Goal: Communication & Community: Answer question/provide support

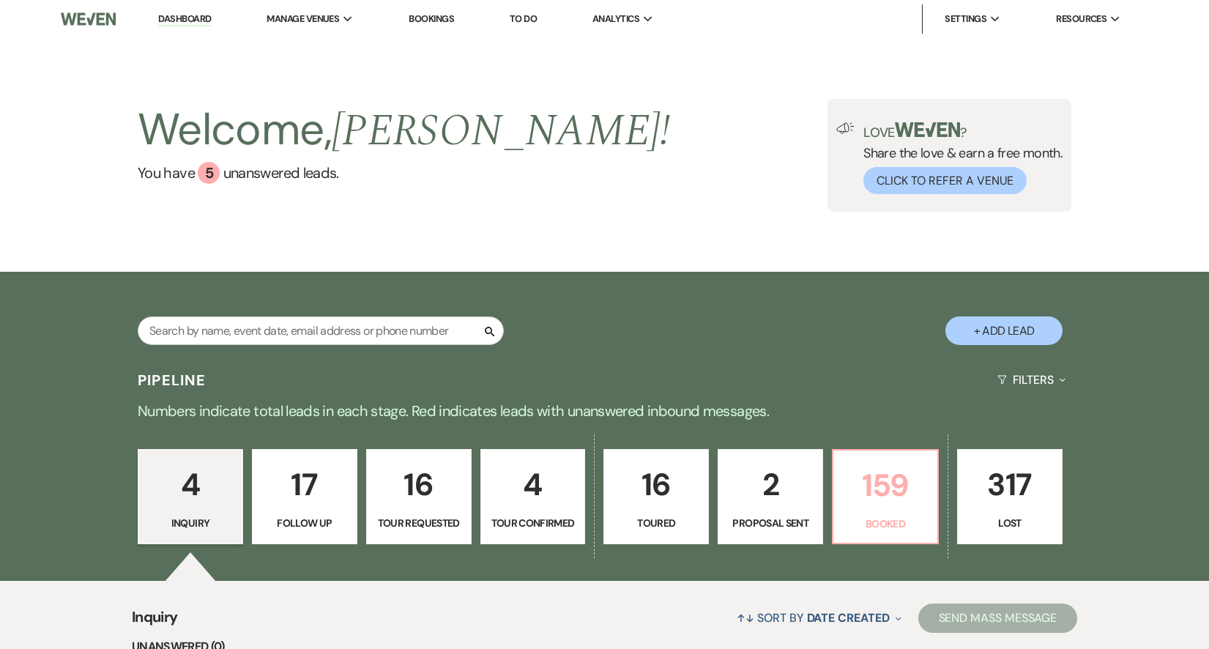
click at [860, 502] on p "159" at bounding box center [885, 485] width 86 height 49
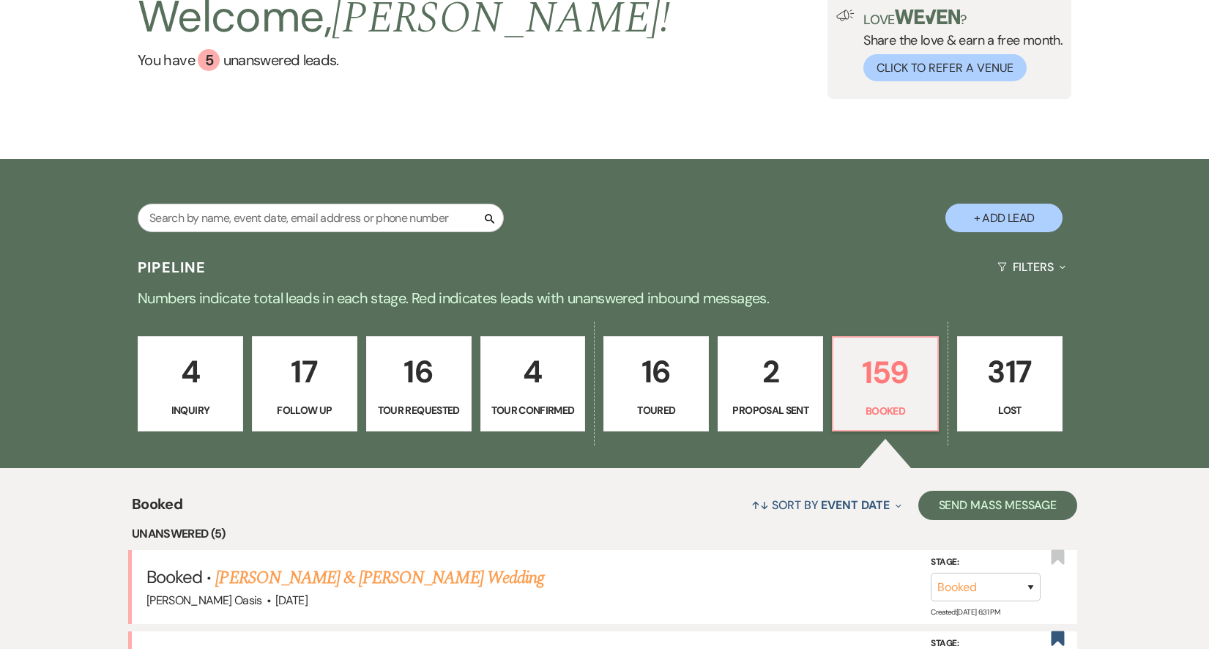
scroll to position [111, 0]
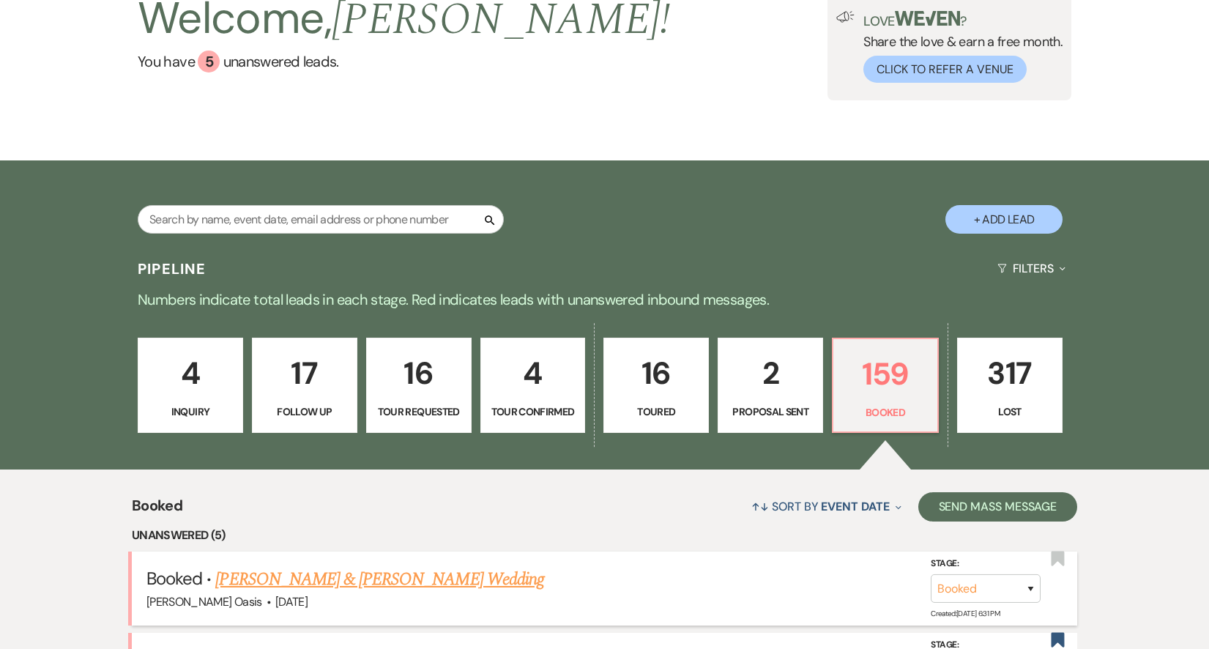
click at [379, 582] on link "[PERSON_NAME] & [PERSON_NAME] Wedding" at bounding box center [379, 579] width 328 height 26
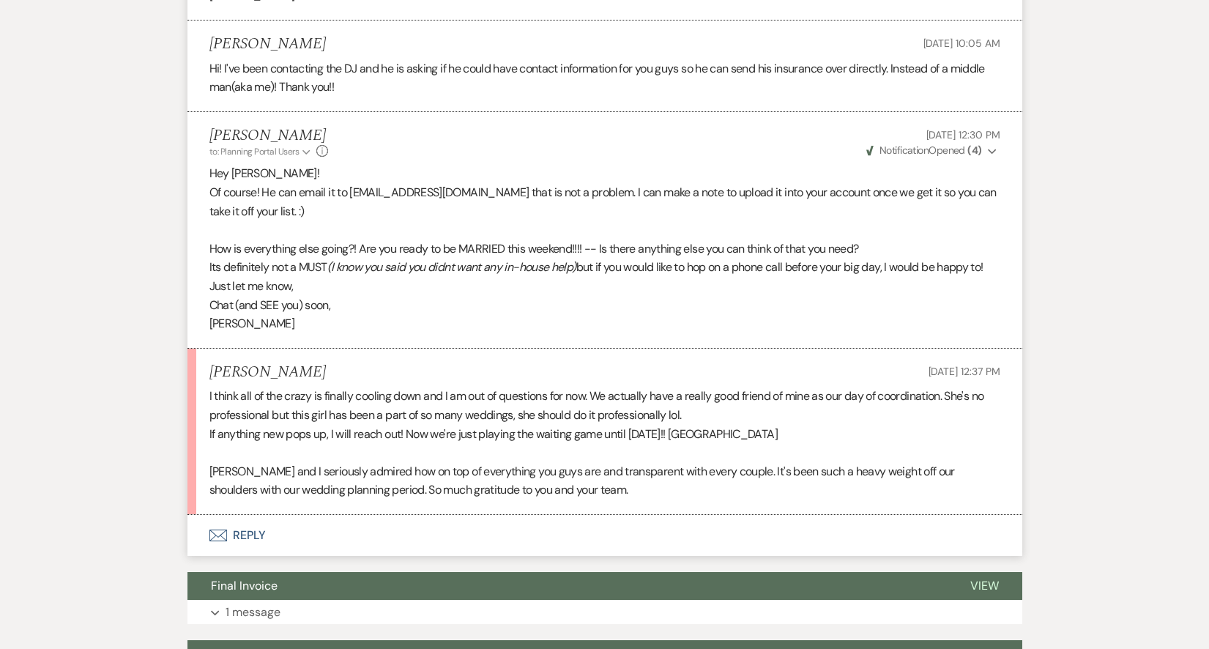
scroll to position [887, 0]
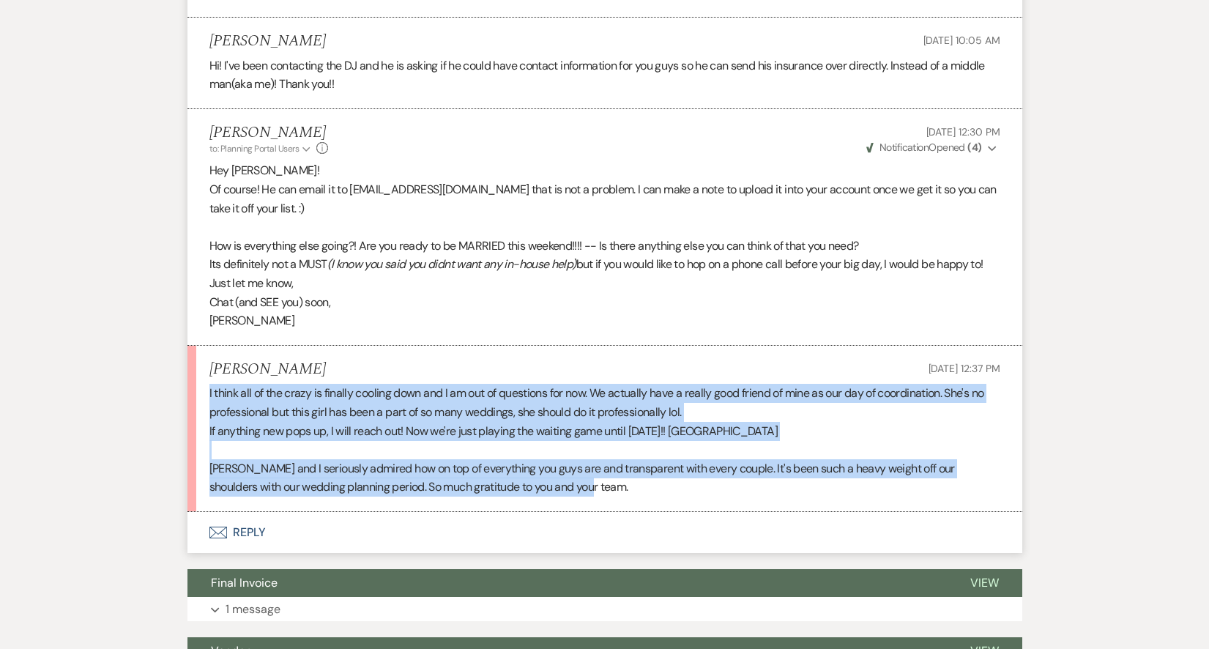
drag, startPoint x: 568, startPoint y: 487, endPoint x: 156, endPoint y: 393, distance: 422.9
click at [157, 393] on div "Messages Tasks Payments Vendors Rental Overview Timeline Docs & Files Contacts …" at bounding box center [604, 510] width 1209 height 2313
copy div "I think all of the crazy is finally cooling down and I am out of questions for …"
click at [459, 532] on button "Envelope Reply" at bounding box center [604, 532] width 835 height 41
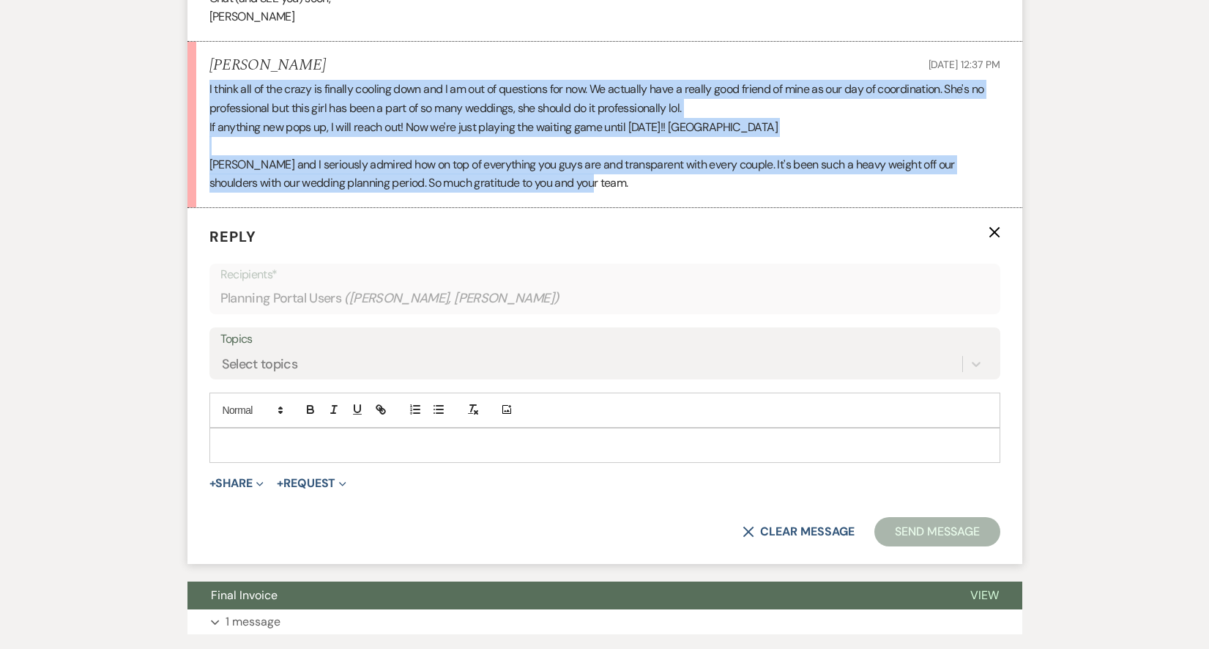
scroll to position [1227, 0]
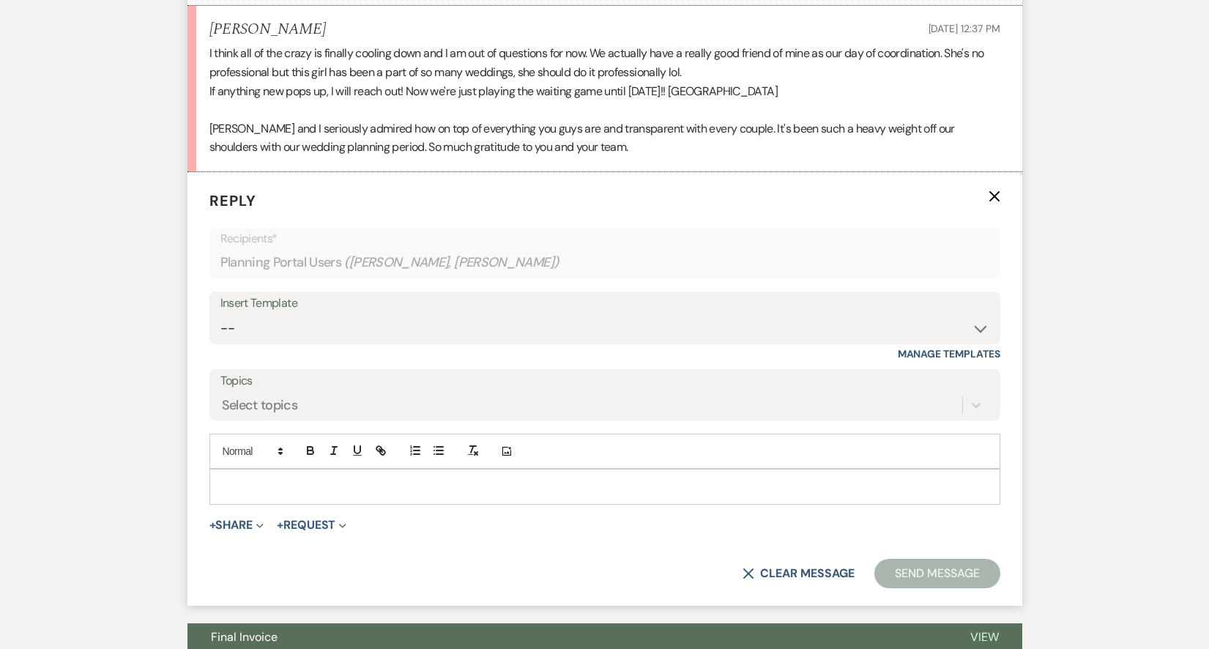
click at [343, 497] on div at bounding box center [605, 486] width 790 height 34
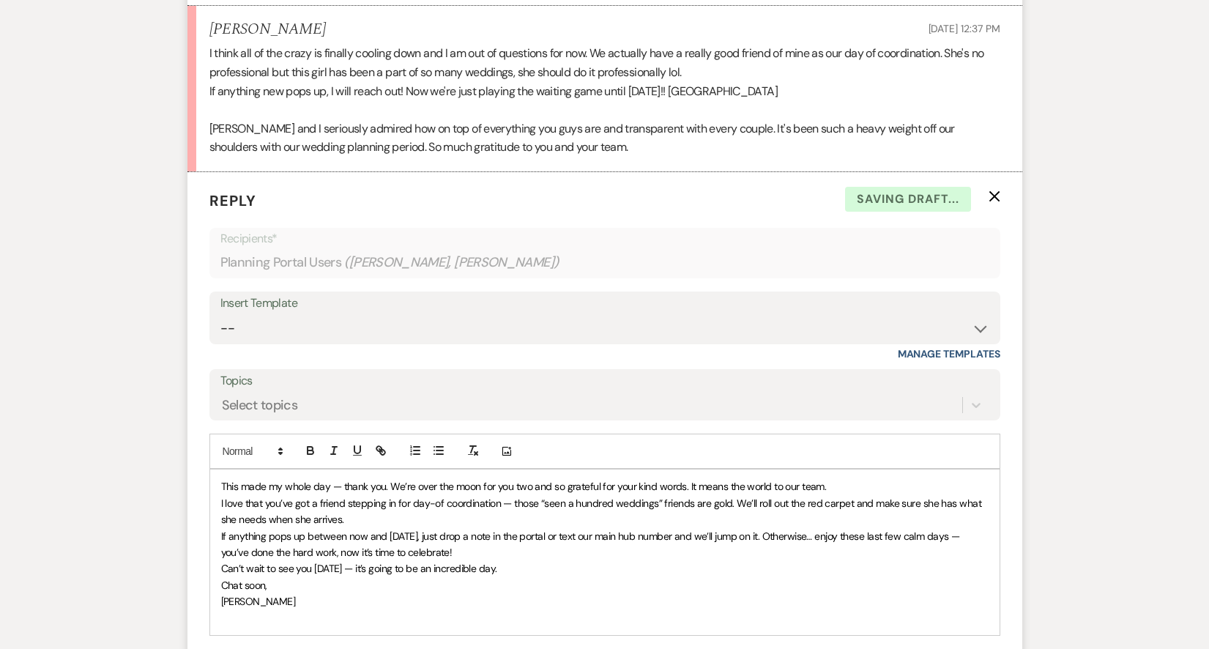
click at [218, 482] on div "This made my whole day — thank you. We’re over the moon for you two and so grat…" at bounding box center [605, 552] width 790 height 166
drag, startPoint x: 828, startPoint y: 485, endPoint x: 688, endPoint y: 483, distance: 139.2
click at [688, 483] on p "This made my whole day — thank you. We’re over the moon for you two and so grat…" at bounding box center [605, 486] width 768 height 16
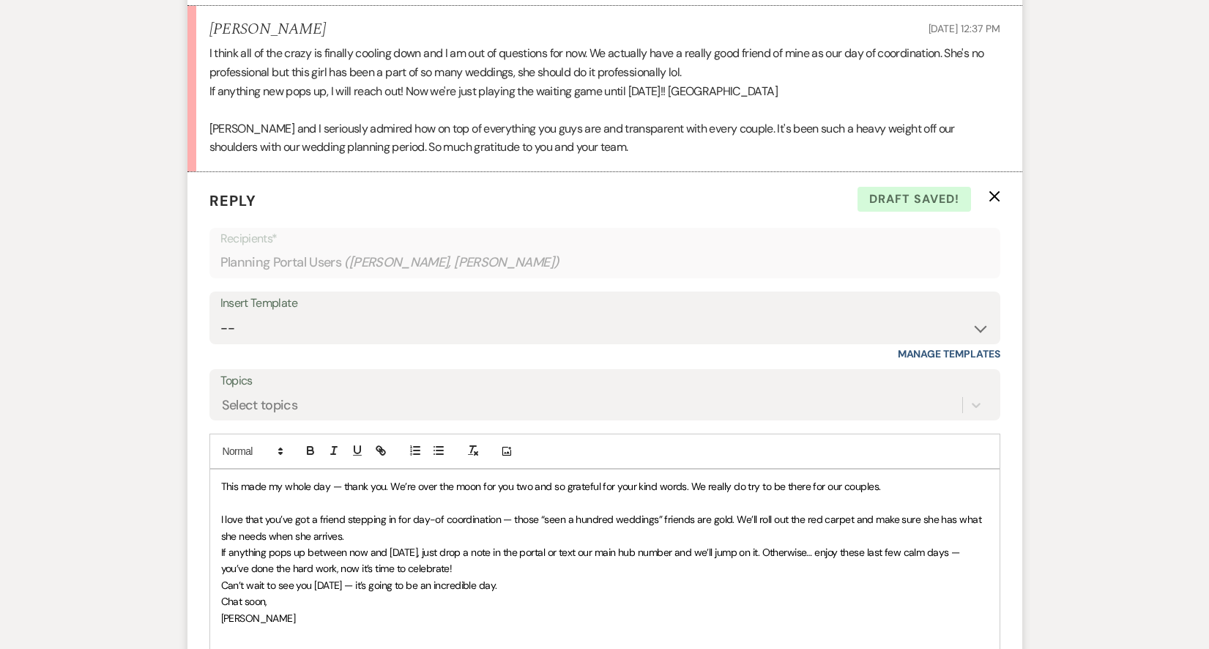
click at [513, 516] on span "I love that you’ve got a friend stepping in for day-of coordination — those “se…" at bounding box center [602, 527] width 763 height 29
click at [724, 514] on span "I love that you’ve got a friend stepping in for day-of coordination. Those “see…" at bounding box center [599, 527] width 756 height 29
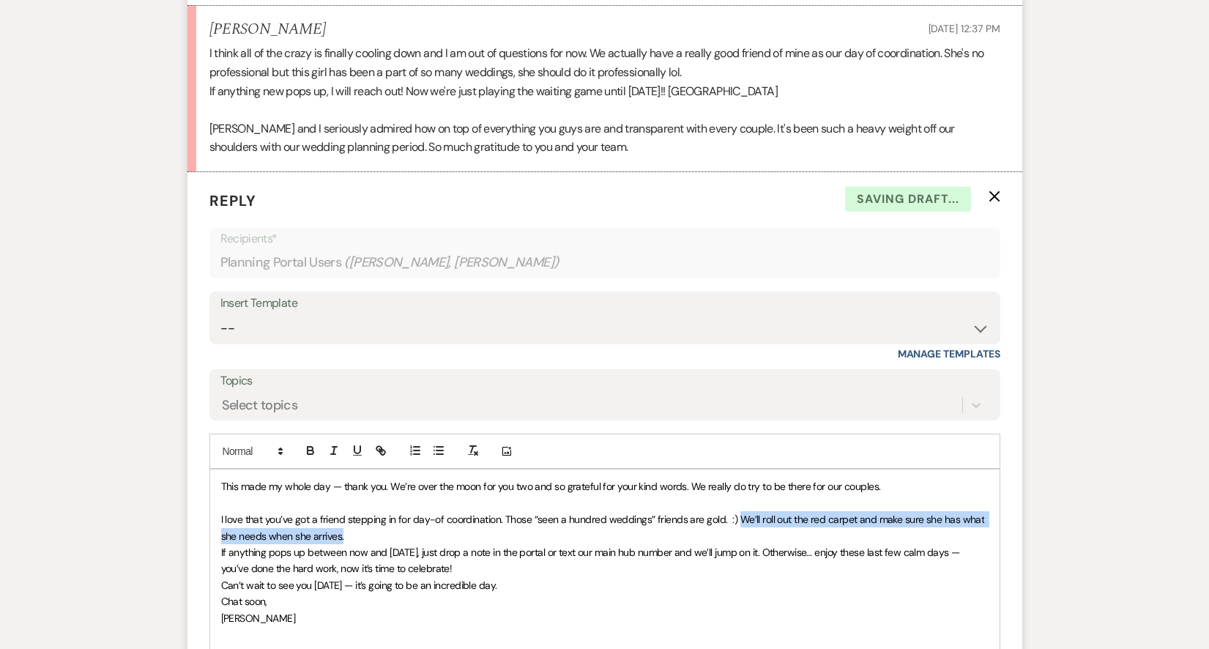
drag, startPoint x: 735, startPoint y: 519, endPoint x: 739, endPoint y: 530, distance: 11.8
click at [739, 530] on p "I love that you’ve got a friend stepping in for day-of coordination. Those “see…" at bounding box center [605, 527] width 768 height 33
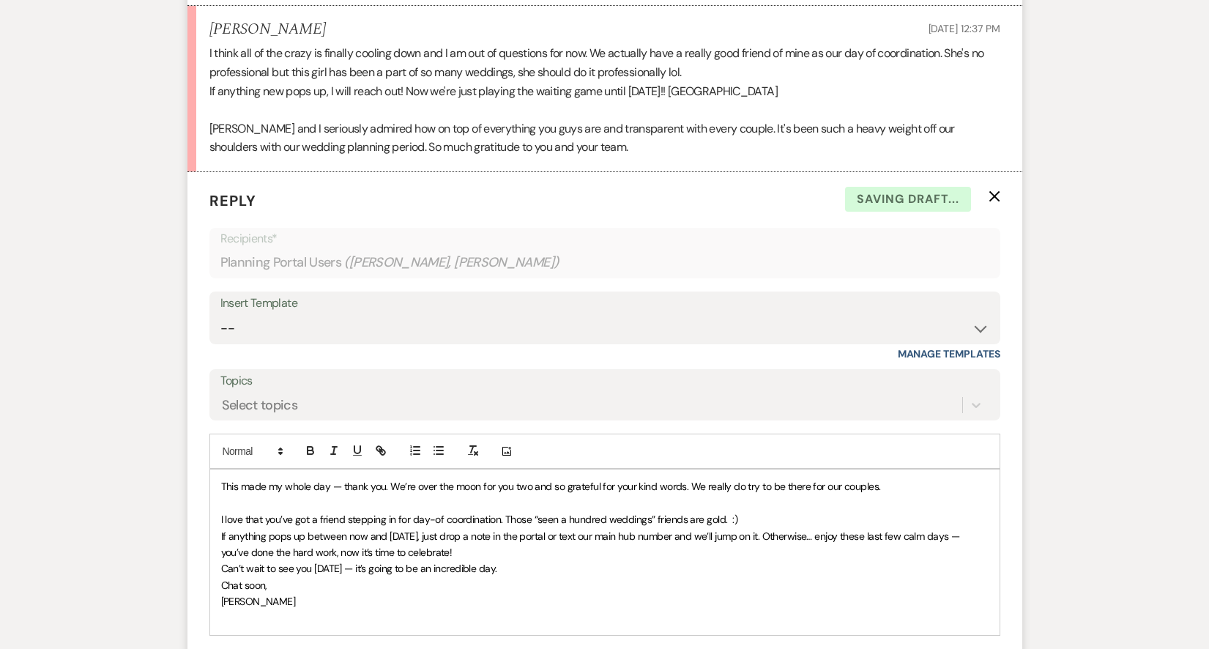
click at [227, 532] on span "If anything pops up between now and [DATE], just drop a note in the portal or t…" at bounding box center [591, 544] width 741 height 29
drag, startPoint x: 711, startPoint y: 535, endPoint x: 616, endPoint y: 534, distance: 95.2
click at [616, 534] on span "But yes, if anything pops up between now and [DATE], just drop a note in the po…" at bounding box center [604, 544] width 766 height 29
click at [785, 530] on span "But yes, if anything pops up between now and [DATE], just drop a note in the po…" at bounding box center [598, 544] width 754 height 29
click at [832, 533] on span "But yes, if anything pops up between now and [DATE], just drop a note in the po…" at bounding box center [601, 544] width 760 height 29
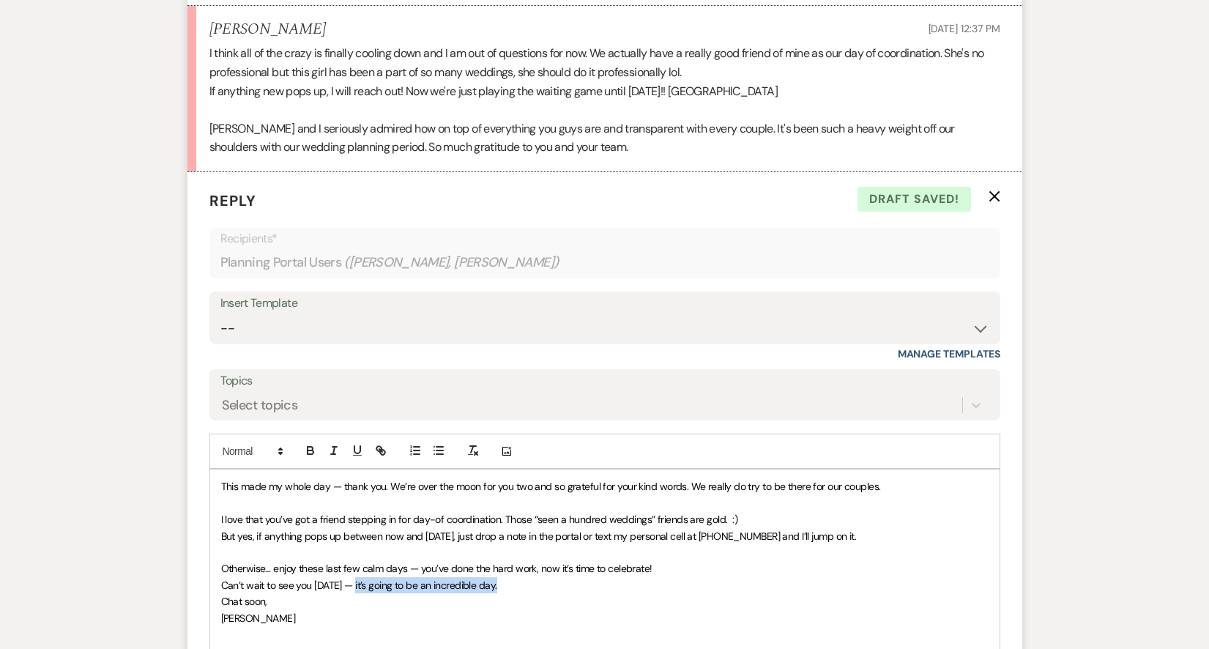
drag, startPoint x: 518, startPoint y: 584, endPoint x: 357, endPoint y: 583, distance: 160.4
click at [357, 584] on p "Can’t wait to see you [DATE] — it’s going to be an incredible day." at bounding box center [605, 585] width 768 height 16
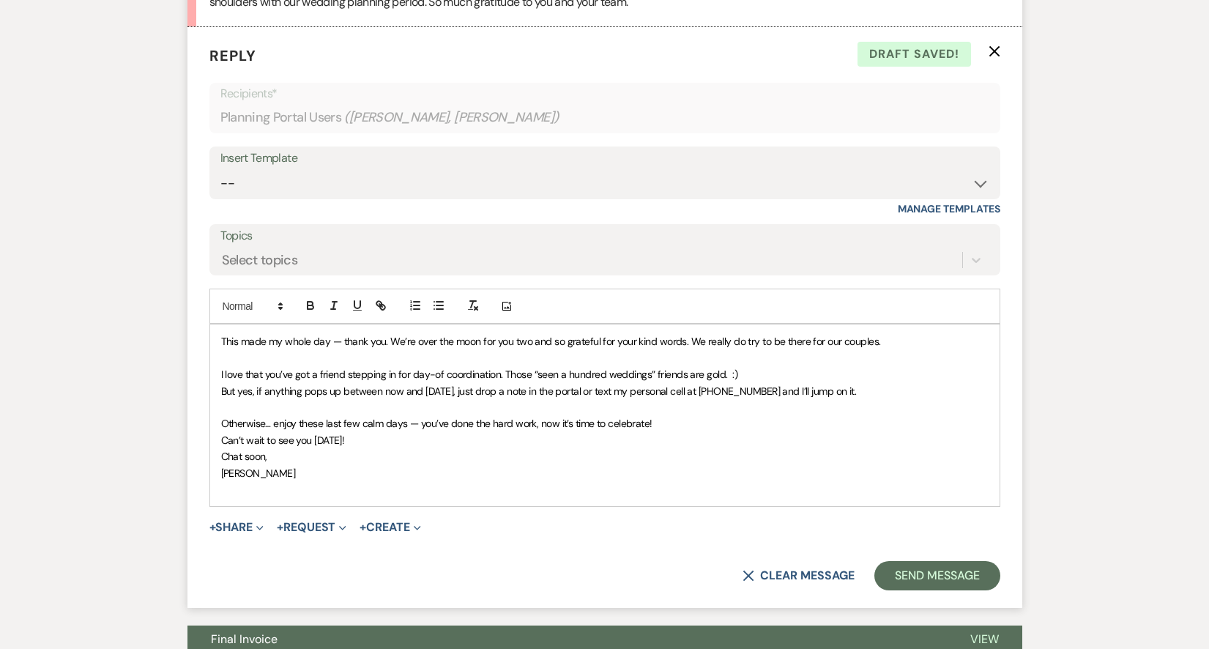
scroll to position [1405, 0]
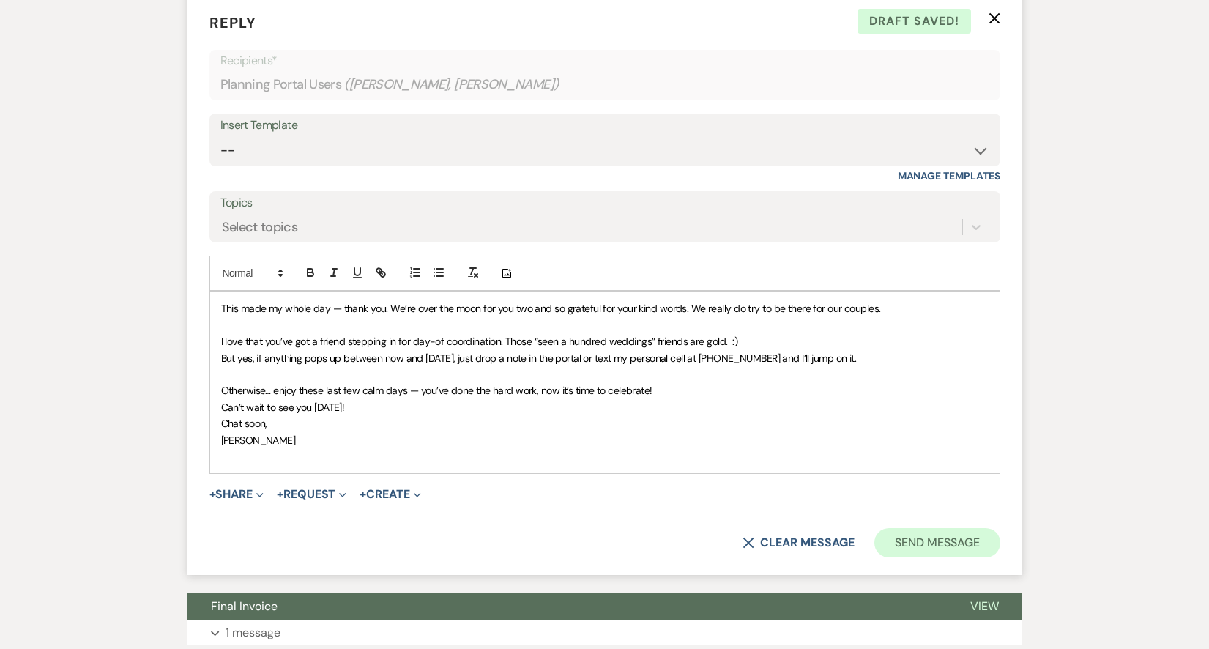
click at [951, 541] on button "Send Message" at bounding box center [936, 542] width 125 height 29
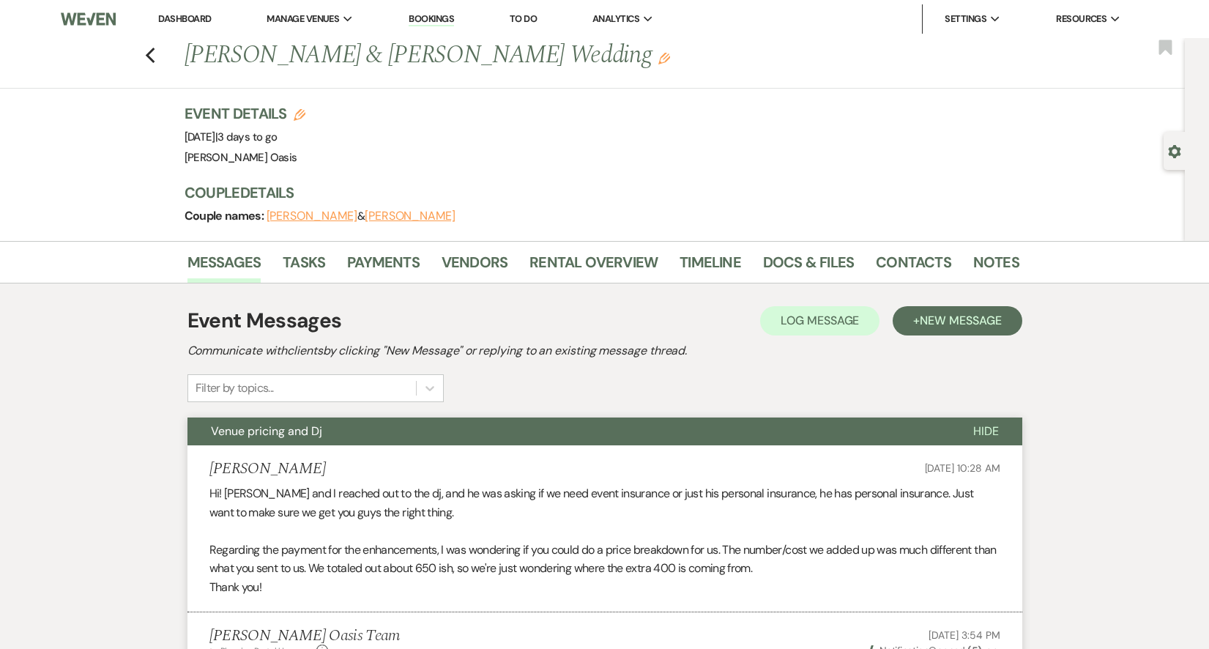
scroll to position [0, 0]
click at [404, 263] on link "Payments" at bounding box center [383, 266] width 73 height 32
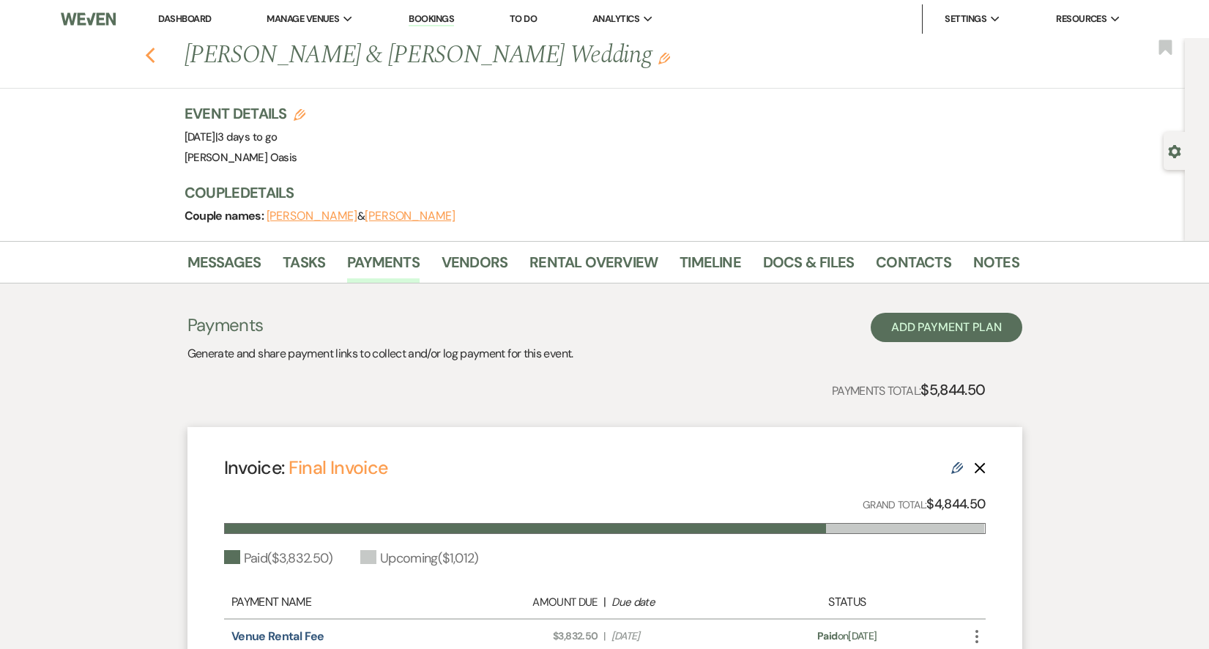
click at [146, 52] on icon "Previous" at bounding box center [150, 56] width 11 height 18
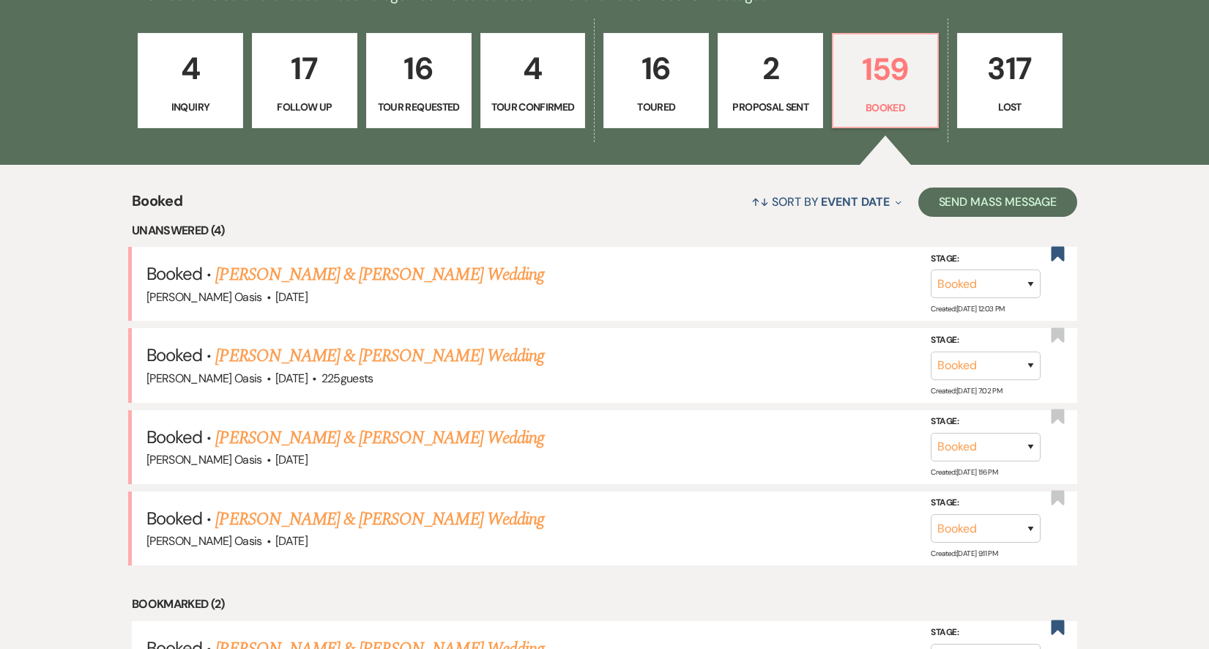
scroll to position [418, 0]
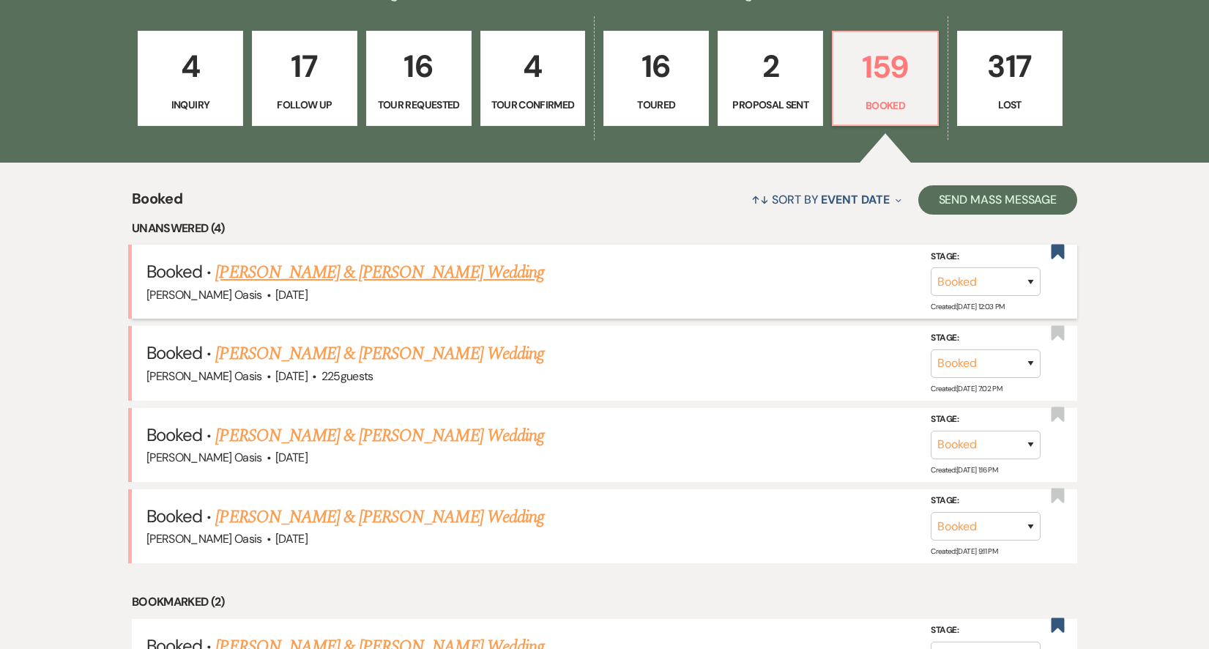
click at [365, 269] on link "[PERSON_NAME] & [PERSON_NAME] Wedding" at bounding box center [379, 272] width 328 height 26
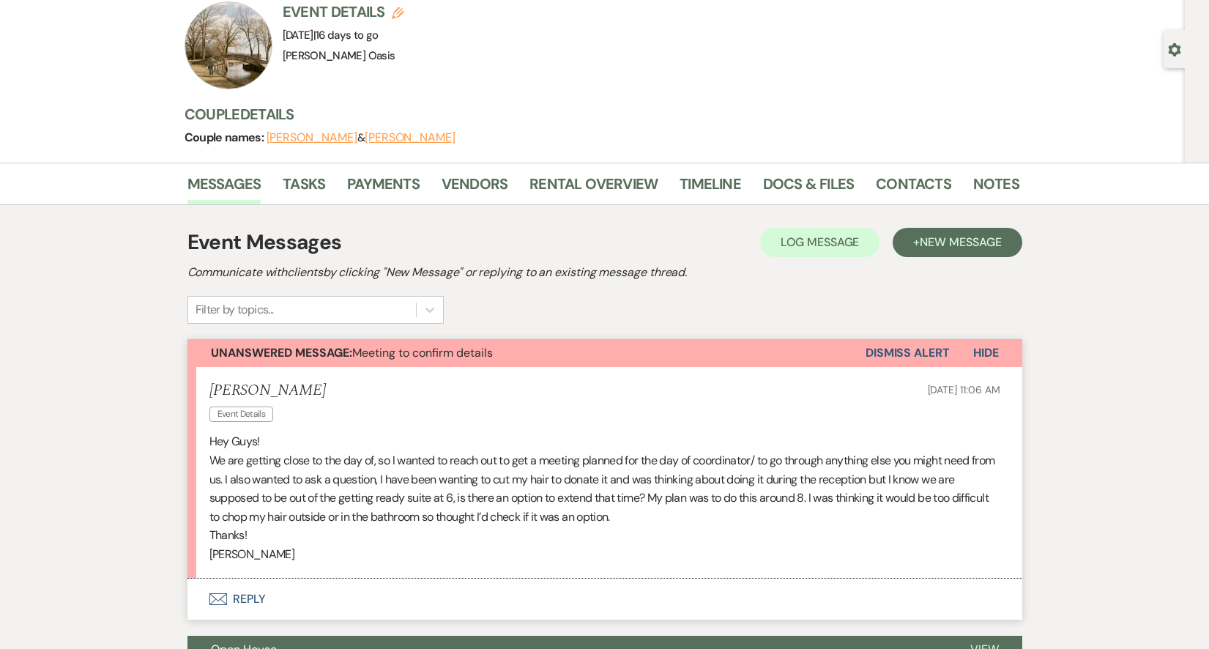
scroll to position [108, 0]
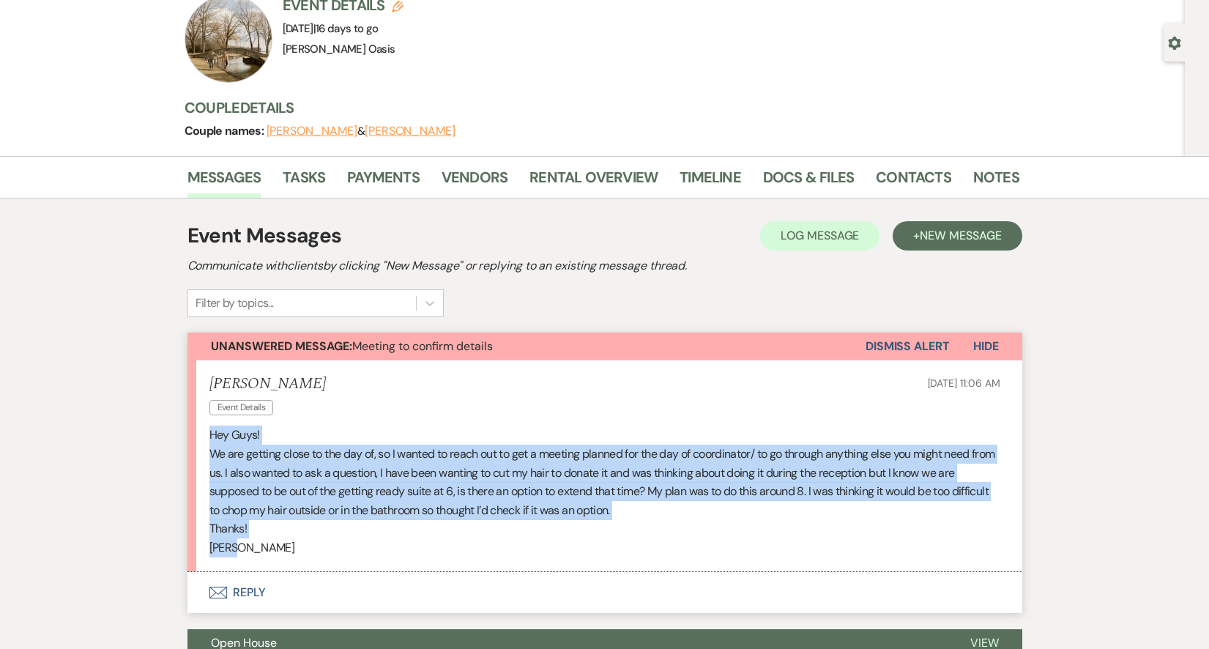
drag, startPoint x: 259, startPoint y: 553, endPoint x: 201, endPoint y: 438, distance: 128.7
click at [201, 438] on li "[PERSON_NAME] Event Details [DATE] 11:06 AM Hey Guys! We are getting close to t…" at bounding box center [604, 466] width 835 height 212
copy div "Hey Guys! We are getting close to the day of, so I wanted to reach out to get a…"
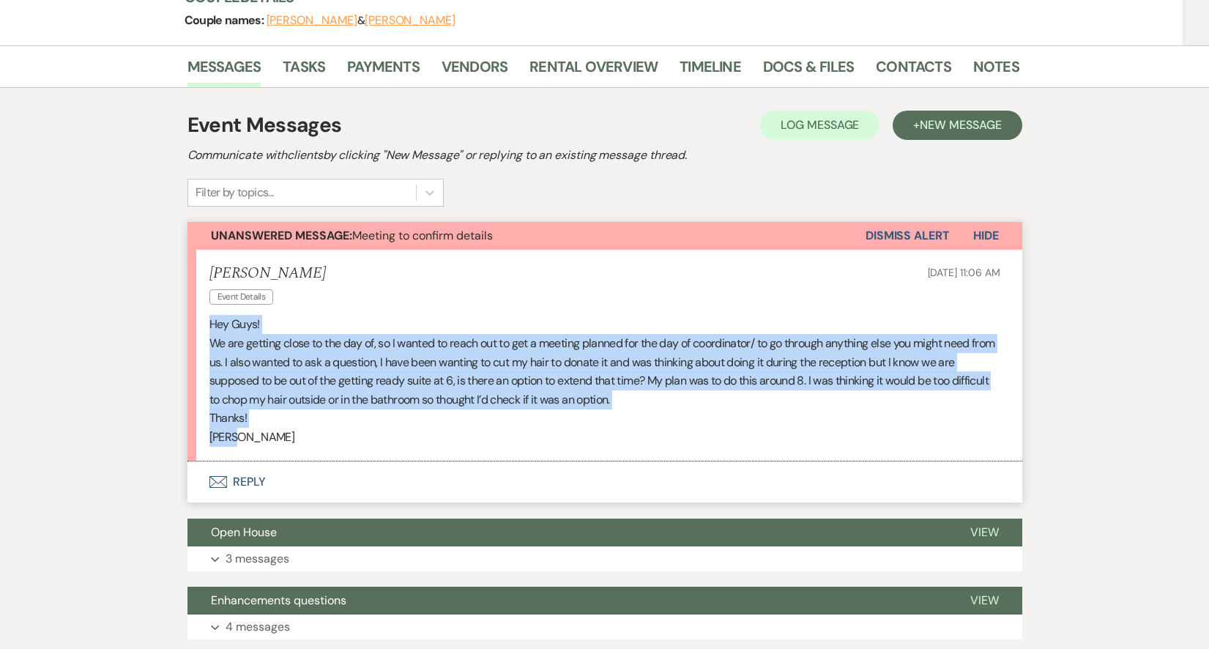
click at [541, 477] on button "Envelope Reply" at bounding box center [604, 481] width 835 height 41
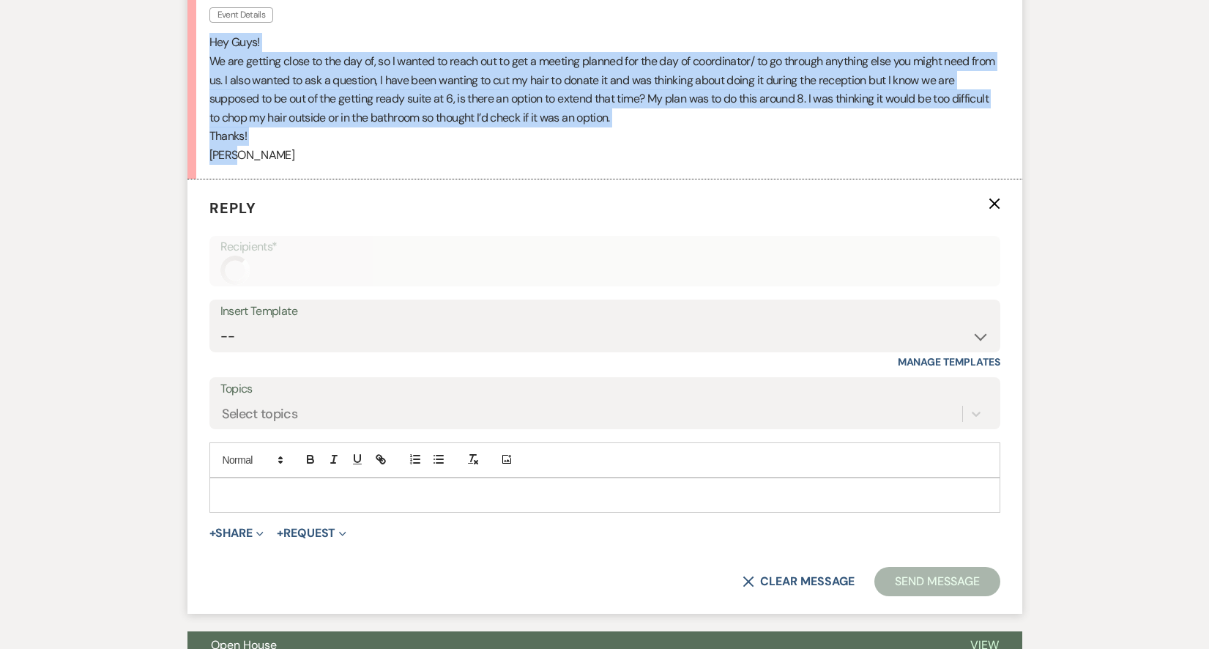
scroll to position [568, 0]
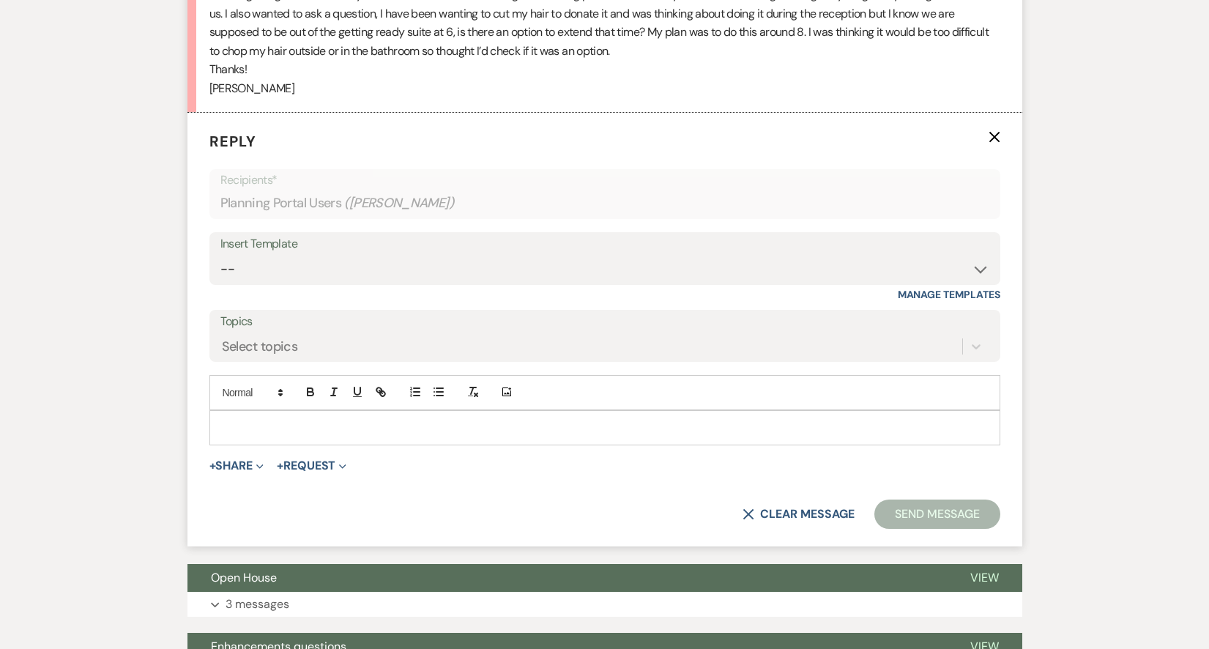
click at [466, 431] on div at bounding box center [605, 428] width 790 height 34
paste div
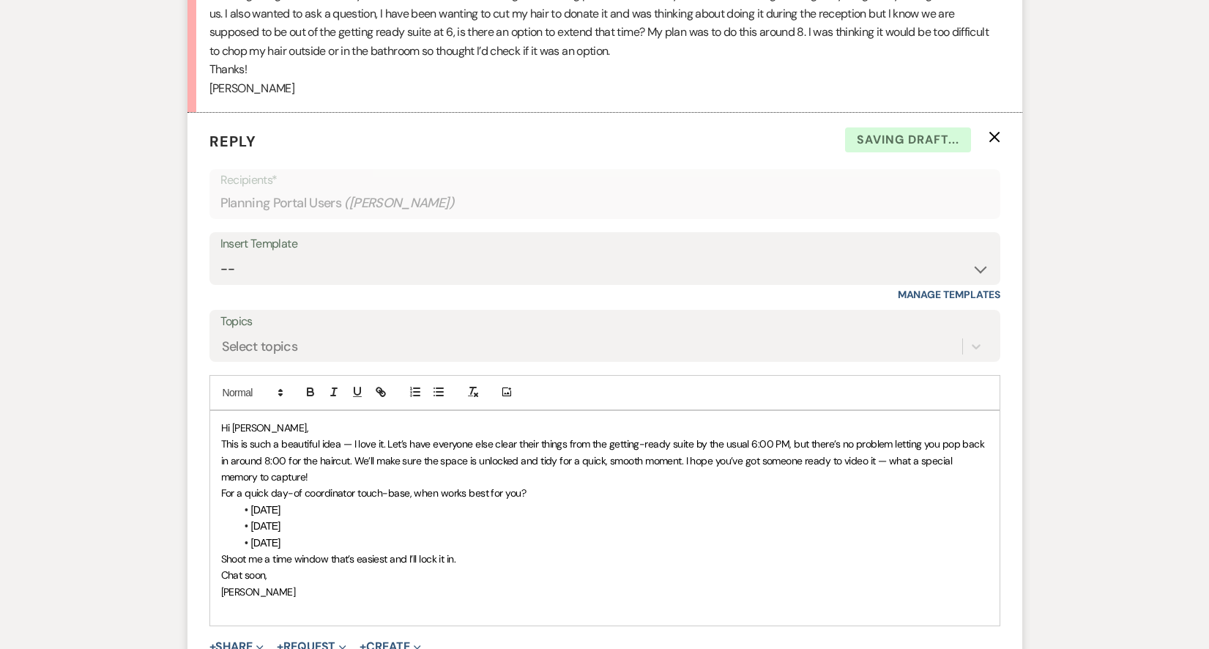
click at [264, 421] on p "Hi [PERSON_NAME]," at bounding box center [605, 428] width 768 height 16
drag, startPoint x: 787, startPoint y: 435, endPoint x: 750, endPoint y: 435, distance: 37.4
click at [750, 437] on span "This is such a beautiful idea — I love it. Let’s have everyone else clear their…" at bounding box center [604, 460] width 766 height 46
click at [377, 449] on span "This is such a beautiful idea — I love it. Let’s have everyone else clear their…" at bounding box center [601, 460] width 760 height 46
click at [491, 451] on span "This is such a beautiful idea — I love it. Let’s have everyone else clear their…" at bounding box center [604, 460] width 766 height 46
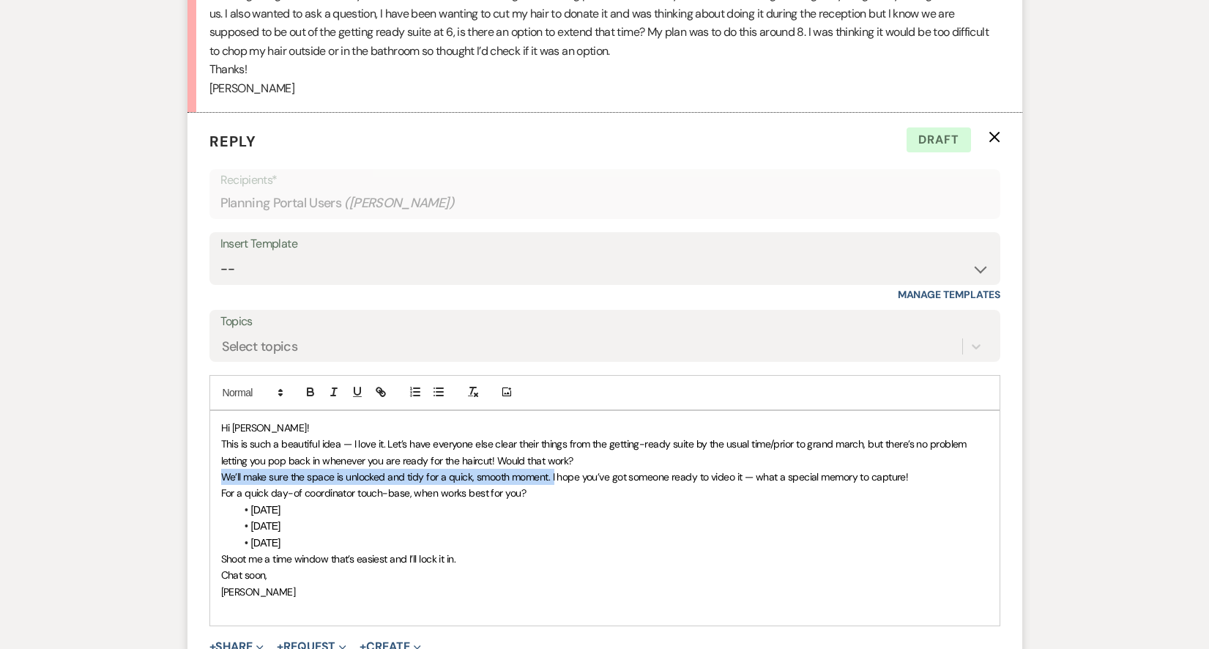
drag, startPoint x: 554, startPoint y: 467, endPoint x: 189, endPoint y: 469, distance: 364.7
click at [189, 469] on form "Reply X Draft Recipients* Planning Portal Users ( [PERSON_NAME] ) Insert Templa…" at bounding box center [604, 420] width 835 height 614
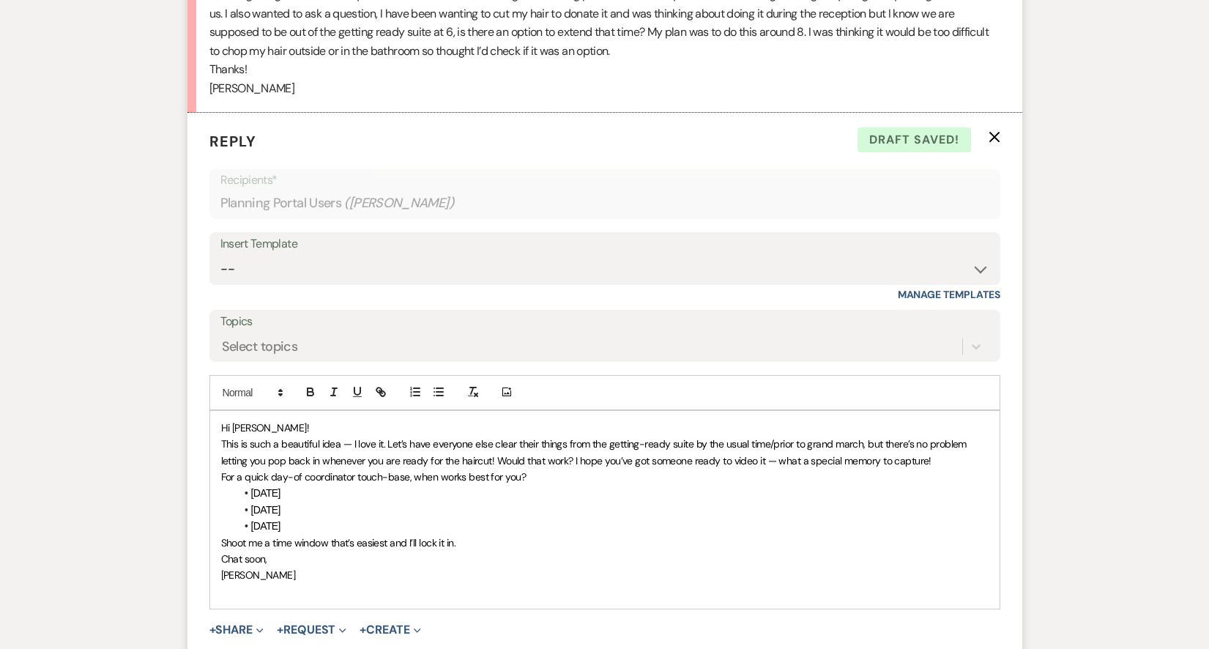
click at [943, 448] on p "This is such a beautiful idea — I love it. Let’s have everyone else clear their…" at bounding box center [605, 452] width 768 height 33
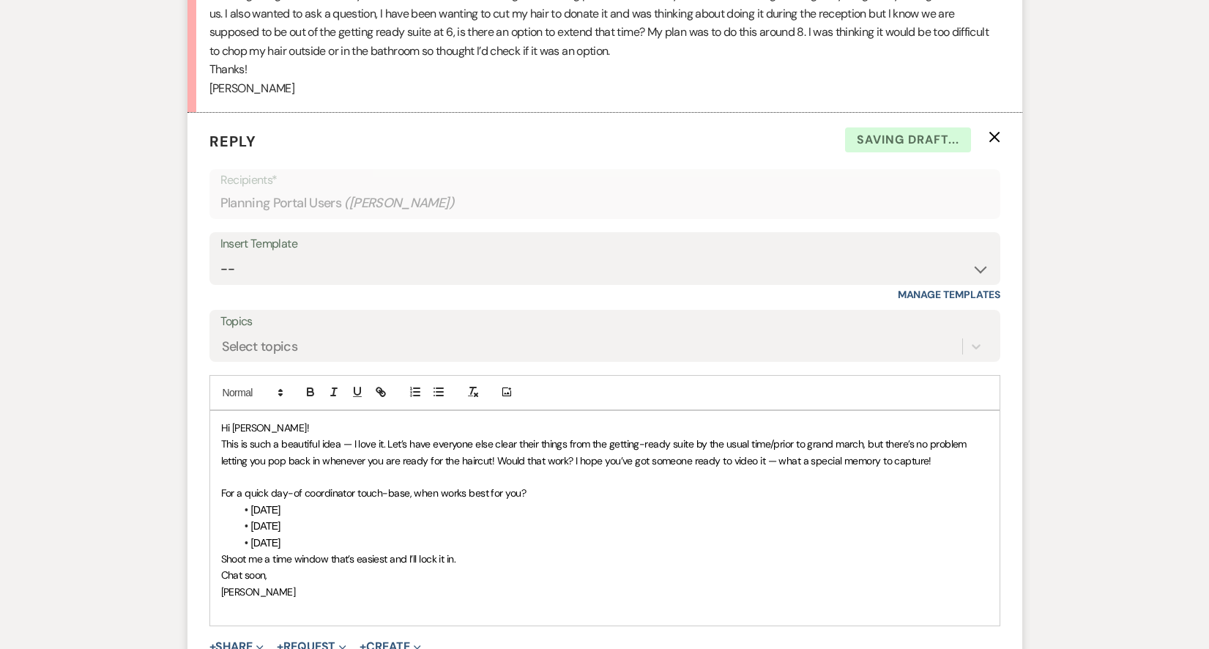
click at [266, 486] on span "For a quick day-of coordinator touch-base, when works best for you?" at bounding box center [373, 492] width 305 height 13
click at [335, 486] on span "For the day-of coordinator touch-base, when works best for you?" at bounding box center [365, 492] width 288 height 13
click at [336, 486] on span "For the day-of coordinator touch-base, when works best for you?" at bounding box center [365, 492] width 288 height 13
drag, startPoint x: 393, startPoint y: 486, endPoint x: 289, endPoint y: 485, distance: 104.0
click at [290, 486] on span "For the day-of coordinator touch-base, when works best for you?" at bounding box center [365, 492] width 288 height 13
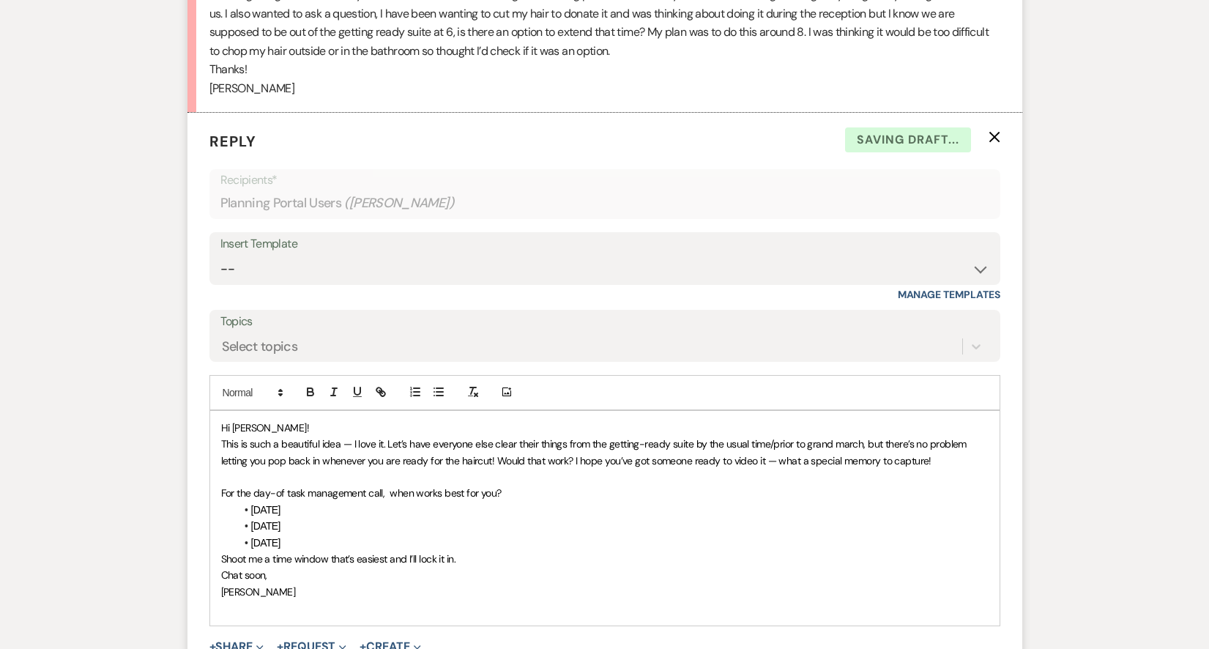
click at [253, 504] on span "[DATE]" at bounding box center [265, 510] width 29 height 12
click at [511, 485] on p "For the day-of task management call, when works best for you?" at bounding box center [605, 493] width 768 height 16
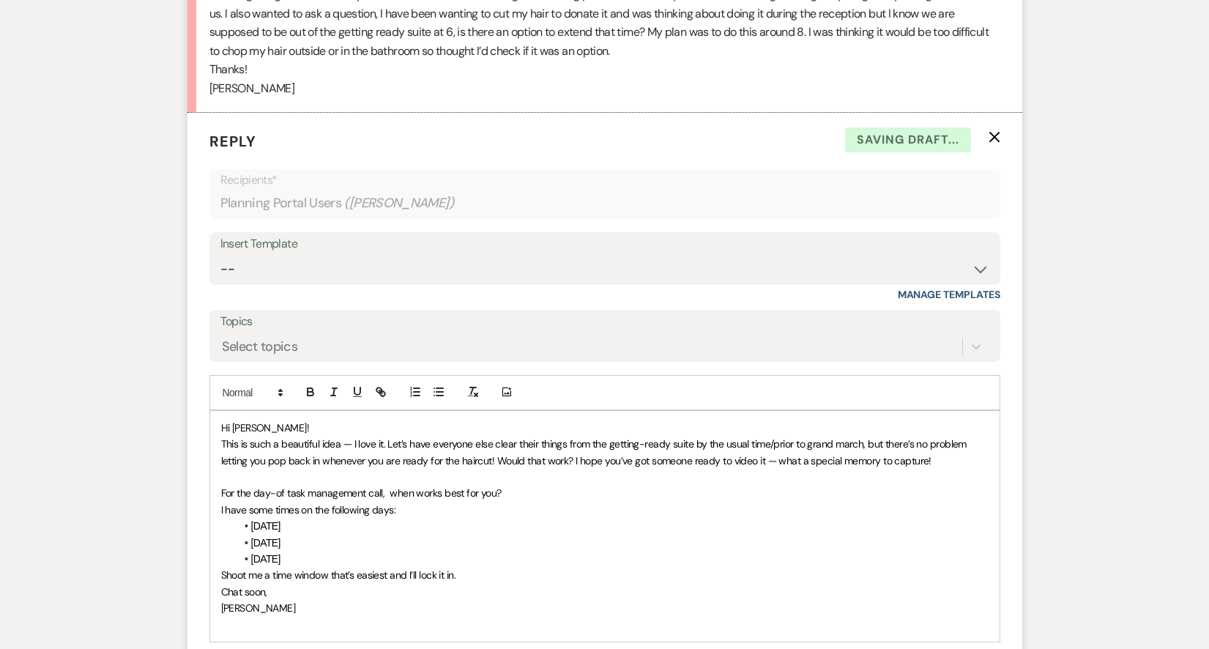
click at [400, 551] on li "[DATE]" at bounding box center [612, 559] width 753 height 16
click at [470, 584] on p "Shoot me a time window that’s easiest and I’ll lock it in." at bounding box center [605, 592] width 768 height 16
drag, startPoint x: 465, startPoint y: 582, endPoint x: 398, endPoint y: 580, distance: 66.7
click at [399, 584] on p "Shoot me a time window that’s easiest and I’ll lock it in." at bounding box center [605, 592] width 768 height 16
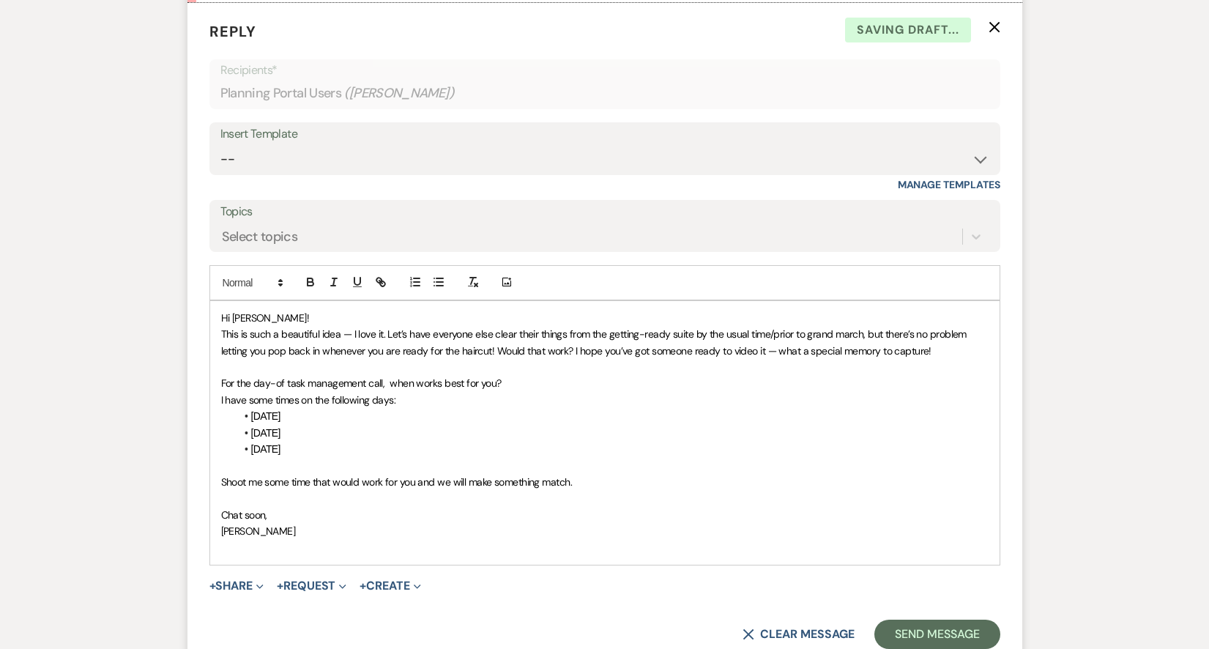
scroll to position [686, 0]
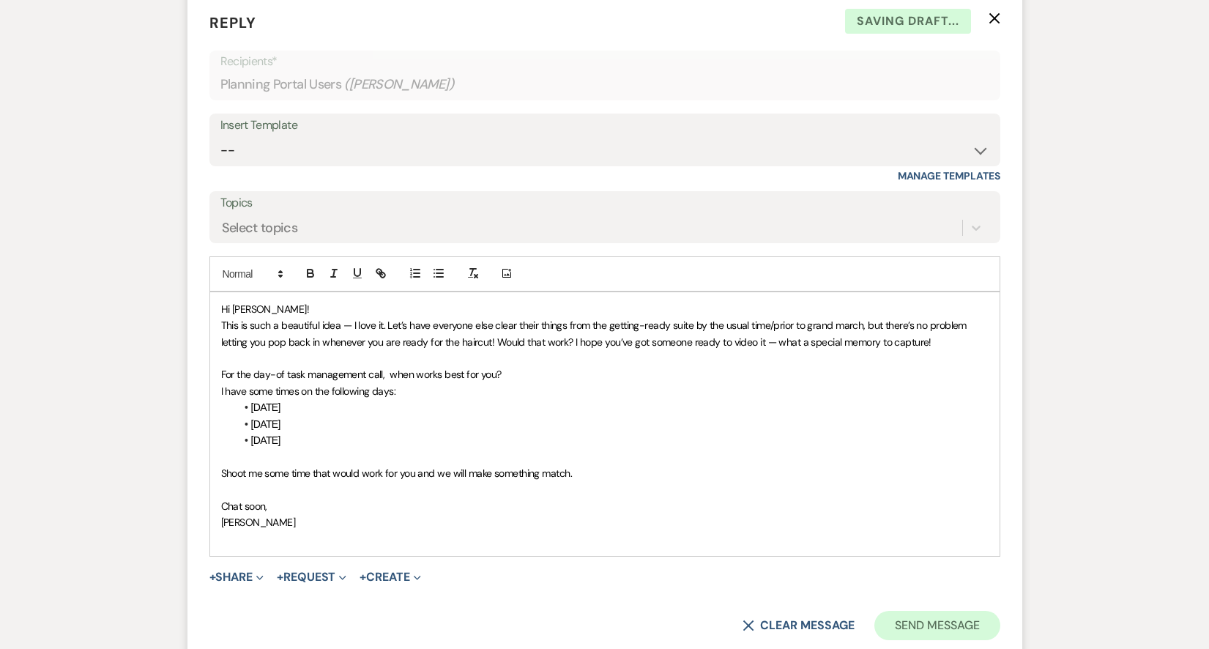
click at [934, 616] on button "Send Message" at bounding box center [936, 625] width 125 height 29
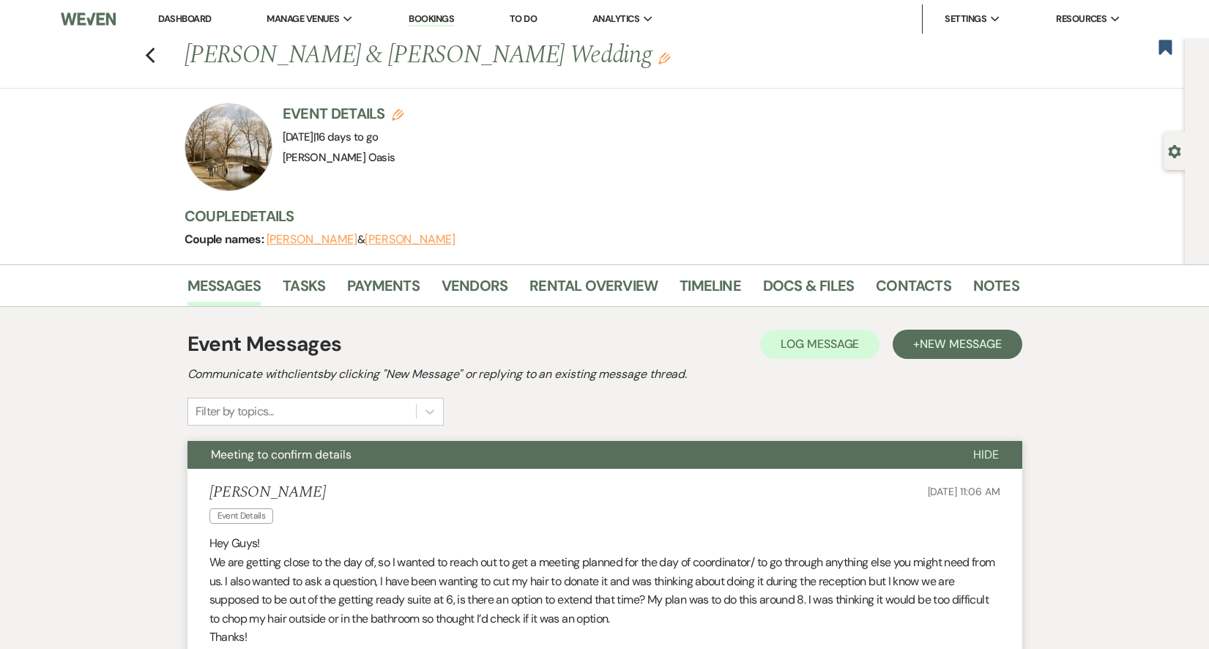
scroll to position [0, 0]
click at [786, 295] on link "Docs & Files" at bounding box center [808, 290] width 91 height 32
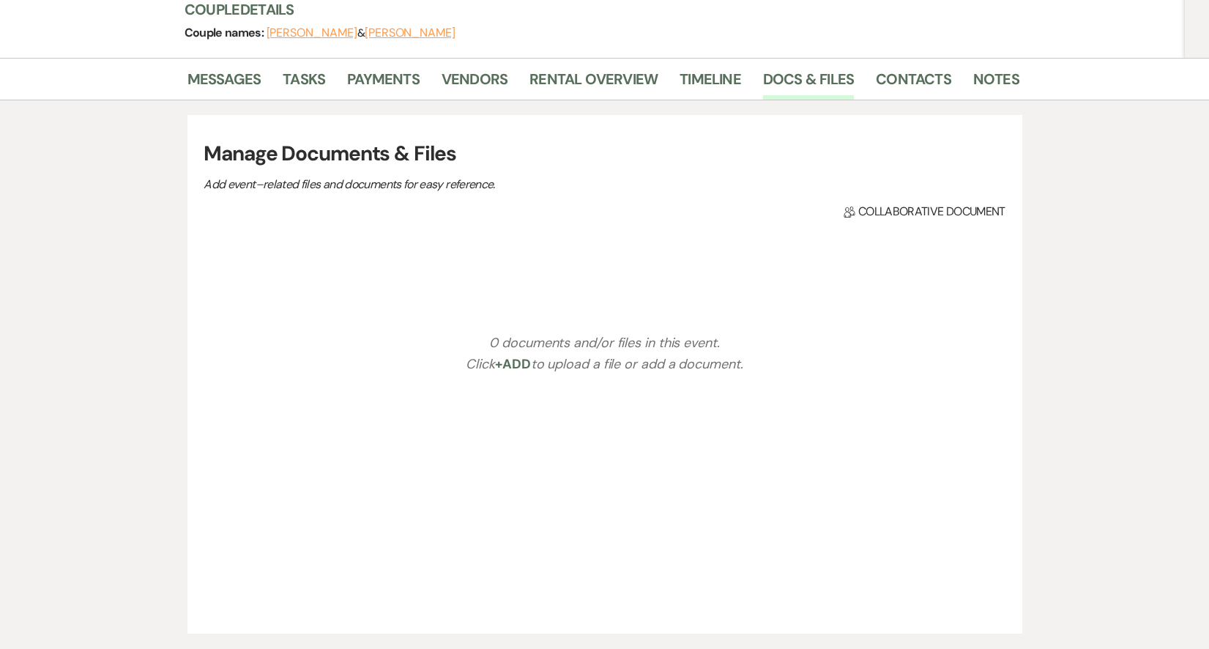
scroll to position [365, 0]
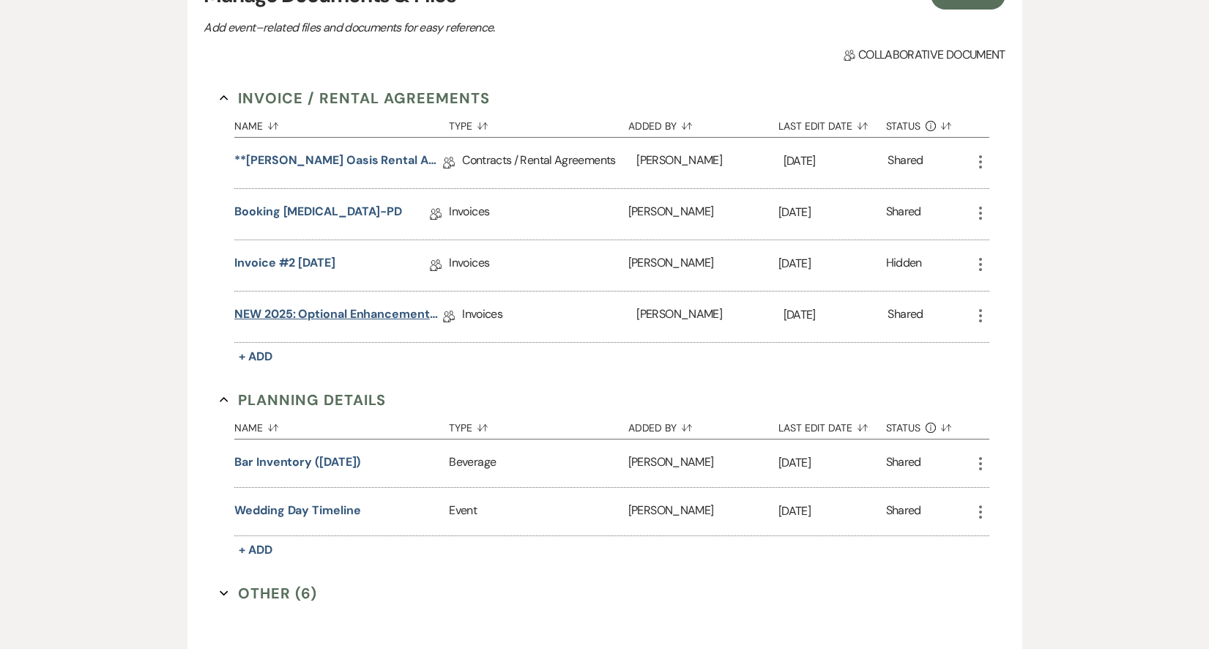
click at [335, 308] on link "NEW 2025: Optional Enhancements + Information" at bounding box center [338, 316] width 209 height 23
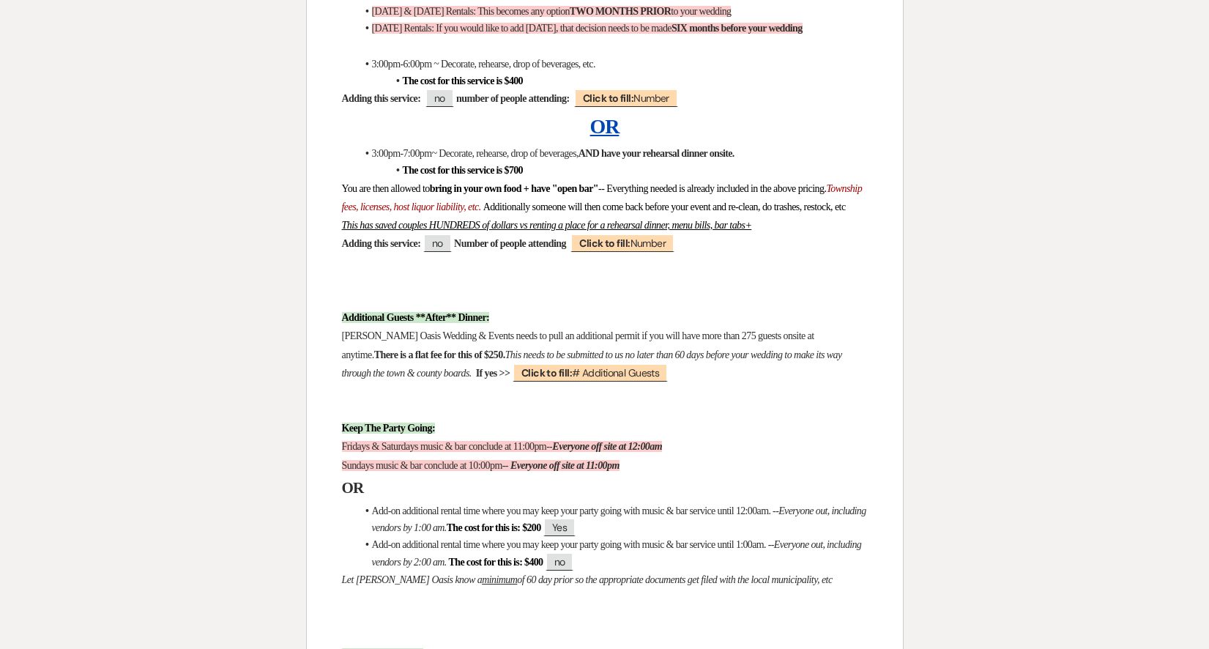
scroll to position [2650, 0]
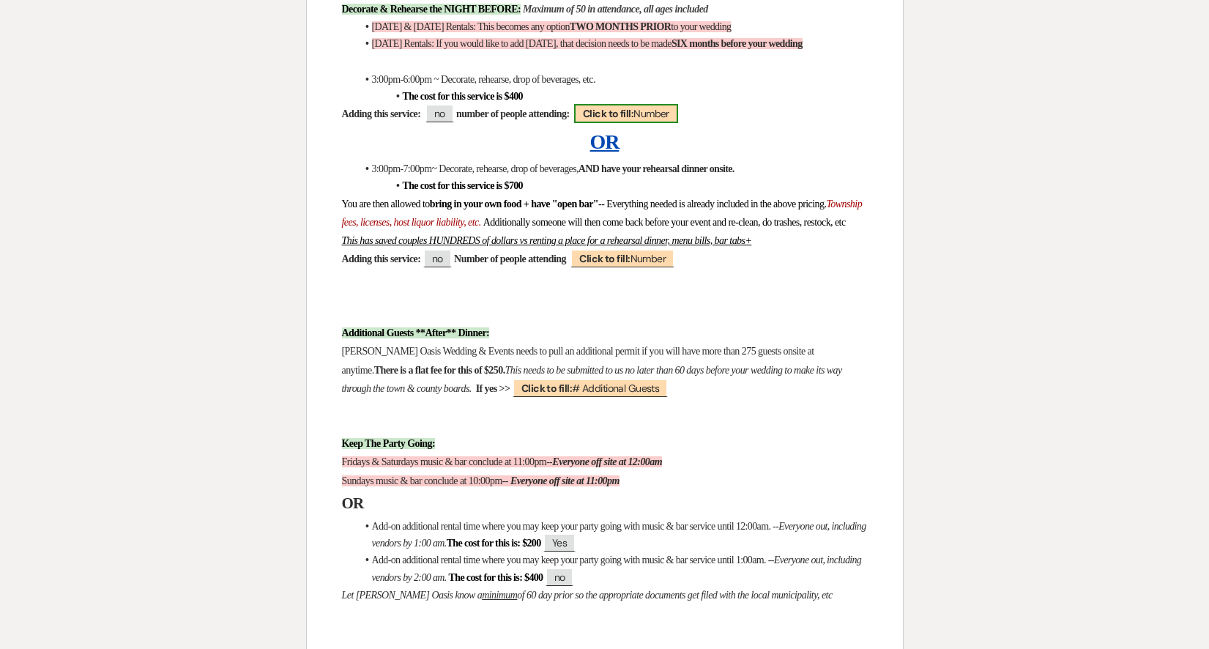
click at [634, 107] on b "Click to fill:" at bounding box center [608, 113] width 51 height 13
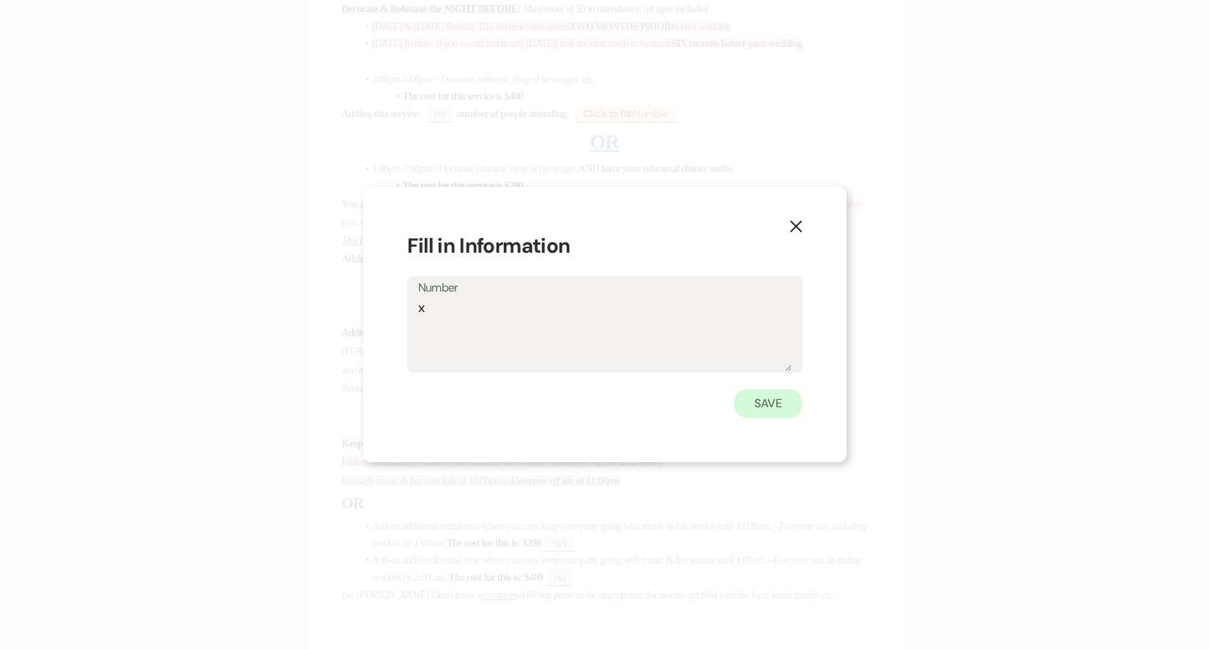
type textarea "x"
click at [751, 409] on button "Save" at bounding box center [768, 403] width 69 height 29
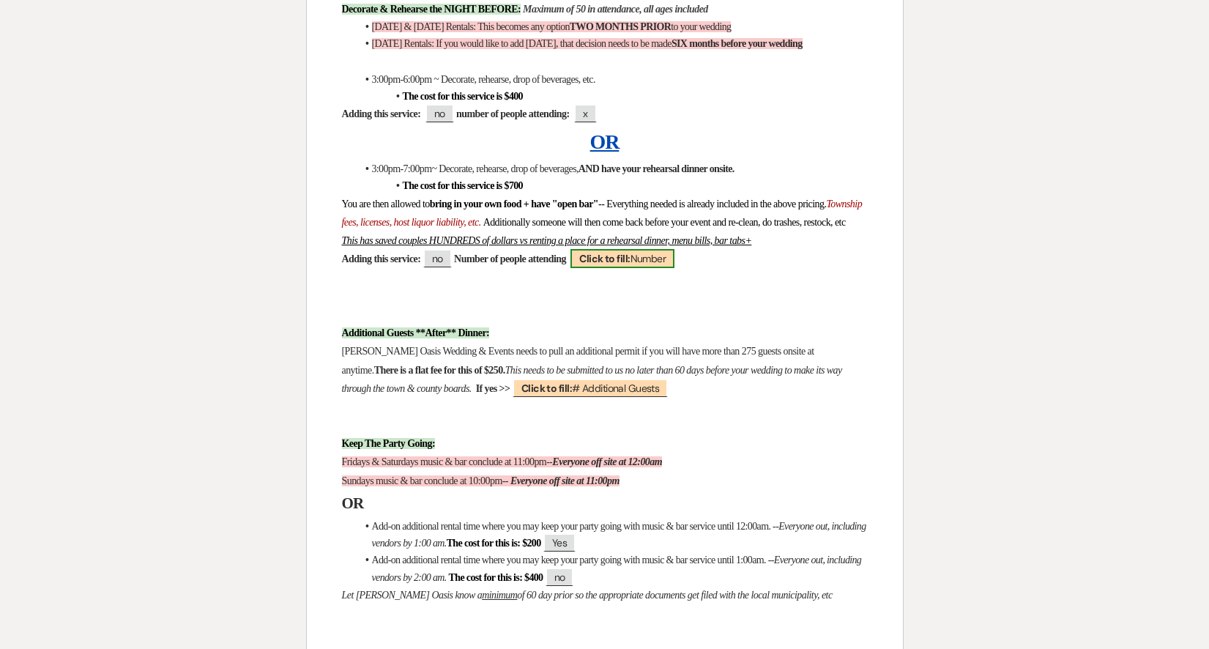
click at [630, 260] on b "Click to fill:" at bounding box center [604, 258] width 51 height 13
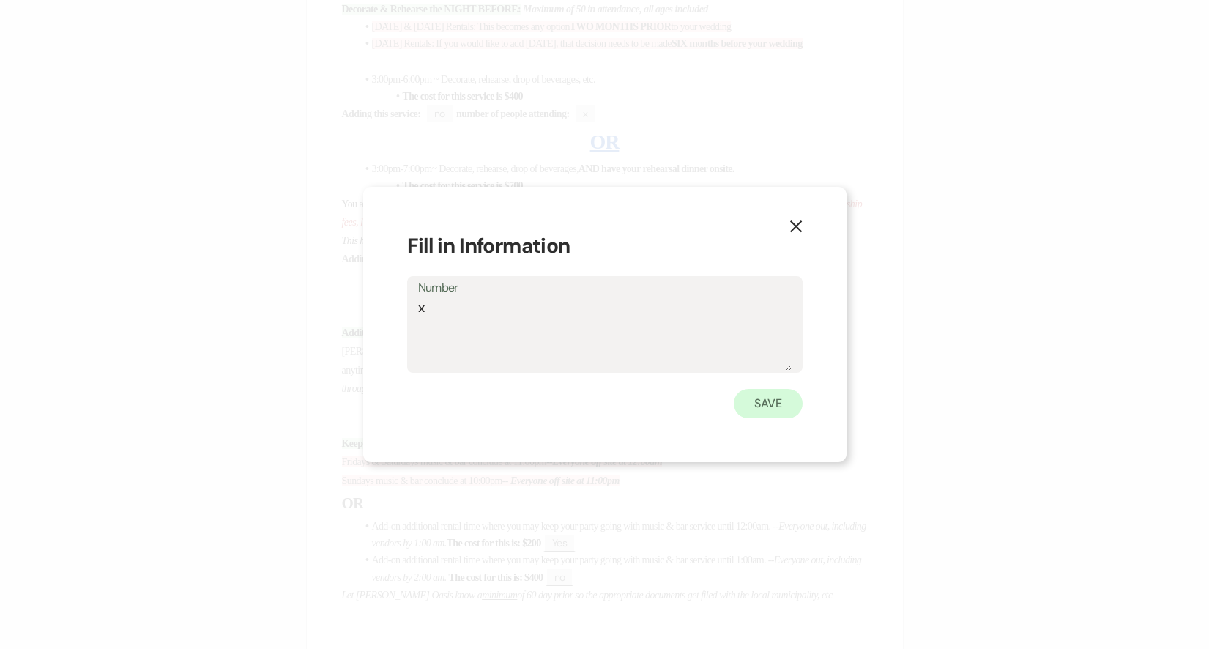
type textarea "x"
click at [769, 409] on button "Save" at bounding box center [768, 403] width 69 height 29
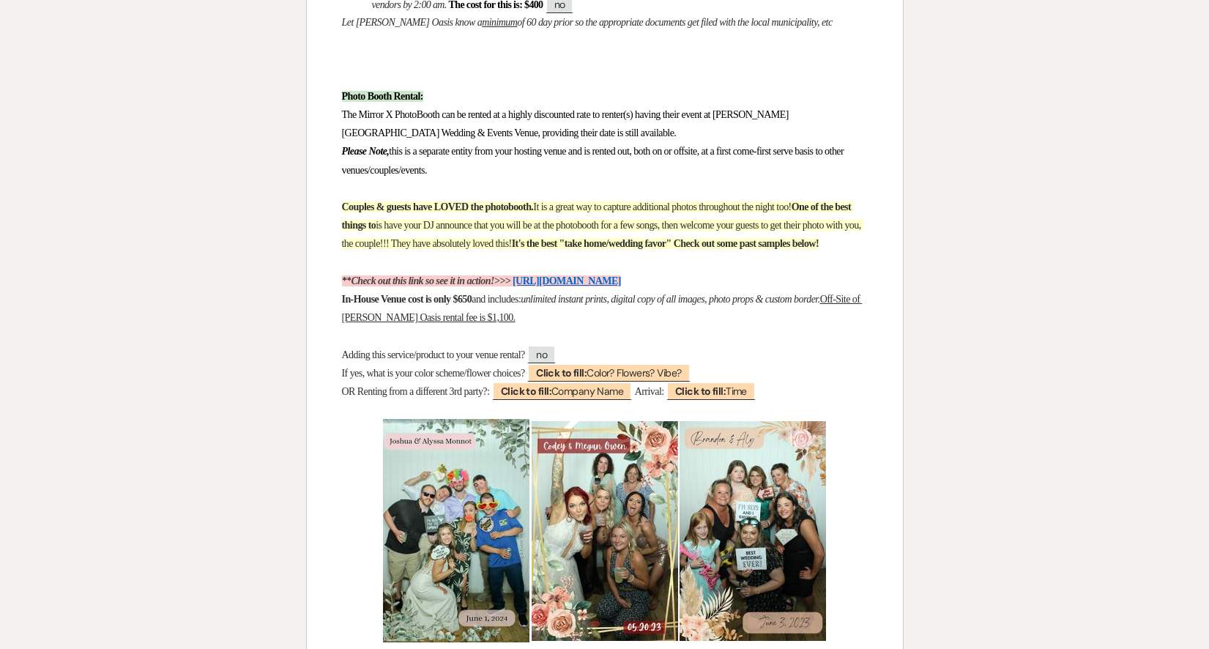
scroll to position [3223, 0]
click at [671, 374] on span "Click to fill: Color? Flowers? Vibe?" at bounding box center [608, 372] width 163 height 19
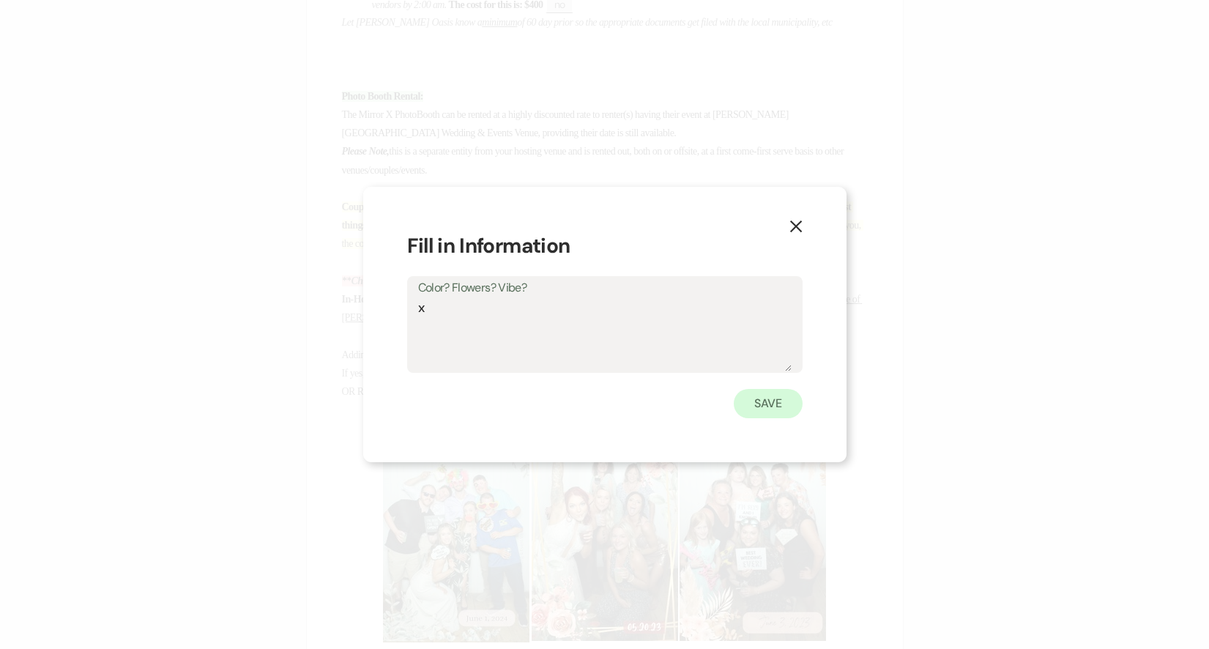
type textarea "x"
click at [750, 395] on button "Save" at bounding box center [768, 403] width 69 height 29
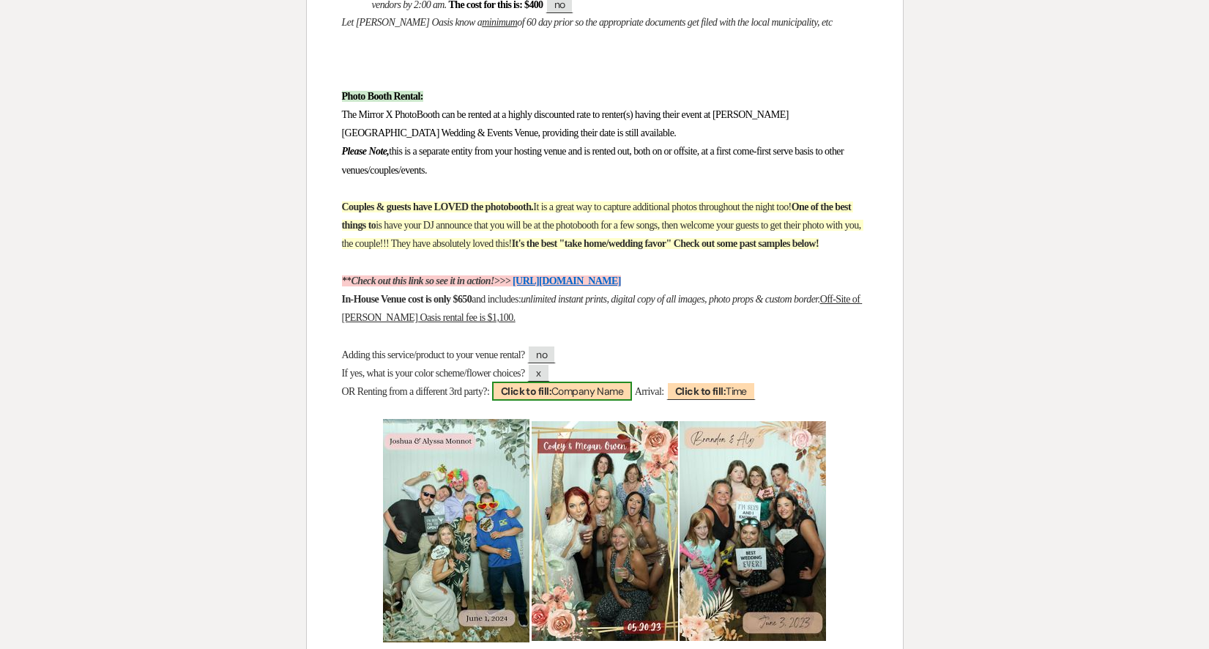
click at [615, 400] on span "Click to fill: Company Name" at bounding box center [562, 391] width 140 height 19
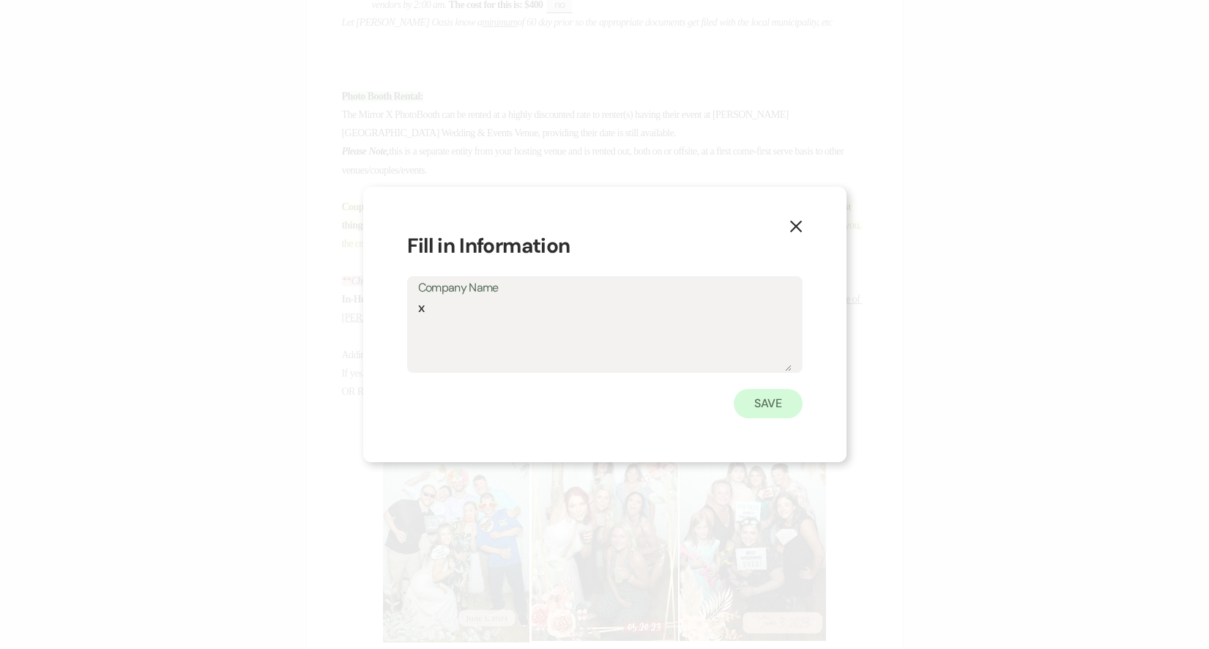
type textarea "x"
click at [751, 402] on button "Save" at bounding box center [768, 403] width 69 height 29
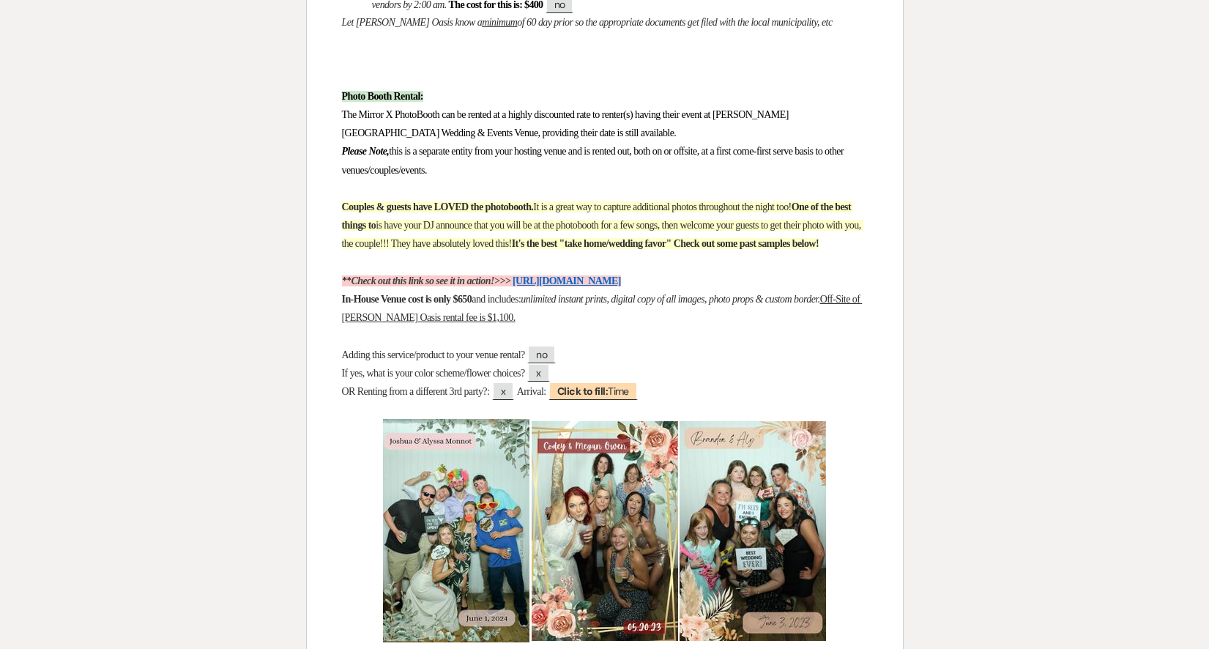
click at [666, 400] on p "OR Renting from a different 3rd party?: x Arrival: ﻿ Click to fill: Time ﻿" at bounding box center [605, 391] width 526 height 18
click at [638, 399] on span "Click to fill: Time" at bounding box center [593, 391] width 89 height 19
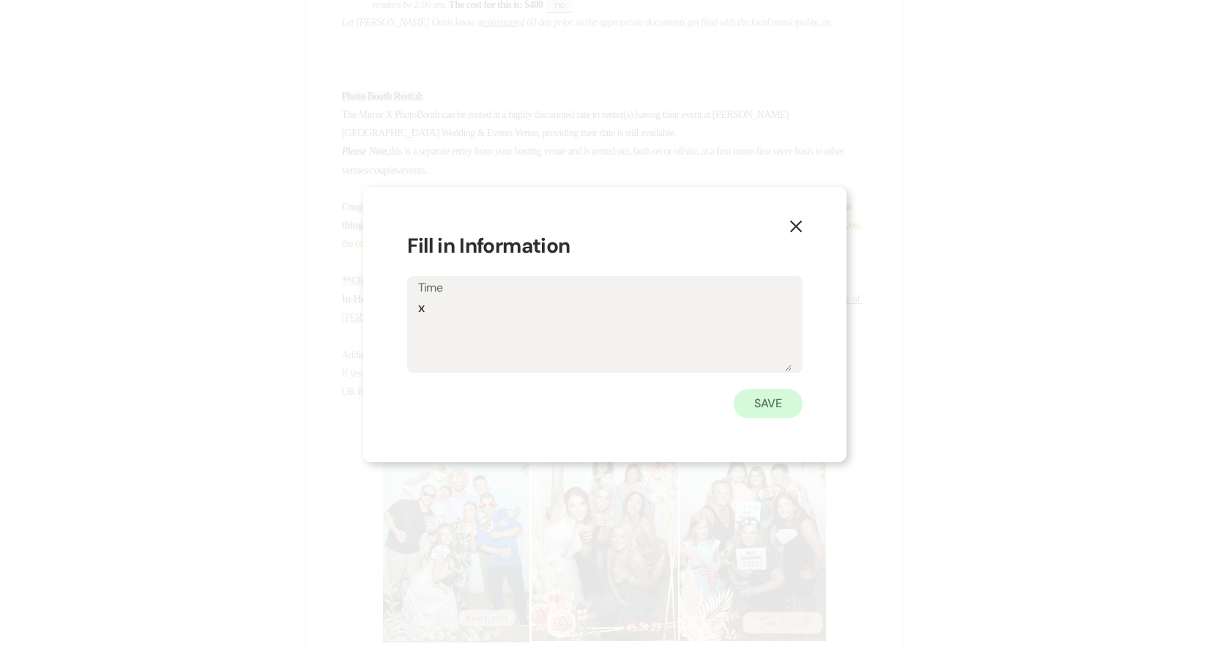
type textarea "x"
click at [773, 406] on button "Save" at bounding box center [768, 403] width 69 height 29
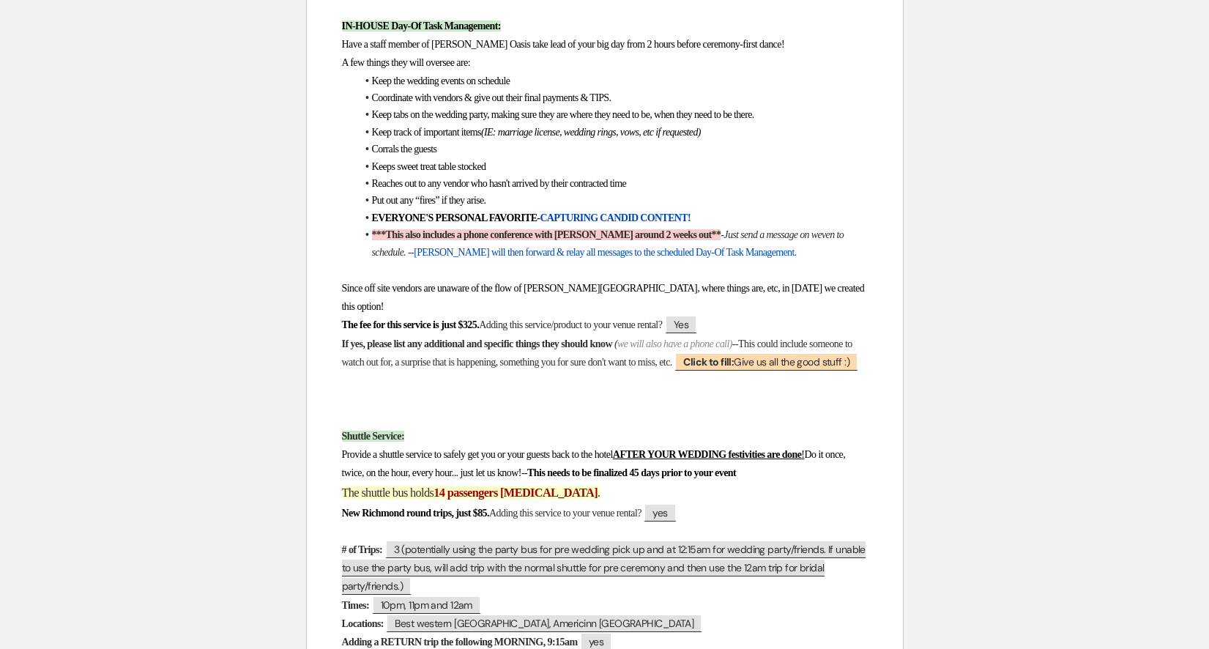
scroll to position [4142, 0]
click at [734, 355] on b "Click to fill:" at bounding box center [708, 361] width 51 height 13
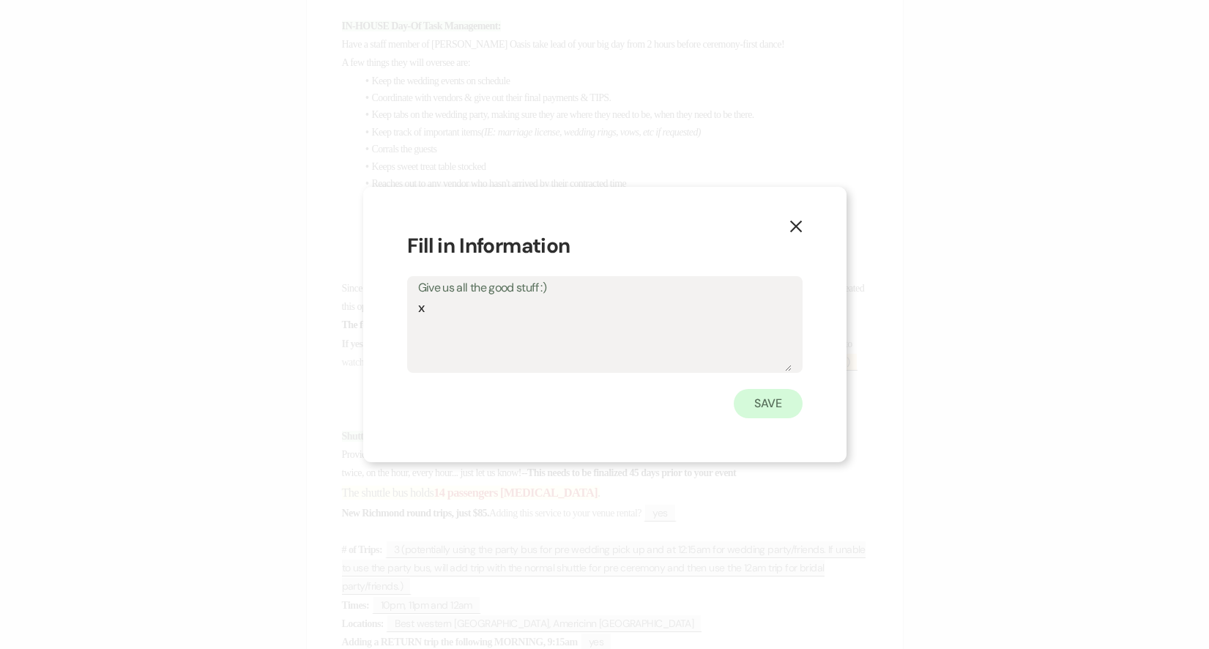
type textarea "x"
click at [760, 401] on button "Save" at bounding box center [768, 403] width 69 height 29
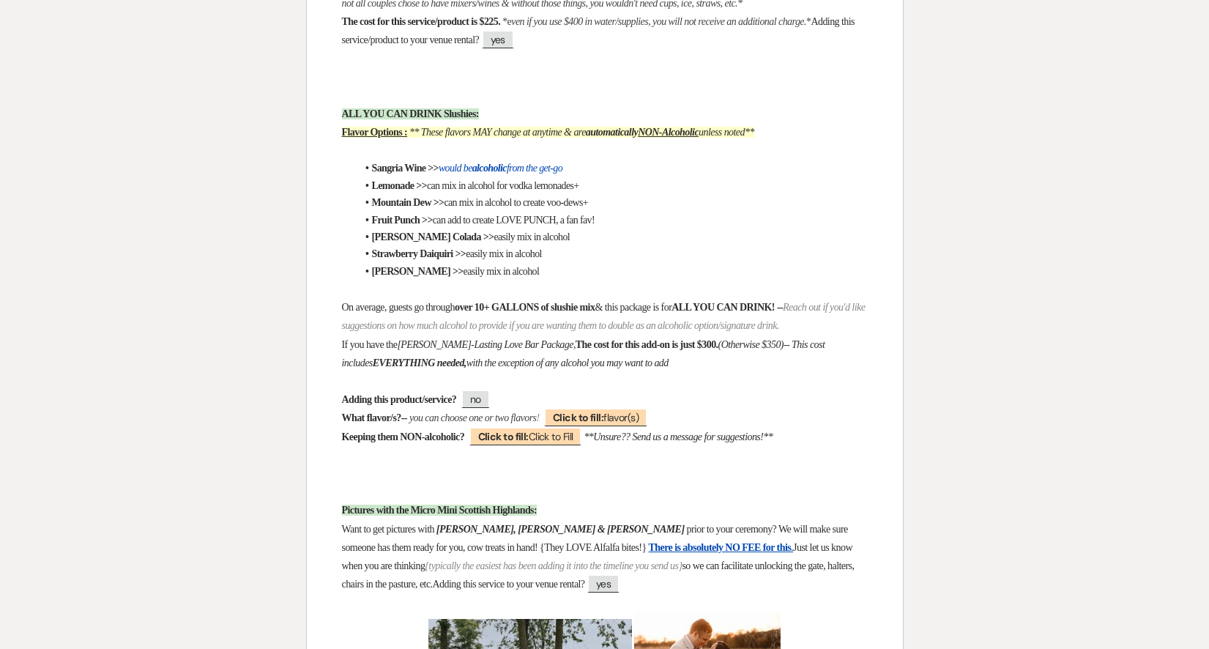
scroll to position [5648, 0]
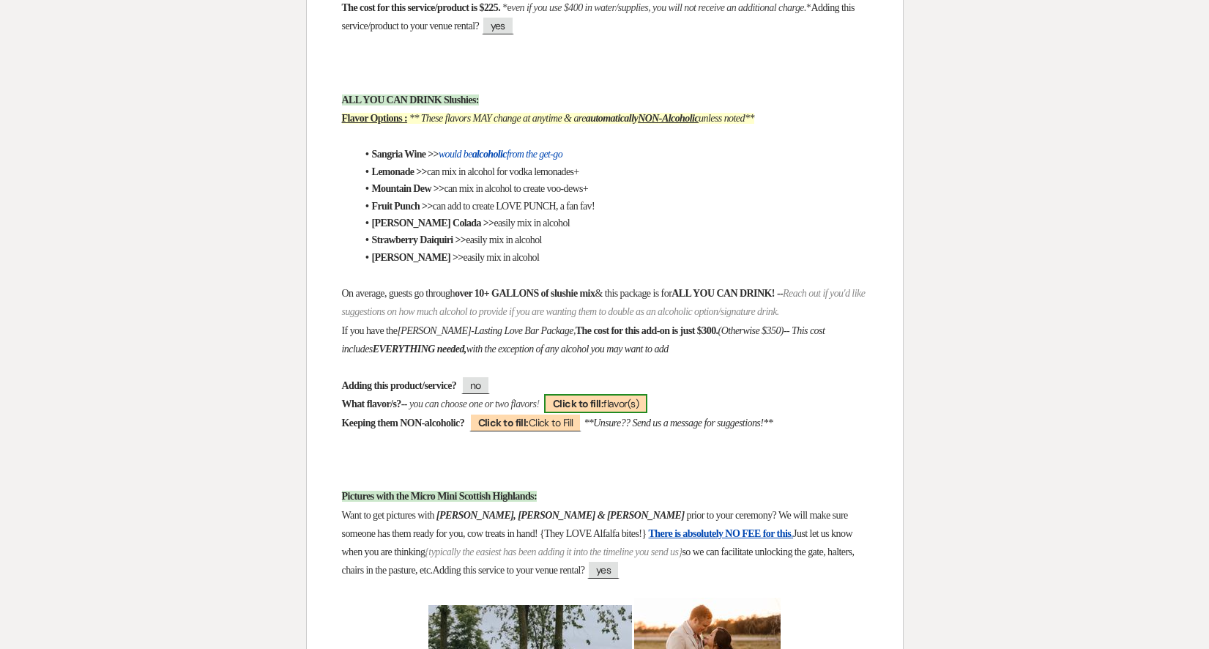
click at [647, 401] on span "Click to fill: flavor(s)" at bounding box center [595, 403] width 103 height 19
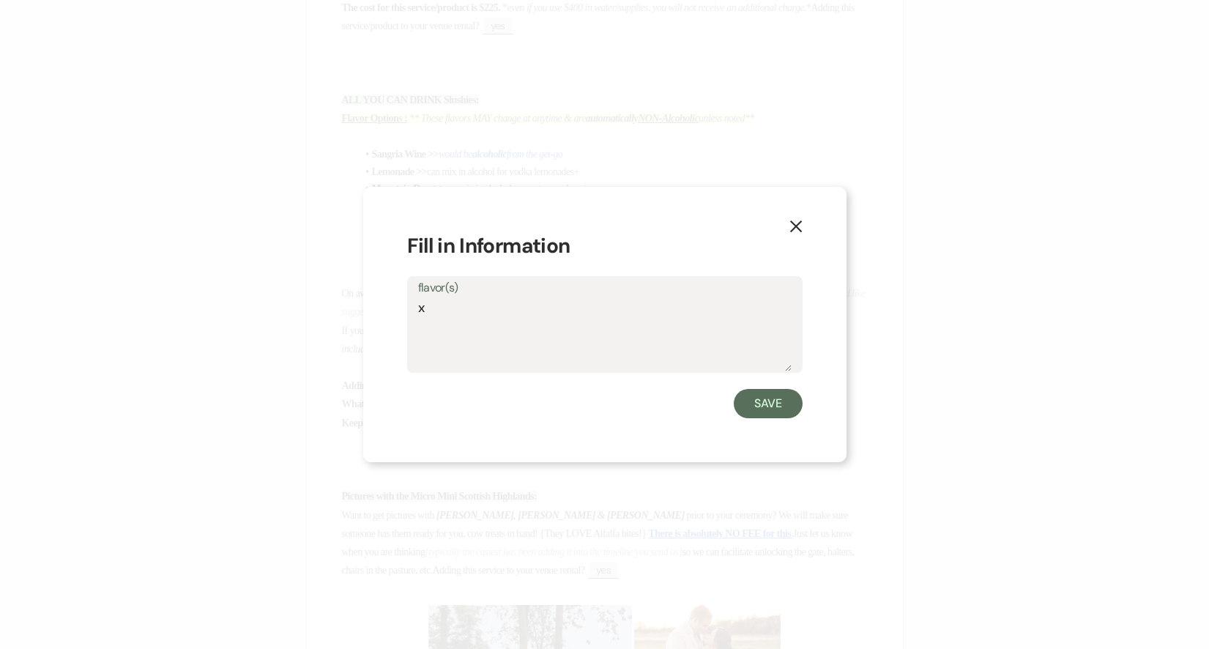
type textarea "x"
click at [751, 400] on button "Save" at bounding box center [768, 403] width 69 height 29
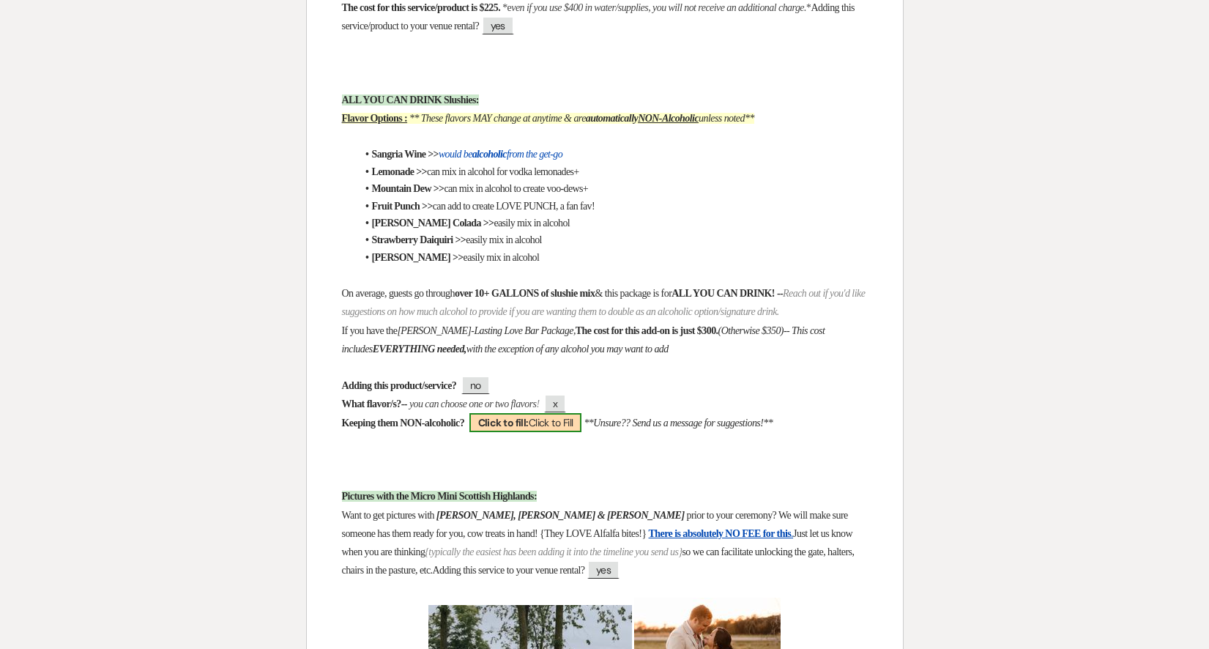
click at [578, 417] on span "Click to fill: Click to Fill" at bounding box center [525, 422] width 113 height 19
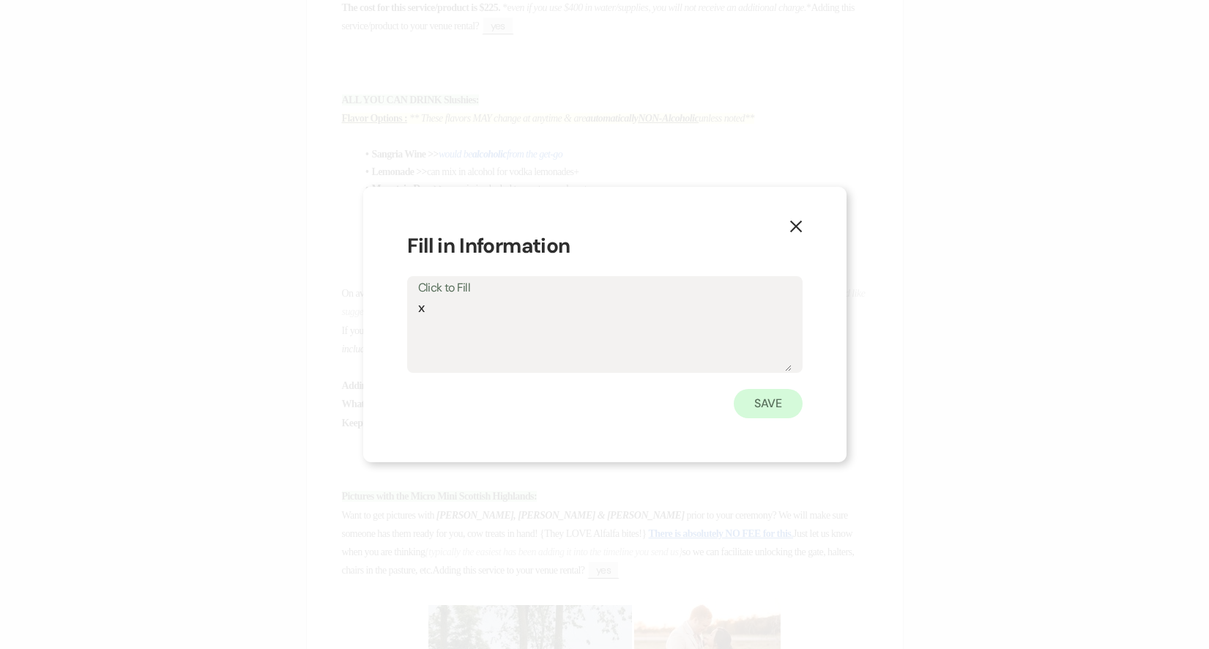
type textarea "x"
click at [781, 402] on button "Save" at bounding box center [768, 403] width 69 height 29
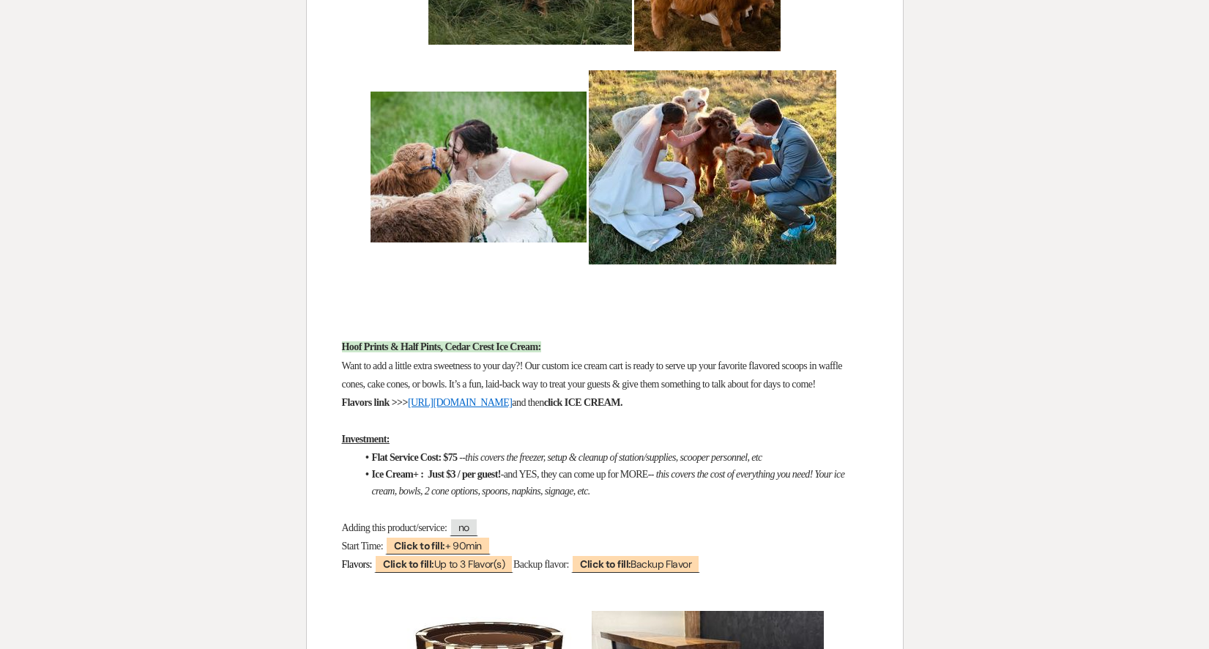
scroll to position [6444, 0]
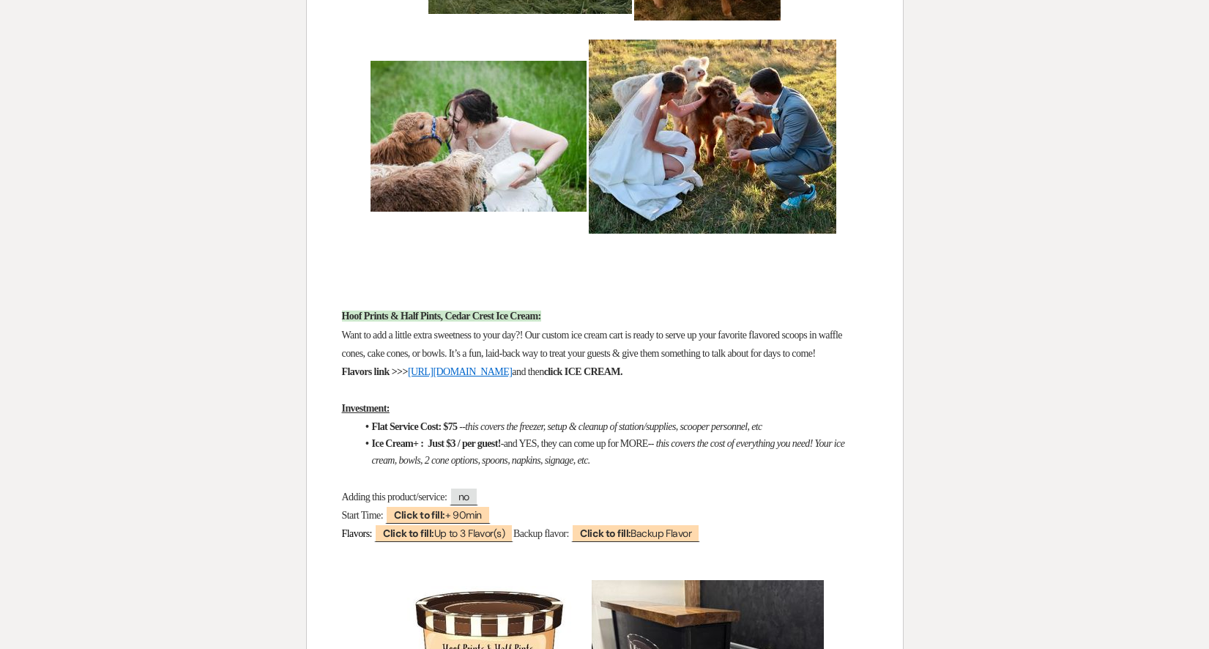
click at [409, 558] on p at bounding box center [605, 552] width 526 height 18
click at [412, 540] on b "Click to fill:" at bounding box center [408, 533] width 51 height 13
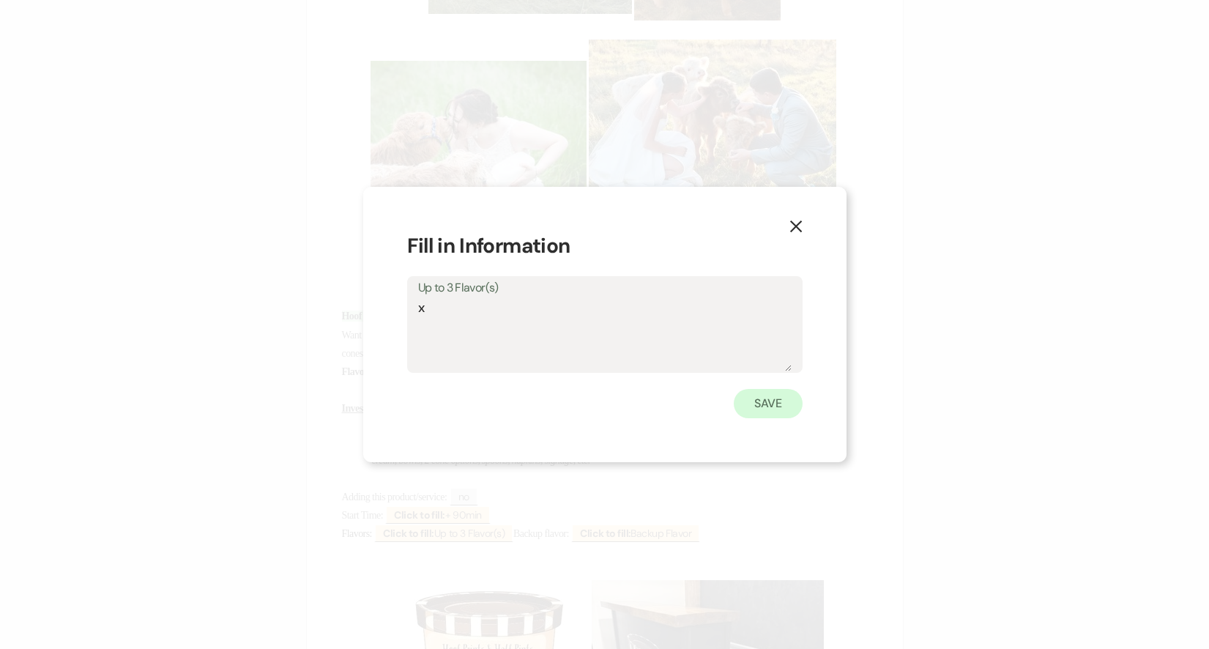
type textarea "x"
click at [764, 406] on button "Save" at bounding box center [768, 403] width 69 height 29
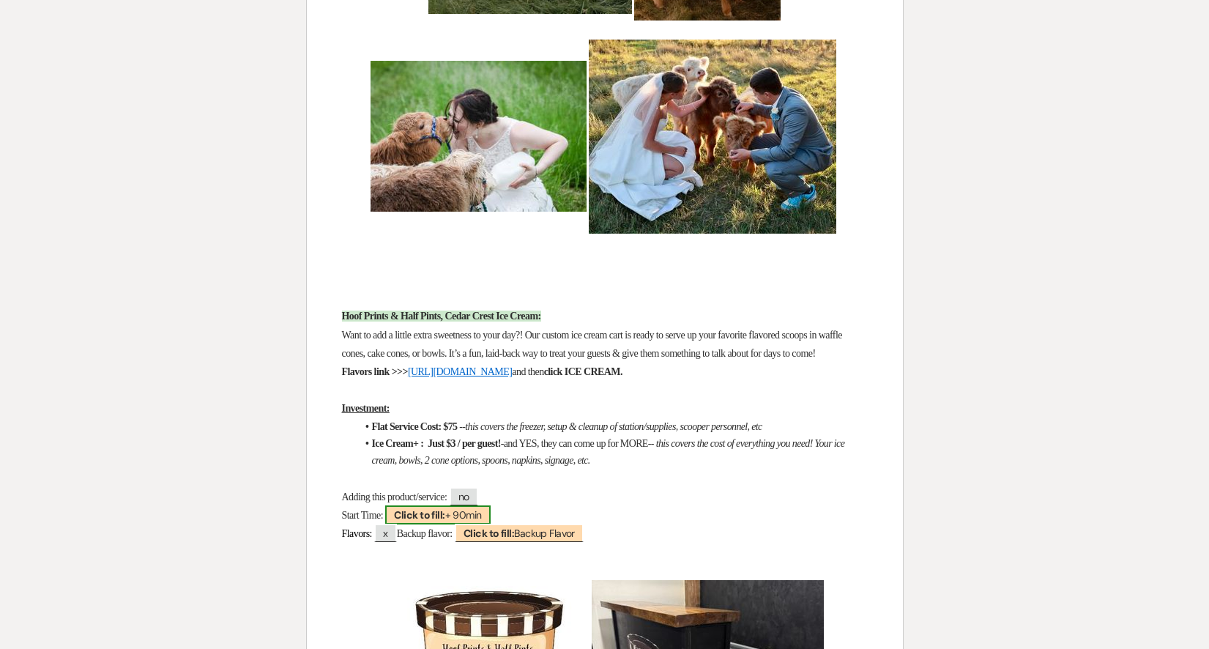
click at [463, 524] on span "Click to fill: + 90min" at bounding box center [437, 514] width 105 height 19
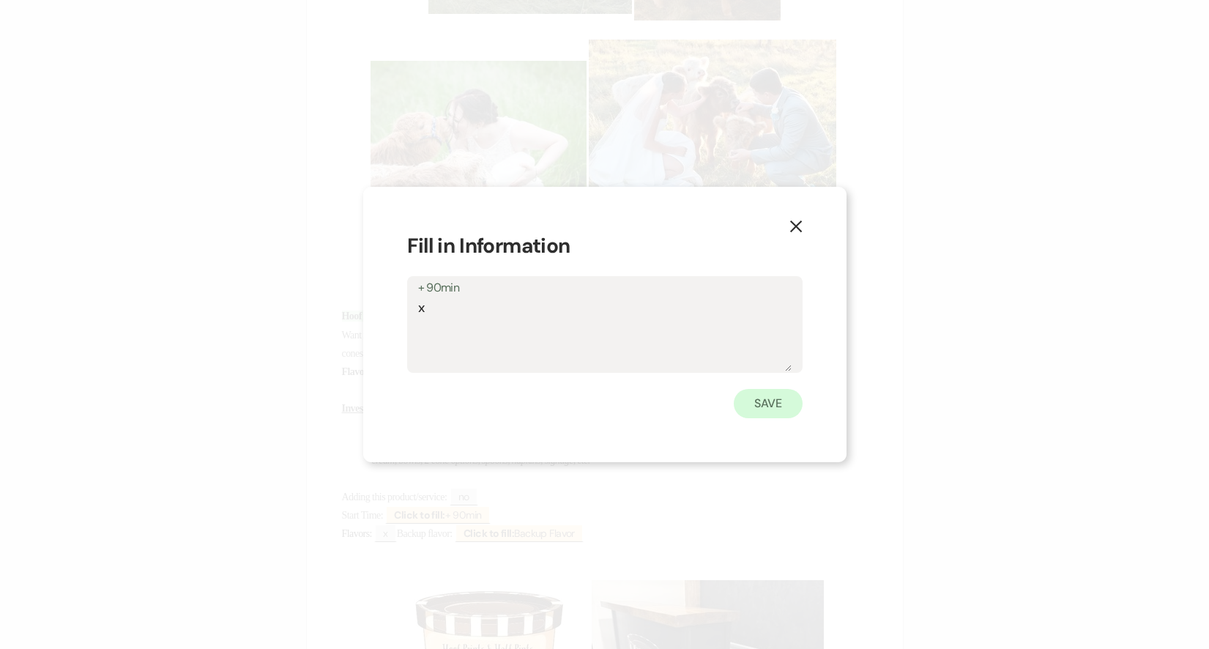
type textarea "x"
click at [748, 395] on button "Save" at bounding box center [768, 403] width 69 height 29
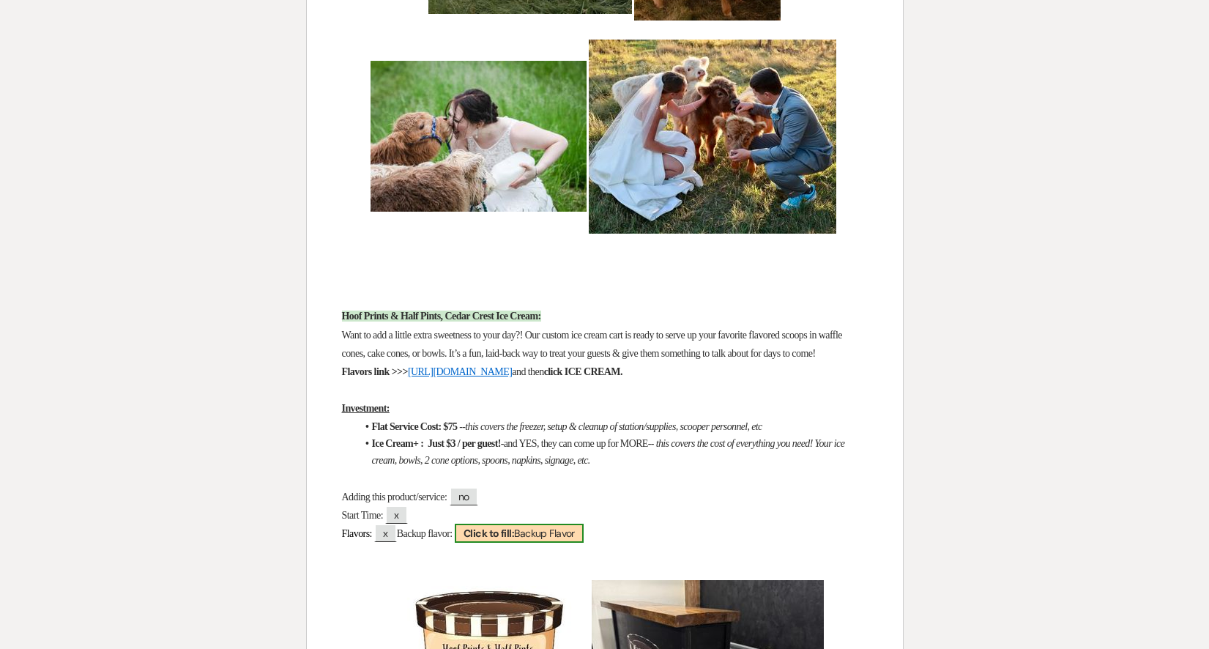
click at [565, 543] on span "Click to fill: Backup Flavor" at bounding box center [519, 533] width 129 height 19
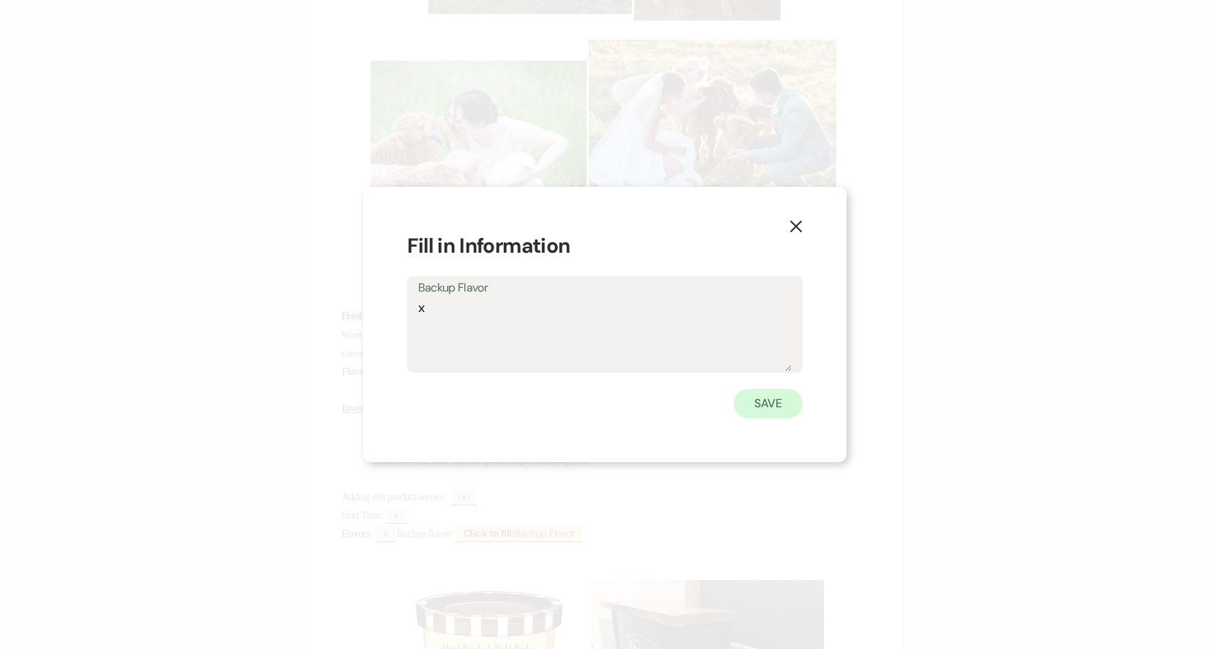
type textarea "x"
click at [782, 395] on button "Save" at bounding box center [768, 403] width 69 height 29
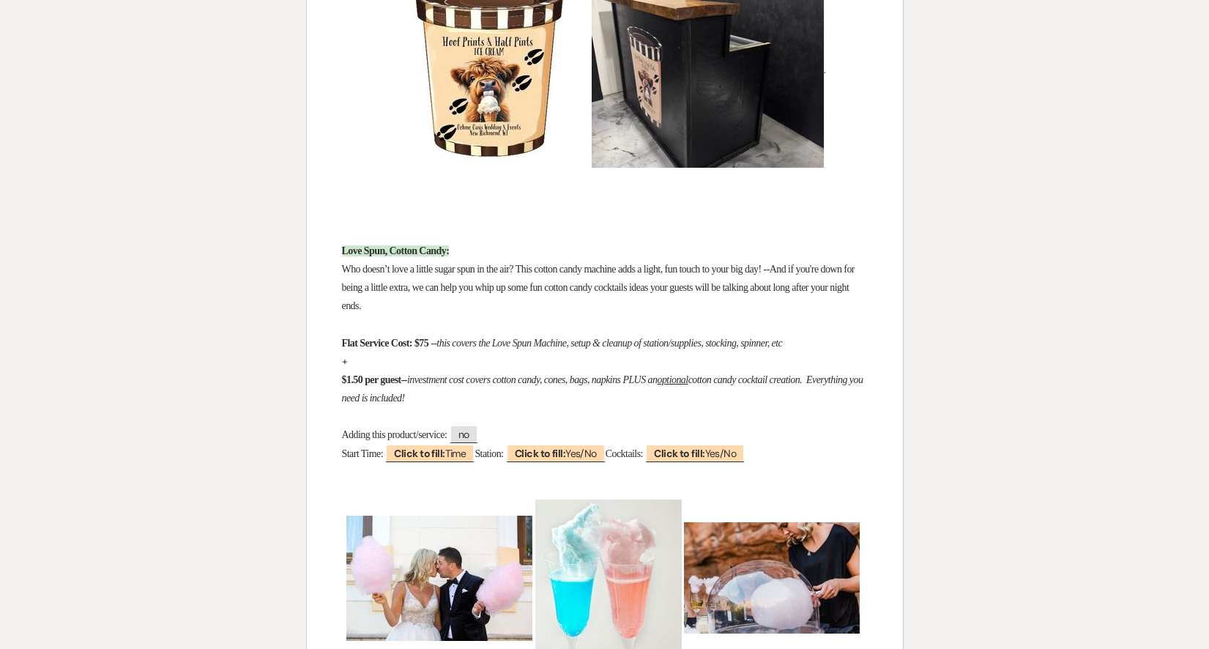
scroll to position [7112, 0]
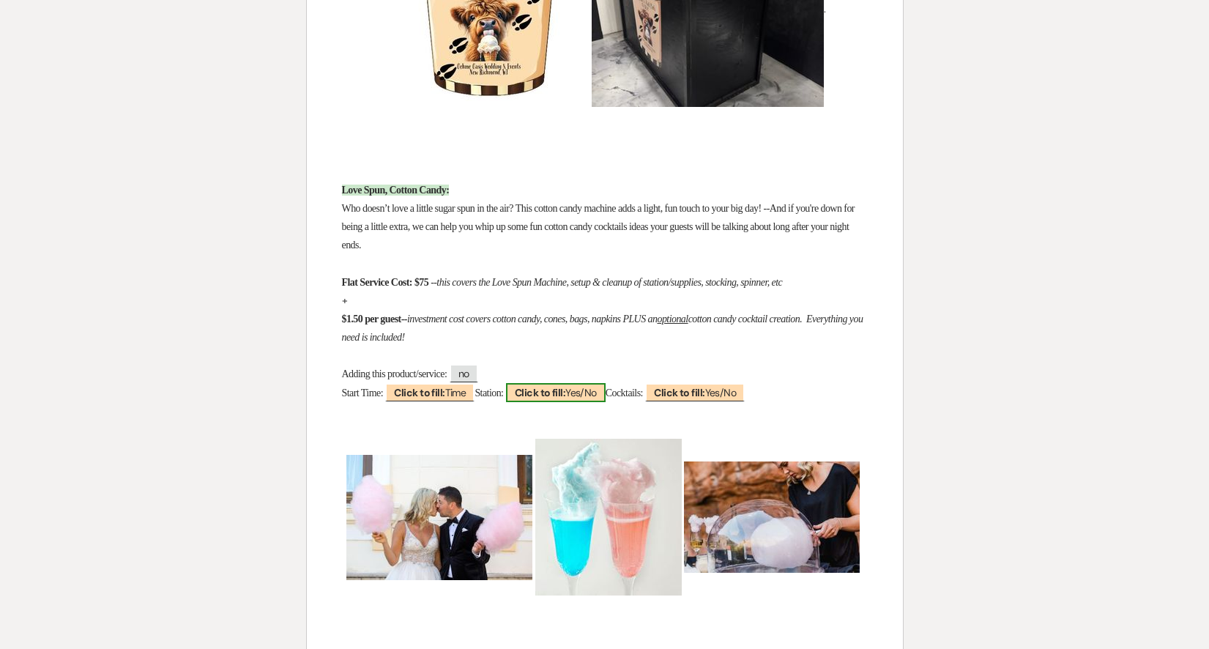
click at [606, 402] on span "Click to fill: Yes/No" at bounding box center [556, 392] width 100 height 19
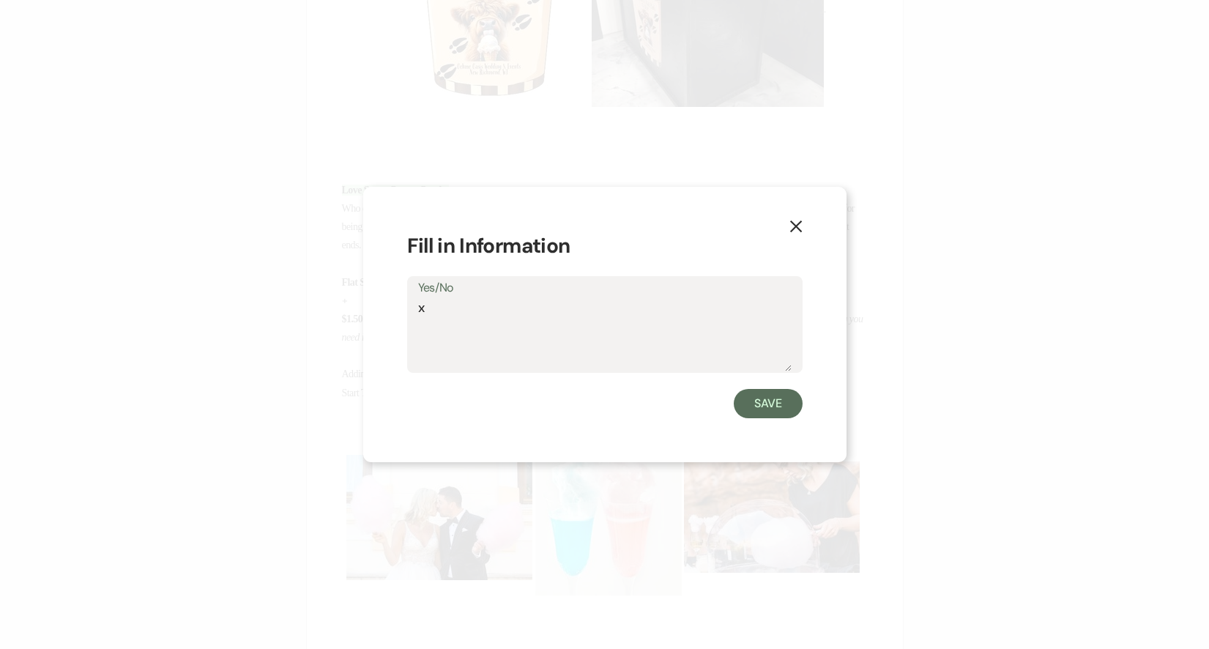
type textarea "x"
click at [740, 419] on div "X Fill in Information Yes/No x Save" at bounding box center [604, 325] width 483 height 276
click at [741, 414] on button "Save" at bounding box center [768, 403] width 69 height 29
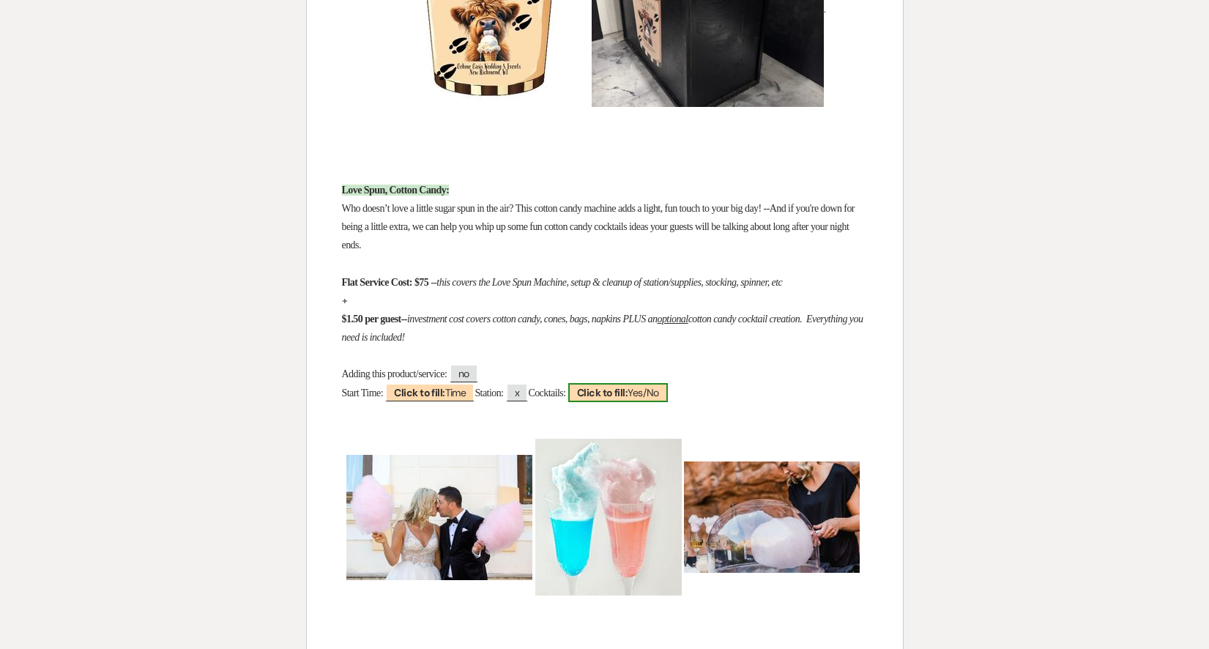
click at [662, 402] on span "Click to fill: Yes/No" at bounding box center [618, 392] width 100 height 19
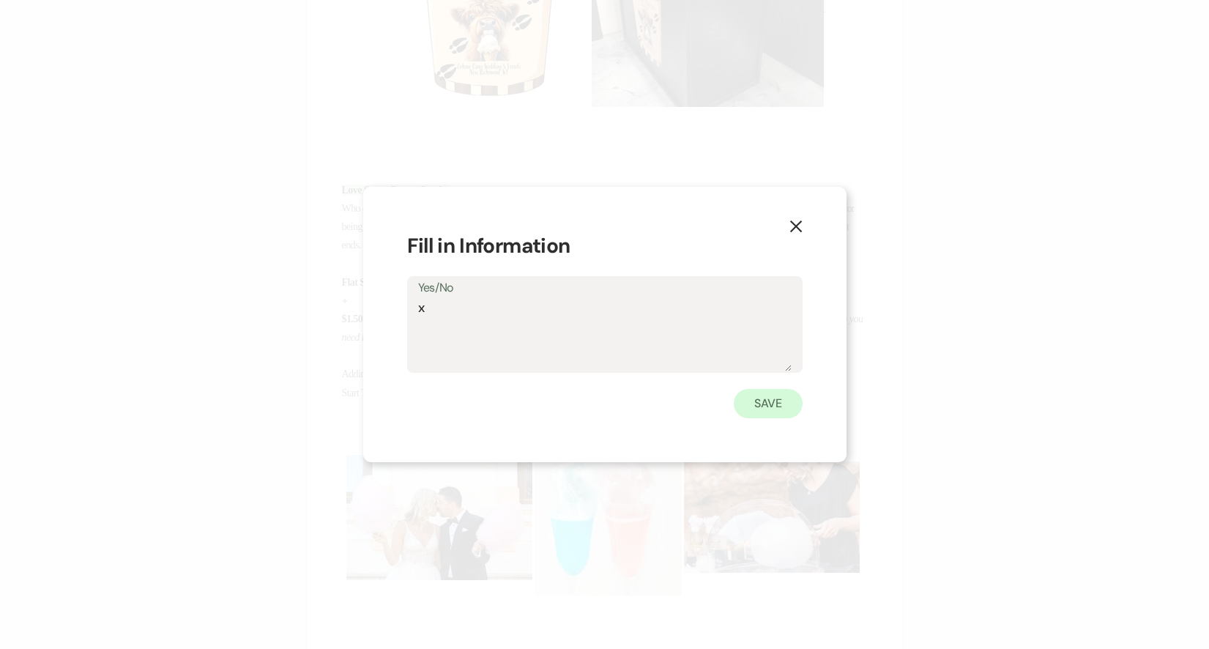
type textarea "x"
click at [759, 397] on button "Save" at bounding box center [768, 403] width 69 height 29
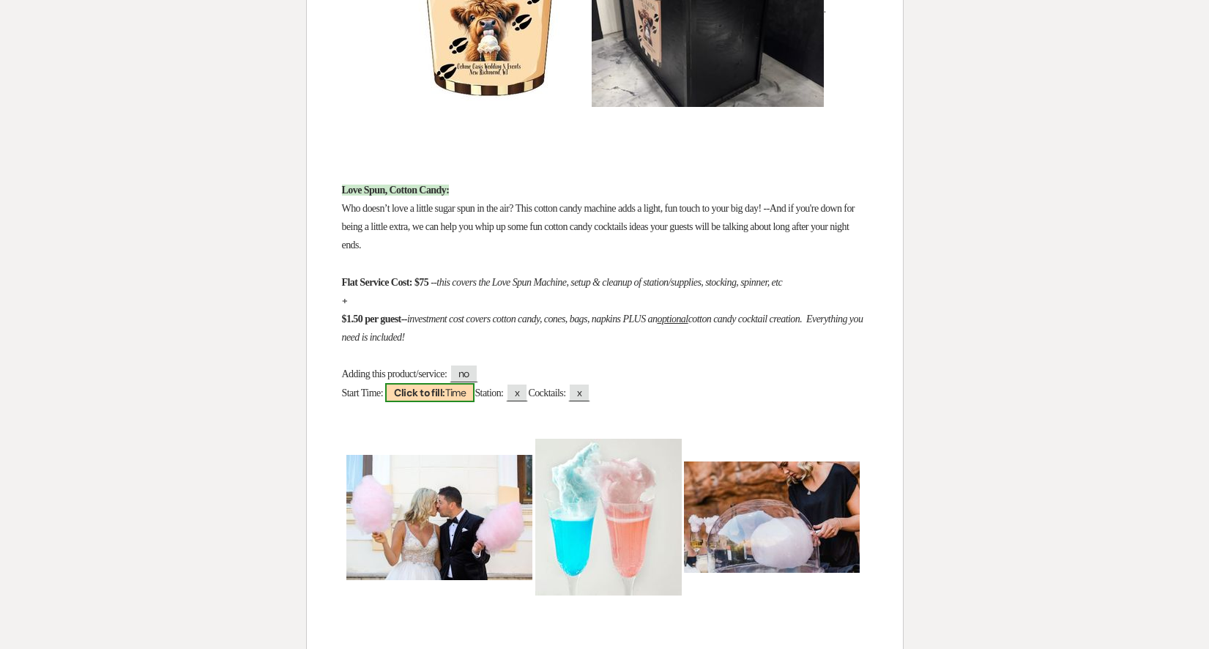
click at [442, 398] on b "Click to fill:" at bounding box center [419, 392] width 51 height 13
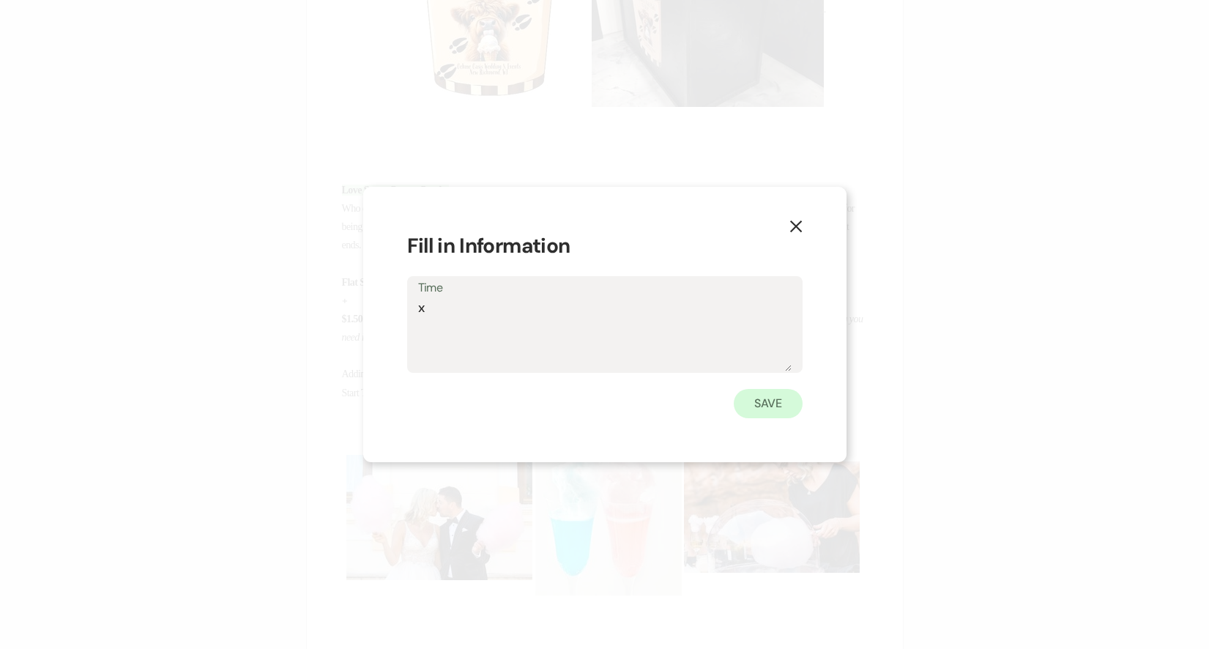
type textarea "x"
click at [757, 398] on button "Save" at bounding box center [768, 403] width 69 height 29
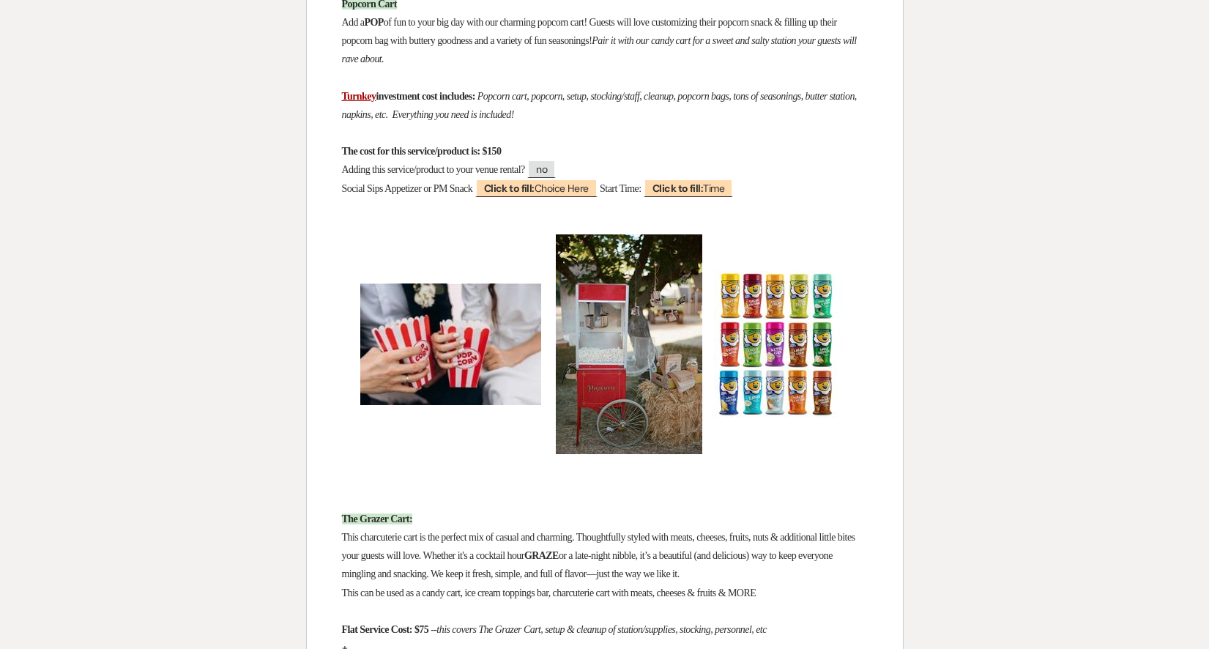
scroll to position [7795, 0]
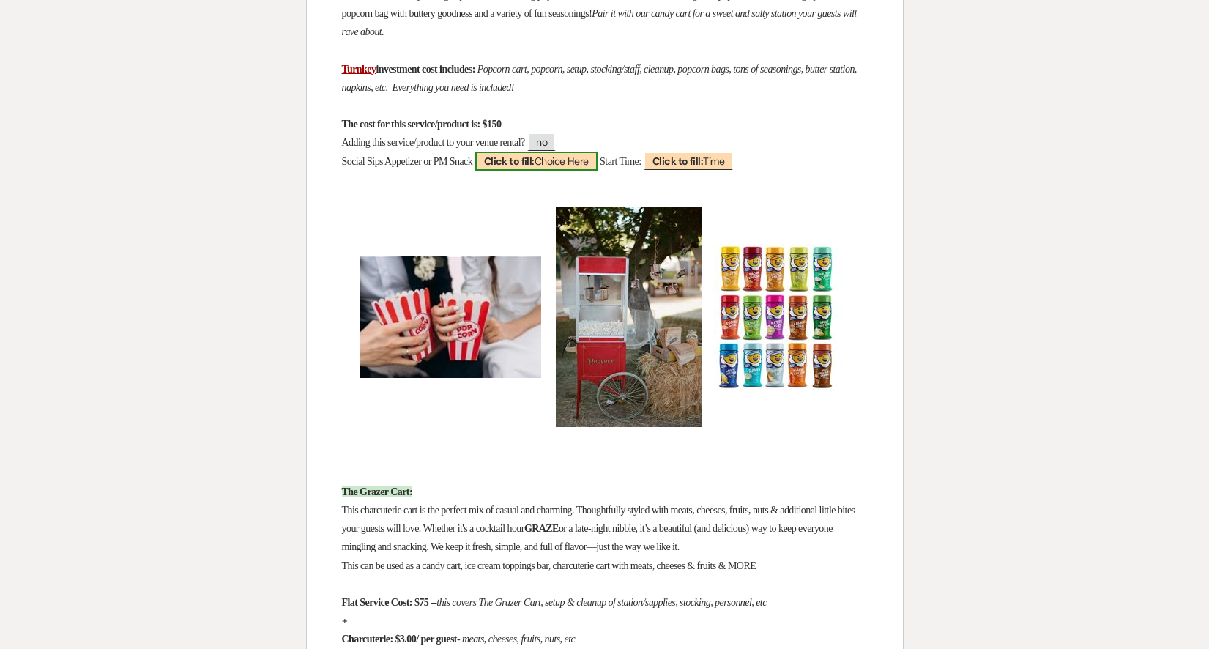
click at [535, 167] on b "Click to fill:" at bounding box center [509, 161] width 51 height 13
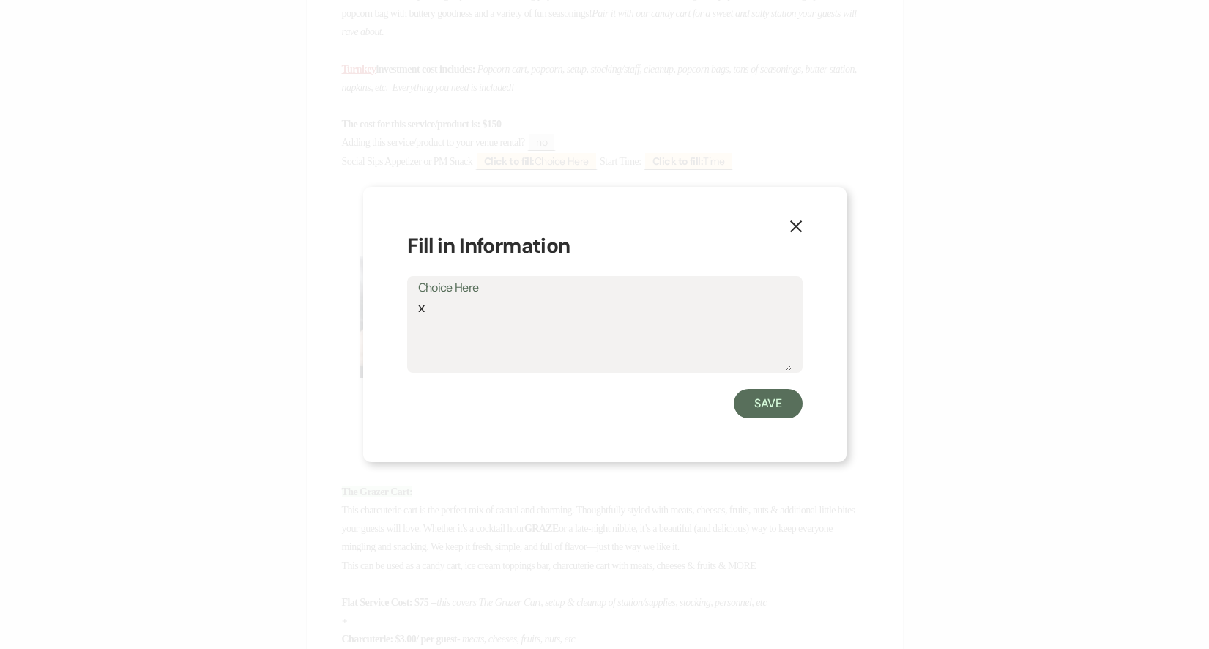
type textarea "x"
click at [754, 407] on button "Save" at bounding box center [768, 403] width 69 height 29
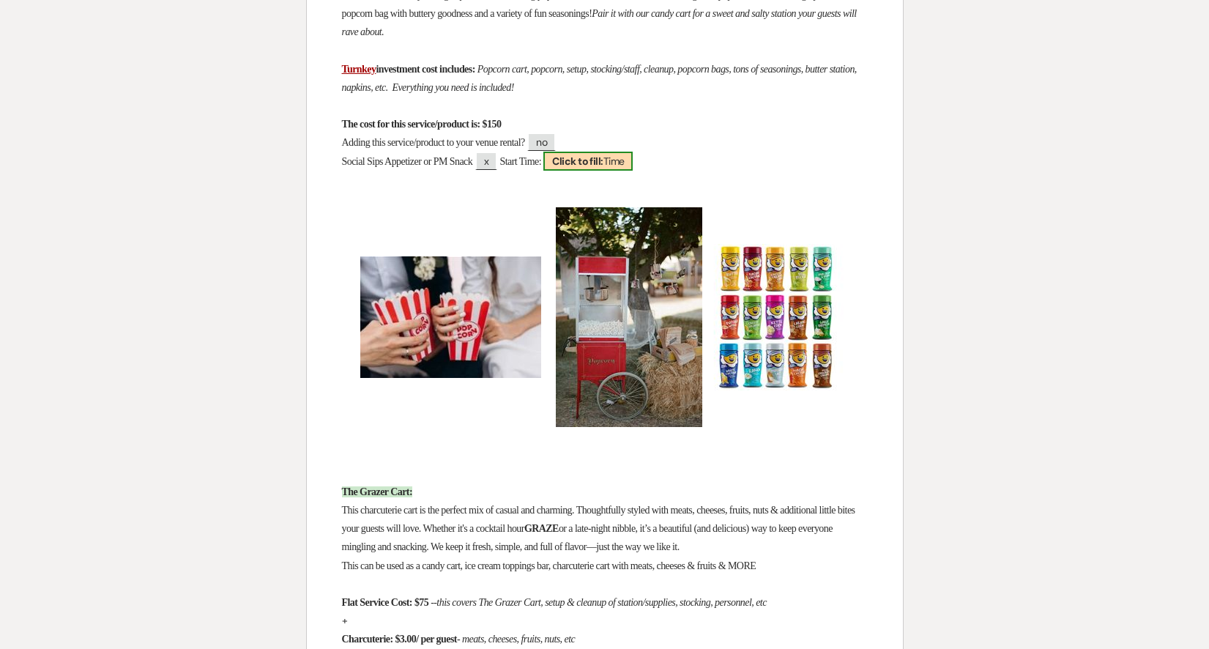
click at [633, 162] on span "Click to fill: Time" at bounding box center [587, 161] width 89 height 19
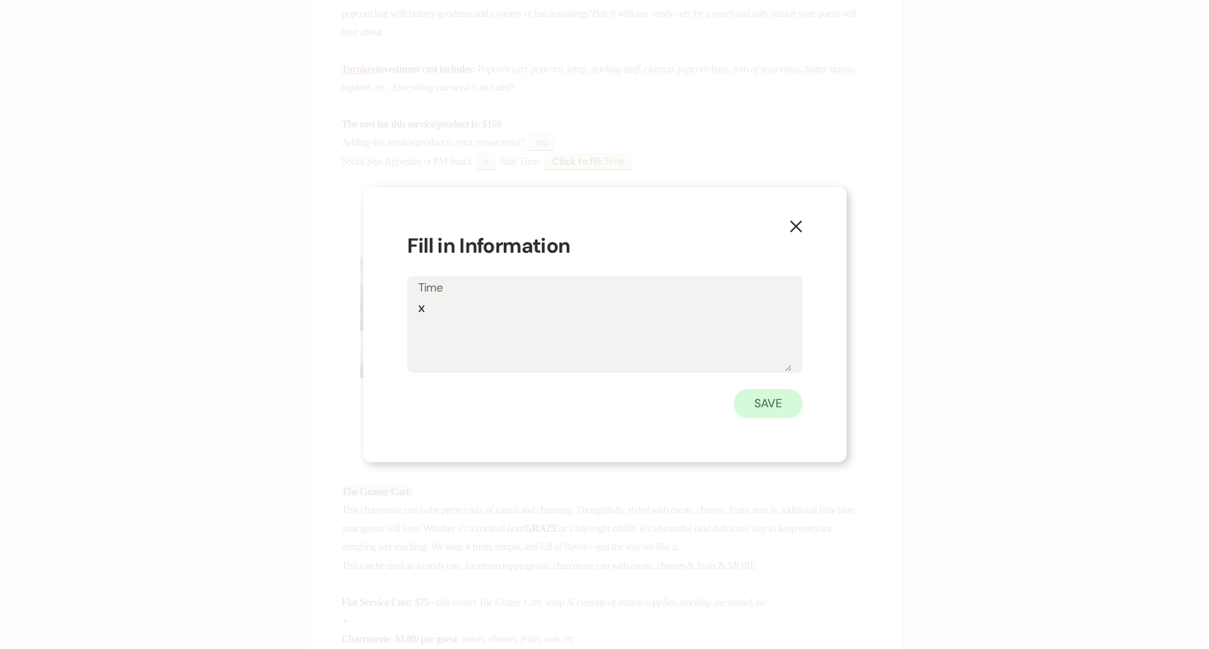
type textarea "x"
click at [770, 399] on button "Save" at bounding box center [768, 403] width 69 height 29
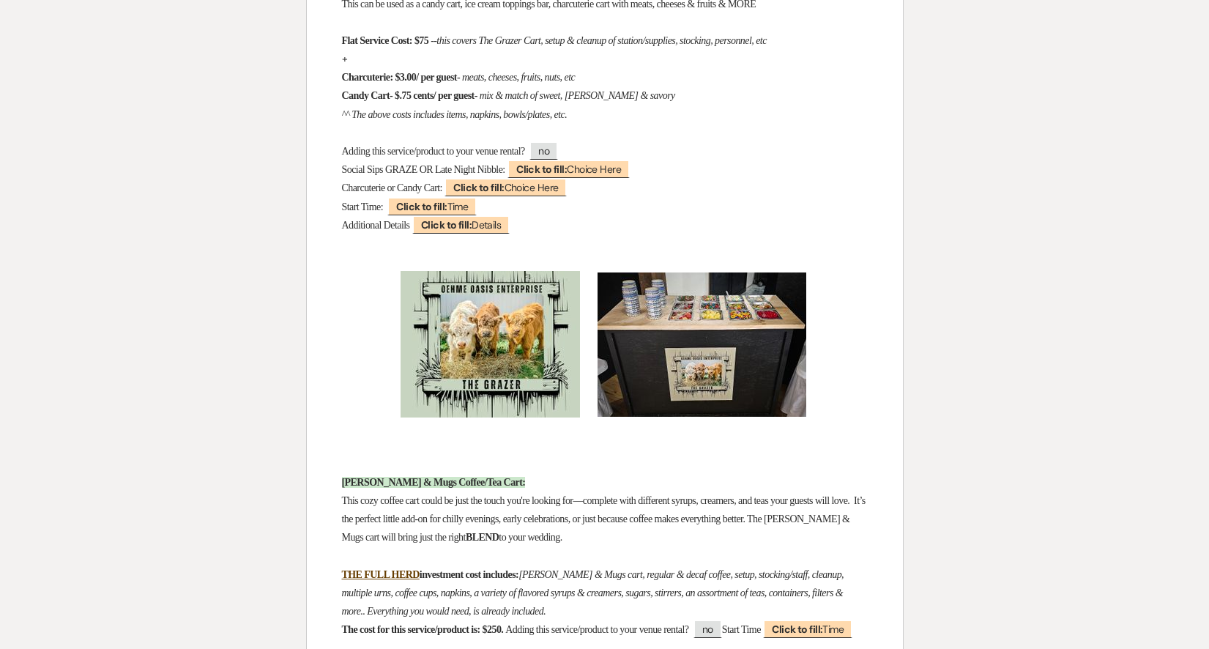
scroll to position [8402, 0]
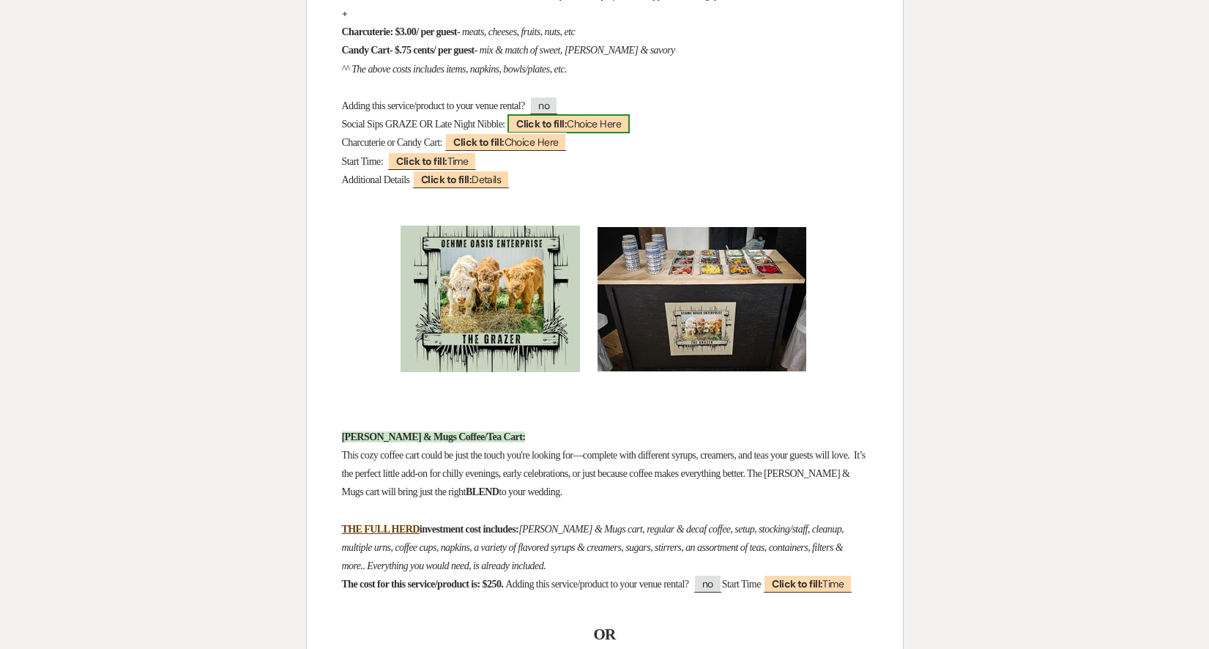
click at [560, 120] on b "Click to fill:" at bounding box center [541, 123] width 51 height 13
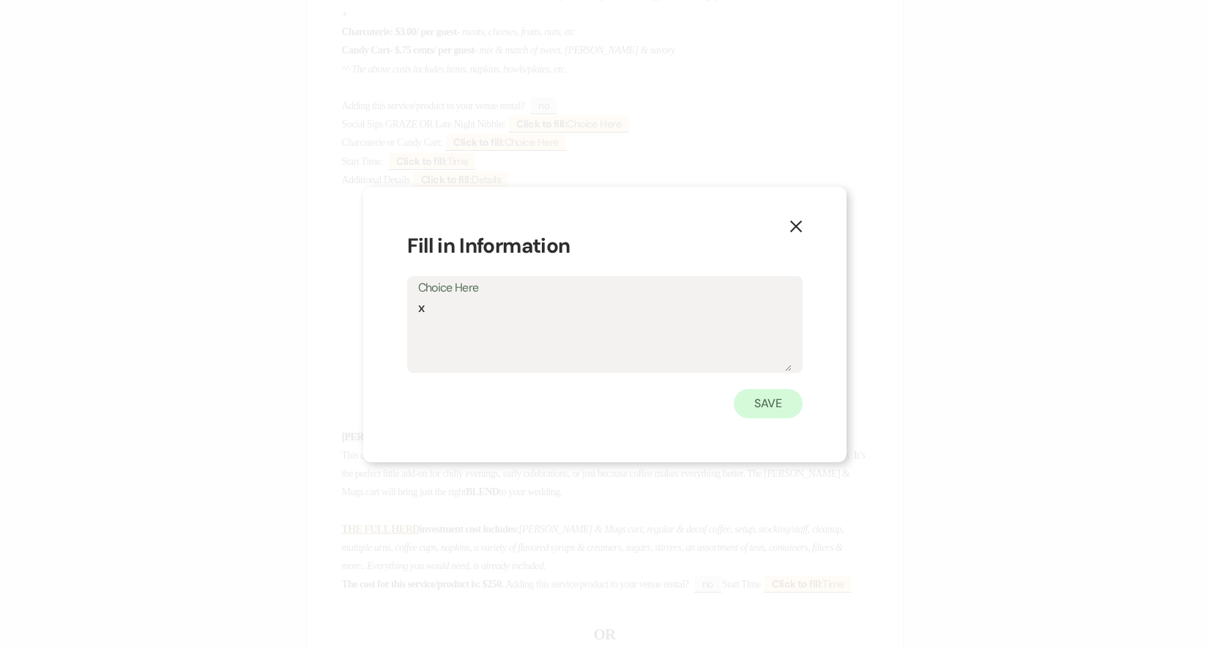
type textarea "x"
click at [765, 400] on button "Save" at bounding box center [768, 403] width 69 height 29
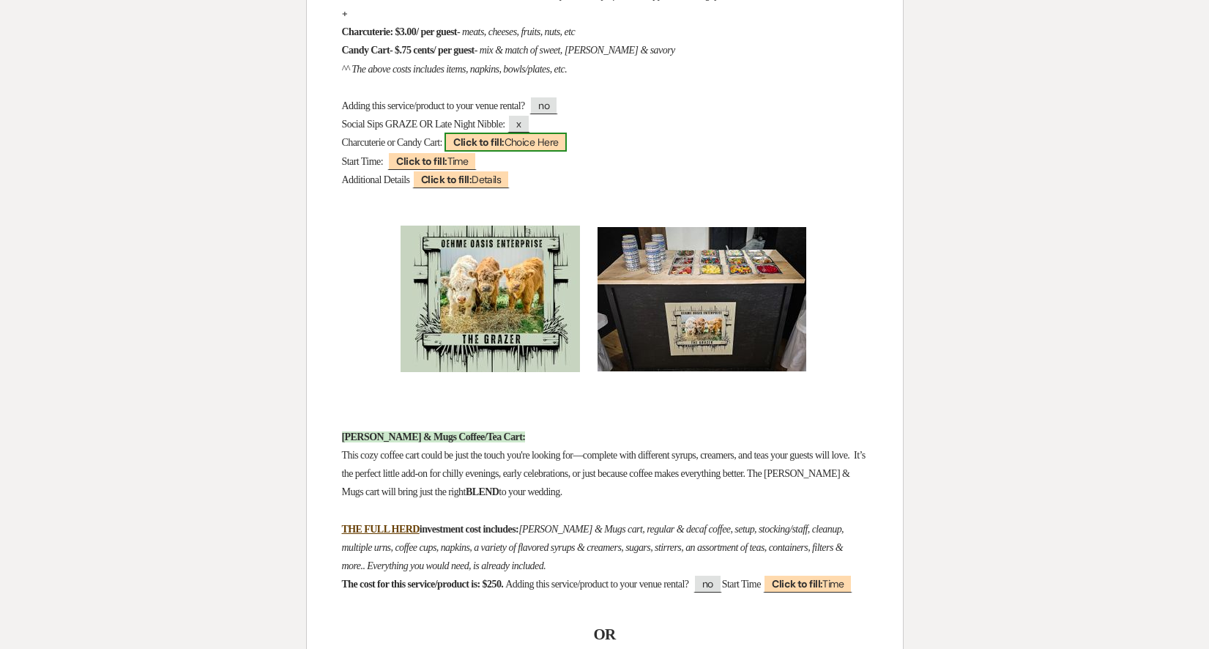
click at [516, 145] on span "Click to fill: Choice Here" at bounding box center [506, 142] width 122 height 19
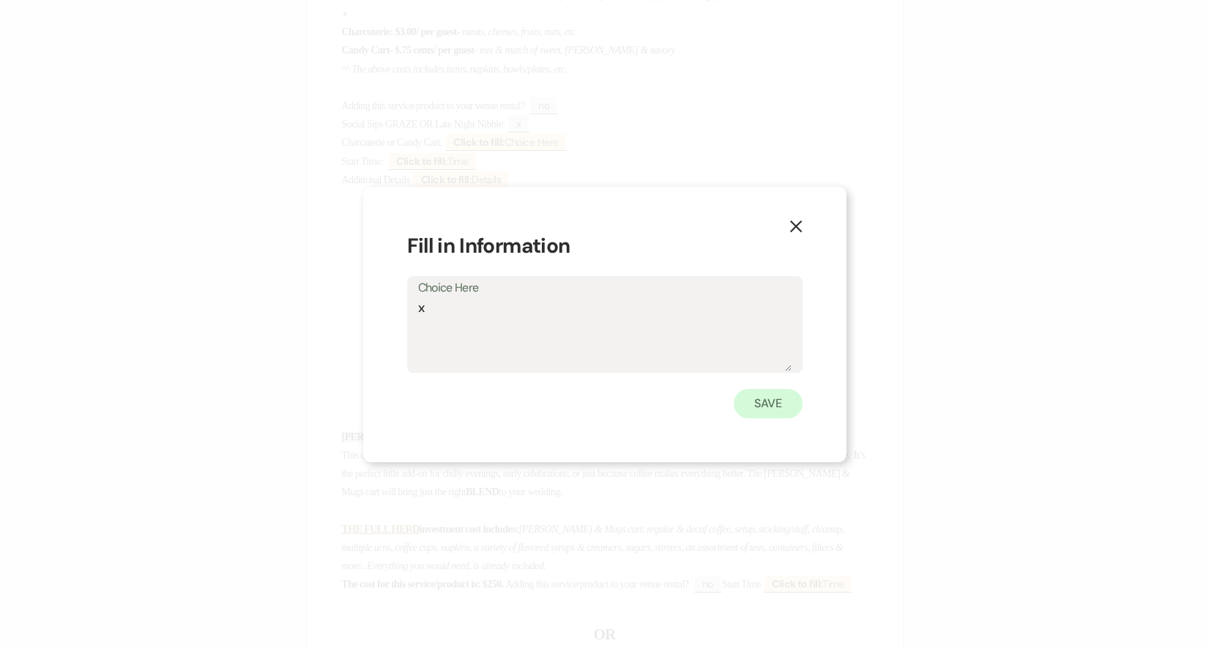
type textarea "x"
click at [776, 401] on button "Save" at bounding box center [768, 403] width 69 height 29
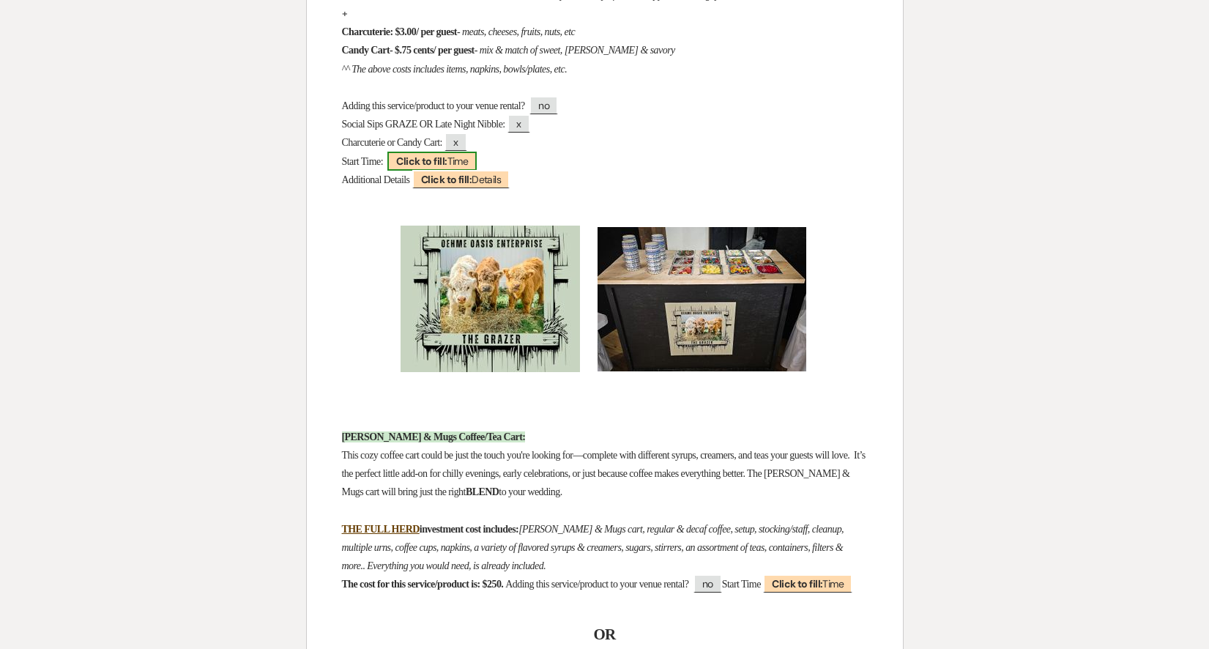
click at [457, 163] on span "Click to fill: Time" at bounding box center [431, 161] width 89 height 19
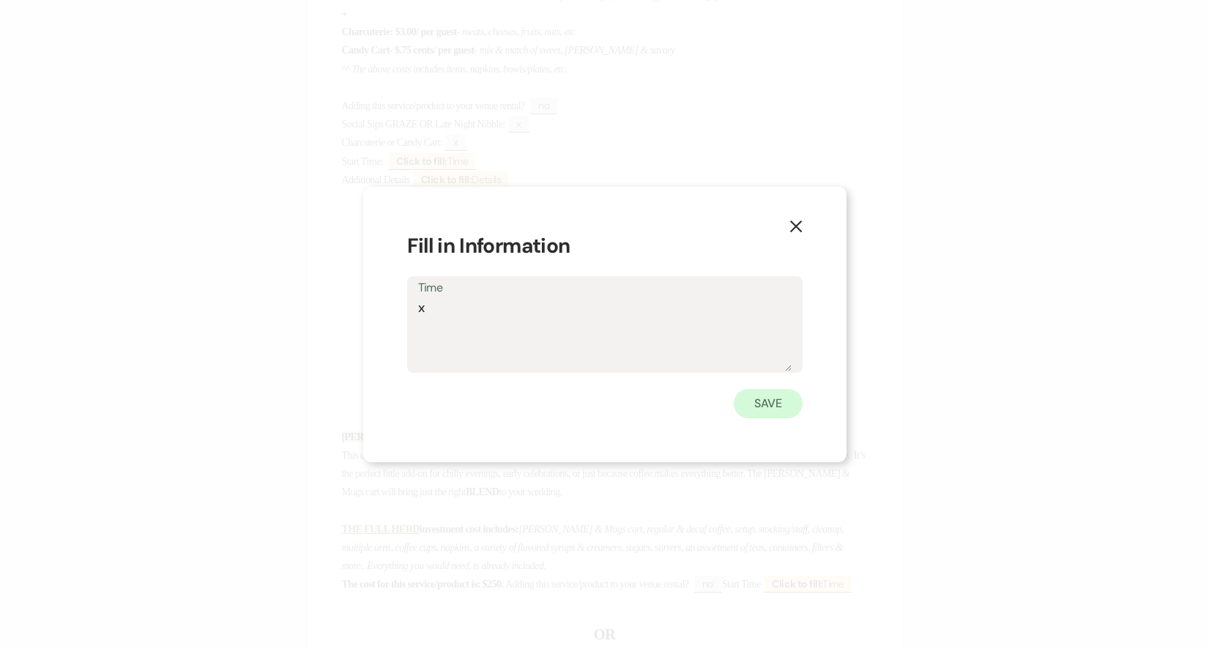
type textarea "x"
click at [767, 406] on button "Save" at bounding box center [768, 403] width 69 height 29
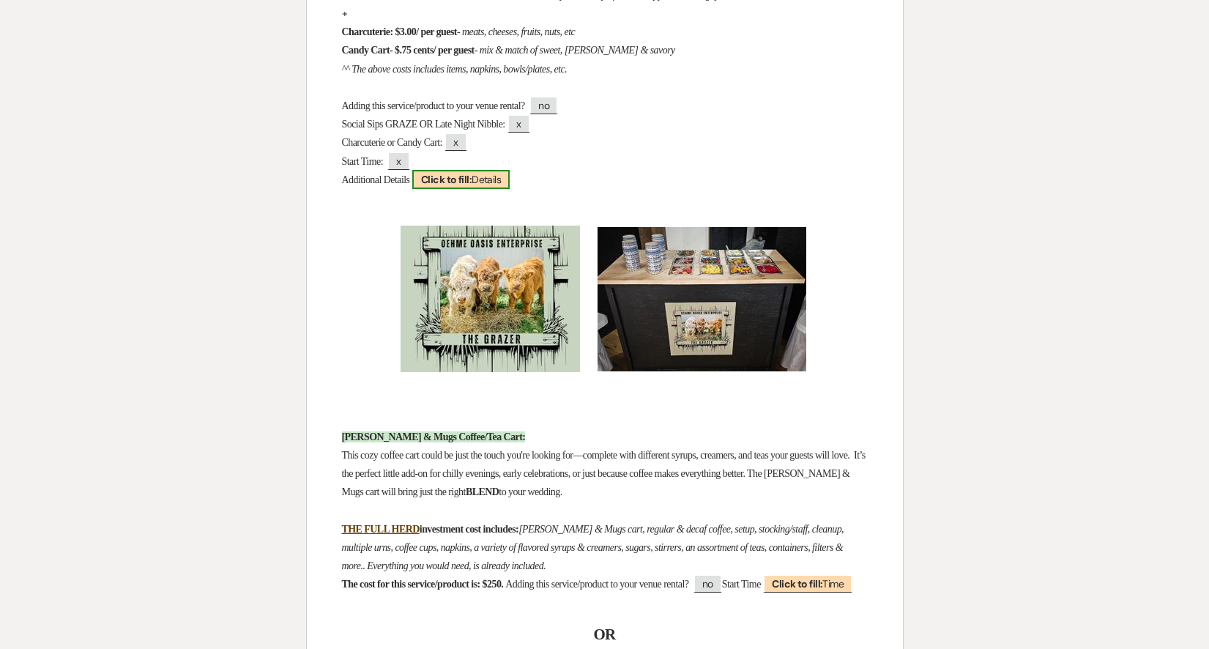
click at [430, 182] on b "Click to fill:" at bounding box center [446, 179] width 51 height 13
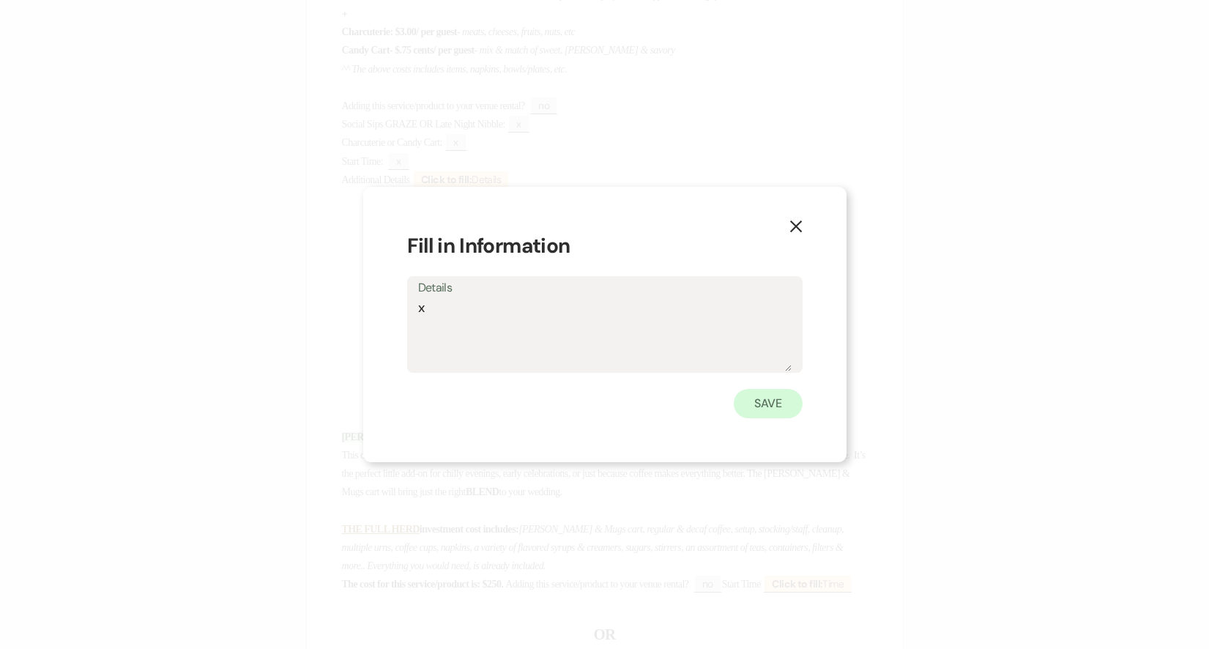
type textarea "x"
click at [783, 406] on button "Save" at bounding box center [768, 403] width 69 height 29
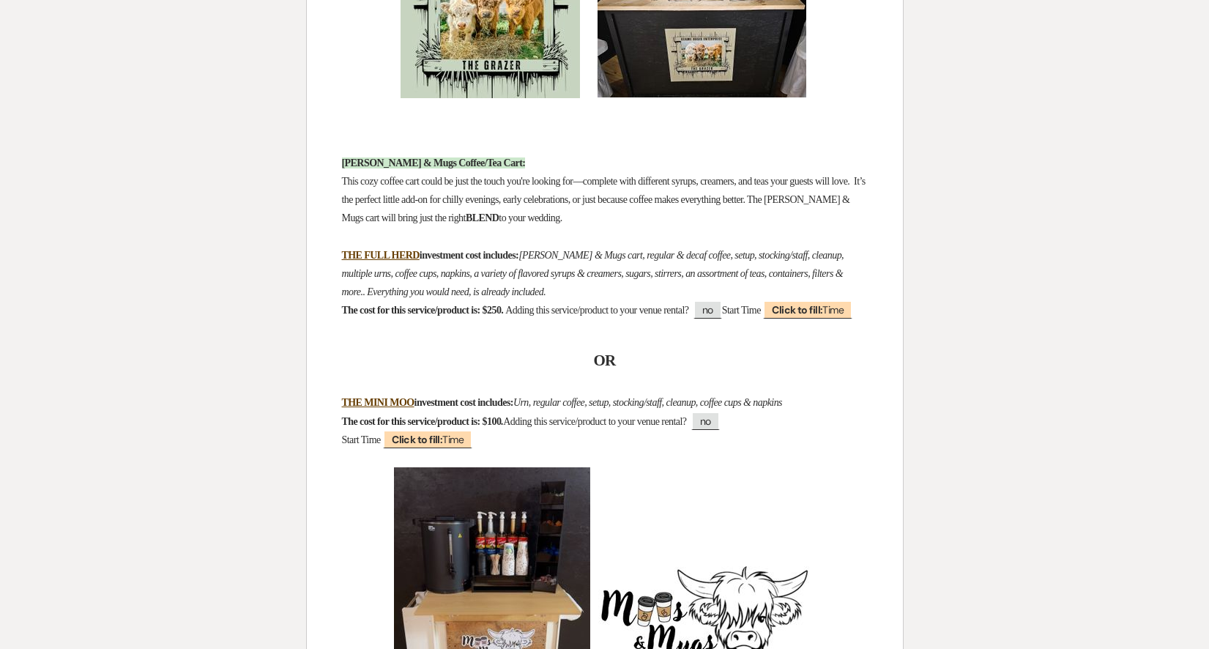
scroll to position [8682, 0]
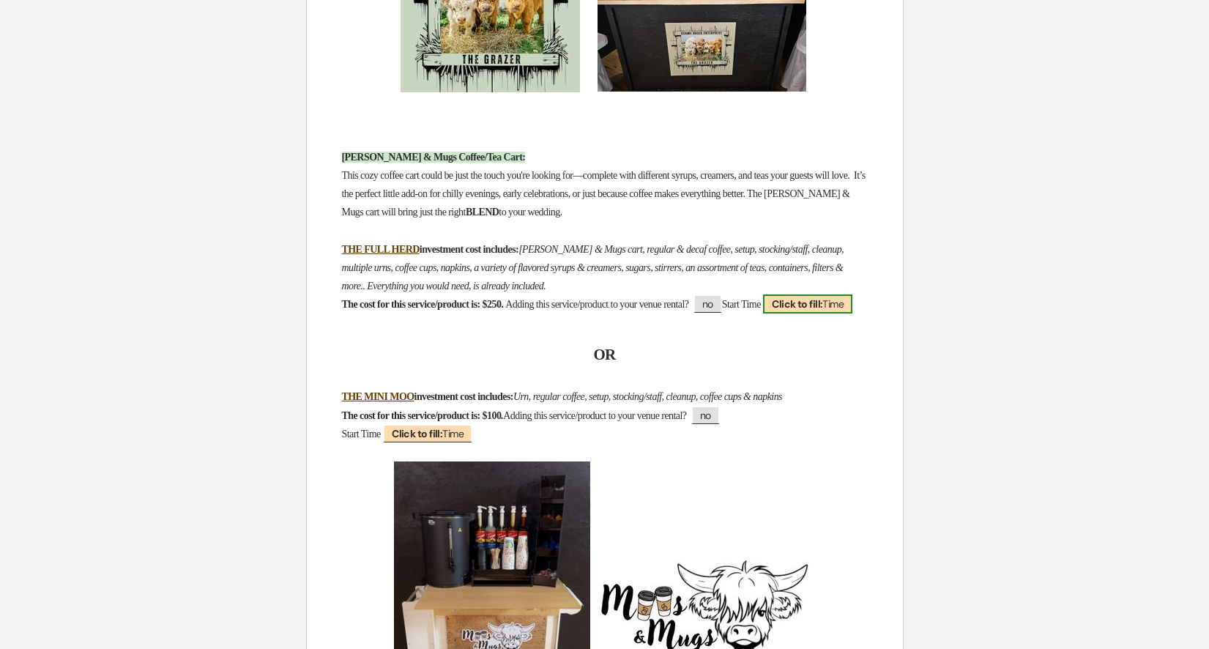
click at [763, 313] on span "Click to fill: Time" at bounding box center [807, 303] width 89 height 19
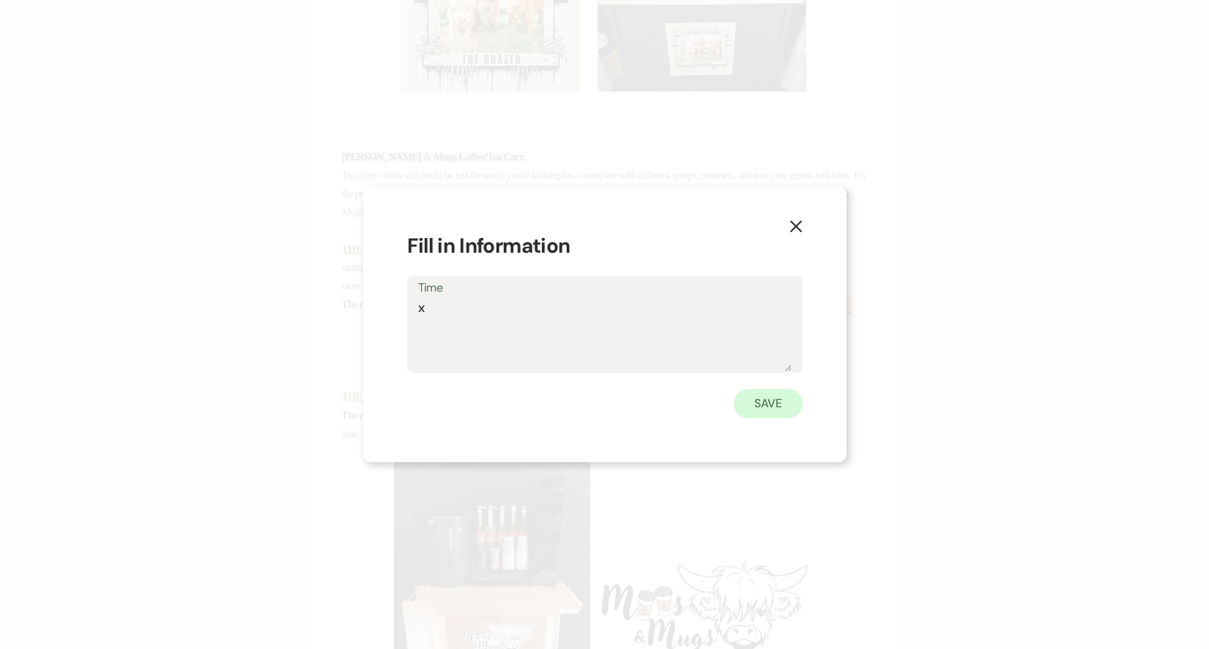
type textarea "x"
click at [772, 411] on button "Save" at bounding box center [768, 403] width 69 height 29
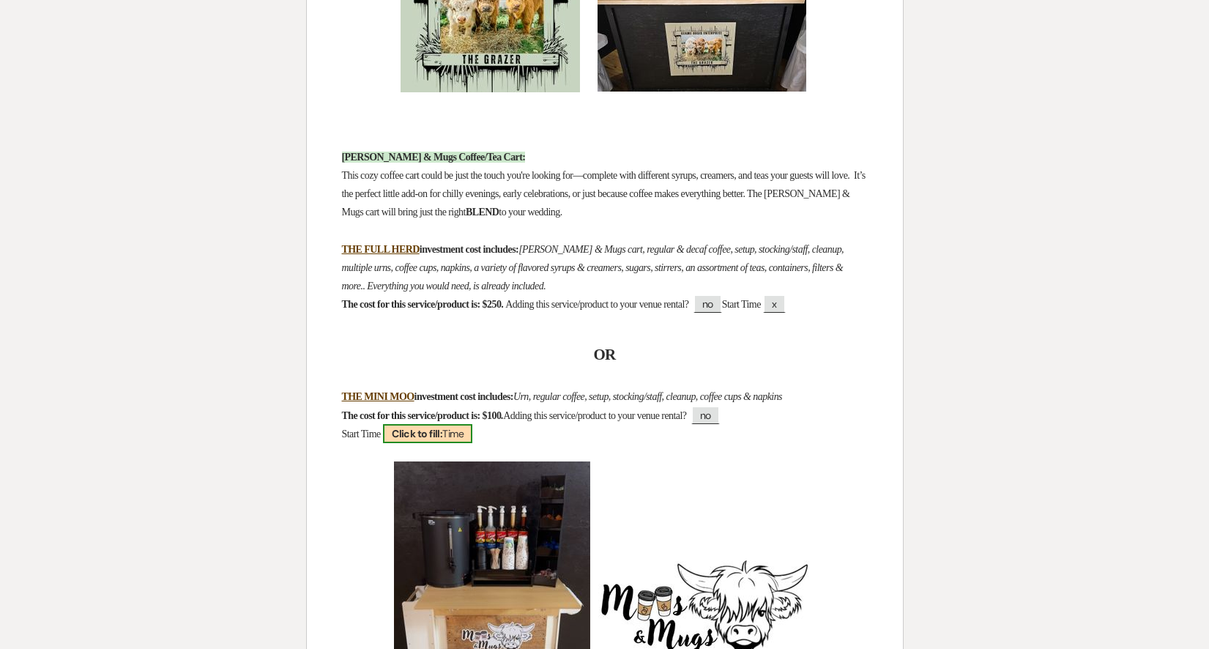
click at [460, 430] on span "Click to fill: Time" at bounding box center [427, 433] width 89 height 19
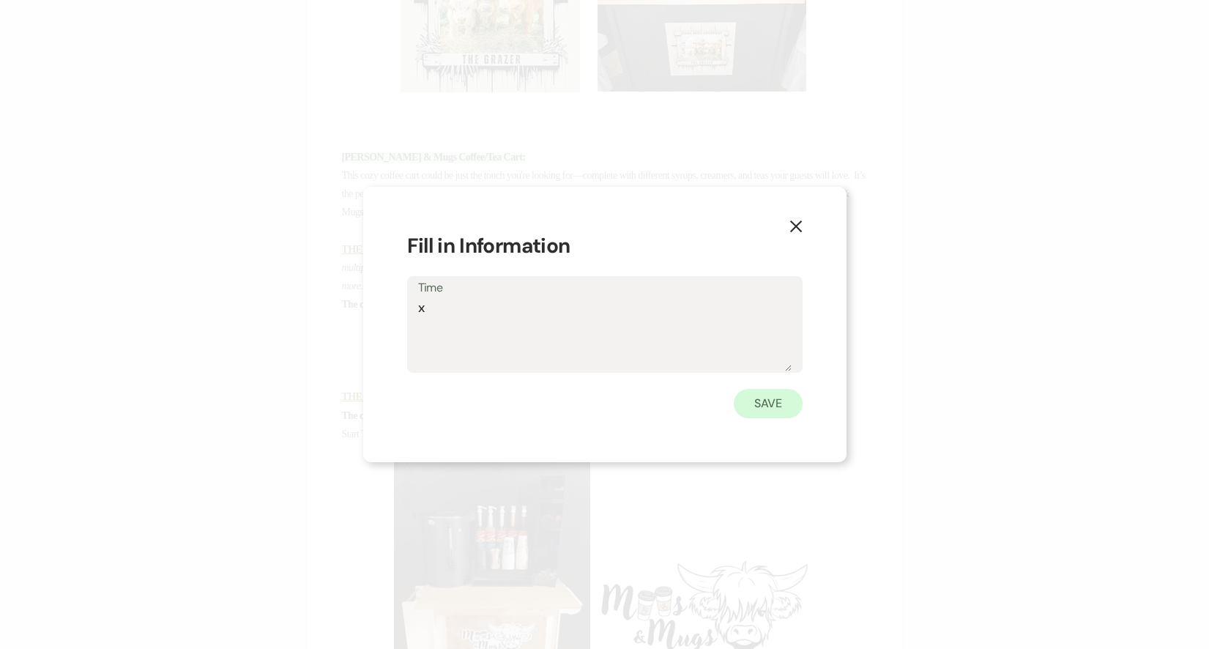
type textarea "x"
click at [755, 413] on button "Save" at bounding box center [768, 403] width 69 height 29
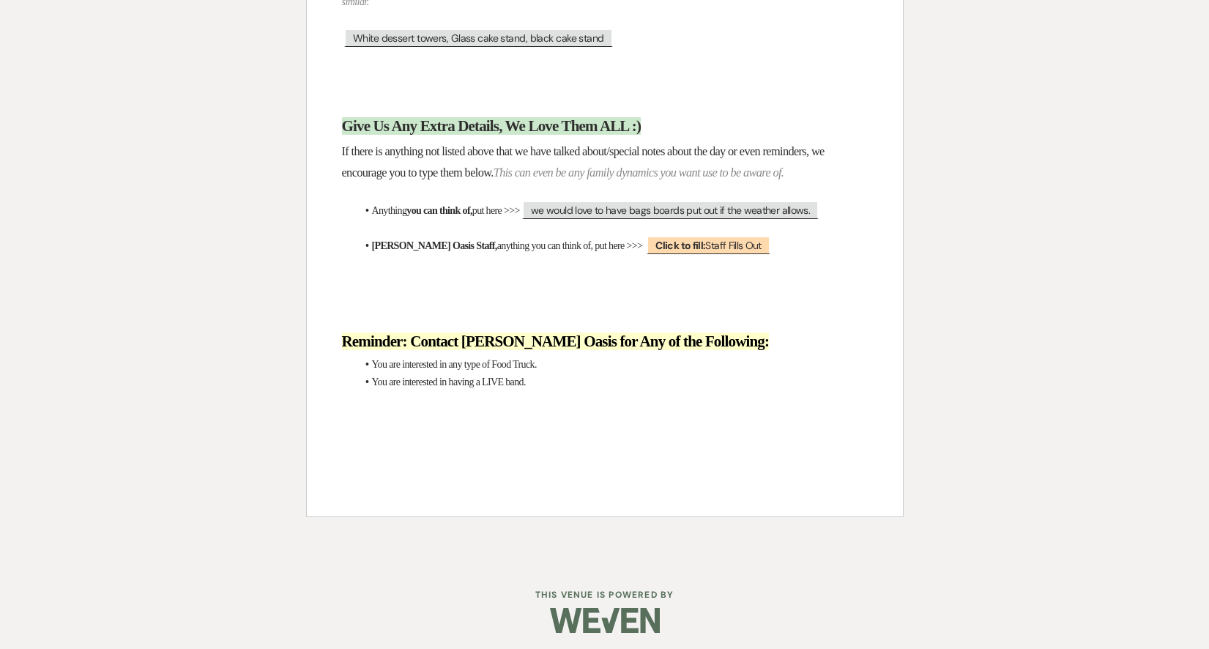
scroll to position [13963, 0]
click at [697, 242] on span "Click to fill: Staff Fills Out" at bounding box center [708, 246] width 123 height 19
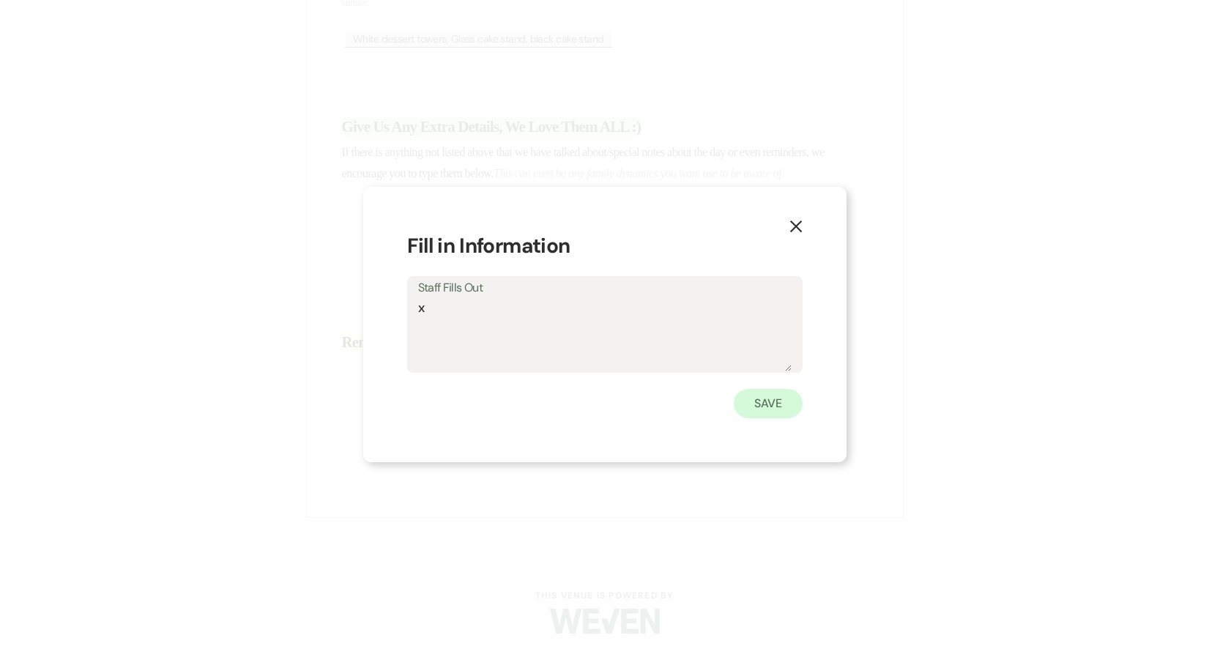
type textarea "x"
click at [779, 409] on button "Save" at bounding box center [768, 403] width 69 height 29
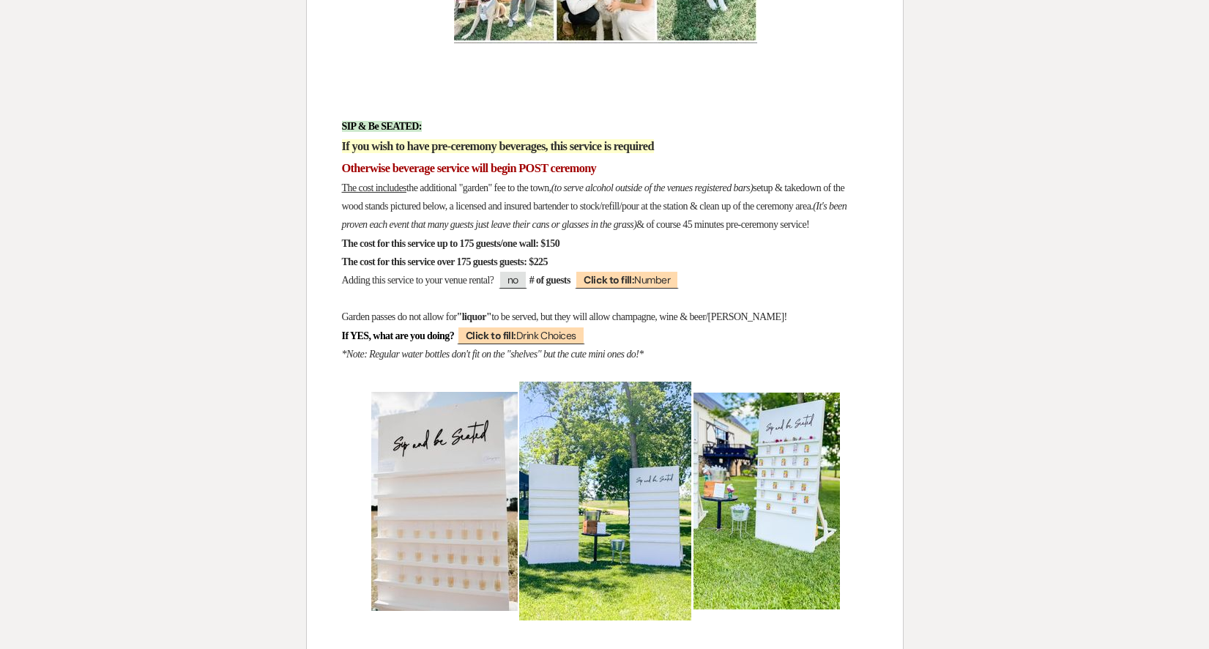
scroll to position [12348, 0]
click at [628, 286] on b "Click to fill:" at bounding box center [609, 279] width 51 height 13
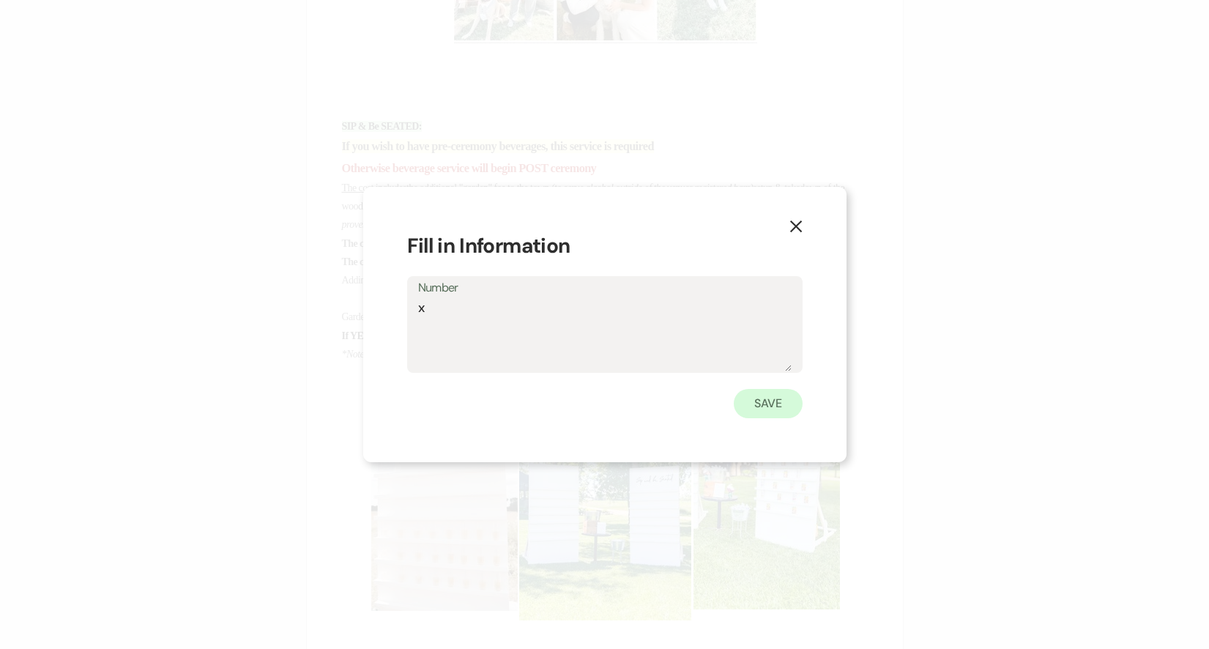
type textarea "x"
click at [750, 390] on button "Save" at bounding box center [768, 403] width 69 height 29
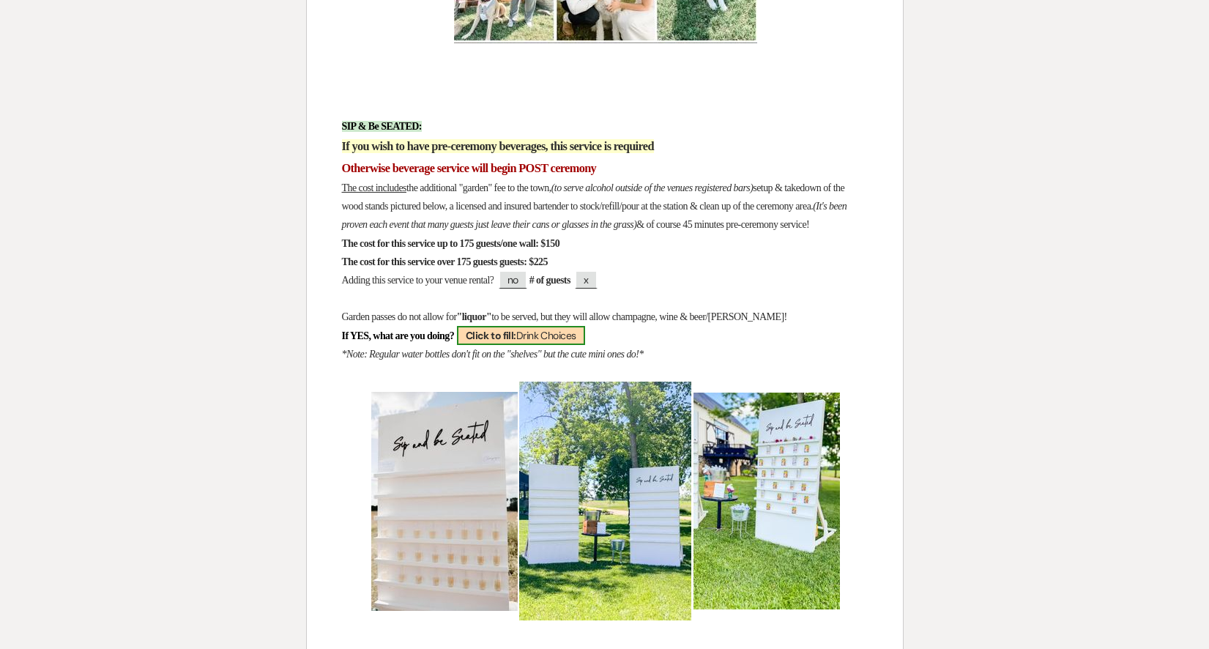
click at [582, 345] on span "Click to fill: Drink Choices" at bounding box center [521, 335] width 128 height 19
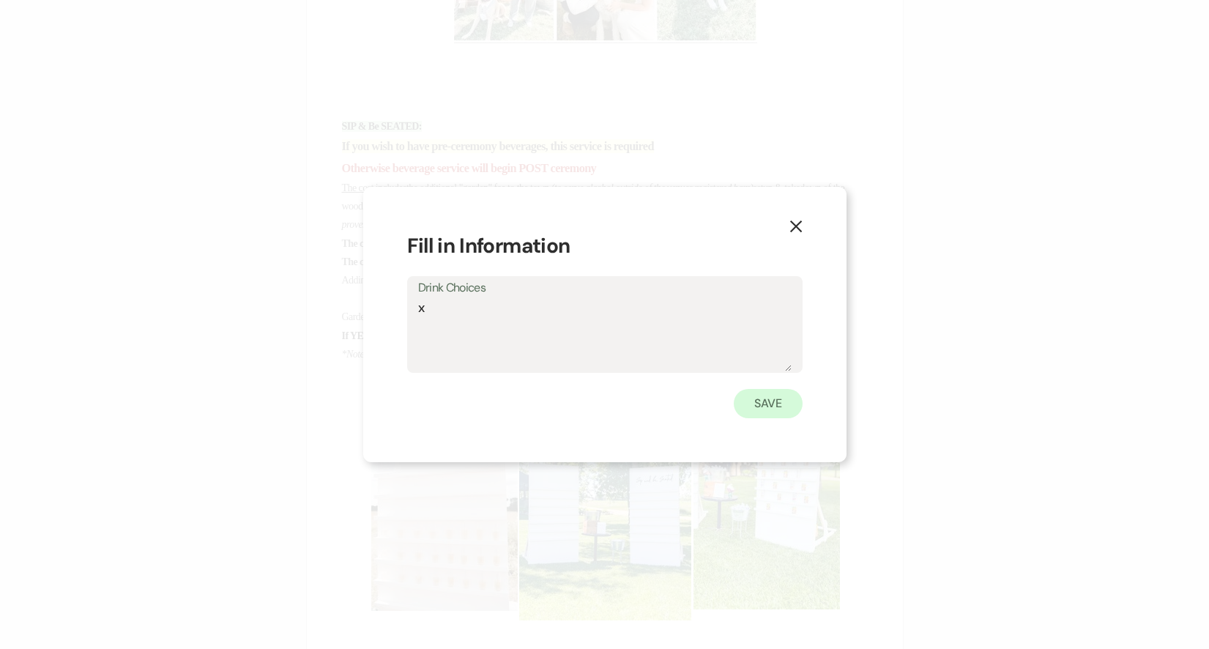
type textarea "x"
click at [769, 397] on button "Save" at bounding box center [768, 403] width 69 height 29
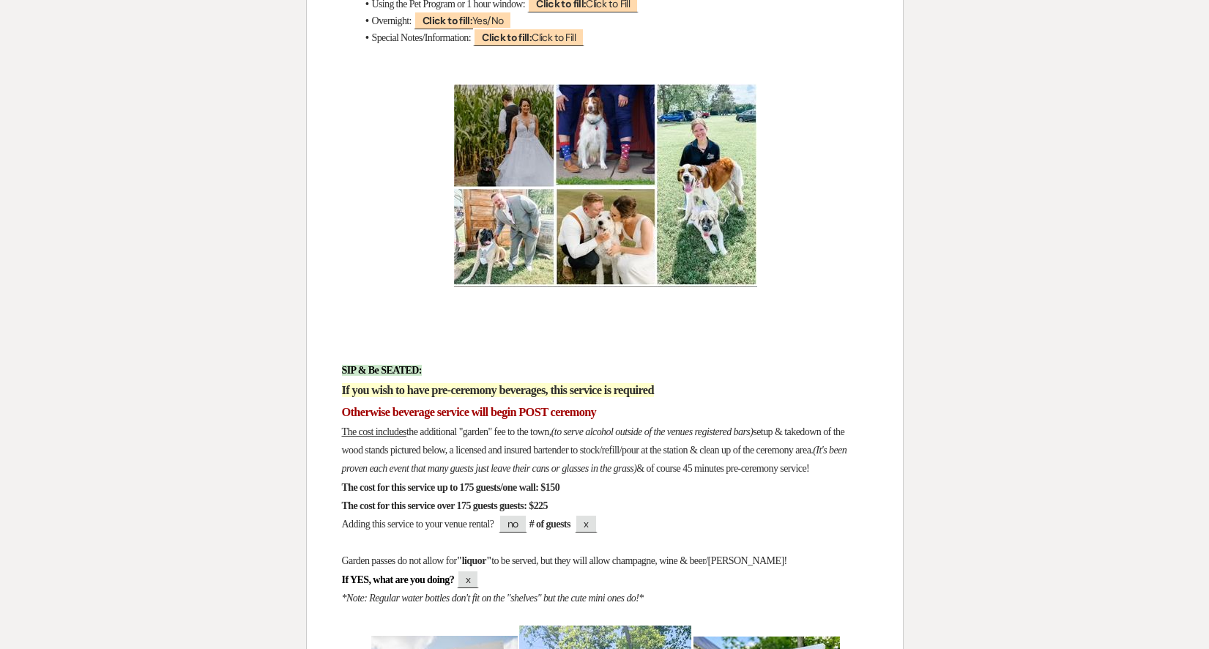
scroll to position [11851, 0]
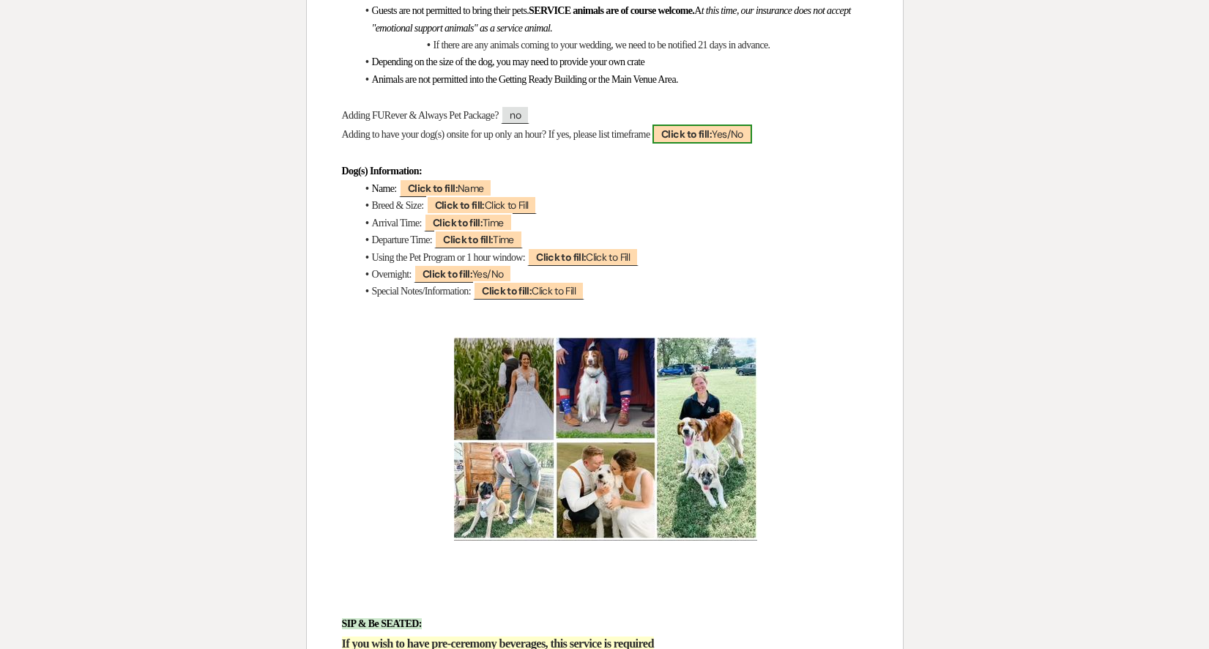
click at [752, 135] on span "Click to fill: Yes/No" at bounding box center [703, 134] width 100 height 19
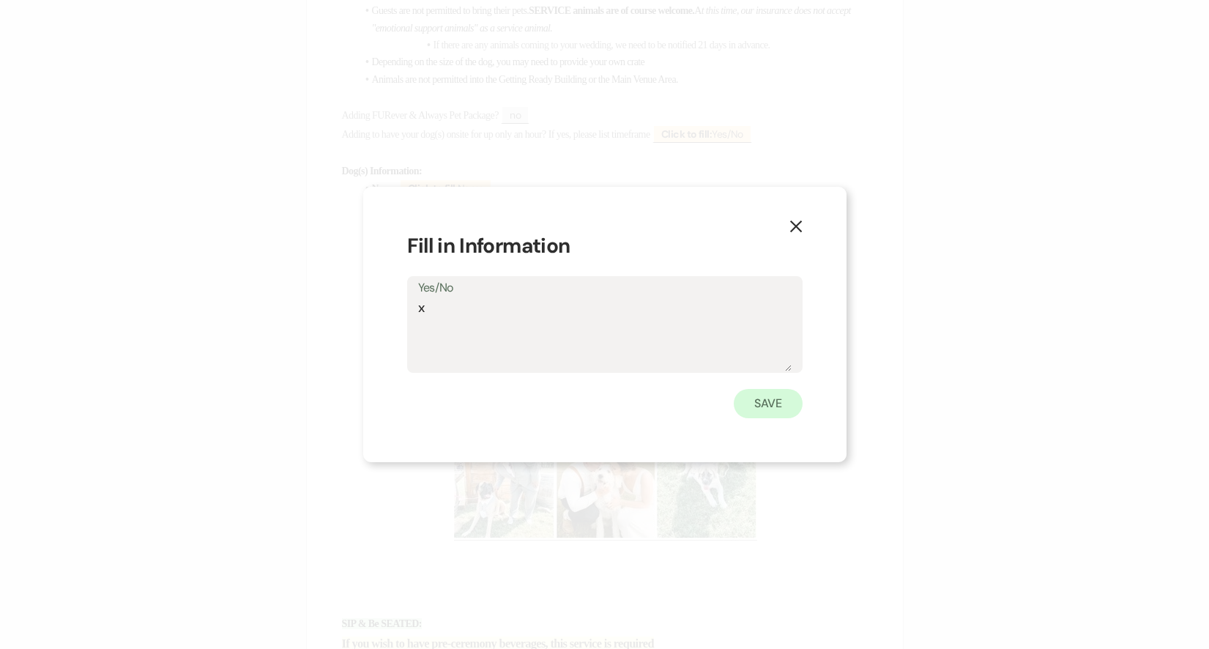
type textarea "x"
click at [735, 407] on button "Save" at bounding box center [768, 403] width 69 height 29
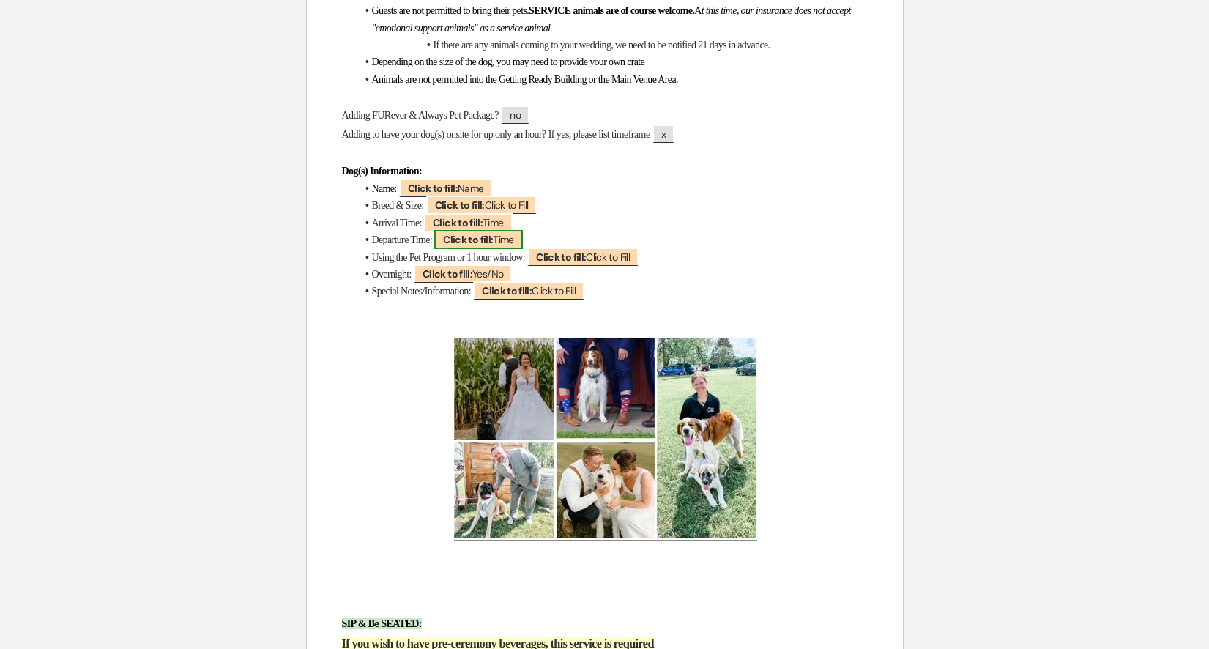
click at [486, 246] on b "Click to fill:" at bounding box center [468, 239] width 50 height 13
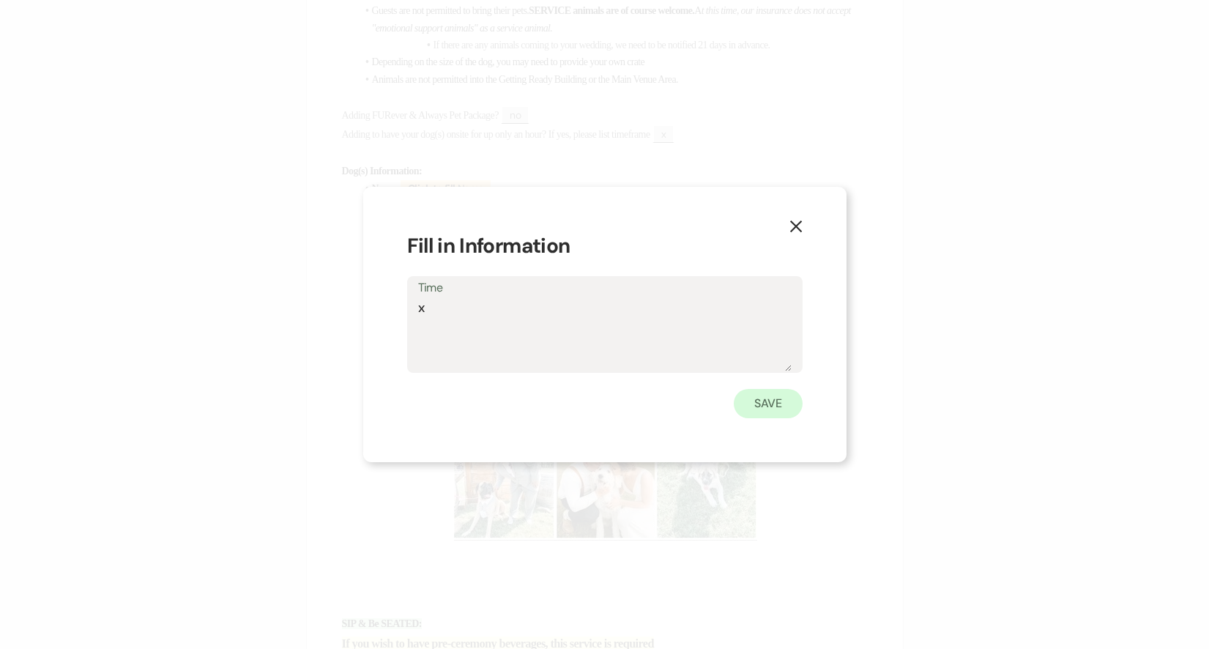
type textarea "x"
click at [763, 409] on button "Save" at bounding box center [768, 403] width 69 height 29
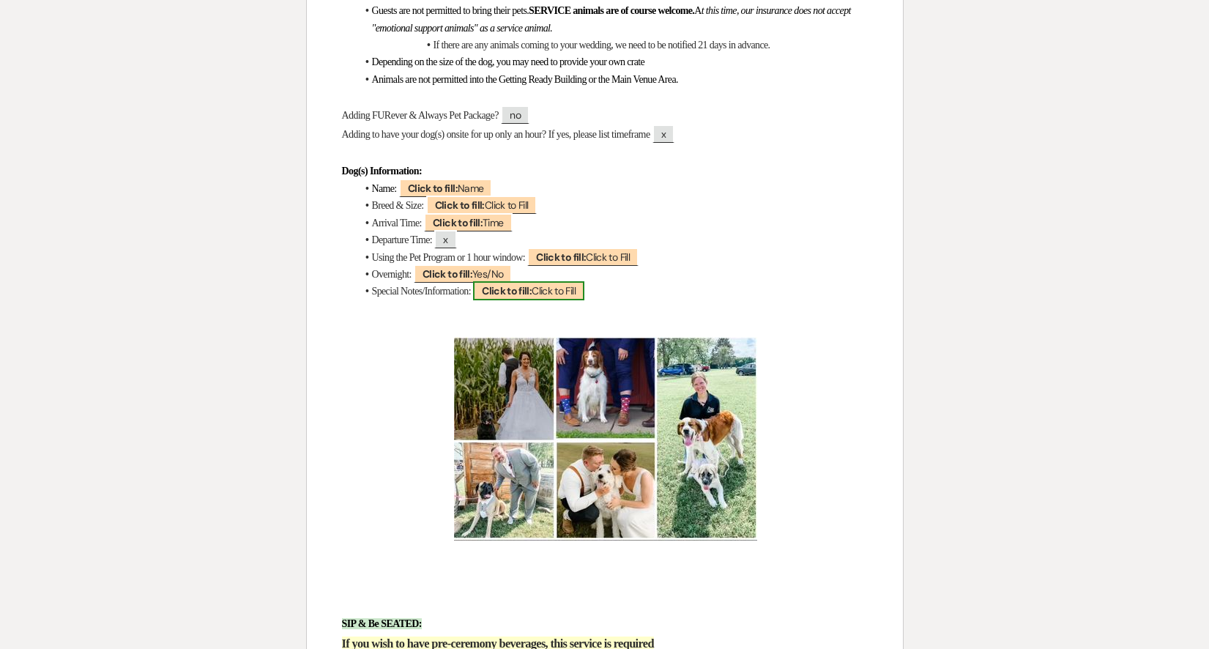
click at [584, 293] on span "Click to fill: Click to Fill" at bounding box center [528, 290] width 111 height 19
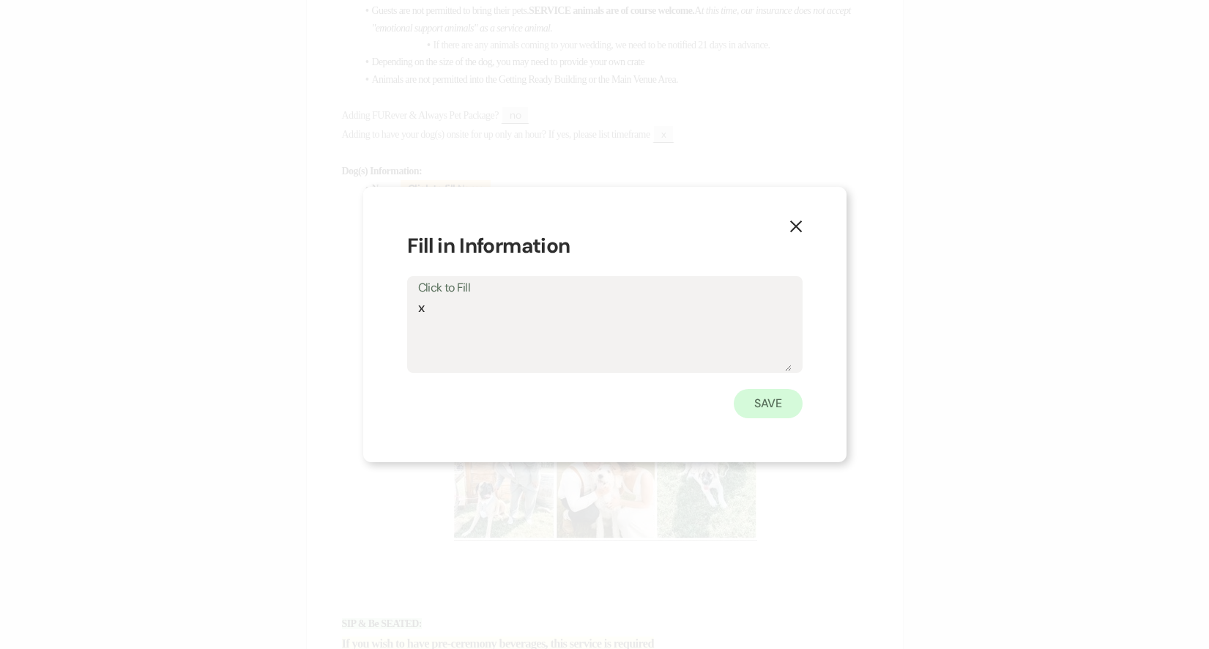
type textarea "x"
click at [776, 417] on button "Save" at bounding box center [768, 403] width 69 height 29
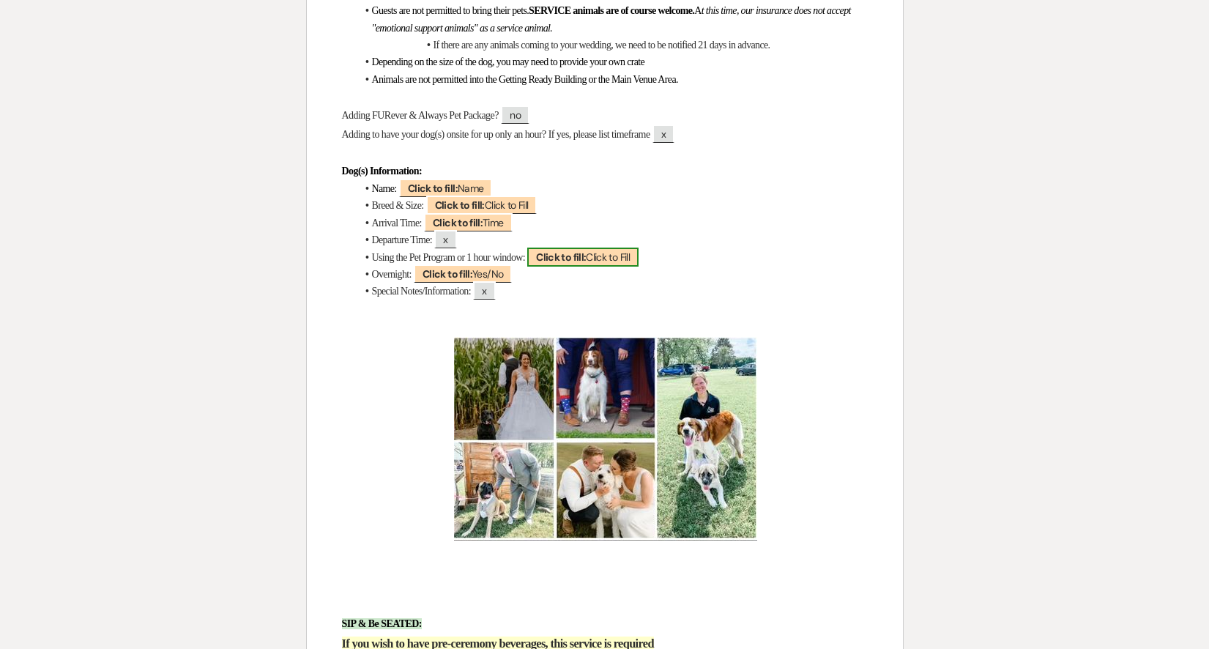
click at [622, 262] on span "Click to fill: Click to Fill" at bounding box center [582, 257] width 111 height 19
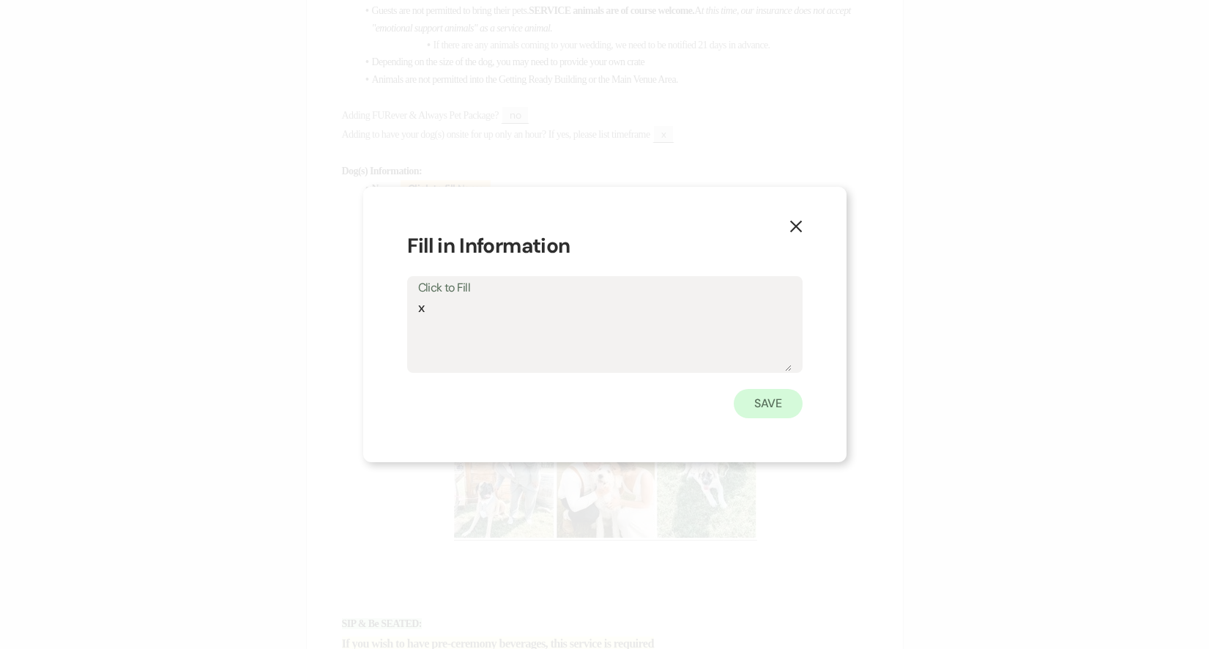
type textarea "x"
click at [792, 397] on button "Save" at bounding box center [768, 403] width 69 height 29
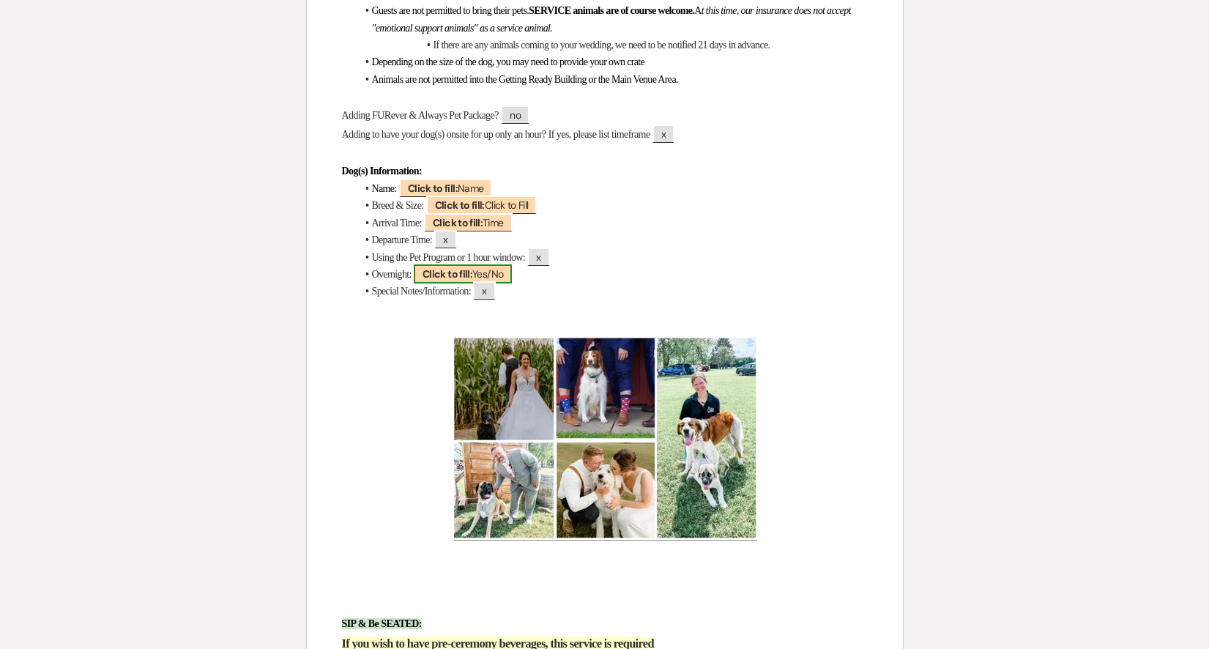
click at [443, 269] on b "Click to fill:" at bounding box center [448, 273] width 50 height 13
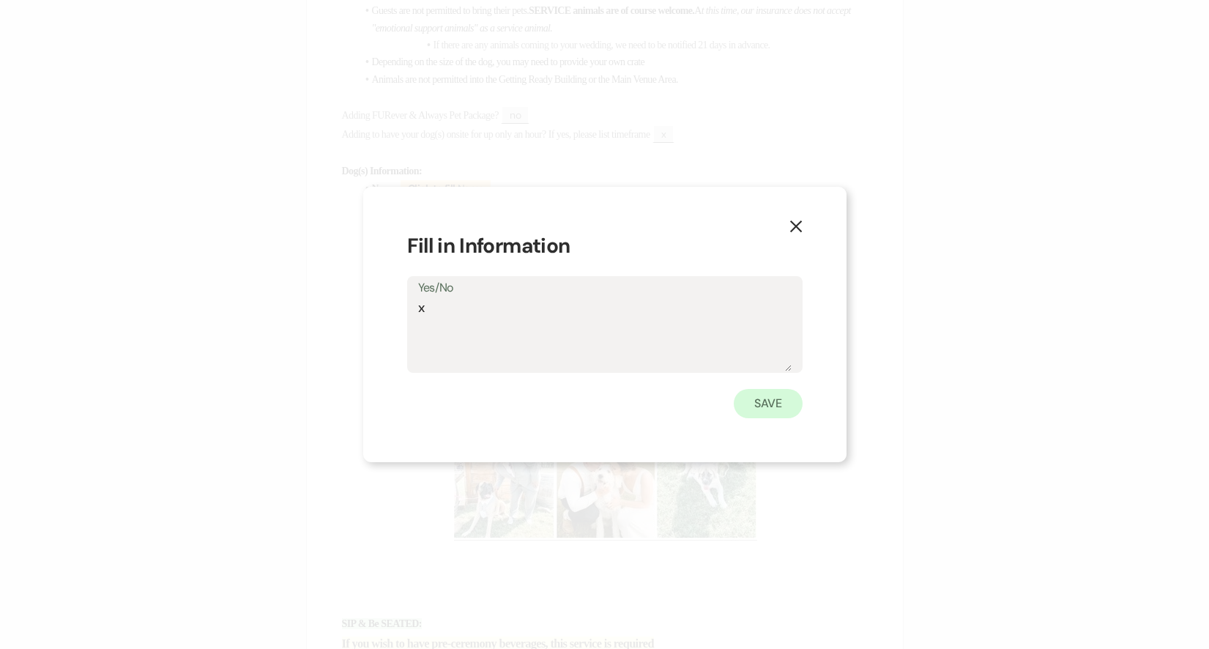
type textarea "x"
click at [748, 394] on button "Save" at bounding box center [768, 403] width 69 height 29
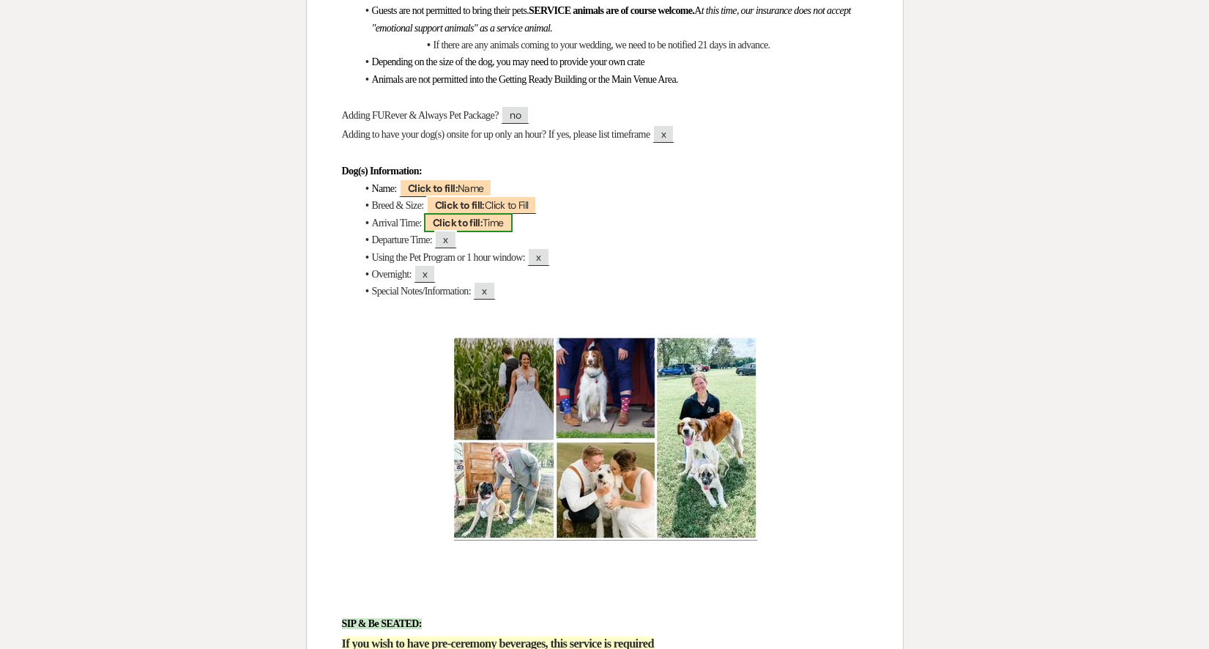
click at [483, 229] on b "Click to fill:" at bounding box center [458, 222] width 50 height 13
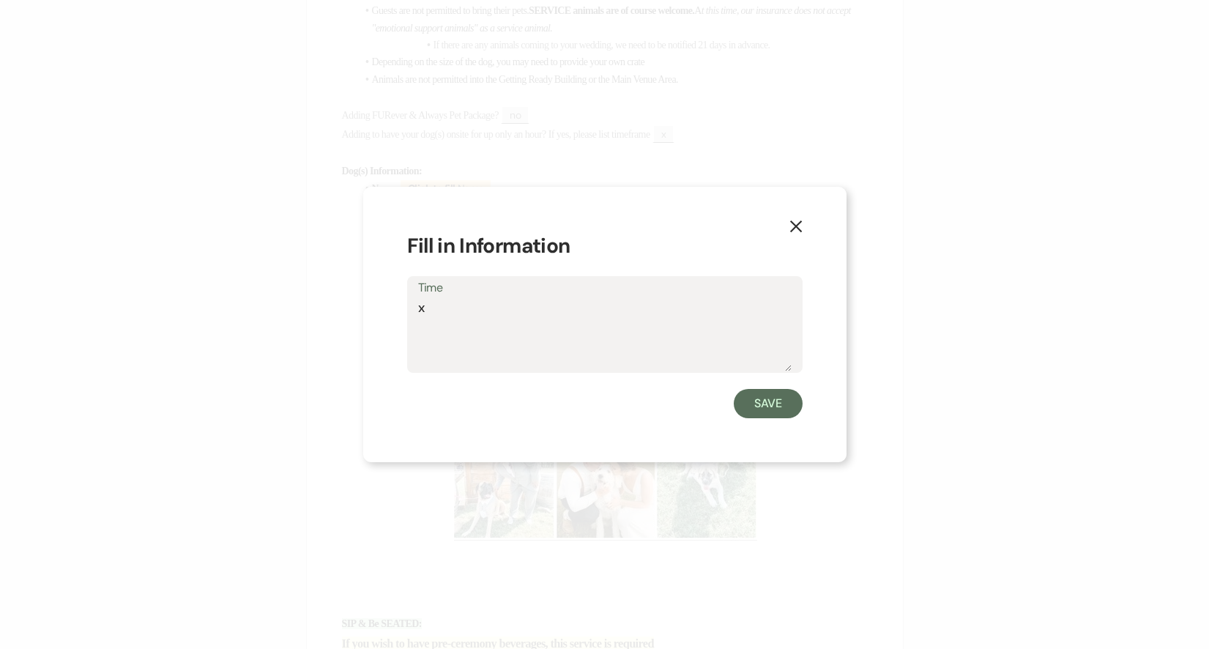
type textarea "x"
click at [724, 400] on div "Save" at bounding box center [604, 403] width 395 height 29
click at [748, 404] on button "Save" at bounding box center [768, 403] width 69 height 29
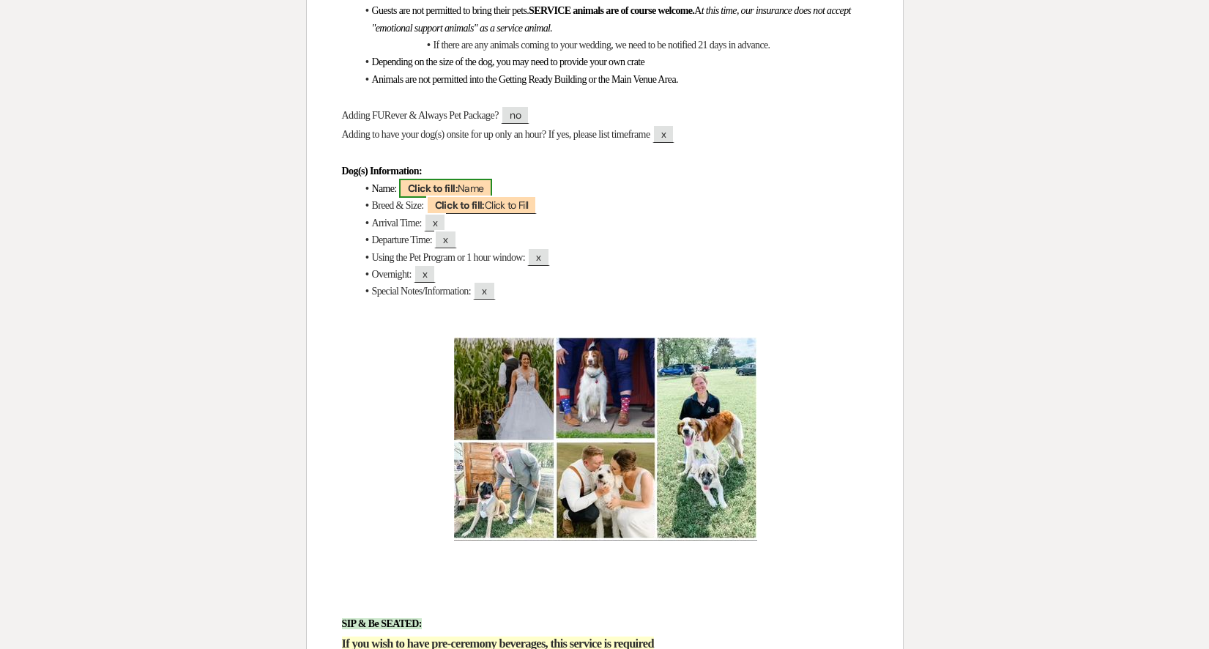
click at [442, 193] on b "Click to fill:" at bounding box center [433, 188] width 50 height 13
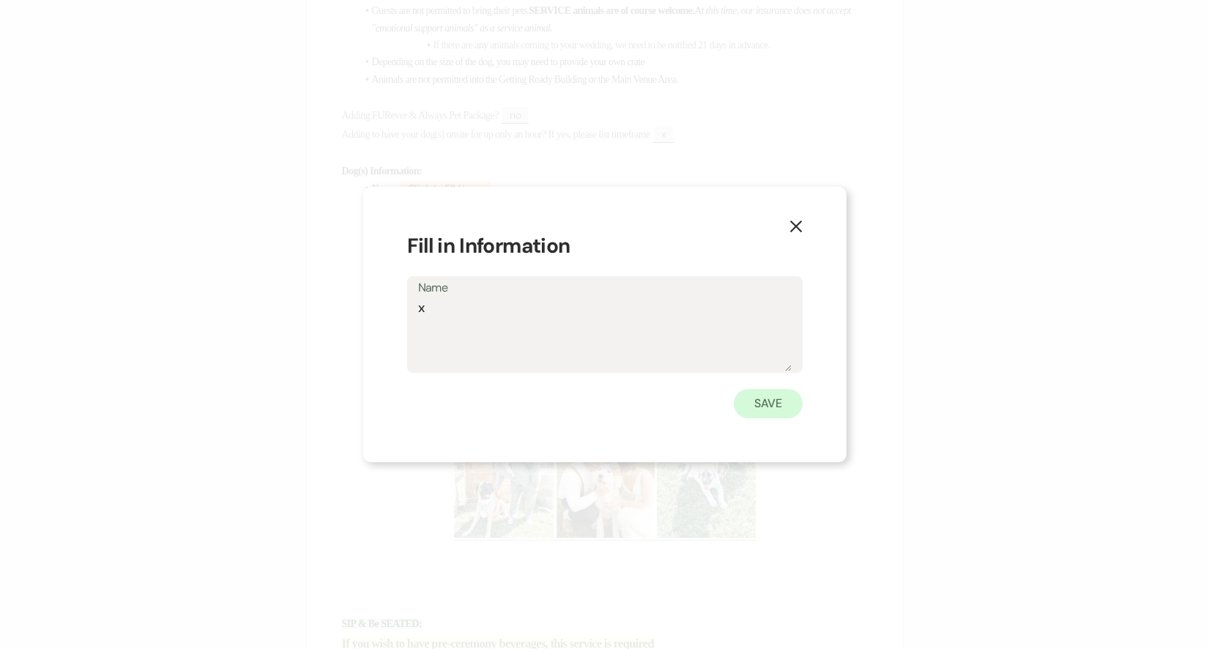
type textarea "x"
click at [779, 392] on button "Save" at bounding box center [768, 403] width 69 height 29
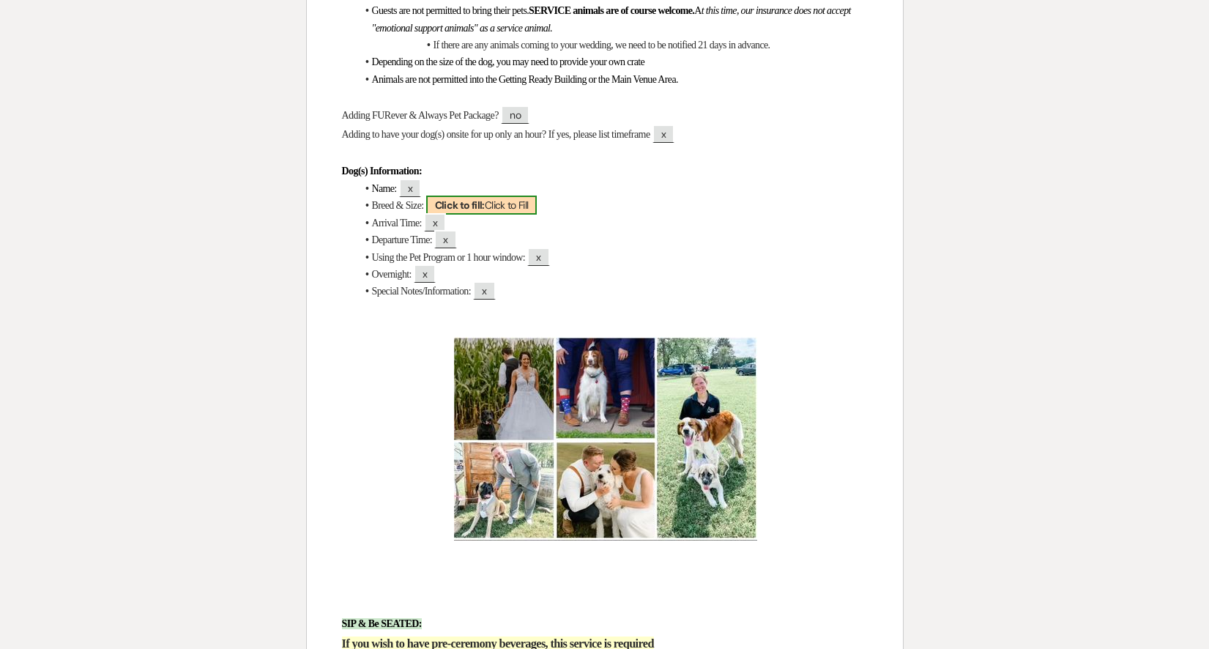
click at [500, 209] on span "Click to fill: Click to Fill" at bounding box center [481, 205] width 111 height 19
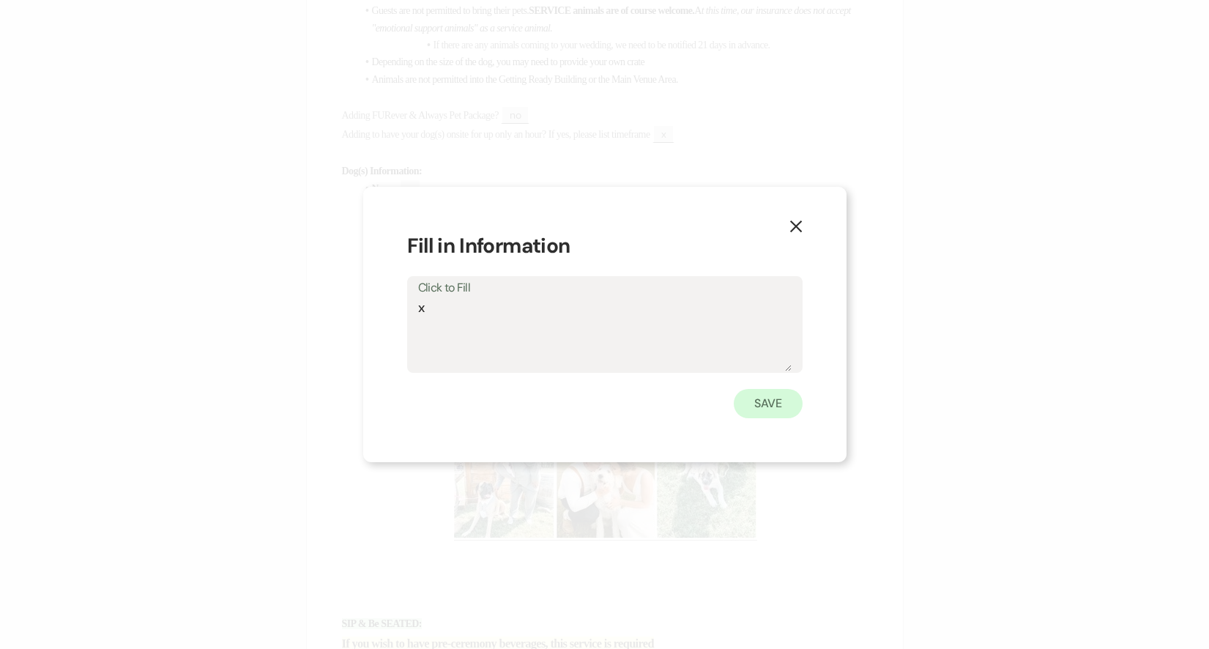
type textarea "x"
click at [761, 393] on button "Save" at bounding box center [768, 403] width 69 height 29
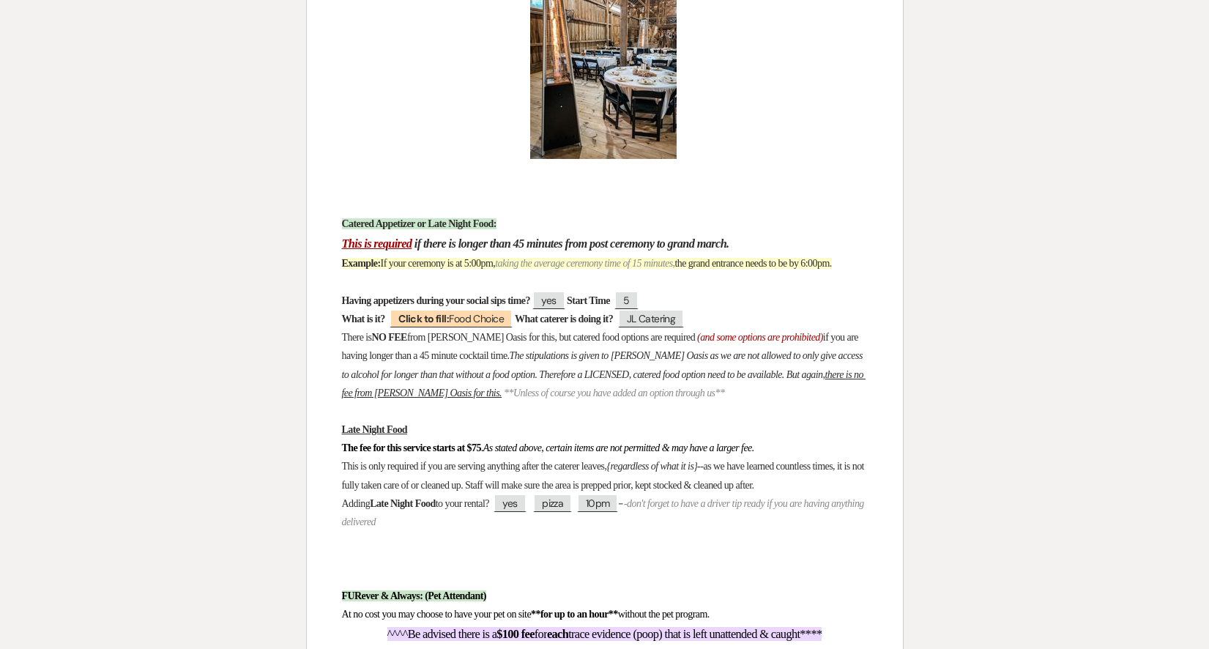
scroll to position [10871, 0]
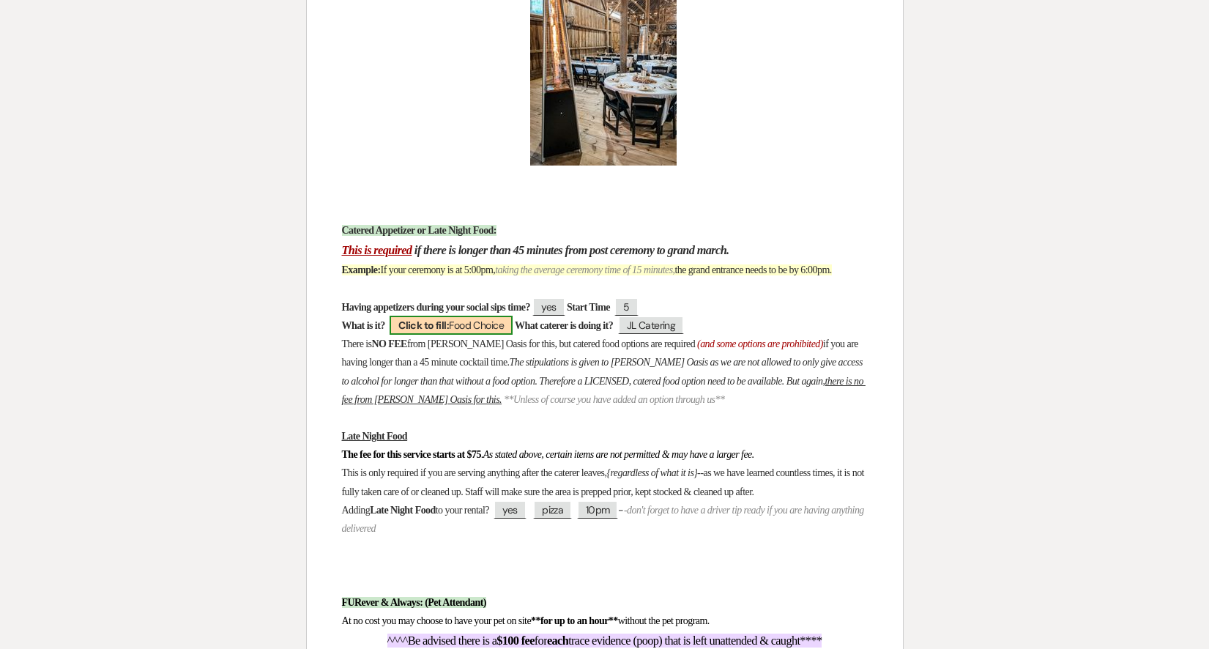
click at [513, 328] on span "Click to fill: Food Choice" at bounding box center [451, 325] width 123 height 19
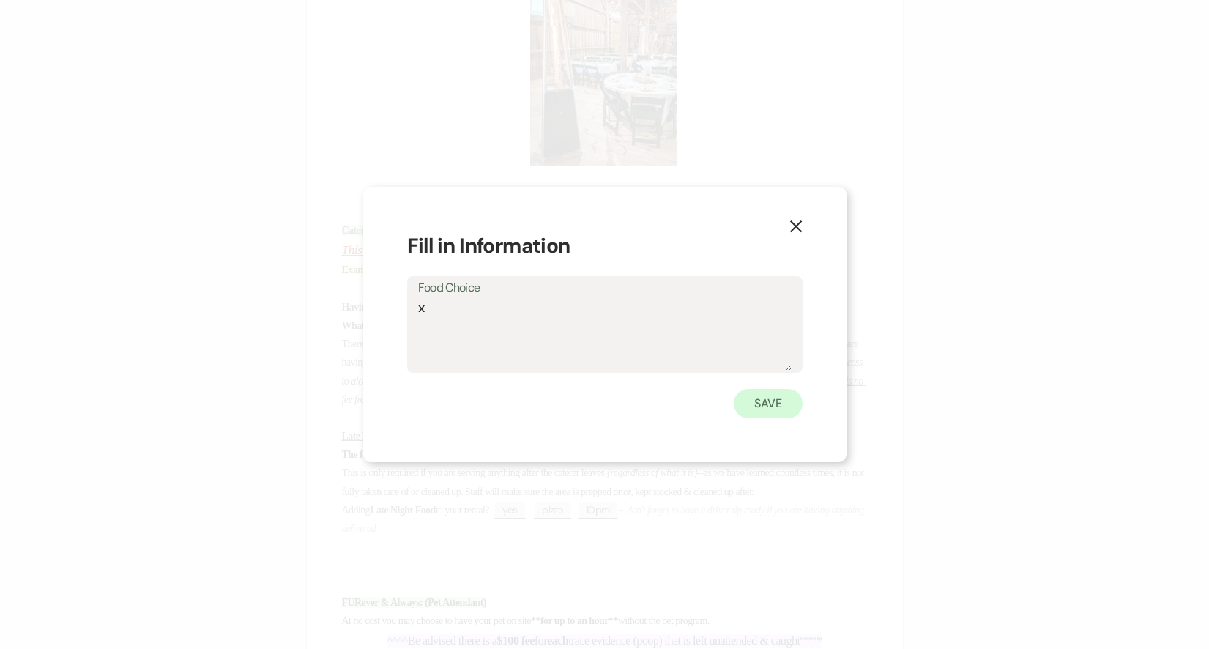
type textarea "x"
click at [783, 412] on button "Save" at bounding box center [768, 403] width 69 height 29
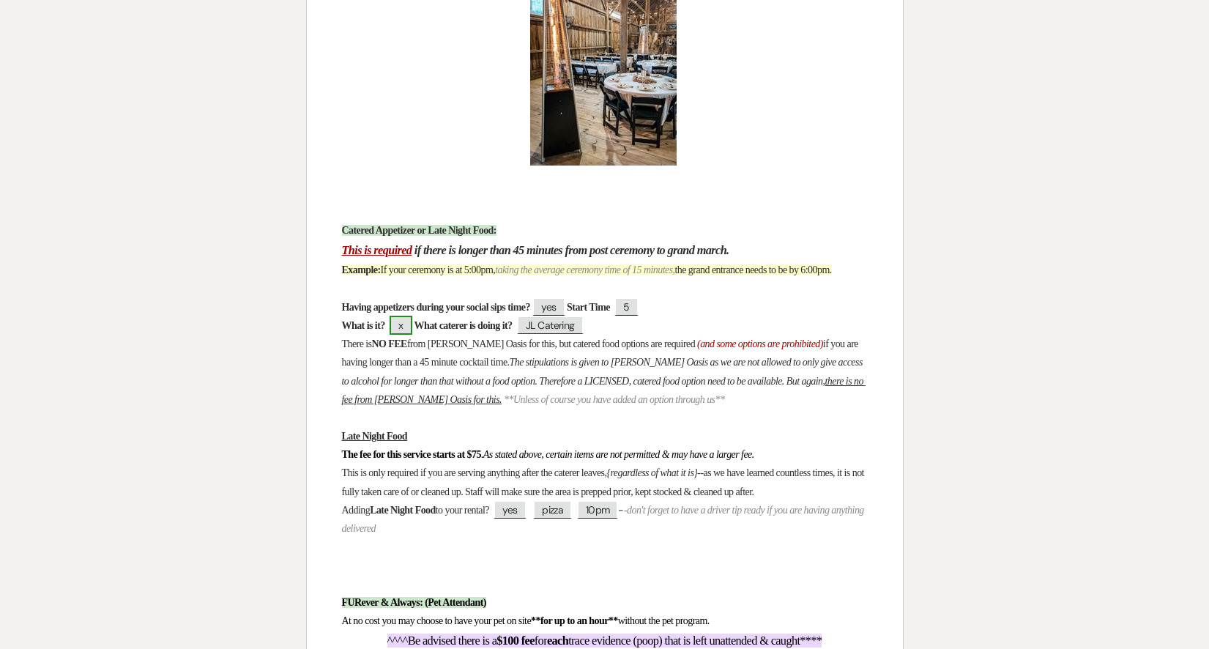
click at [412, 316] on span "x" at bounding box center [401, 325] width 22 height 19
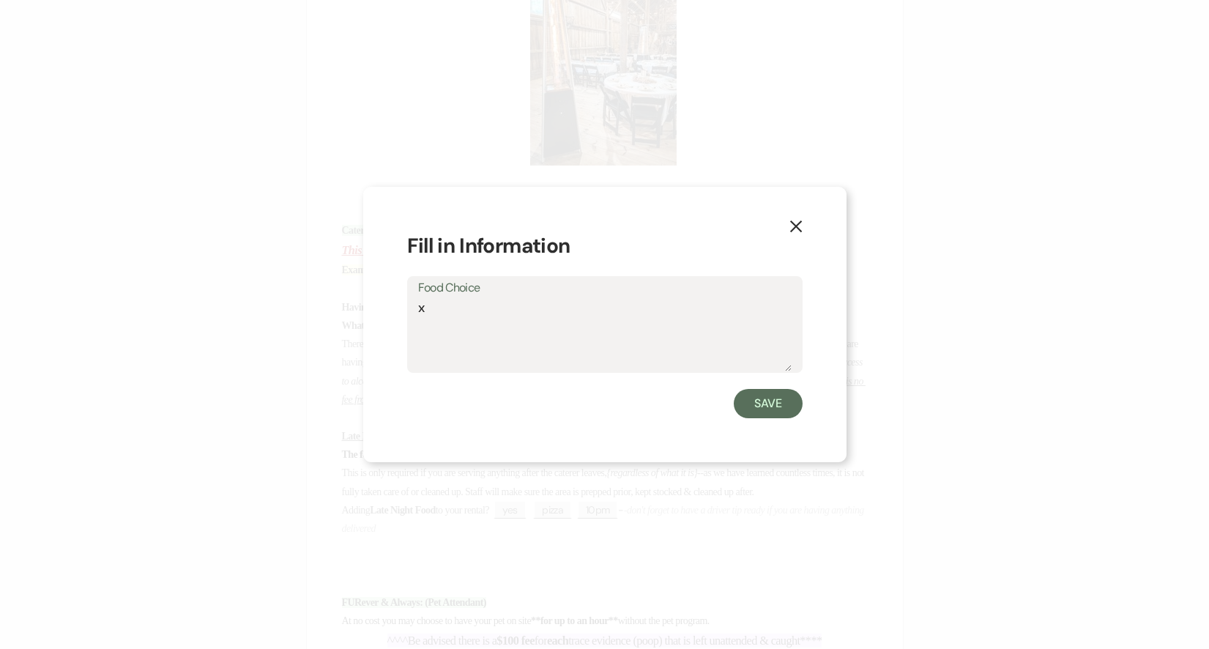
drag, startPoint x: 456, startPoint y: 309, endPoint x: 410, endPoint y: 311, distance: 46.2
click at [412, 309] on div "Food Choice x" at bounding box center [604, 324] width 395 height 97
click at [760, 418] on div "X Fill in Information Food Choice Save" at bounding box center [604, 325] width 483 height 276
click at [757, 408] on button "Save" at bounding box center [768, 403] width 69 height 29
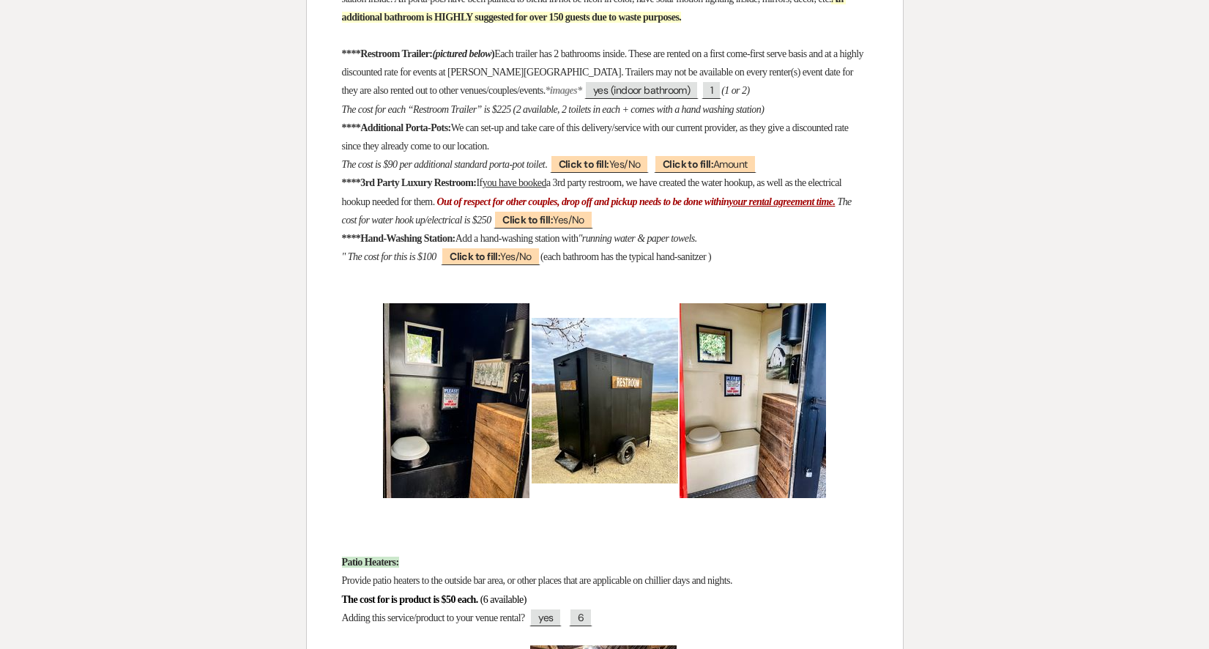
scroll to position [10079, 0]
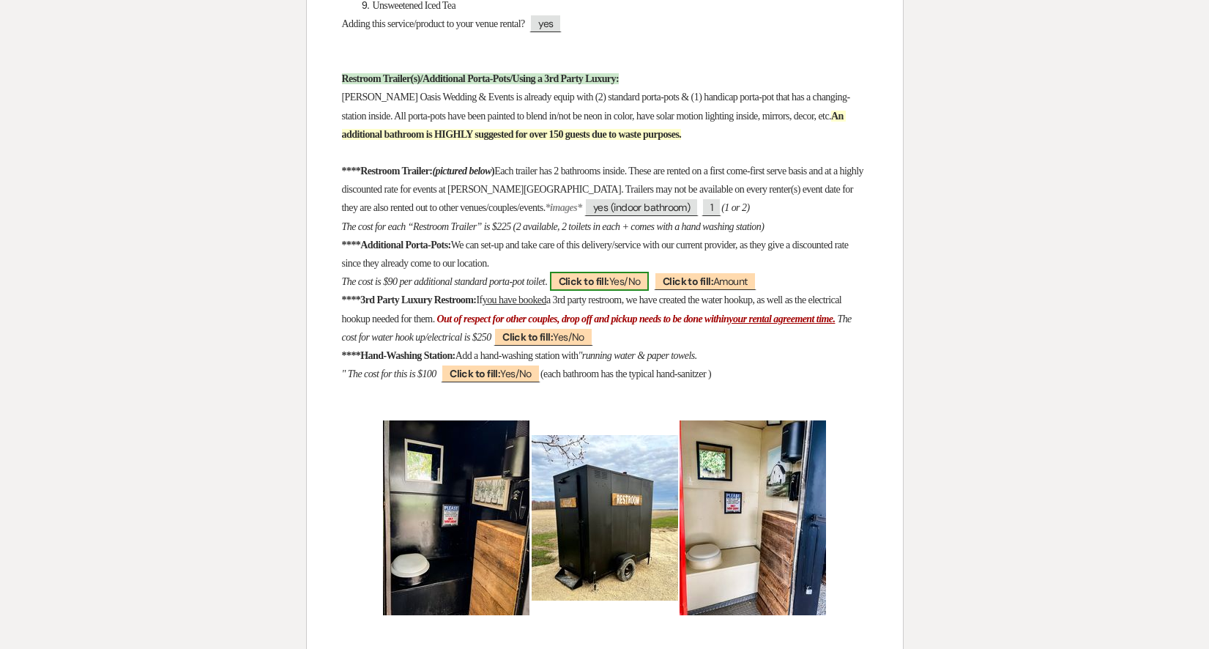
click at [650, 272] on span "Click to fill: Yes/No" at bounding box center [600, 281] width 100 height 19
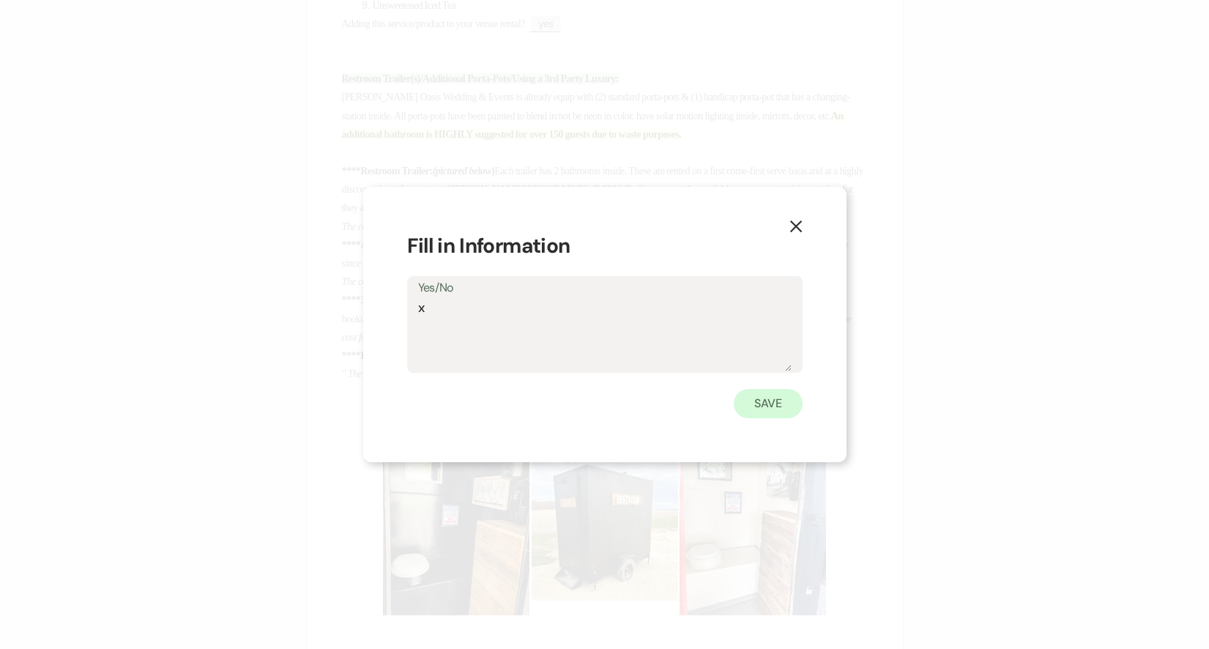
type textarea "x"
click at [772, 401] on button "Save" at bounding box center [768, 403] width 69 height 29
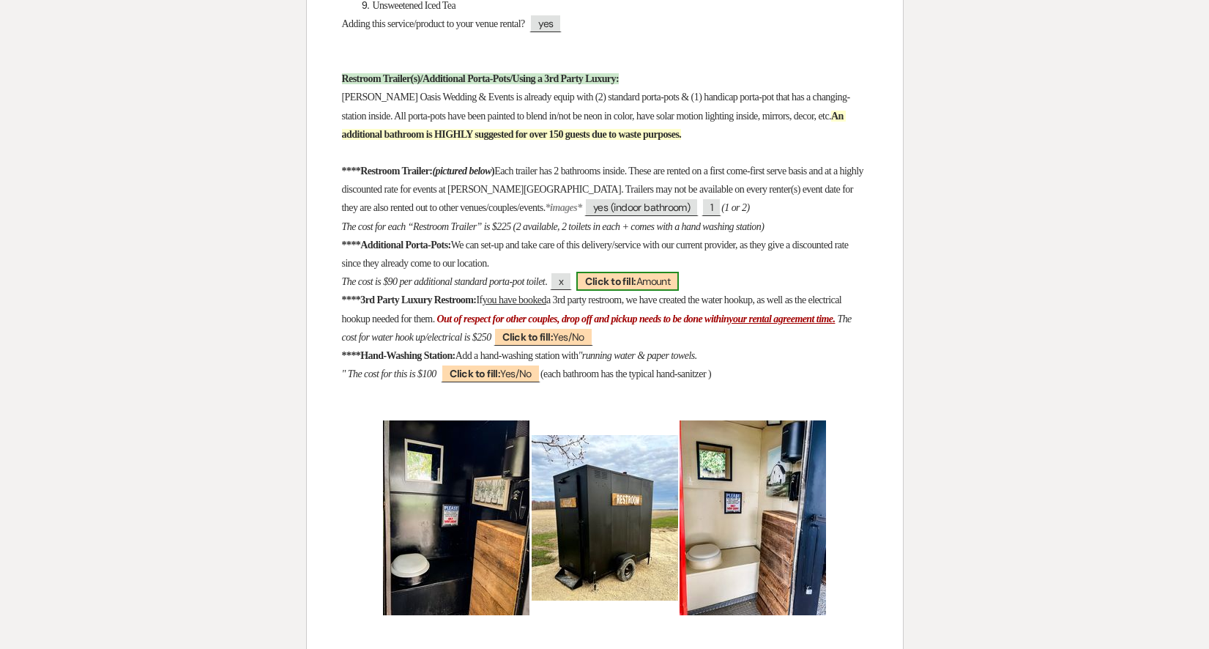
click at [679, 272] on span "Click to fill: [PERSON_NAME]" at bounding box center [627, 281] width 103 height 19
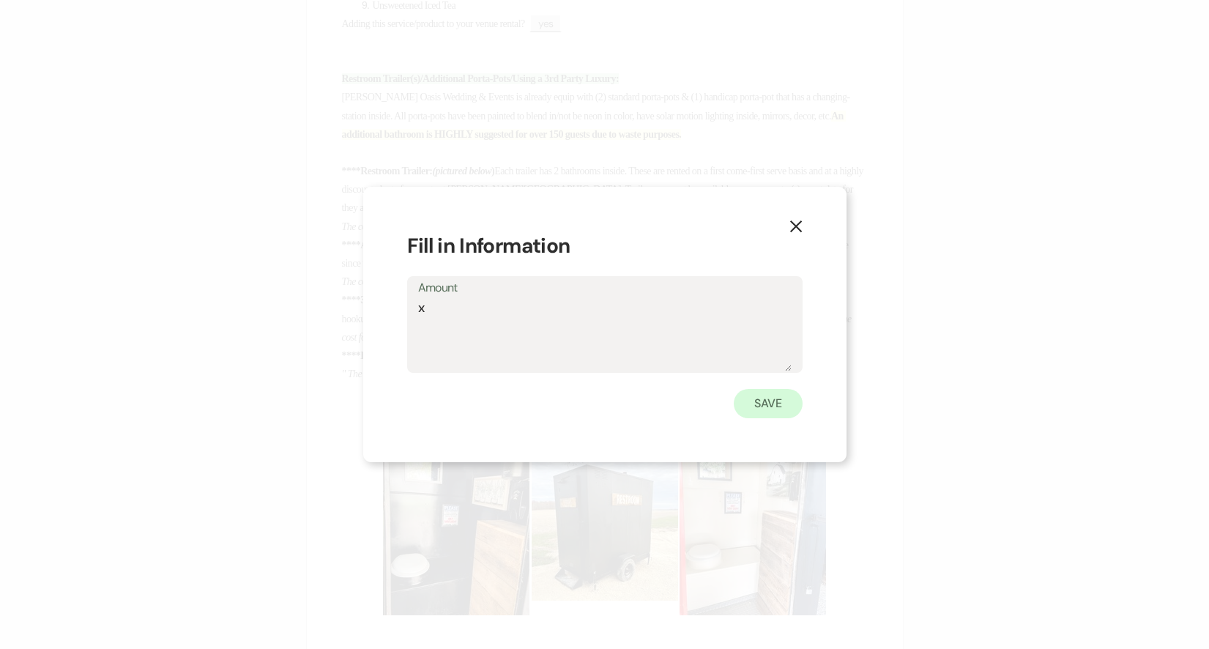
type textarea "x"
click at [781, 392] on button "Save" at bounding box center [768, 403] width 69 height 29
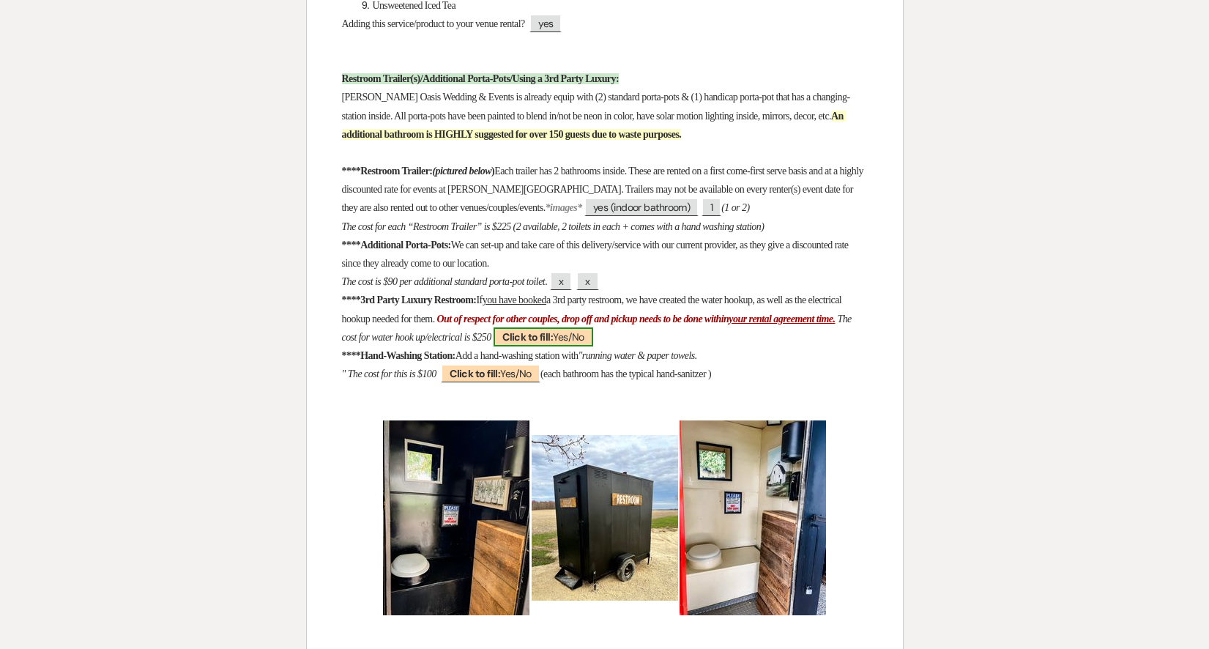
click at [553, 330] on b "Click to fill:" at bounding box center [527, 336] width 51 height 13
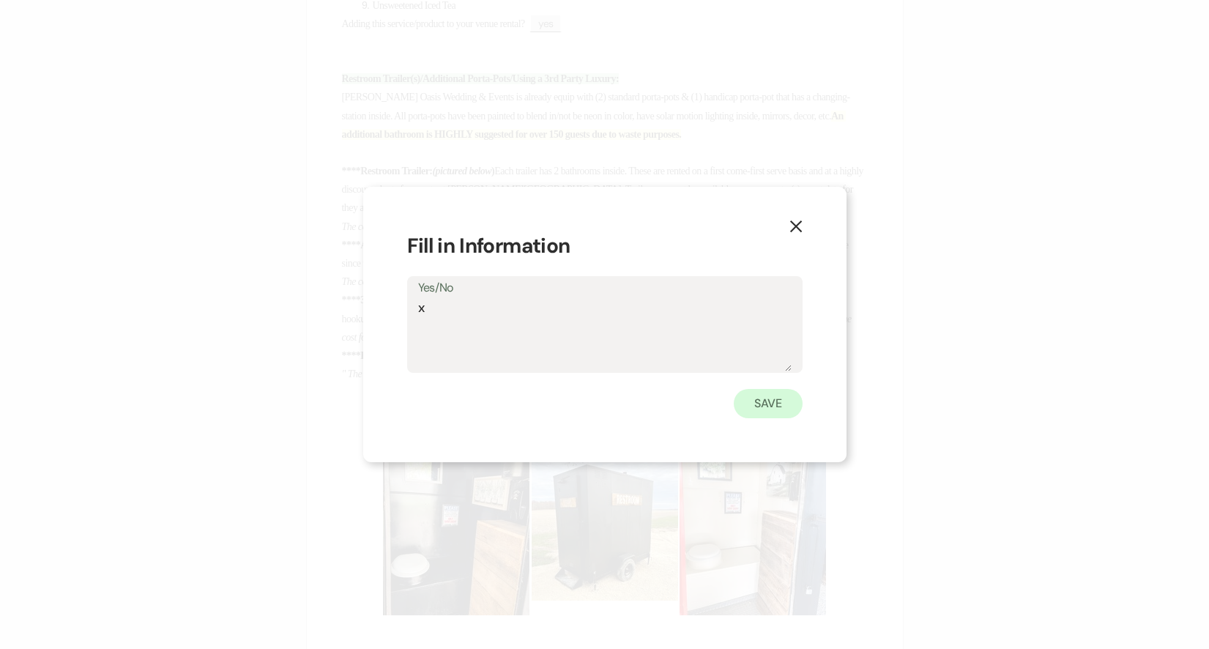
type textarea "x"
click at [768, 409] on button "Save" at bounding box center [768, 403] width 69 height 29
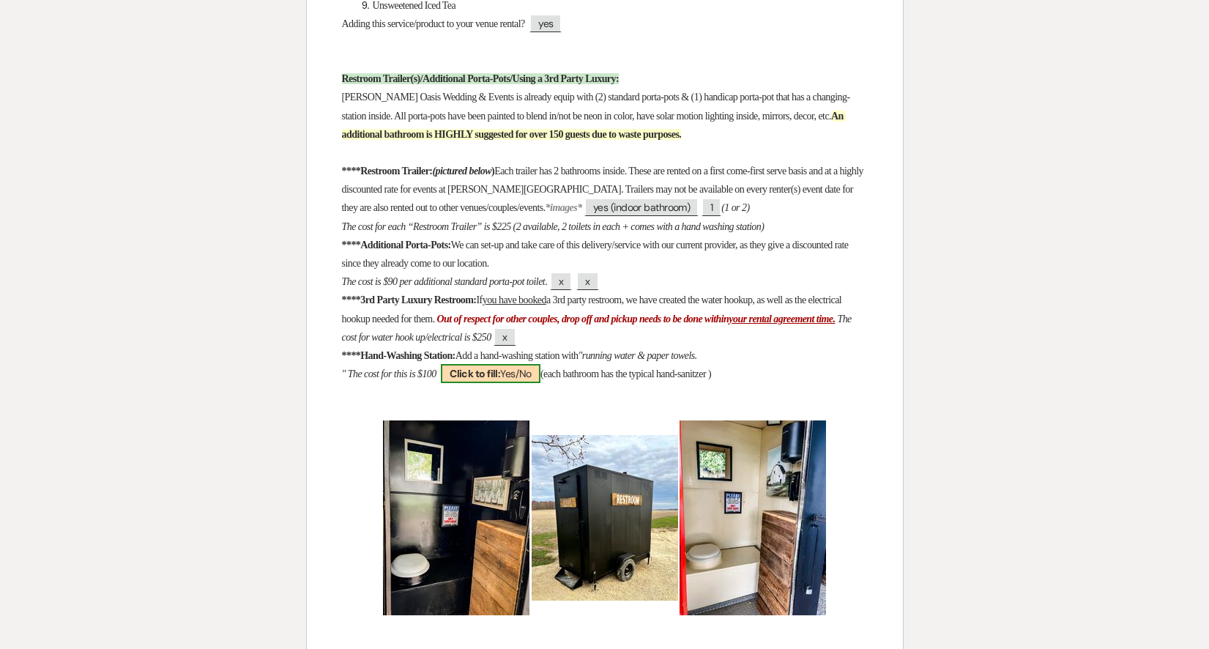
click at [511, 364] on span "Click to fill: Yes/No" at bounding box center [491, 373] width 100 height 19
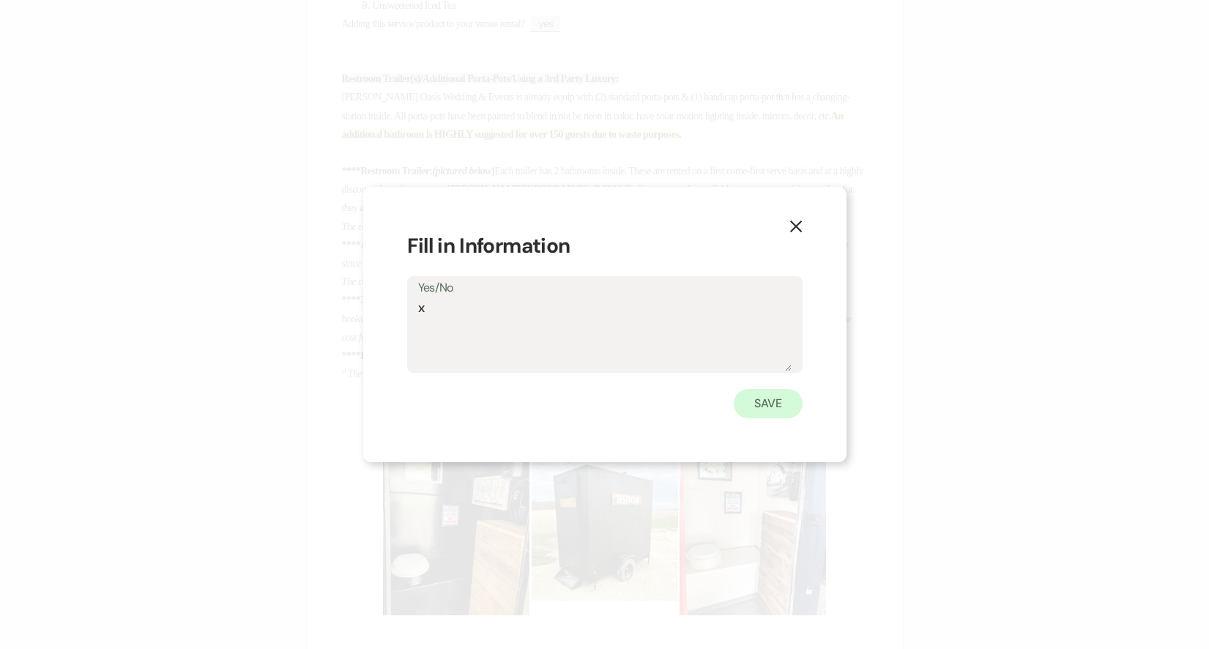
type textarea "x"
click at [765, 409] on button "Save" at bounding box center [768, 403] width 69 height 29
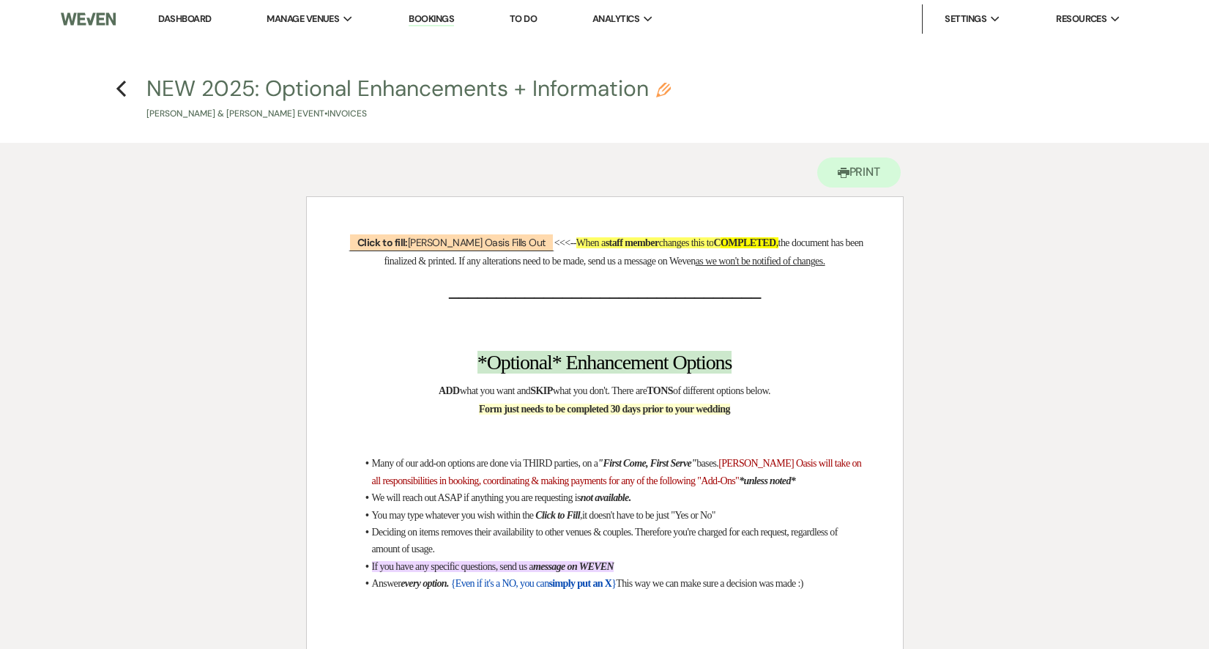
scroll to position [0, 0]
click at [122, 92] on use "button" at bounding box center [121, 89] width 10 height 16
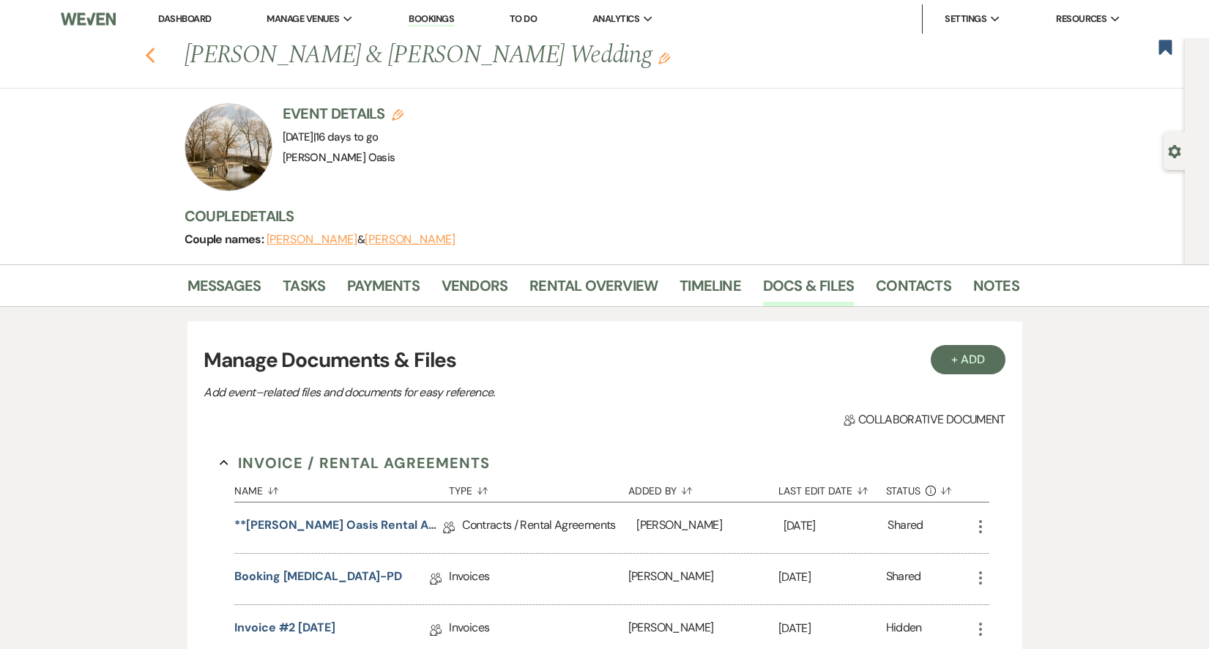
click at [152, 56] on icon "Previous" at bounding box center [150, 56] width 11 height 18
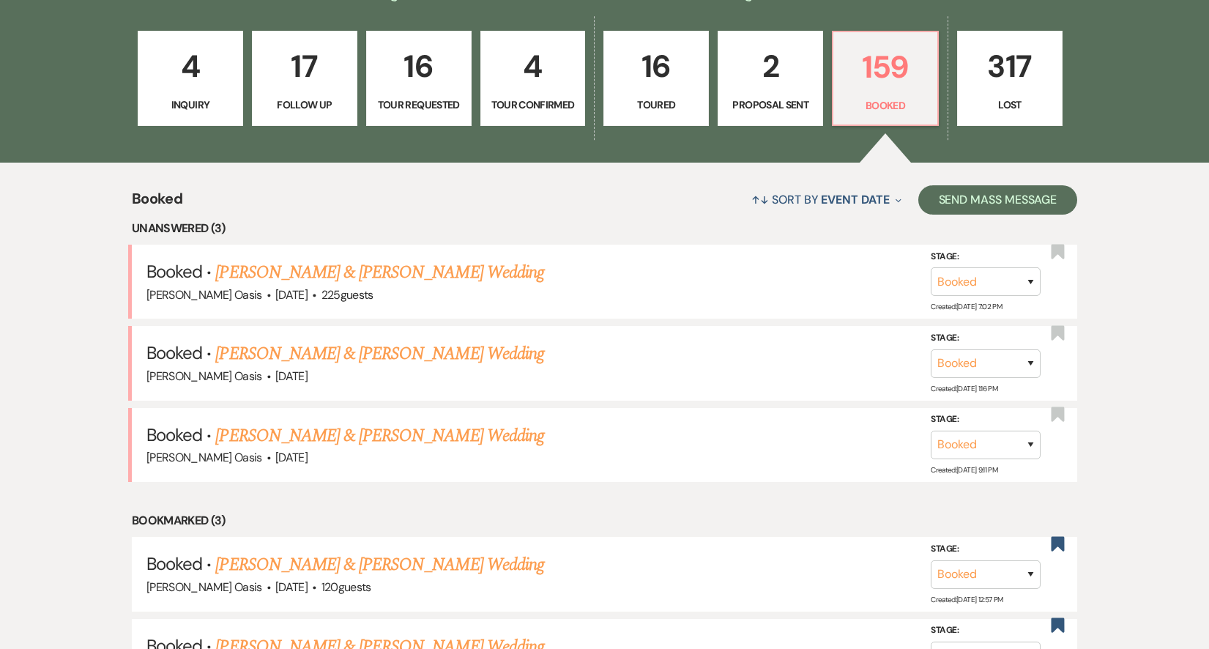
scroll to position [360, 0]
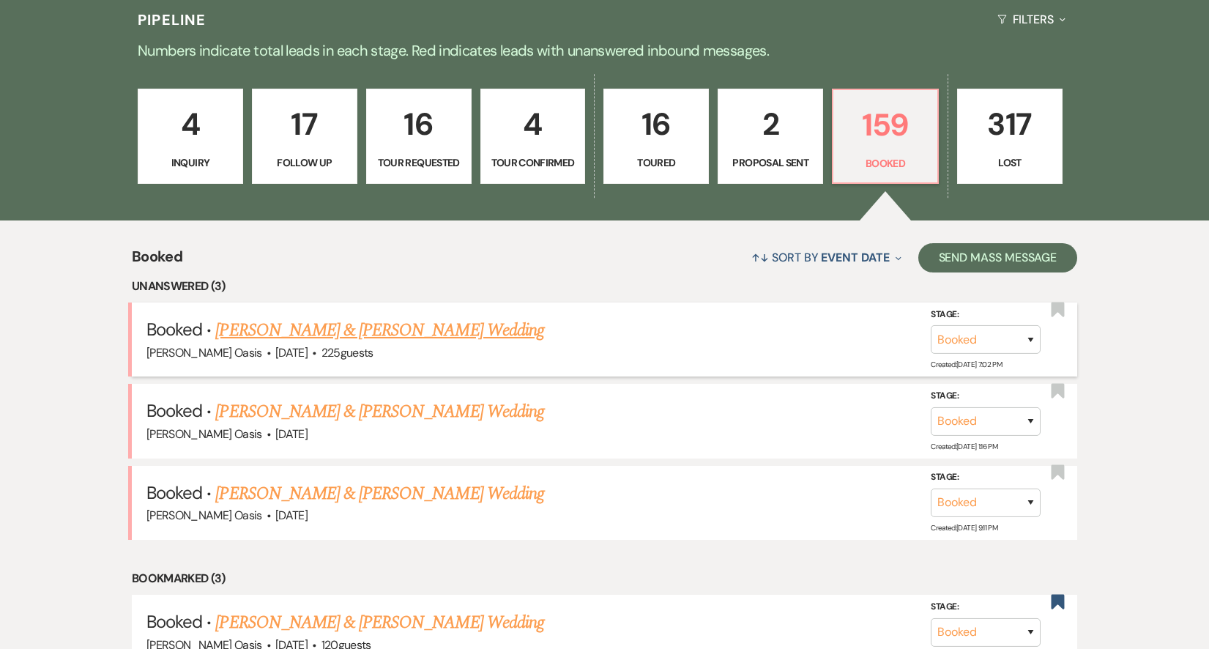
click at [370, 330] on link "[PERSON_NAME] & [PERSON_NAME] Wedding" at bounding box center [379, 330] width 328 height 26
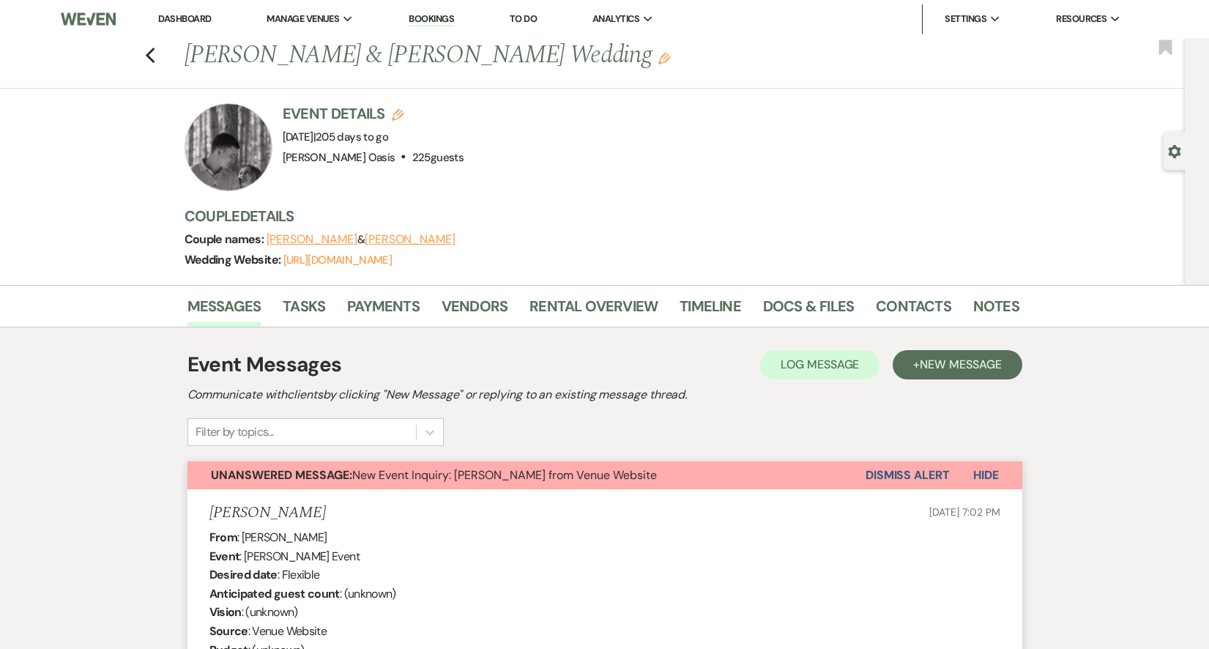
click at [203, 16] on link "Dashboard" at bounding box center [184, 18] width 53 height 12
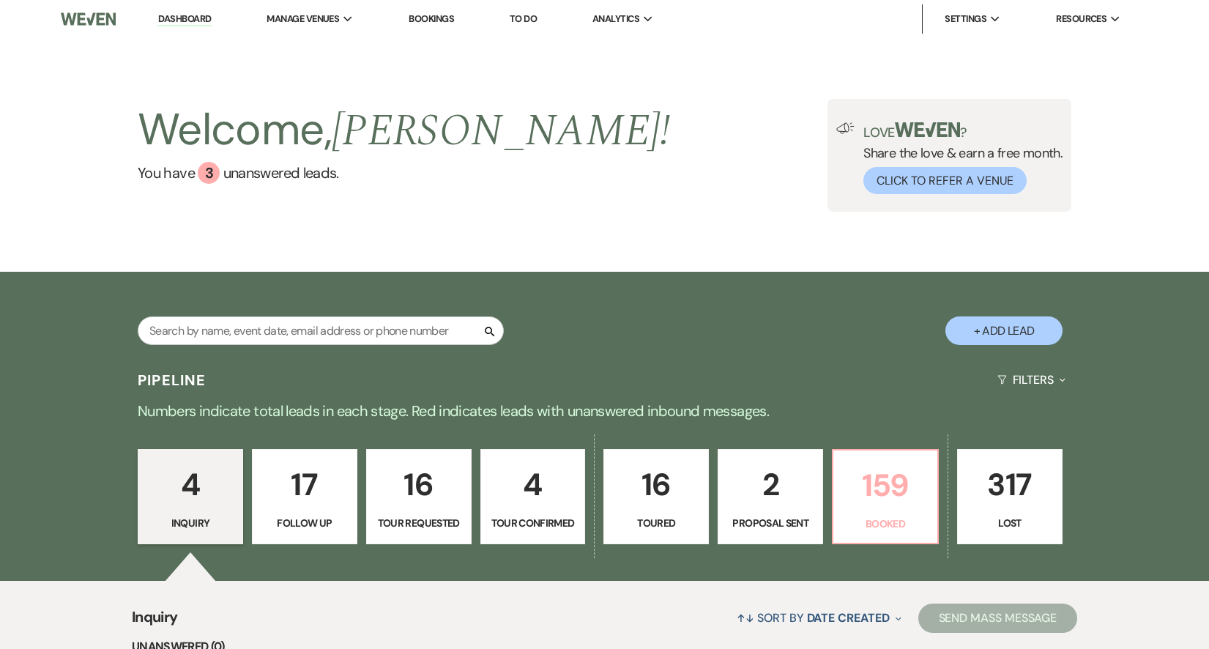
click at [882, 496] on p "159" at bounding box center [885, 485] width 86 height 49
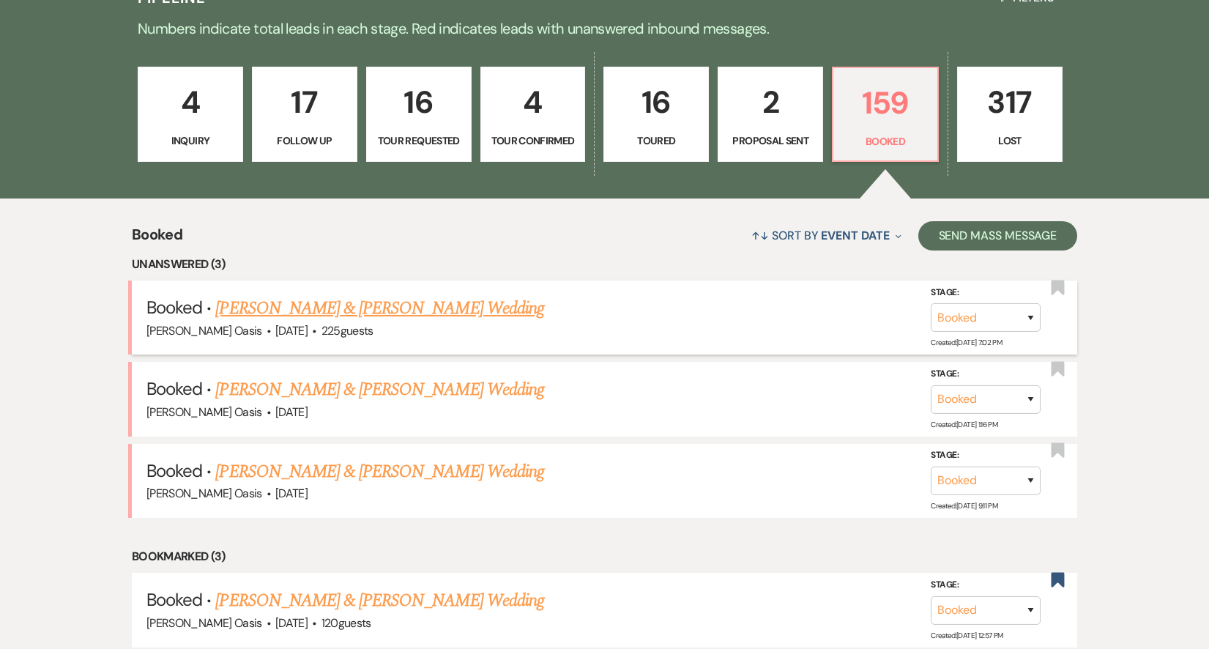
scroll to position [420, 0]
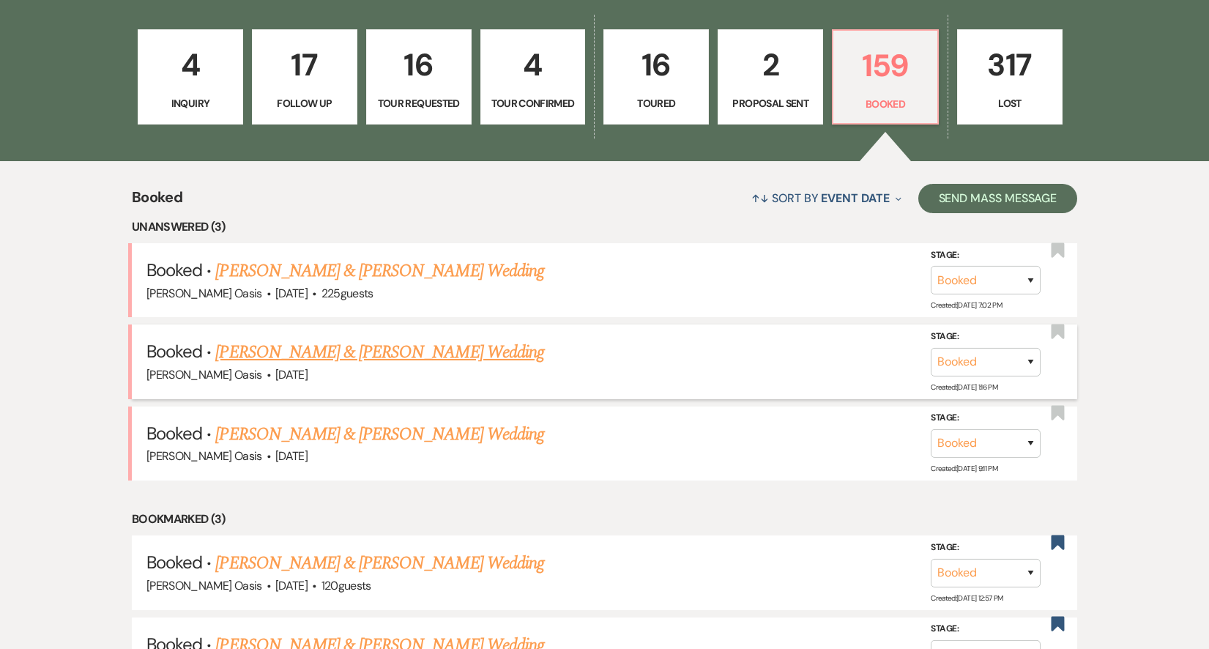
click at [464, 348] on link "[PERSON_NAME] & [PERSON_NAME] Wedding" at bounding box center [379, 352] width 328 height 26
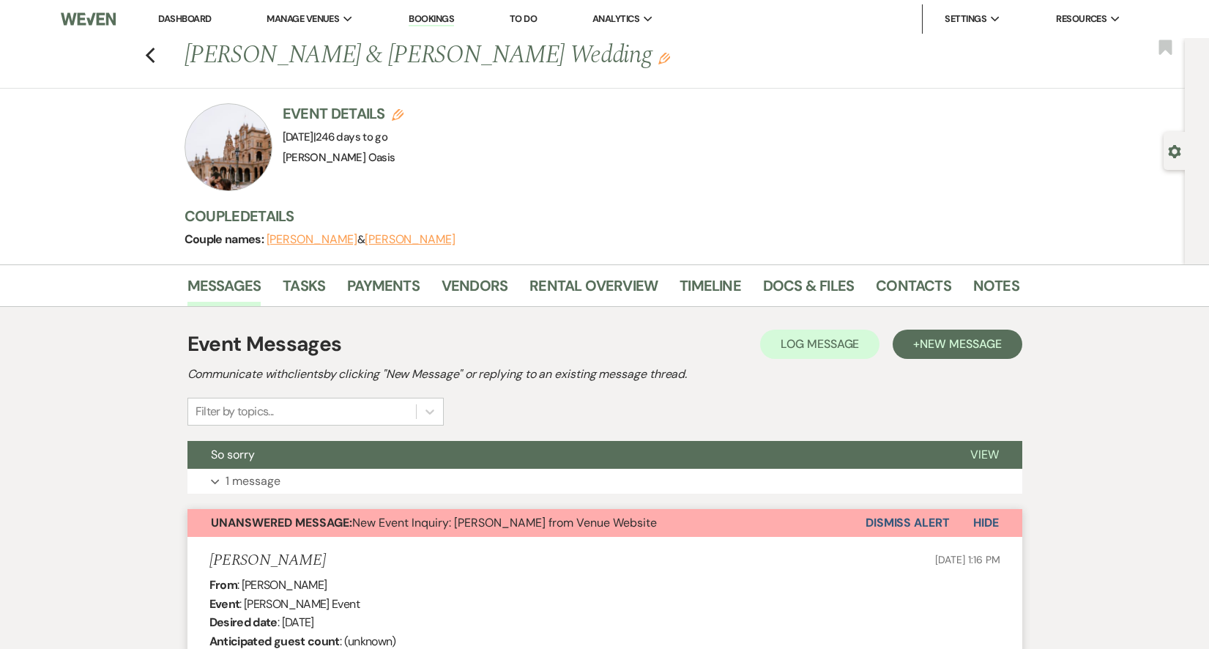
click at [144, 55] on div "Previous [PERSON_NAME] & [PERSON_NAME] Wedding Edit Bookmark" at bounding box center [589, 63] width 1192 height 51
click at [147, 55] on use "button" at bounding box center [150, 56] width 10 height 16
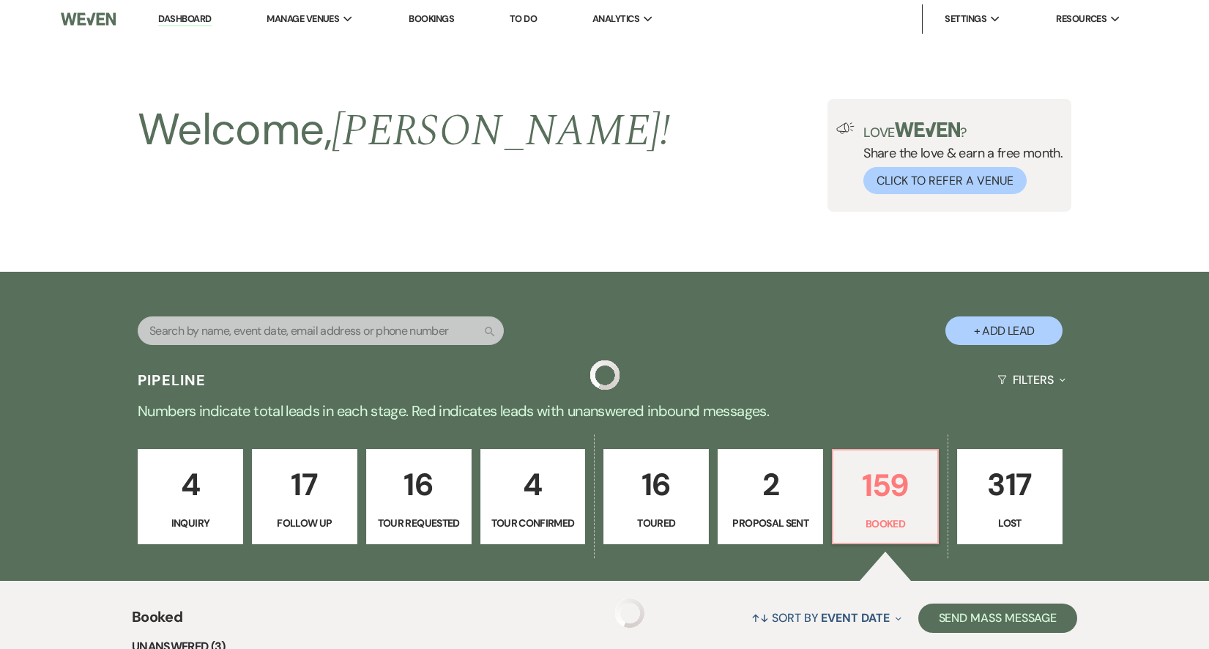
scroll to position [420, 0]
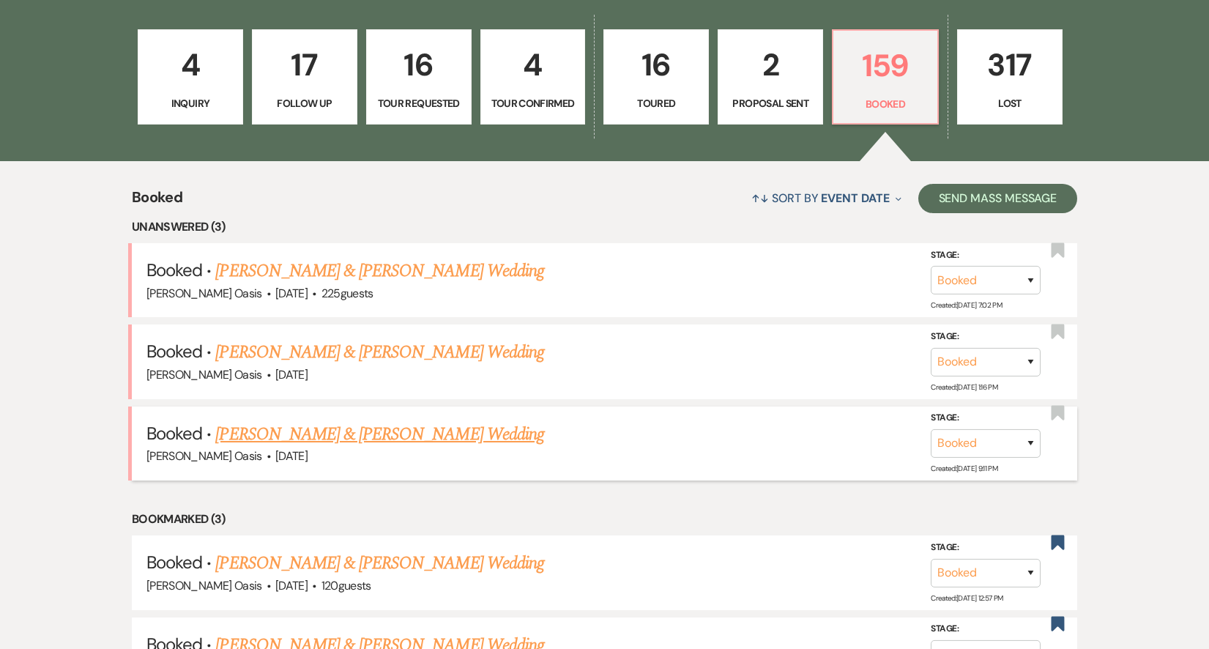
click at [351, 423] on link "[PERSON_NAME] & [PERSON_NAME] Wedding" at bounding box center [379, 434] width 328 height 26
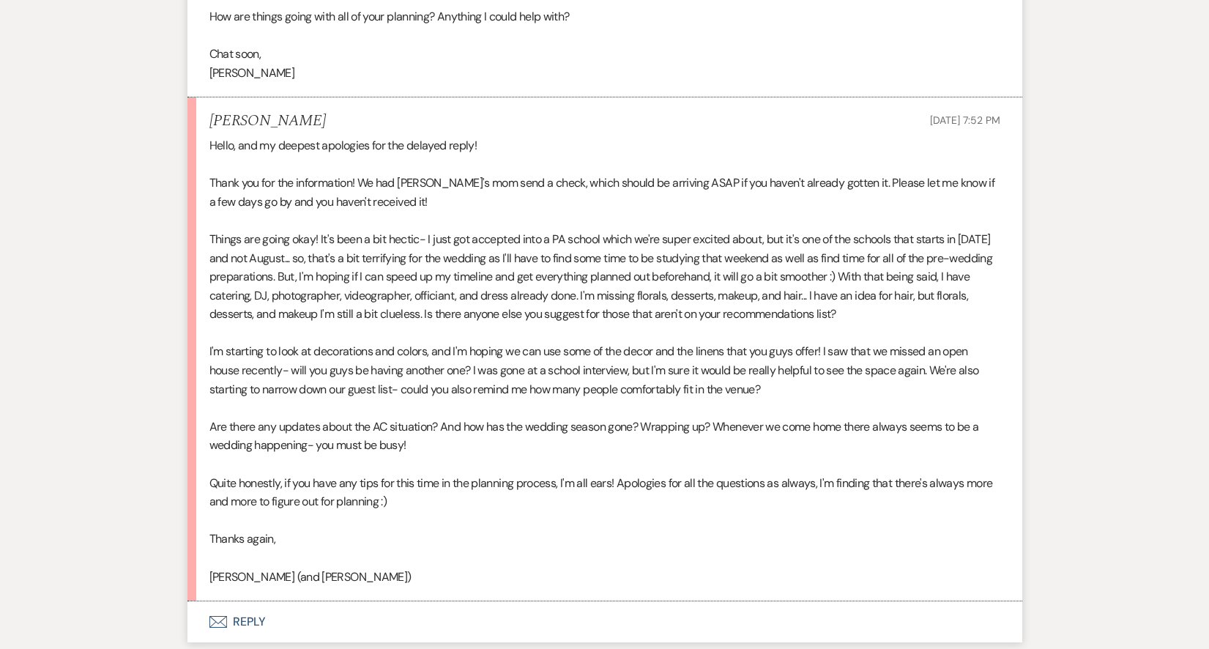
scroll to position [873, 0]
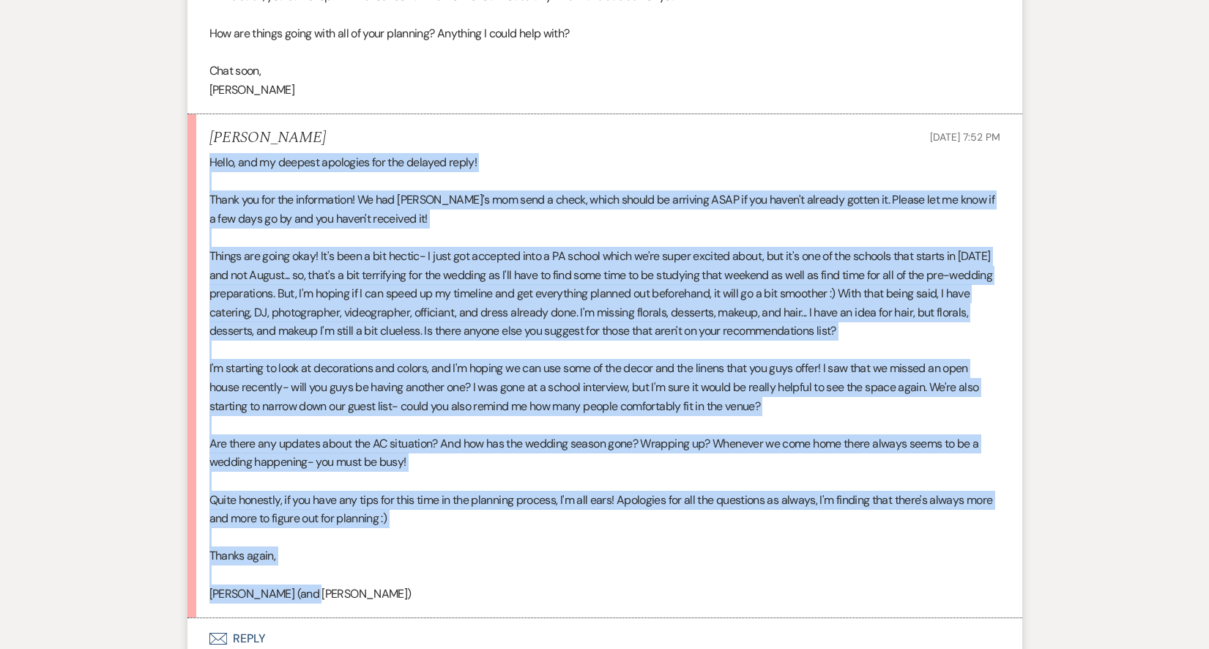
drag, startPoint x: 313, startPoint y: 572, endPoint x: 194, endPoint y: 147, distance: 441.0
click at [194, 147] on li "[PERSON_NAME] [DATE] 7:52 PM Hello, and my deepest apologies for the delayed re…" at bounding box center [604, 366] width 835 height 504
copy div "Hello, and my deepest apologies for the delayed reply! Thank you for the inform…"
click at [557, 494] on p "Quite honestly, if you have any tips for this time in the planning process, I'm…" at bounding box center [604, 509] width 791 height 37
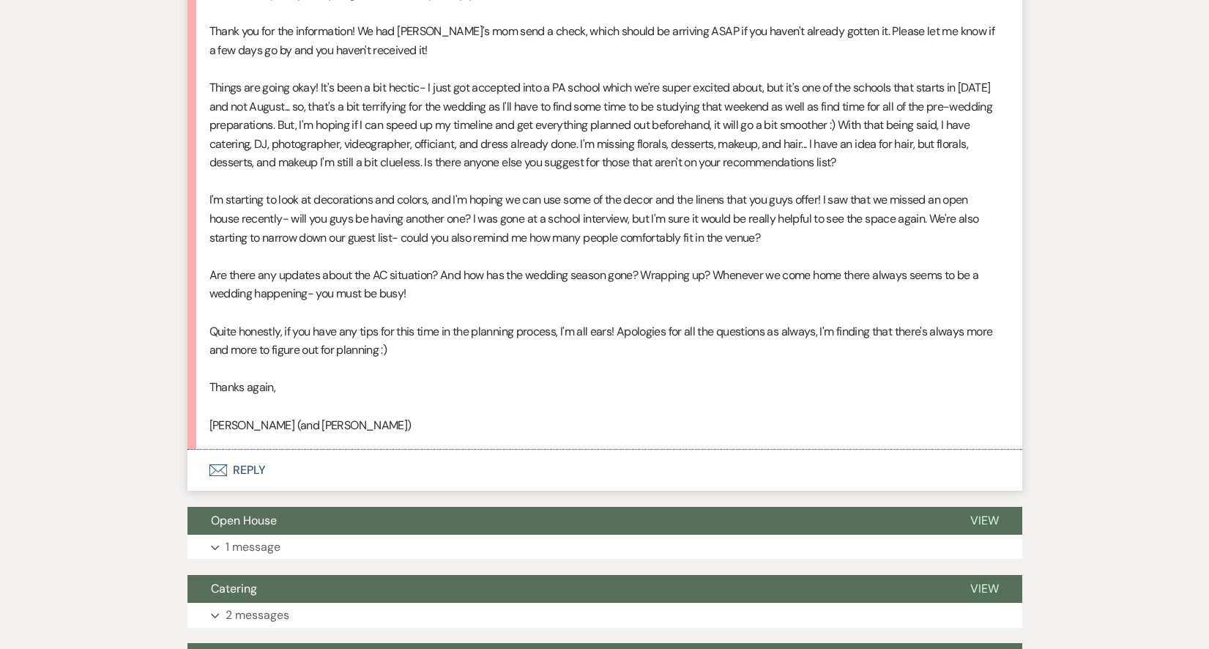
click at [524, 450] on button "Envelope Reply" at bounding box center [604, 470] width 835 height 41
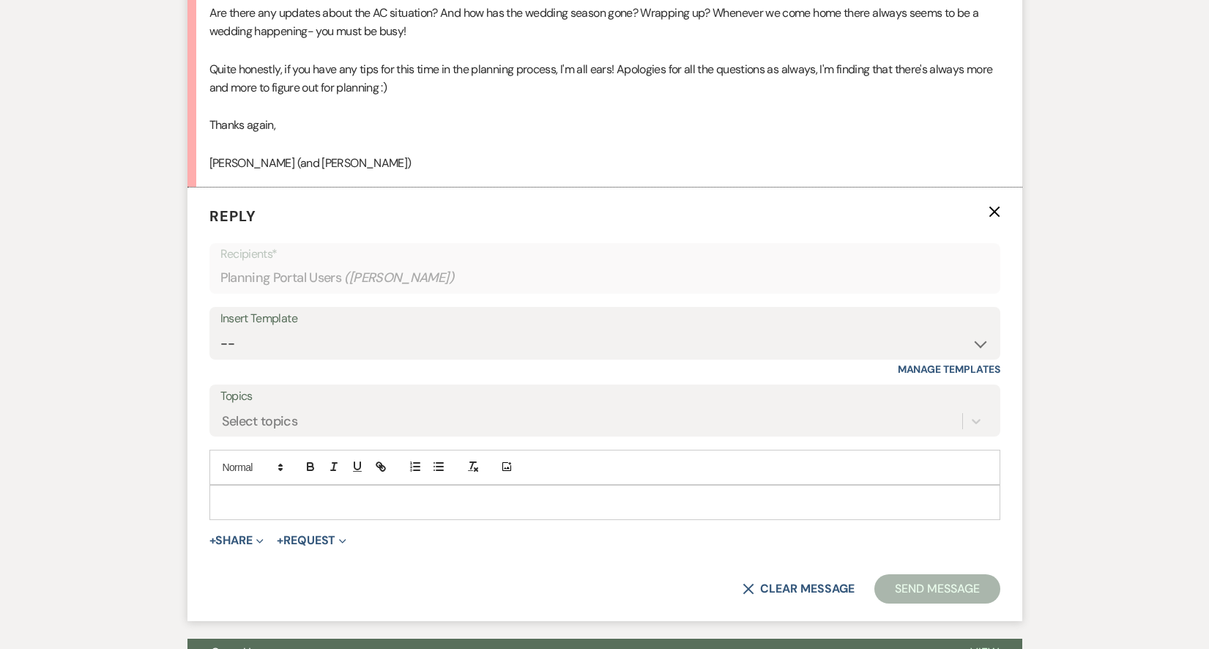
scroll to position [1361, 0]
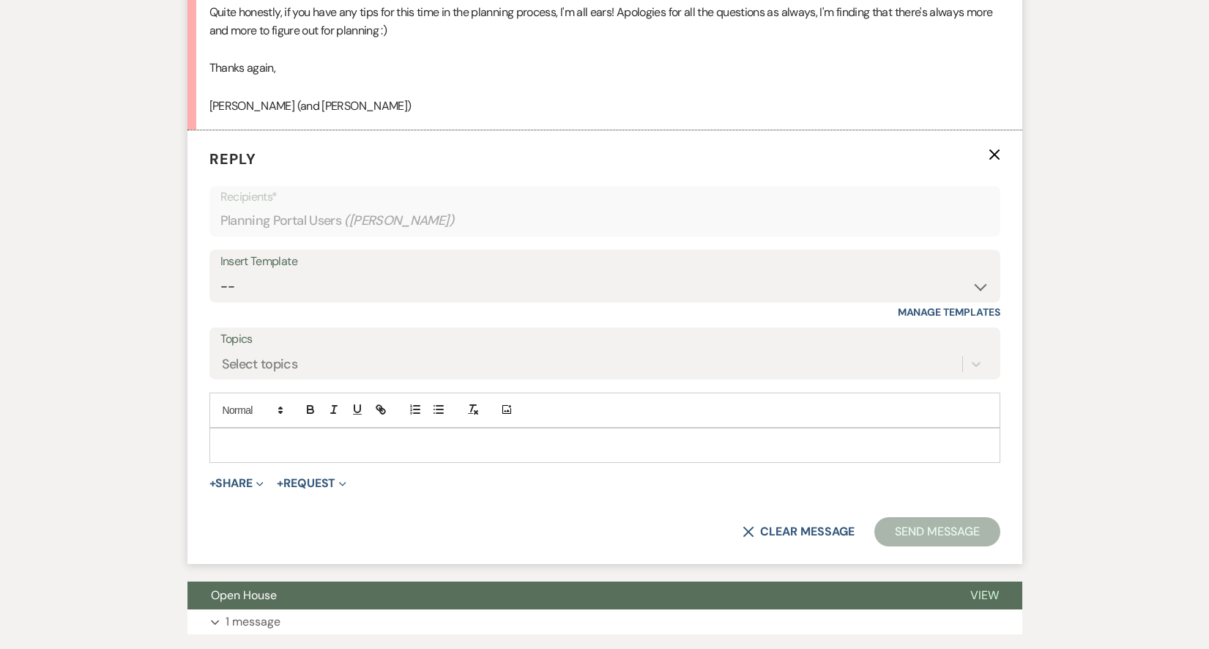
click at [510, 437] on p at bounding box center [605, 445] width 768 height 16
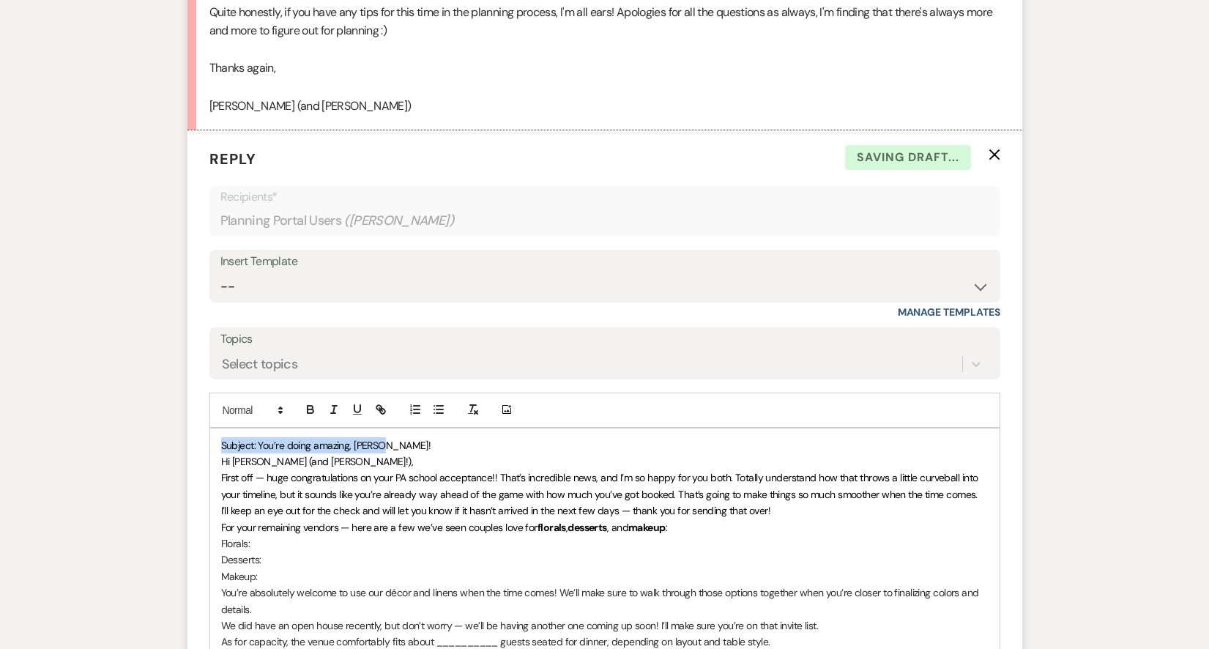
drag, startPoint x: 387, startPoint y: 426, endPoint x: 218, endPoint y: 426, distance: 168.5
click at [218, 428] on div "Subject: You’re doing amazing, [PERSON_NAME]! Hi [PERSON_NAME] (and [PERSON_NAM…" at bounding box center [605, 633] width 790 height 411
drag, startPoint x: 328, startPoint y: 436, endPoint x: 239, endPoint y: 425, distance: 89.3
click at [239, 428] on div "Hi [PERSON_NAME] (and [PERSON_NAME]!), First off — huge congratulations on your…" at bounding box center [605, 633] width 790 height 411
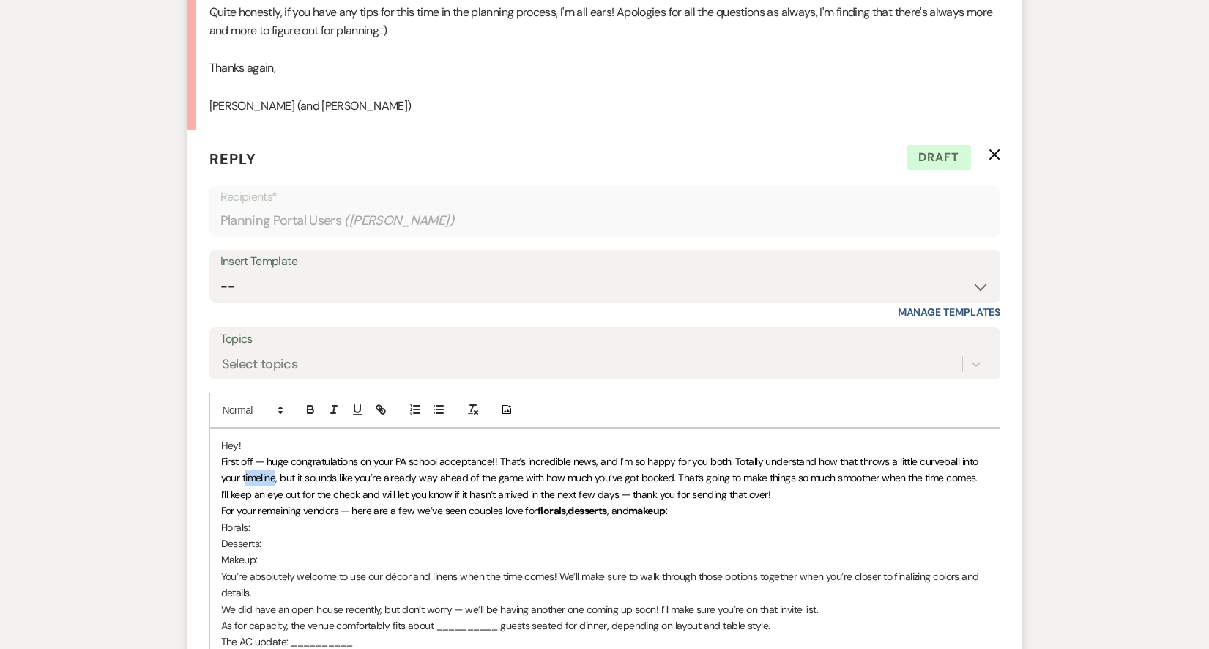
drag, startPoint x: 275, startPoint y: 453, endPoint x: 245, endPoint y: 454, distance: 29.3
click at [245, 455] on span "First off — huge congratulations on your PA school acceptance!! That’s incredib…" at bounding box center [600, 469] width 759 height 29
click at [987, 453] on p "First off — huge congratulations on your PA school acceptance!! That’s incredib…" at bounding box center [605, 469] width 768 height 33
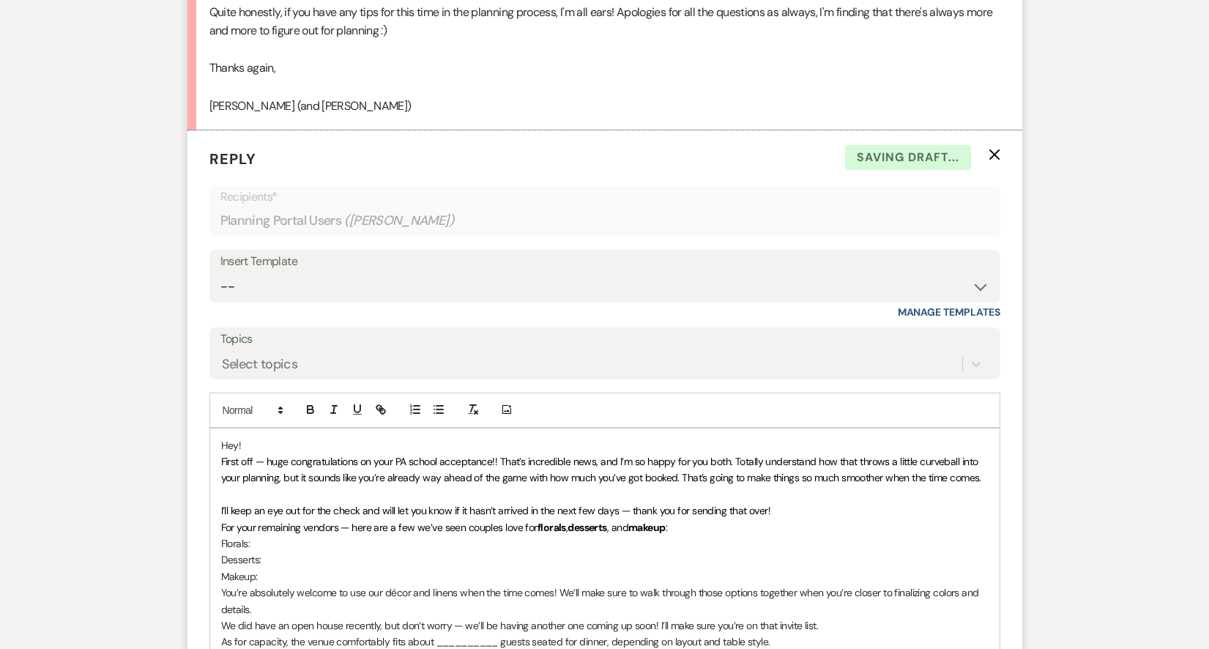
click at [865, 502] on p "I’ll keep an eye out for the check and will let you know if it hasn’t arrived i…" at bounding box center [605, 510] width 768 height 16
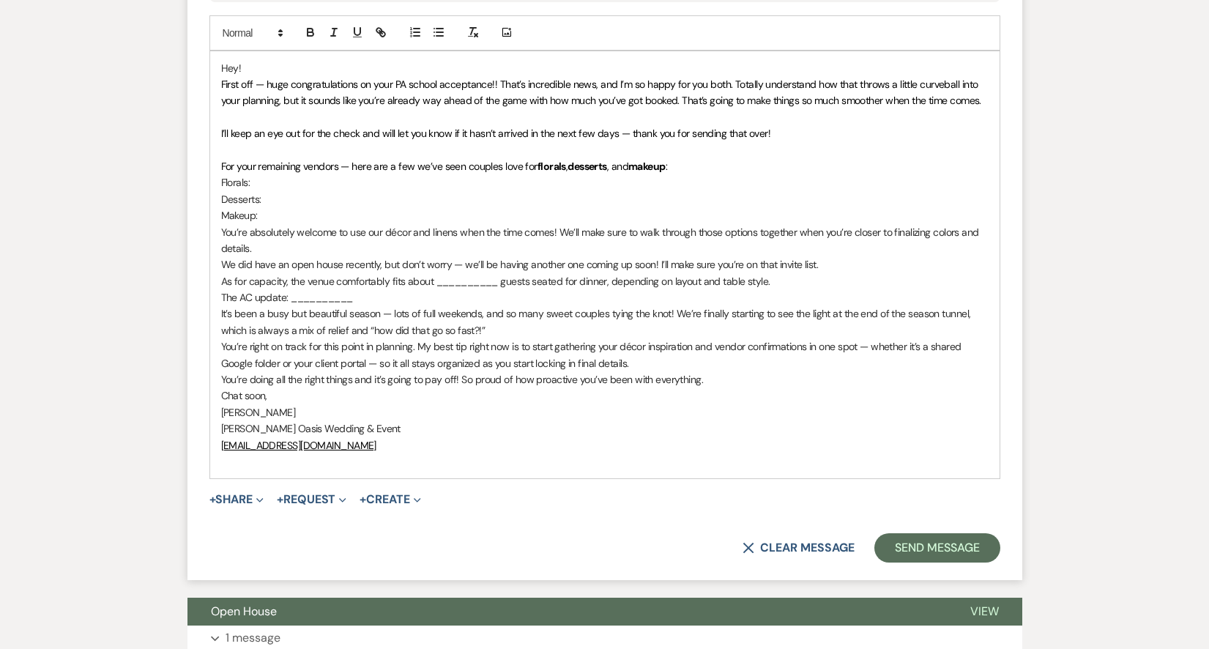
scroll to position [1740, 0]
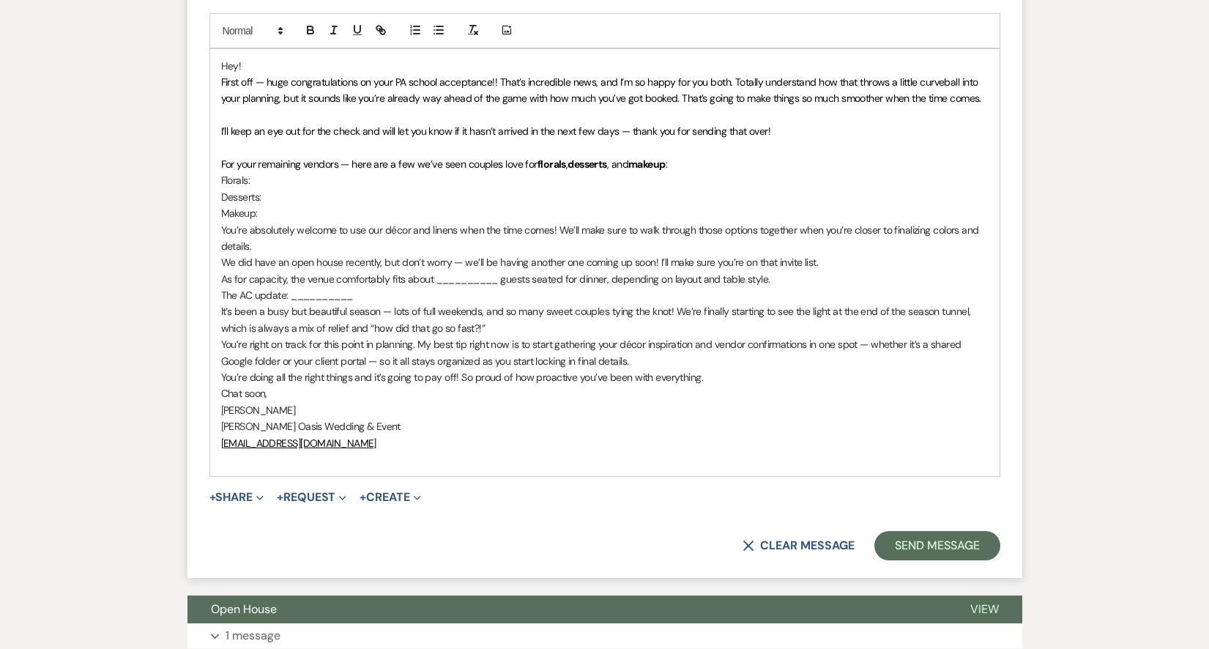
click at [262, 172] on p "Florals:" at bounding box center [605, 180] width 768 height 16
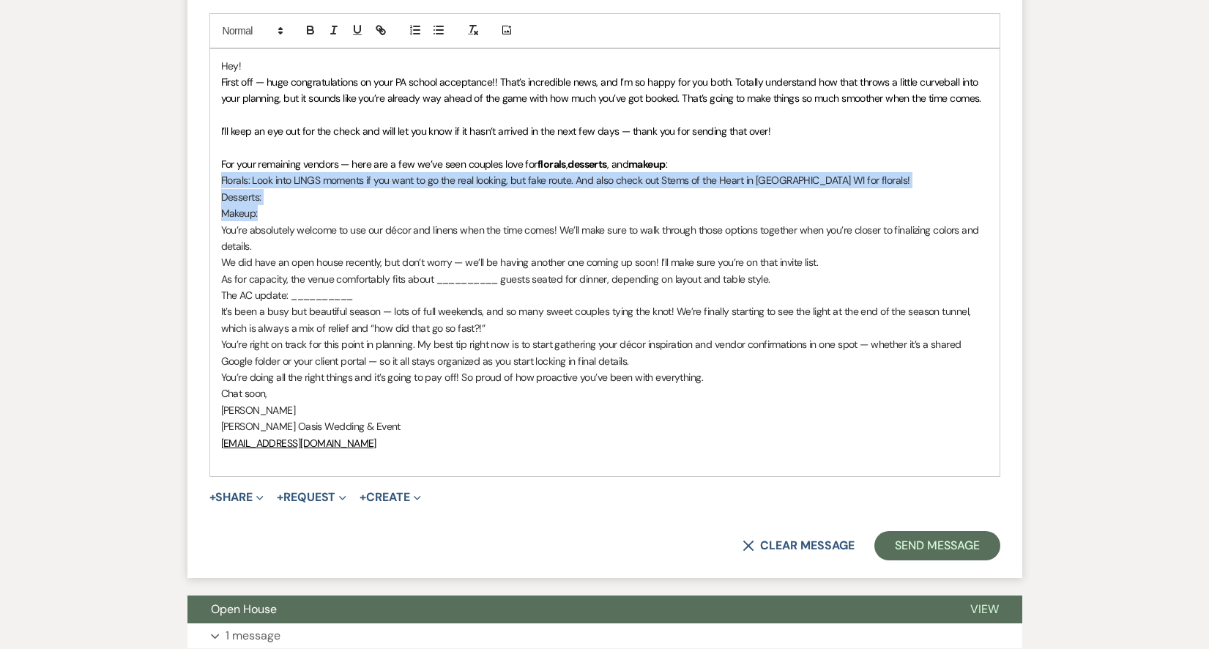
drag, startPoint x: 258, startPoint y: 188, endPoint x: 220, endPoint y: 156, distance: 49.3
click at [220, 156] on div "Hey! First off — huge congratulations on your PA school acceptance!! That’s inc…" at bounding box center [605, 263] width 790 height 428
click at [445, 23] on icon "button" at bounding box center [438, 29] width 13 height 13
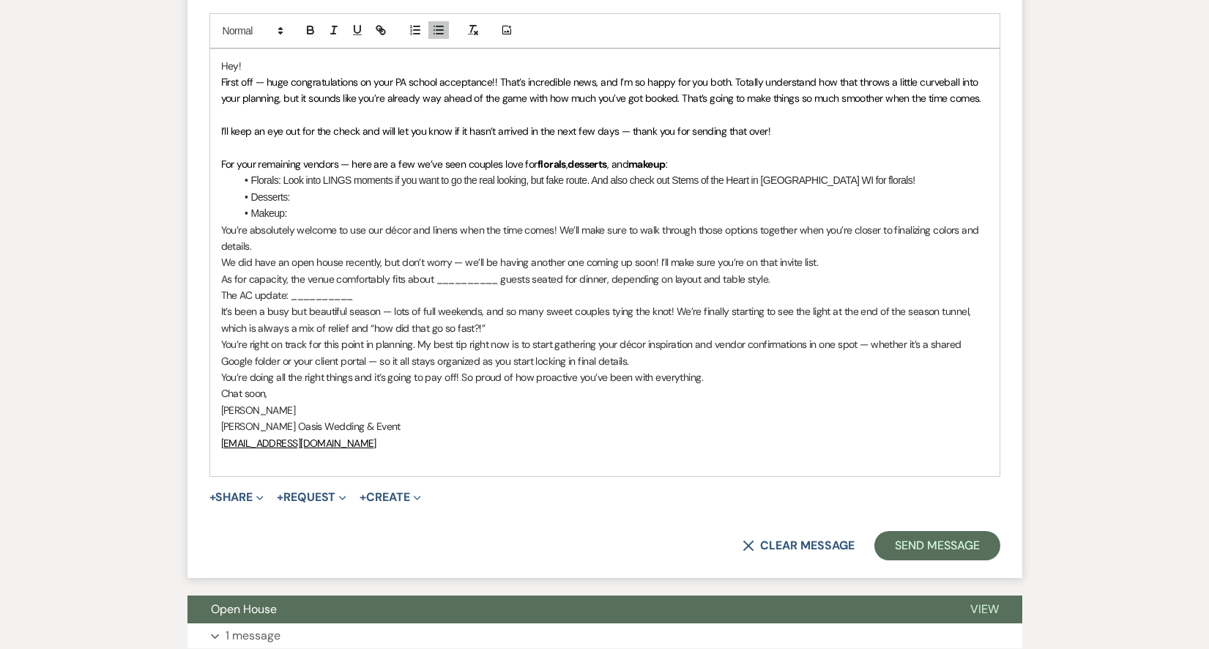
click at [441, 222] on p "You’re absolutely welcome to use our décor and linens when the time comes! We’l…" at bounding box center [605, 238] width 768 height 33
click at [304, 189] on li "Desserts:" at bounding box center [612, 197] width 753 height 16
click at [520, 189] on li "Desserts: Honestly, so many of our couples have been loving our ice cream option" at bounding box center [612, 197] width 753 height 16
click at [521, 189] on li "Desserts: Honestly, so many of our couples have been loving our ice cream option" at bounding box center [612, 197] width 753 height 16
click at [639, 189] on li "Desserts: Honestly, so many of our couples have been loving our new ice cream o…" at bounding box center [612, 197] width 753 height 16
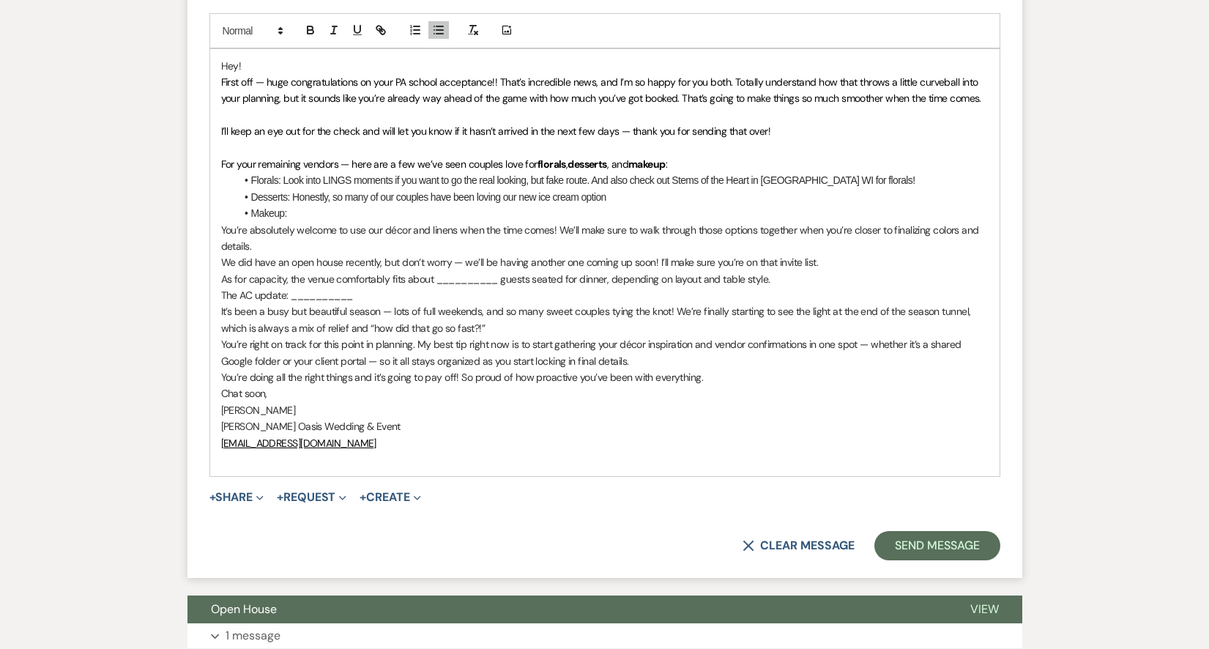
click at [538, 189] on li "Desserts: Honestly, so many of our couples have been loving our new ice cream o…" at bounding box center [612, 197] width 753 height 16
click at [673, 189] on li "Desserts: Honestly, so many of our couples have been loving our new cedar crest…" at bounding box center [612, 197] width 753 height 16
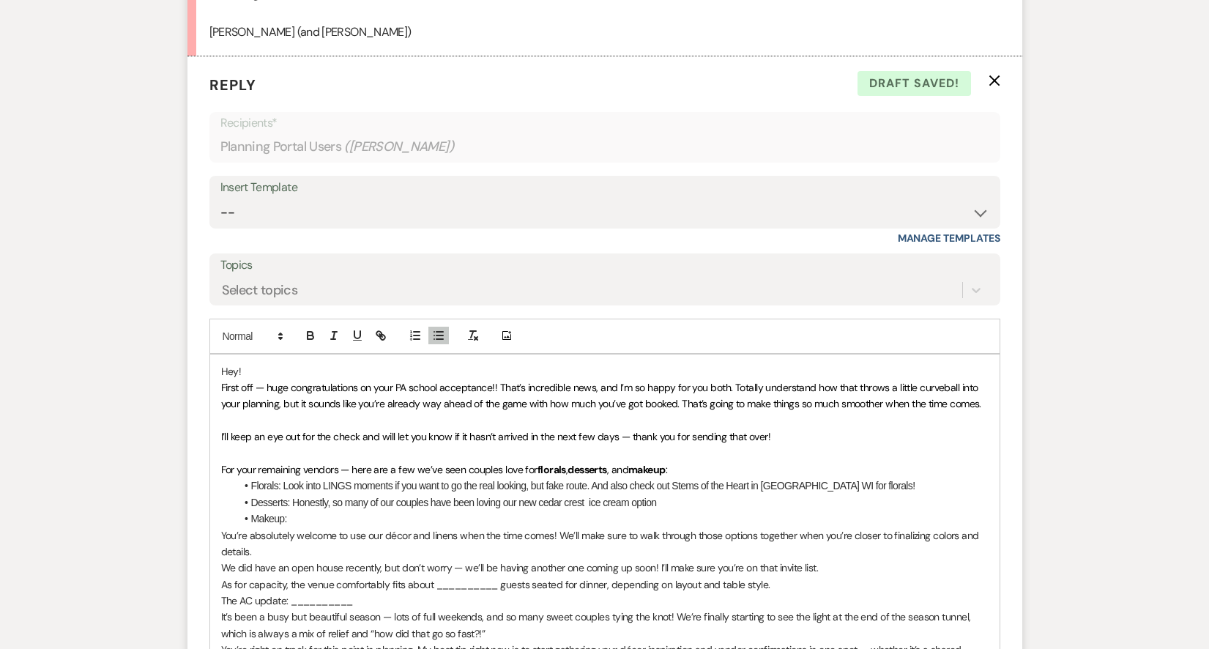
scroll to position [1436, 0]
click at [830, 493] on li "Desserts: Honestly, so many of our couples have been loving our new cedar crest…" at bounding box center [612, 501] width 753 height 16
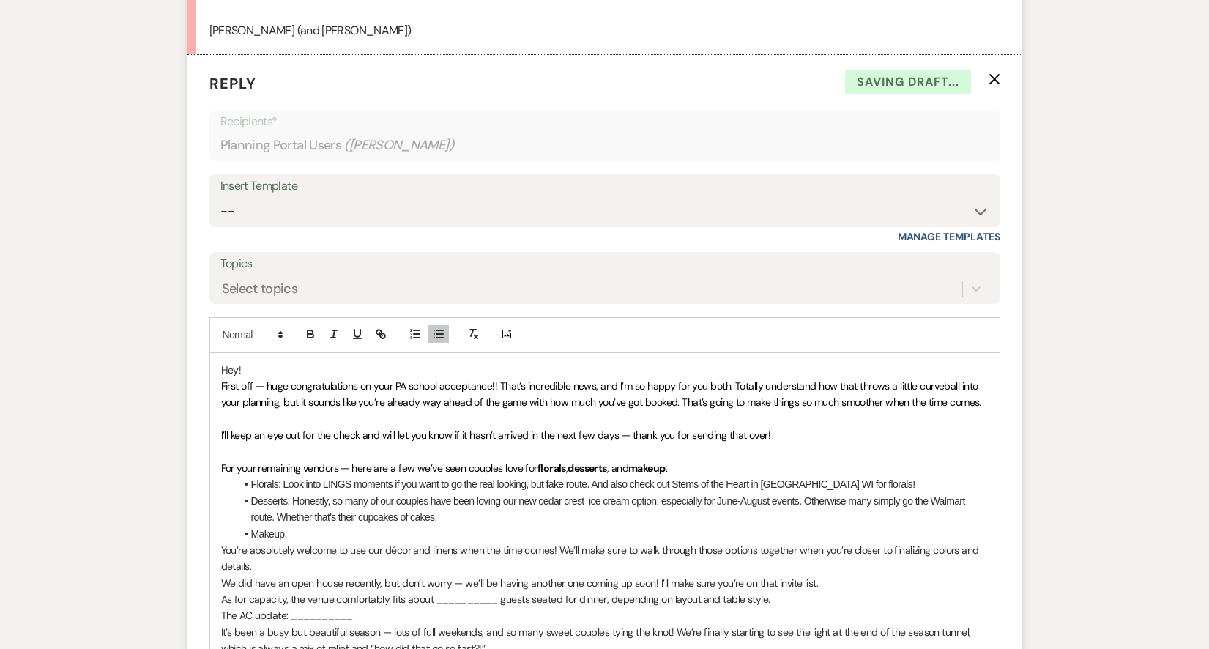
click at [422, 526] on li "Makeup:" at bounding box center [612, 534] width 753 height 16
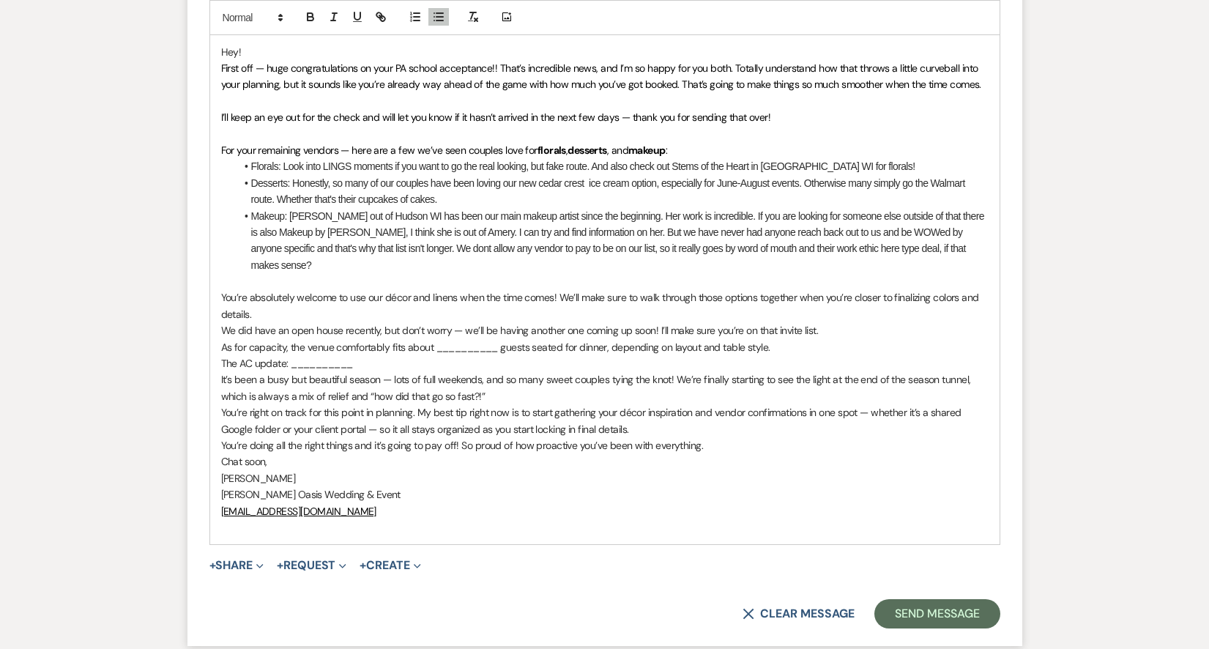
scroll to position [1703, 0]
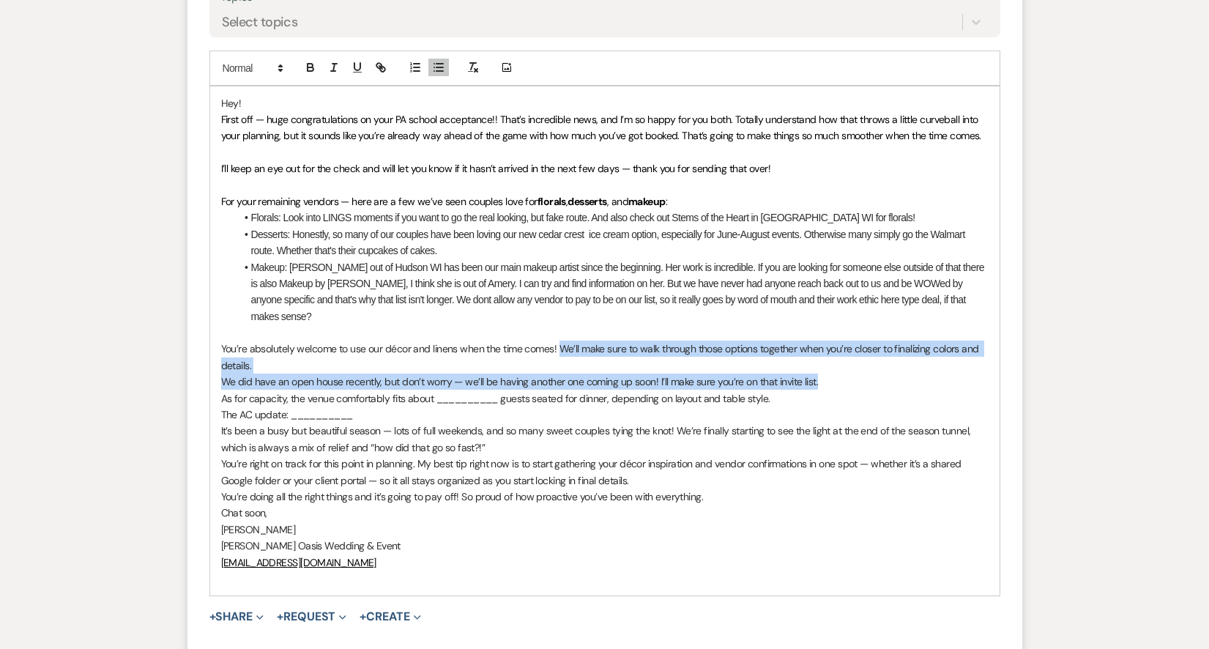
drag, startPoint x: 561, startPoint y: 305, endPoint x: 824, endPoint y: 341, distance: 265.4
click at [824, 341] on div "Hey! First off — huge congratulations on your PA school acceptance!! That’s inc…" at bounding box center [605, 341] width 790 height 510
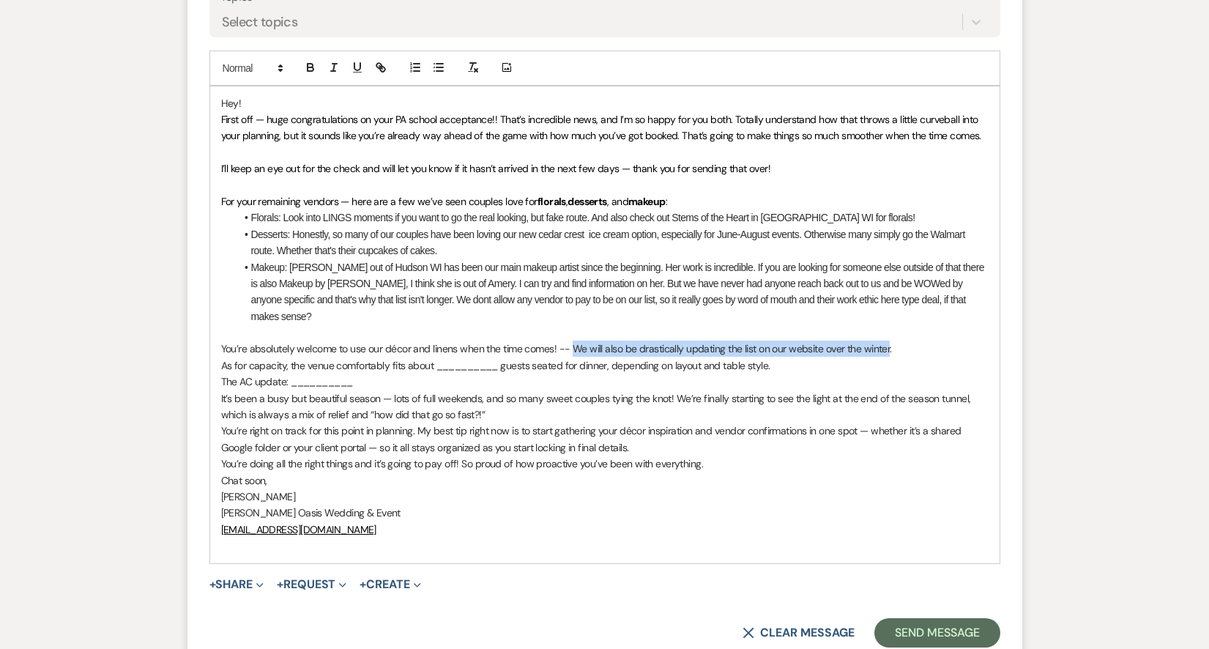
drag, startPoint x: 889, startPoint y: 305, endPoint x: 571, endPoint y: 304, distance: 317.9
click at [571, 341] on p "You’re absolutely welcome to use our décor and linens when the time comes! -- W…" at bounding box center [605, 349] width 768 height 16
click at [339, 61] on icon "button" at bounding box center [333, 67] width 13 height 13
click at [452, 195] on span "For your remaining vendors — here are a few we’ve seen couples love for" at bounding box center [379, 201] width 316 height 13
click at [899, 341] on p "You’re absolutely welcome to use our décor and linens when the time comes! -- W…" at bounding box center [605, 349] width 768 height 16
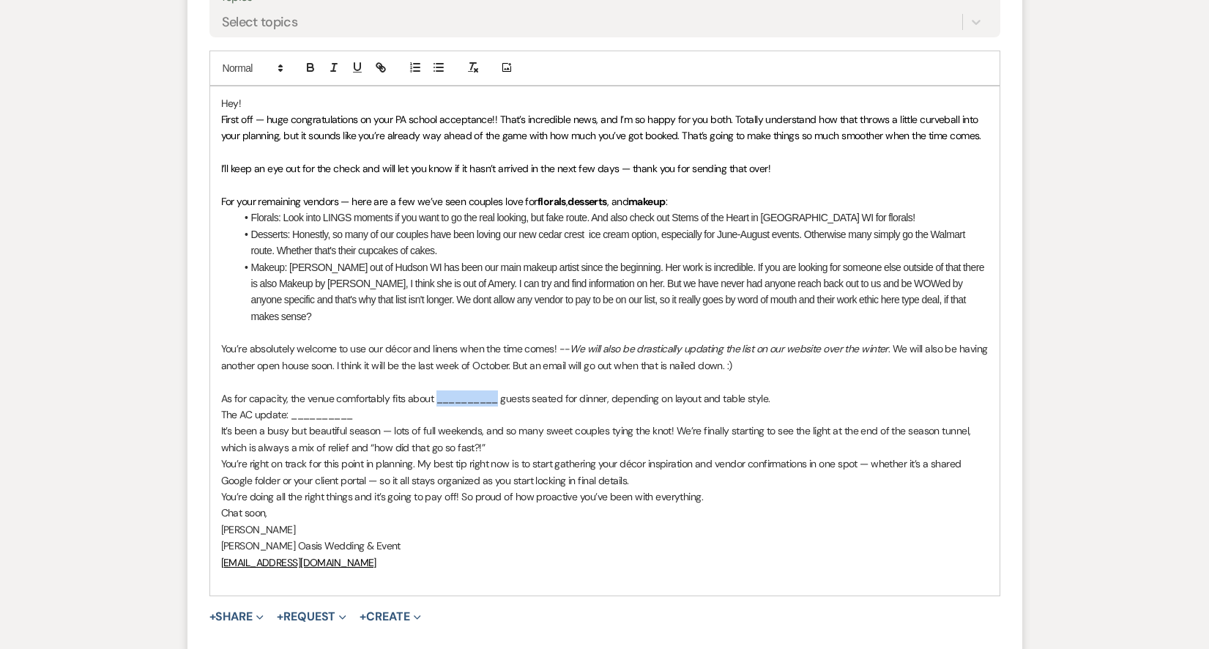
drag, startPoint x: 499, startPoint y: 355, endPoint x: 435, endPoint y: 355, distance: 64.5
click at [435, 390] on p "As for capacity, the venue comfortably fits about __________ guests seated for …" at bounding box center [605, 398] width 768 height 16
drag, startPoint x: 727, startPoint y: 355, endPoint x: 562, endPoint y: 357, distance: 164.8
click at [562, 390] on p "As for capacity, the venue comfortably fits about 250 guests seated for dinner,…" at bounding box center [605, 398] width 768 height 16
drag, startPoint x: 740, startPoint y: 351, endPoint x: 565, endPoint y: 353, distance: 175.1
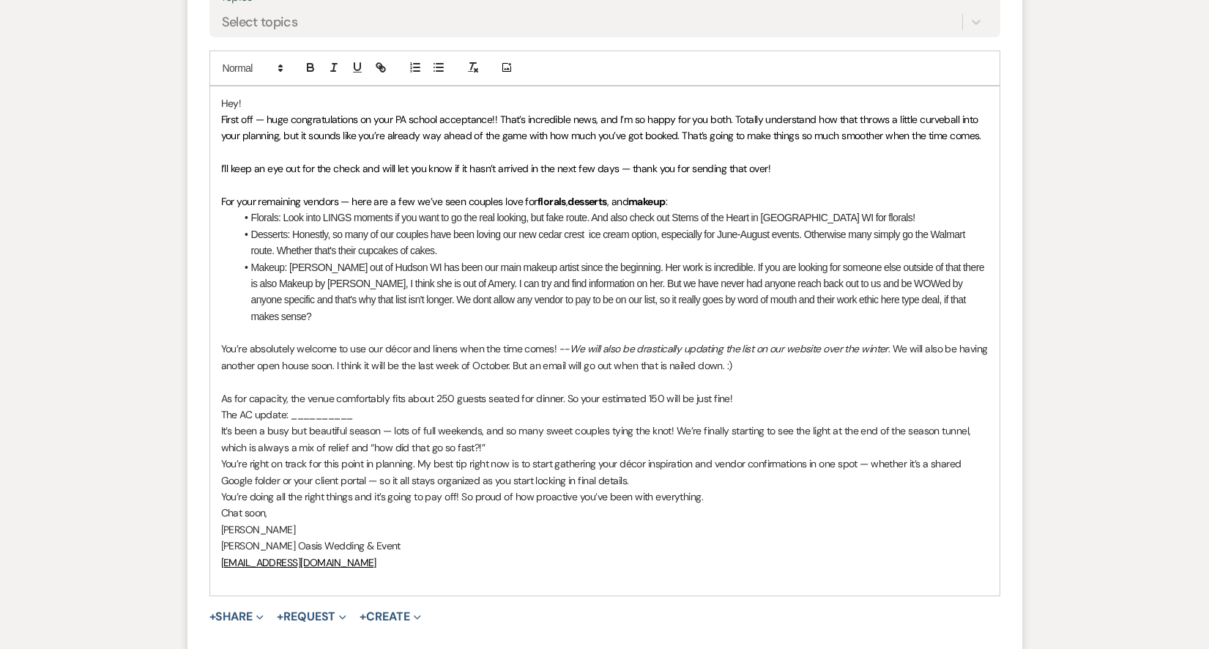
click at [565, 390] on p "As for capacity, the venue comfortably fits about 250 guests seated for dinner.…" at bounding box center [605, 398] width 768 height 16
click at [571, 390] on p "As for capacity, the venue comfortably fits about 250 guests seated for dinner.…" at bounding box center [605, 398] width 768 height 16
click at [840, 390] on p "As for capacity, the venue comfortably fits about 250 guests seated for dinner …" at bounding box center [605, 398] width 768 height 16
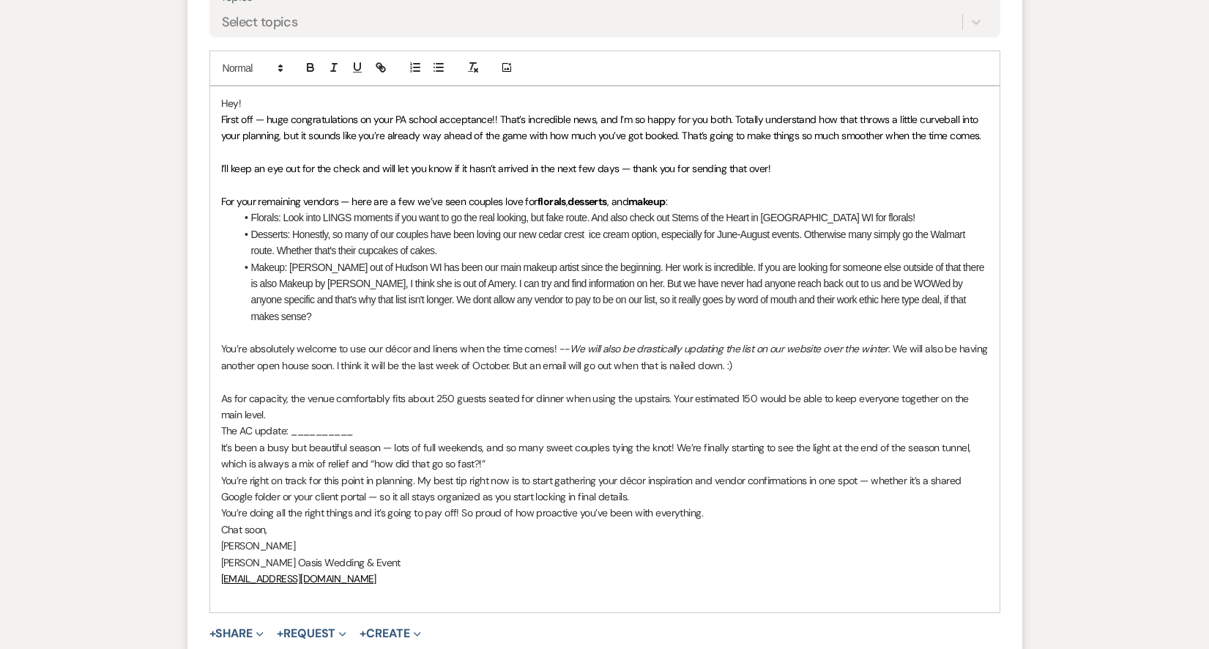
click at [677, 390] on p "As for capacity, the venue comfortably fits about 250 guests seated for dinner …" at bounding box center [605, 406] width 768 height 33
click at [379, 390] on p "As for capacity, the venue comfortably fits about 250 guests seated for dinner …" at bounding box center [605, 406] width 768 height 33
click at [674, 390] on p "As for capacity, the venue comfortably fits about 250 guests seated for dinner …" at bounding box center [605, 406] width 768 height 33
click at [746, 390] on p "As for capacity, the venue comfortably fits about 250 guests seated for dinner …" at bounding box center [605, 406] width 768 height 33
click at [781, 390] on p "As for capacity, the venue comfortably fits about 250 guests seated for dinner …" at bounding box center [605, 406] width 768 height 33
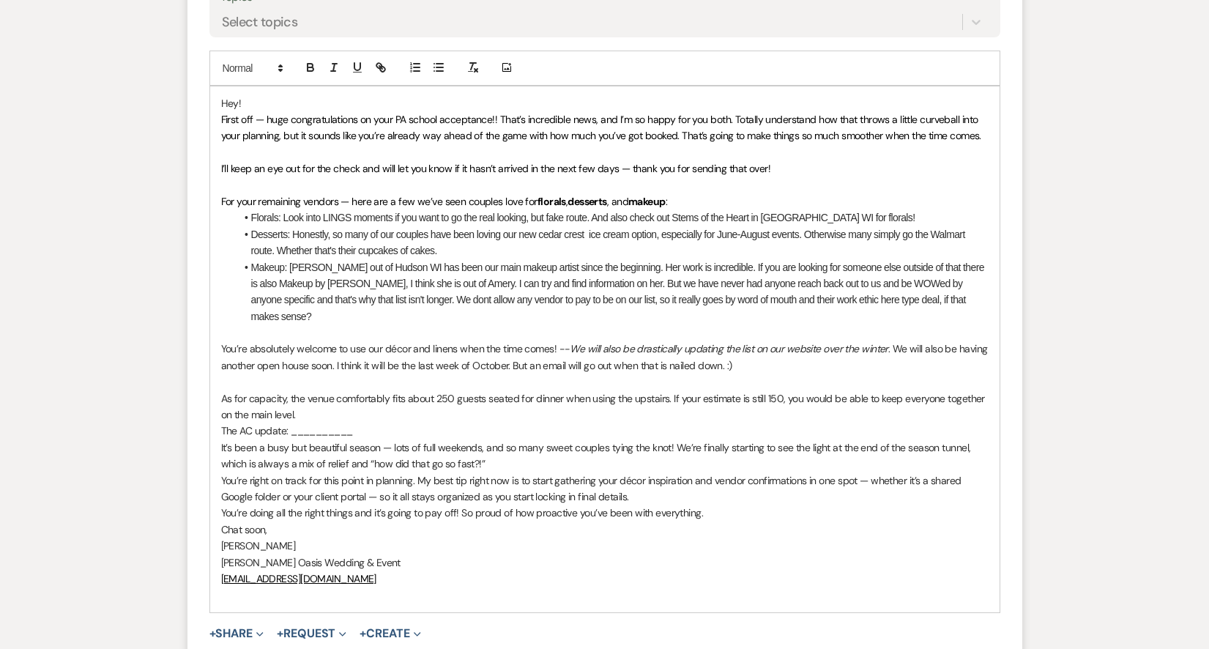
click at [336, 390] on p "As for capacity, the venue comfortably fits about 250 guests seated for dinner …" at bounding box center [605, 406] width 768 height 33
drag, startPoint x: 363, startPoint y: 386, endPoint x: 289, endPoint y: 386, distance: 74.0
click at [289, 423] on p "The AC update: __________" at bounding box center [605, 431] width 768 height 16
click at [302, 390] on p "As for capacity, the venue comfortably fits about 250 guests seated for dinner …" at bounding box center [605, 406] width 768 height 33
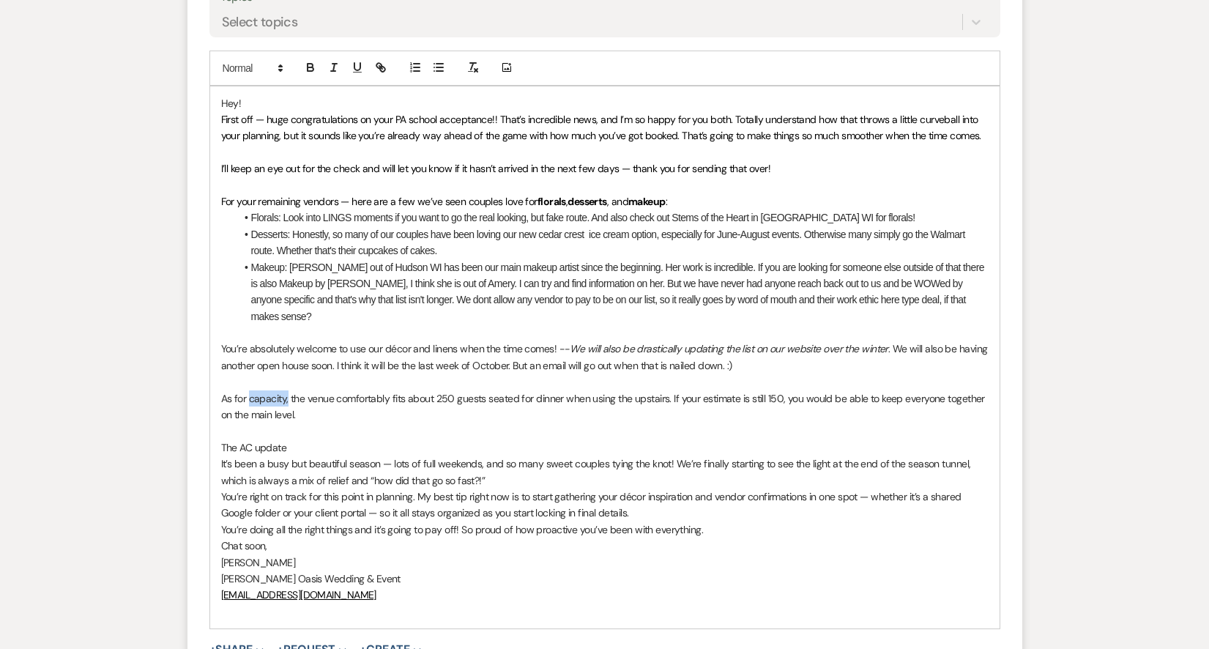
drag, startPoint x: 288, startPoint y: 352, endPoint x: 250, endPoint y: 349, distance: 37.5
click at [250, 390] on p "As for capacity, the venue comfortably fits about 250 guests seated for dinner …" at bounding box center [605, 406] width 768 height 33
click at [371, 341] on p "You’re absolutely welcome to use our décor and linens when the time comes! -- W…" at bounding box center [605, 357] width 768 height 33
drag, startPoint x: 385, startPoint y: 299, endPoint x: 458, endPoint y: 299, distance: 73.2
click at [458, 341] on p "You’re absolutely welcome to use our décor and linens when the time comes! -- W…" at bounding box center [605, 357] width 768 height 33
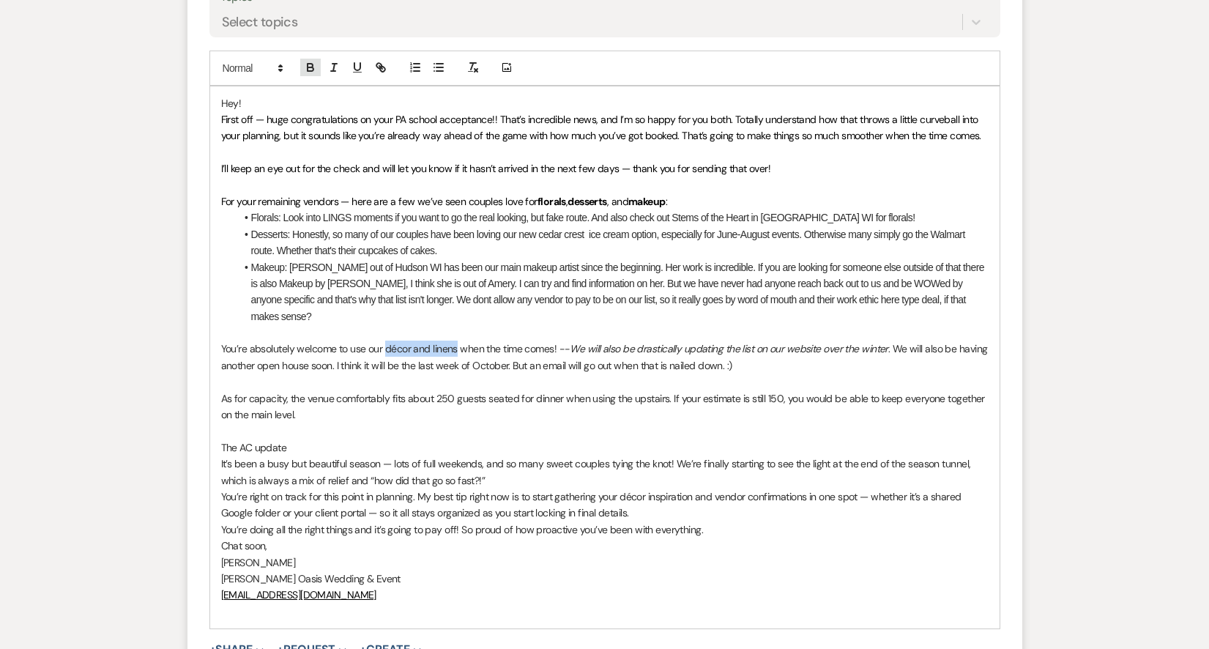
click at [313, 61] on icon "button" at bounding box center [310, 67] width 13 height 13
drag, startPoint x: 289, startPoint y: 351, endPoint x: 249, endPoint y: 350, distance: 39.6
click at [249, 390] on p "As for capacity, the venue comfortably fits about 250 guests seated for dinner …" at bounding box center [605, 406] width 768 height 33
click at [313, 61] on icon "button" at bounding box center [310, 67] width 13 height 13
drag, startPoint x: 340, startPoint y: 172, endPoint x: 300, endPoint y: 172, distance: 39.5
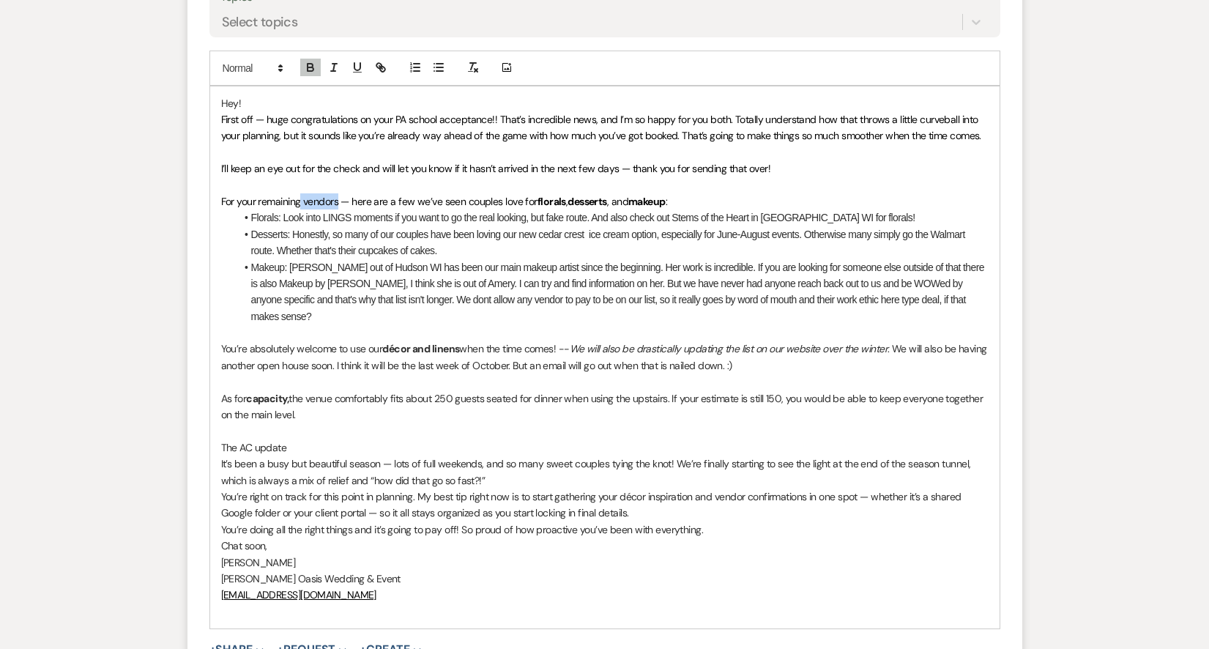
click at [300, 195] on span "For your remaining vendors — here are a few we’ve seen couples love for" at bounding box center [379, 201] width 316 height 13
click at [310, 67] on icon "button" at bounding box center [311, 69] width 6 height 4
click at [341, 115] on span "First off — huge congratulations on your PA school acceptance!! That’s incredib…" at bounding box center [601, 127] width 760 height 29
drag, startPoint x: 361, startPoint y: 140, endPoint x: 333, endPoint y: 141, distance: 27.8
click at [333, 162] on span "I’ll keep an eye out for the check and will let you know if it hasn’t arrived i…" at bounding box center [496, 168] width 550 height 13
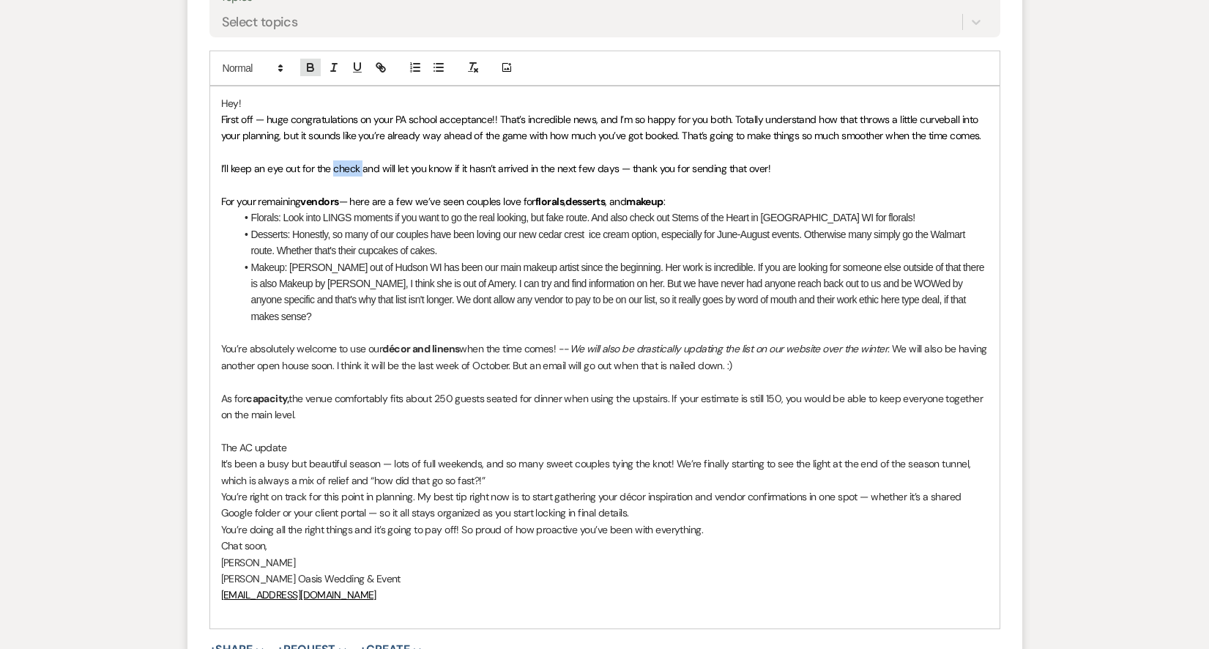
click at [309, 61] on icon "button" at bounding box center [310, 67] width 13 height 13
click at [342, 111] on p "First off — huge congratulations on your PA school acceptance!! That’s incredib…" at bounding box center [605, 127] width 768 height 33
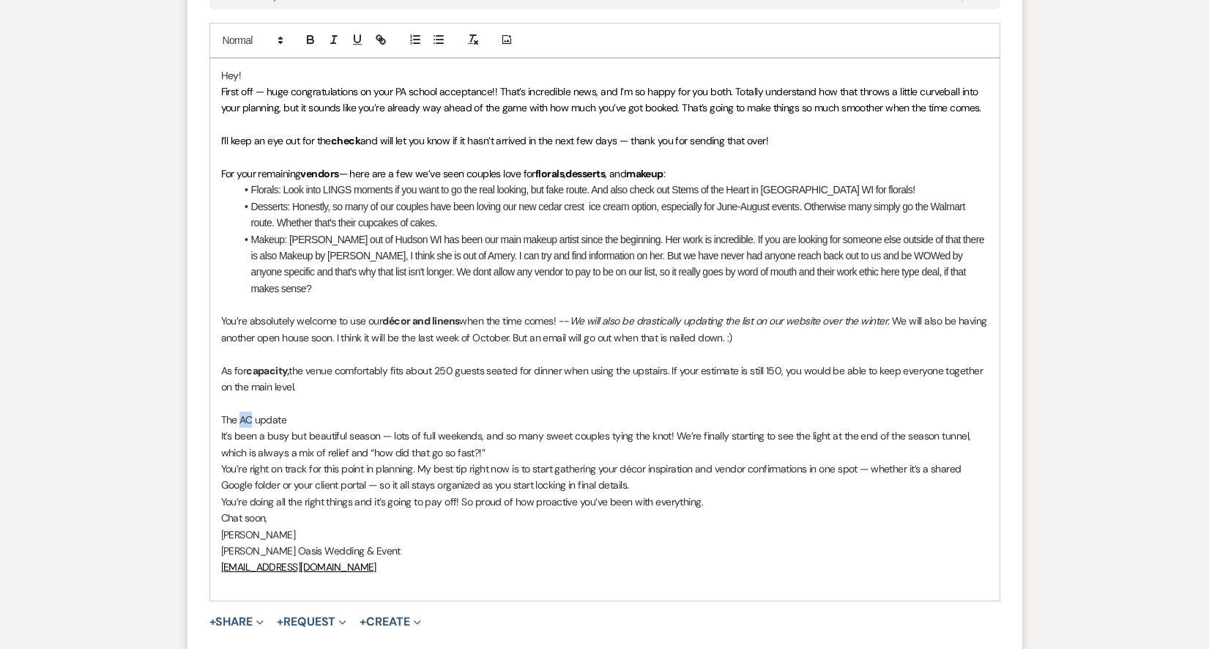
drag, startPoint x: 251, startPoint y: 373, endPoint x: 240, endPoint y: 373, distance: 11.0
click at [240, 412] on p "The AC update" at bounding box center [605, 420] width 768 height 16
click at [305, 33] on icon "button" at bounding box center [310, 39] width 13 height 13
click at [302, 412] on p "The AC update" at bounding box center [605, 420] width 768 height 16
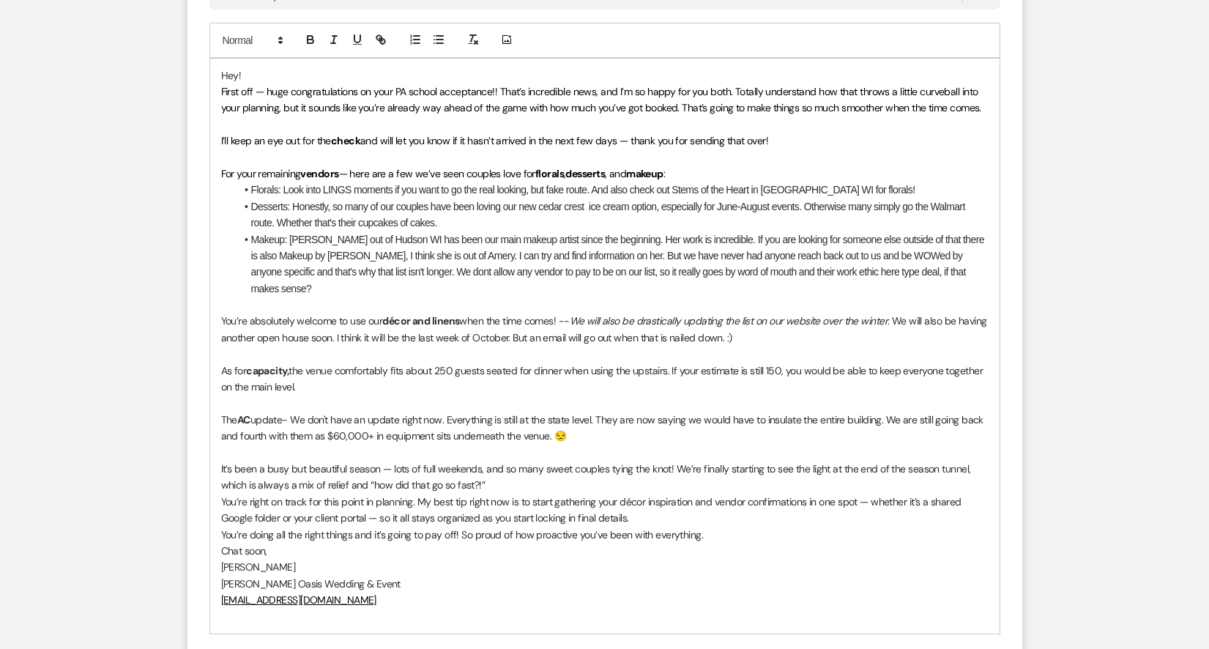
click at [499, 461] on p "It’s been a busy but beautiful season — lots of full weekends, and so many swee…" at bounding box center [605, 477] width 768 height 33
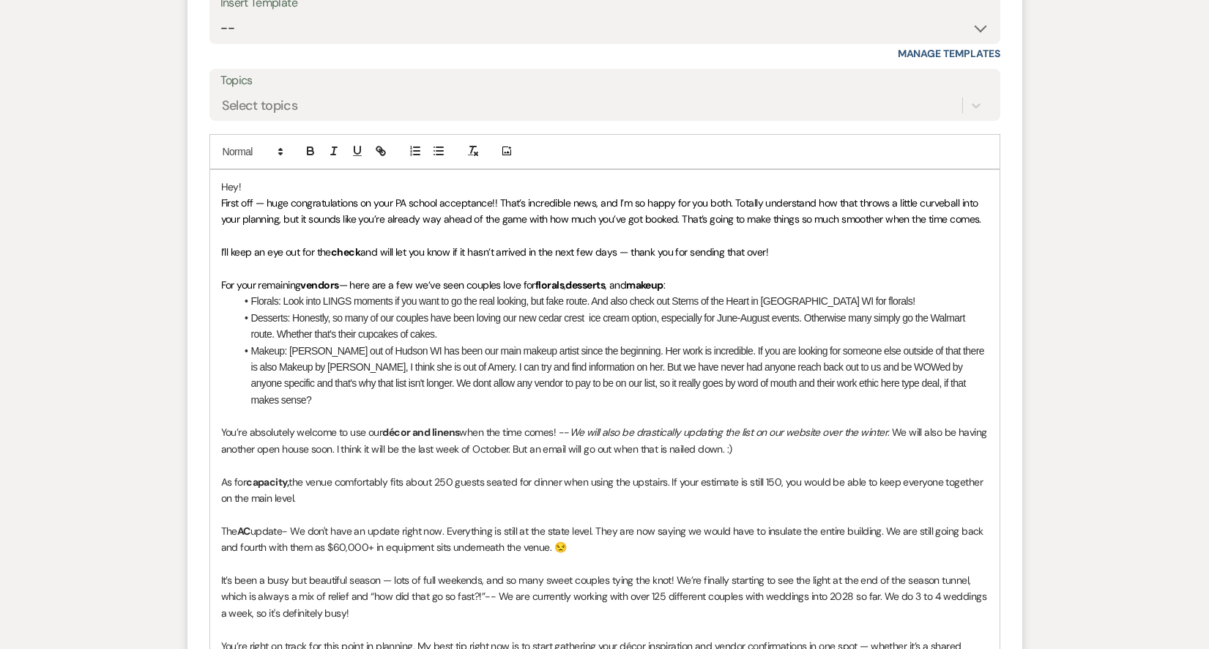
scroll to position [1651, 0]
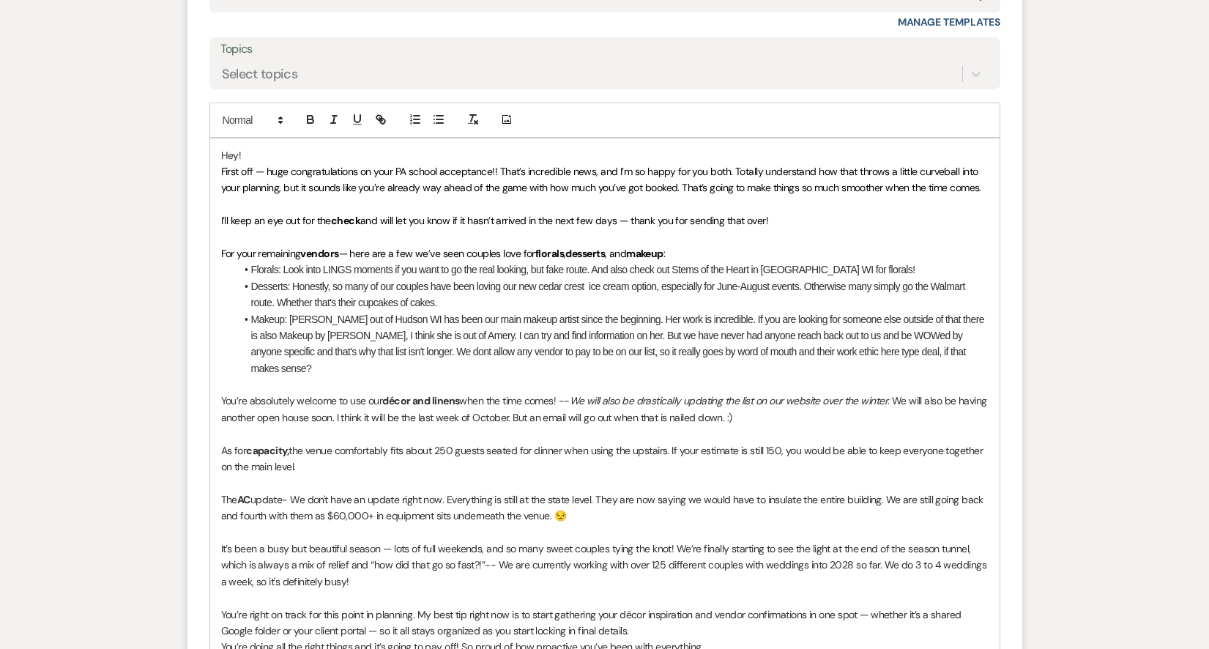
click at [495, 541] on p "It’s been a busy but beautiful season — lots of full weekends, and so many swee…" at bounding box center [605, 565] width 768 height 49
click at [359, 541] on p "It’s been a busy but beautiful season — lots of full weekends, and so many swee…" at bounding box center [605, 565] width 768 height 49
click at [248, 541] on p "It’s been a busy but beautiful season — lots of full weekends, and so many swee…" at bounding box center [605, 565] width 768 height 49
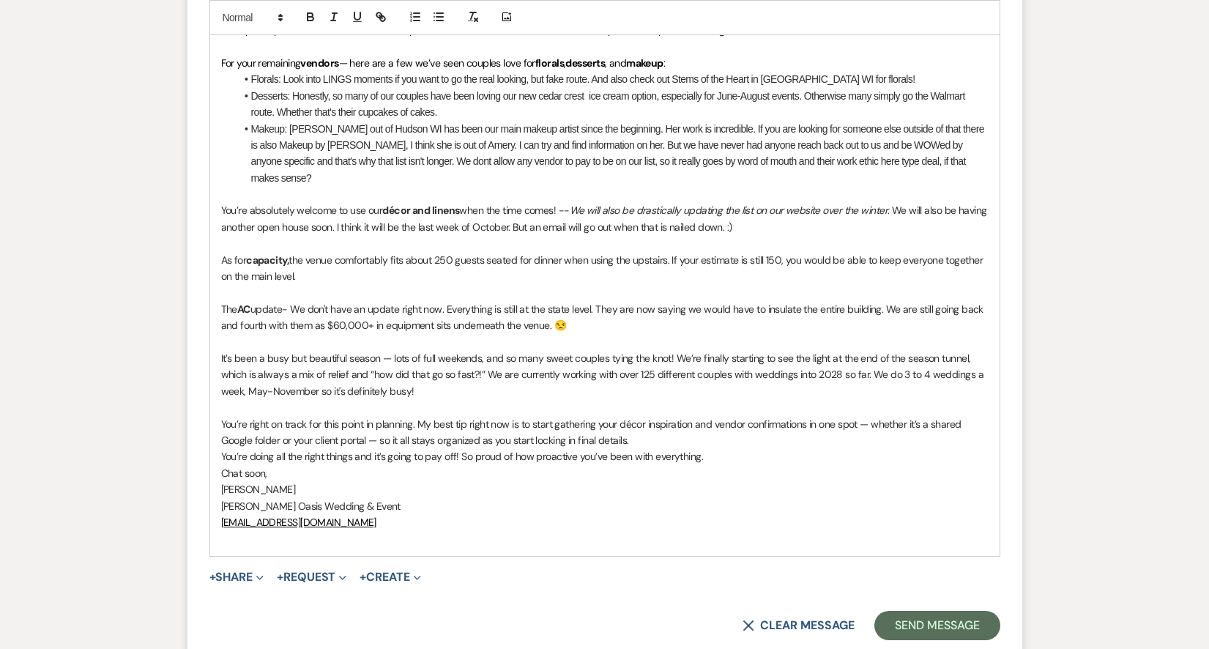
scroll to position [1842, 0]
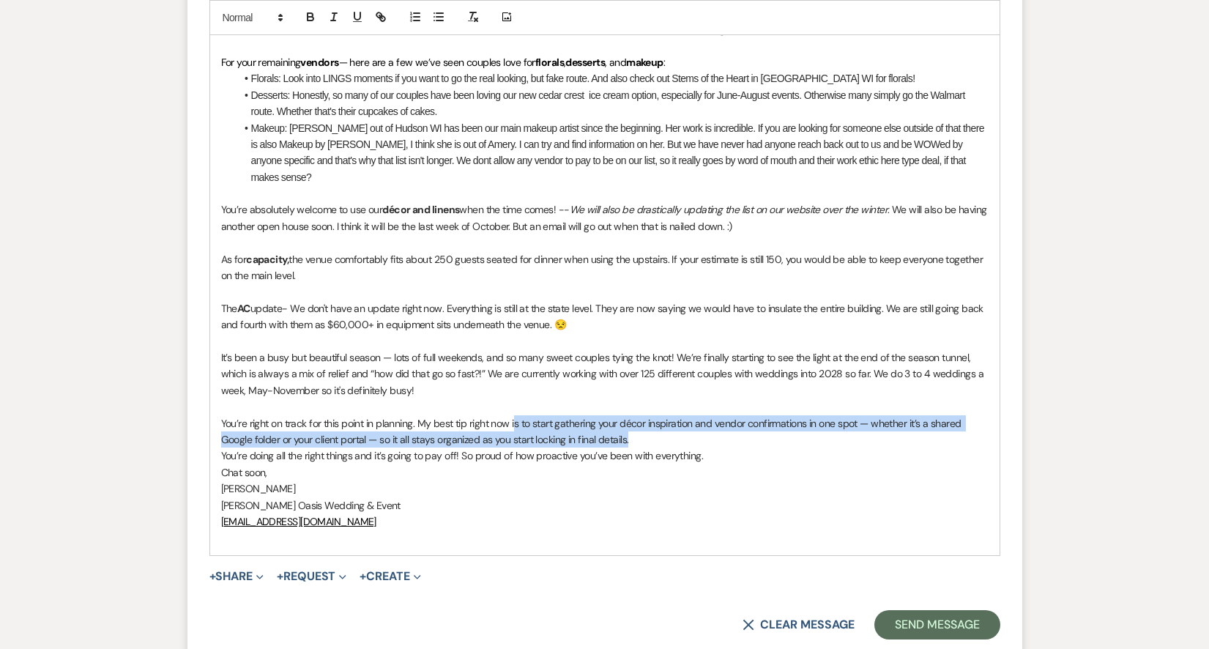
drag, startPoint x: 636, startPoint y: 390, endPoint x: 514, endPoint y: 369, distance: 124.1
click at [514, 415] on p "You’re right on track for this point in planning. My best tip right now is to s…" at bounding box center [605, 431] width 768 height 33
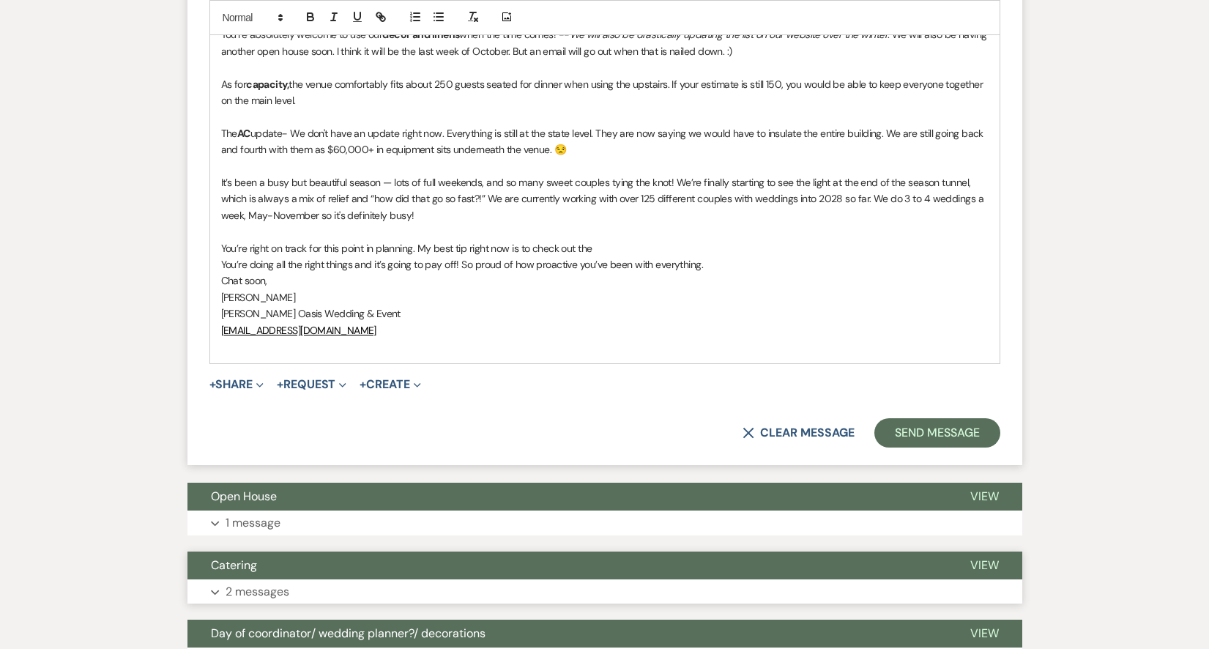
scroll to position [2012, 0]
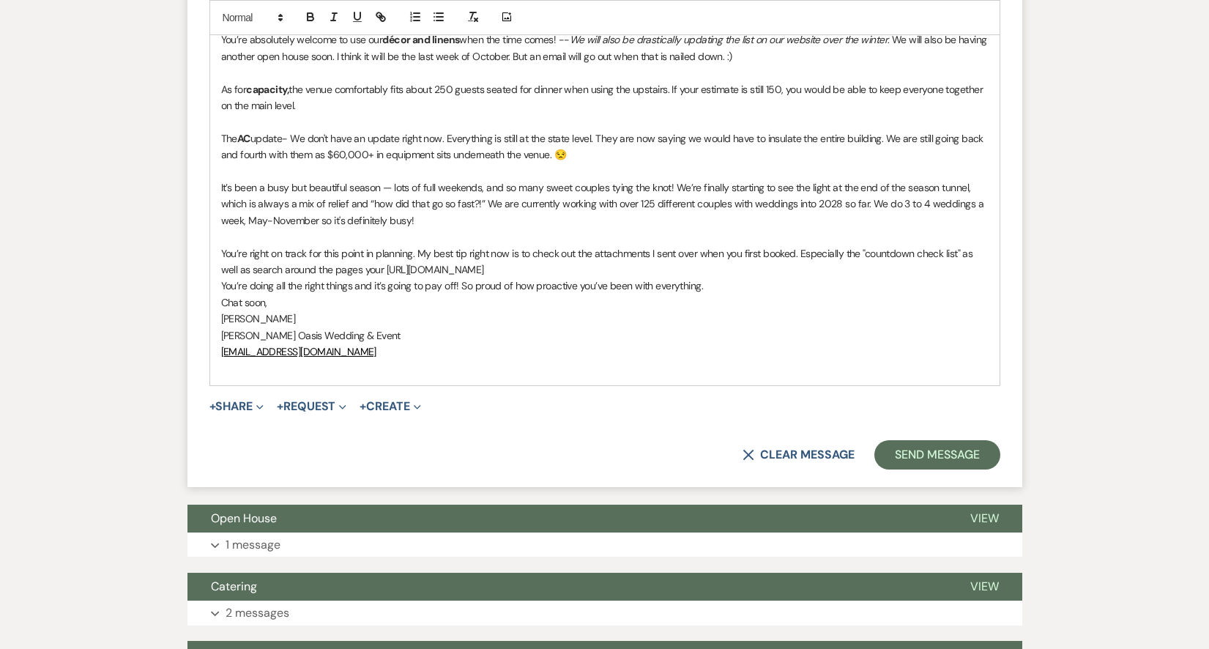
drag, startPoint x: 541, startPoint y: 220, endPoint x: 383, endPoint y: 218, distance: 157.5
click at [383, 245] on p "You’re right on track for this point in planning. My best tip right now is to c…" at bounding box center [605, 261] width 768 height 33
click at [386, 17] on icon "button" at bounding box center [380, 16] width 13 height 13
type input "[URL][DOMAIN_NAME]"
click at [549, 268] on link at bounding box center [545, 273] width 31 height 11
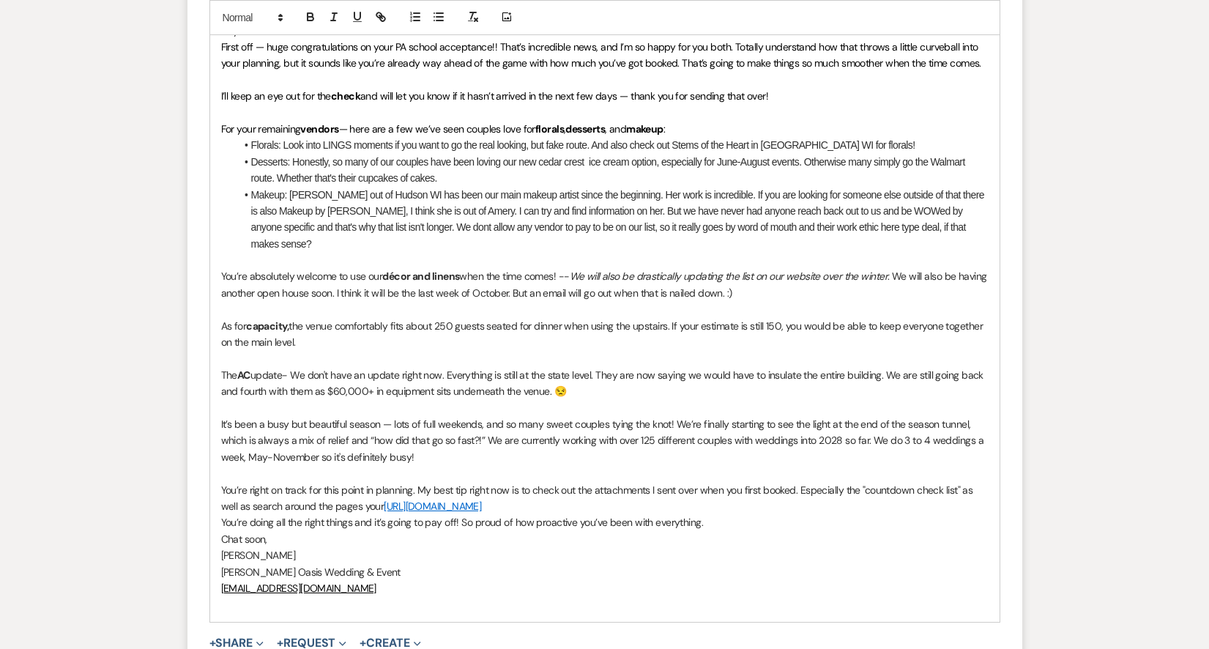
scroll to position [1865, 0]
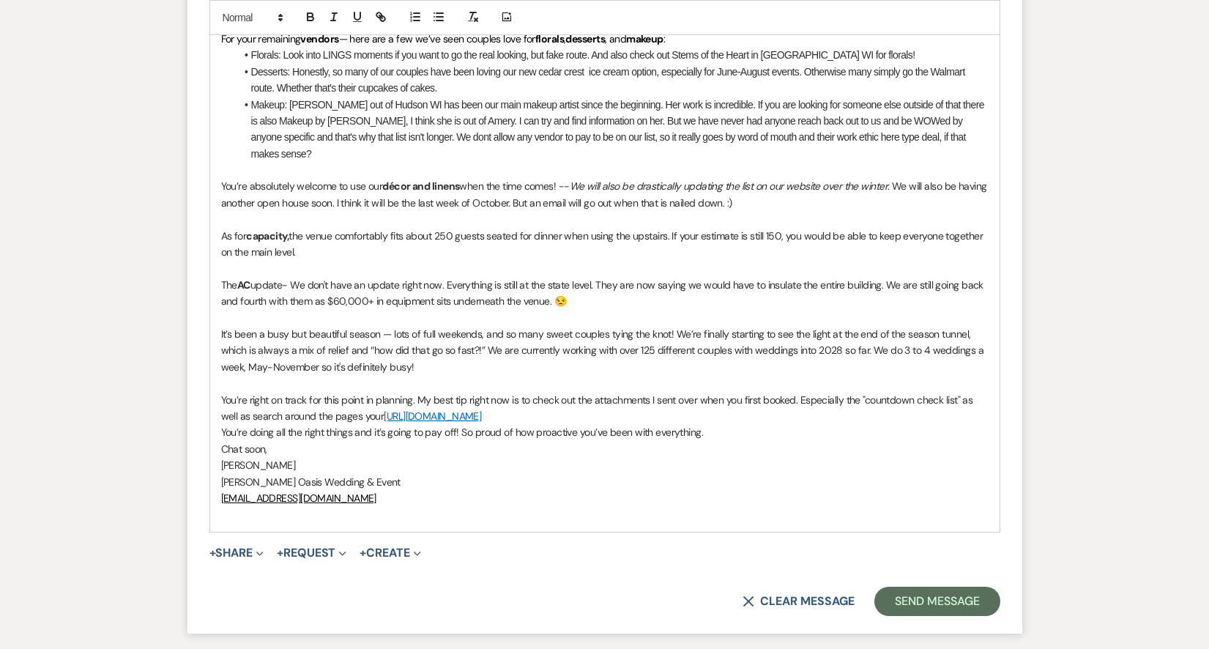
click at [549, 474] on p "[PERSON_NAME] Oasis Wedding & Event" at bounding box center [605, 482] width 768 height 16
drag, startPoint x: 801, startPoint y: 349, endPoint x: 951, endPoint y: 347, distance: 149.4
click at [953, 392] on p "You’re right on track for this point in planning. My best tip right now is to c…" at bounding box center [605, 408] width 768 height 33
drag, startPoint x: 965, startPoint y: 349, endPoint x: 864, endPoint y: 346, distance: 100.4
click at [864, 392] on p "You’re right on track for this point in planning. My best tip right now is to c…" at bounding box center [605, 408] width 768 height 33
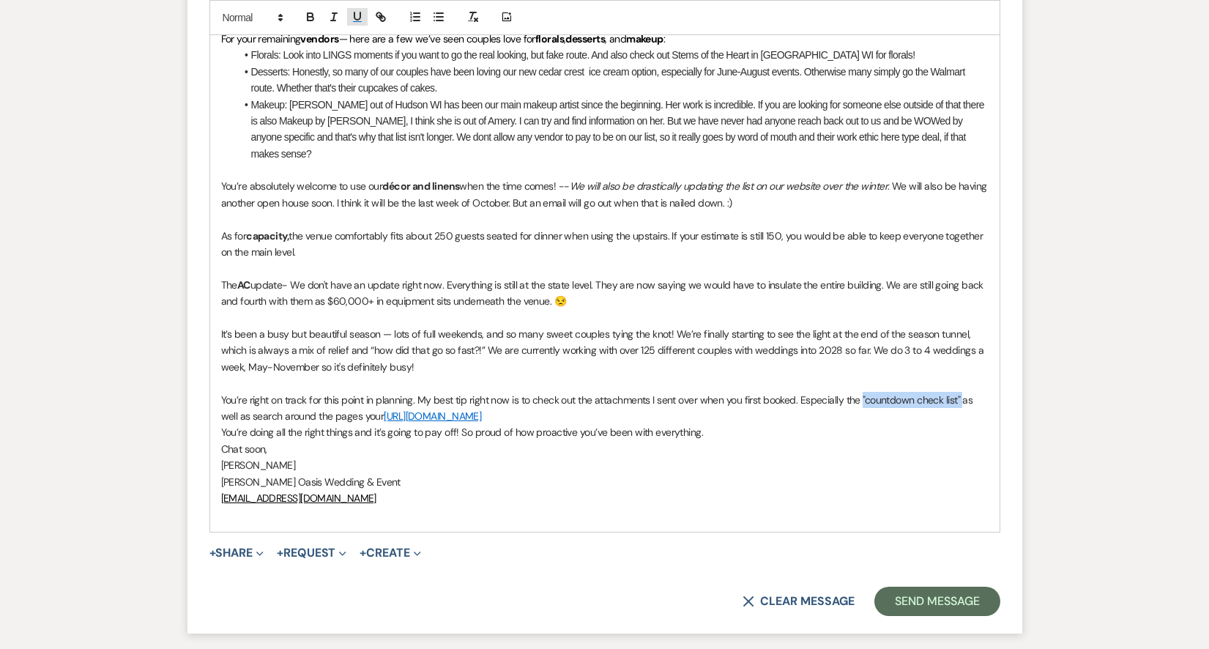
click at [364, 18] on button "button" at bounding box center [357, 17] width 21 height 18
click at [434, 277] on p "The AC update- We don't have an update right now. Everything is still at the st…" at bounding box center [605, 293] width 768 height 33
click at [561, 392] on p "You’re right on track for this point in planning. My best tip right now is to c…" at bounding box center [605, 408] width 768 height 33
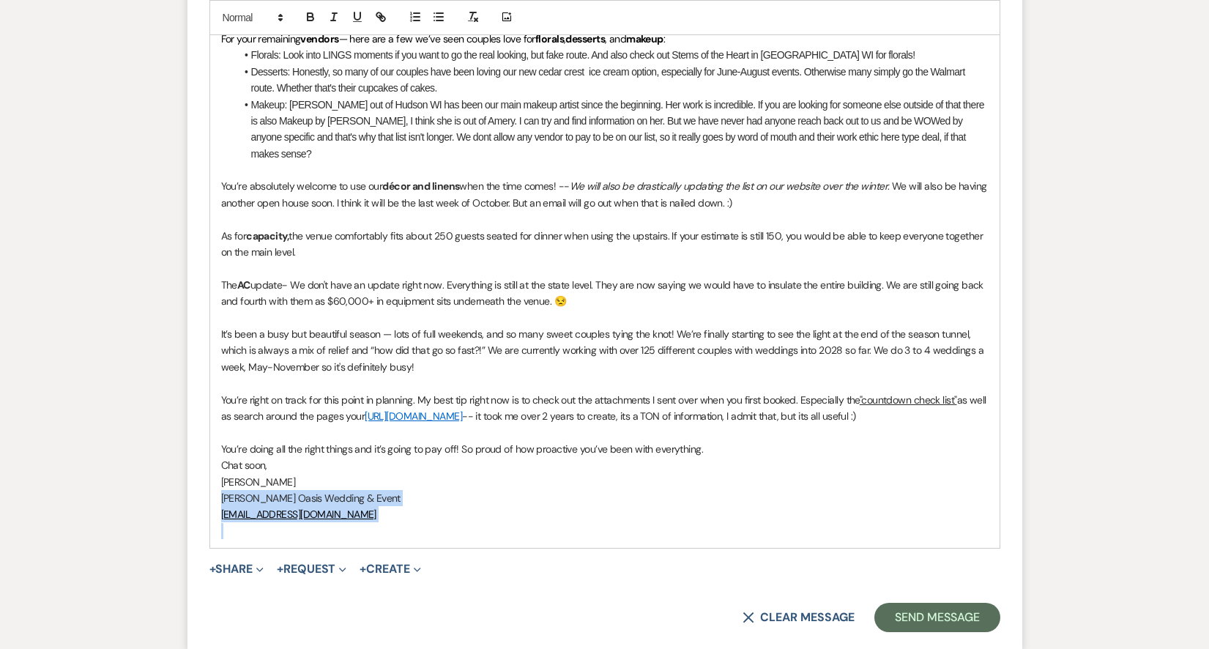
drag, startPoint x: 343, startPoint y: 472, endPoint x: 214, endPoint y: 450, distance: 131.4
click at [214, 450] on div "Hey! First off — huge congratulations on your PA school acceptance!! That’s inc…" at bounding box center [605, 236] width 790 height 624
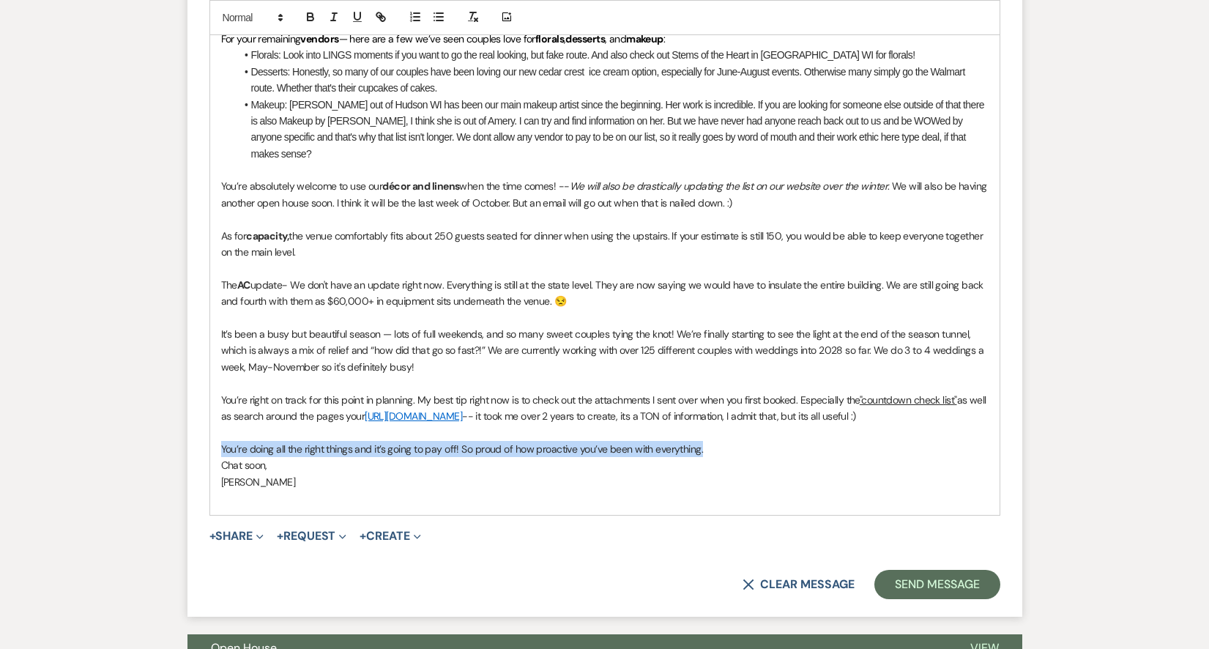
drag, startPoint x: 620, startPoint y: 399, endPoint x: 197, endPoint y: 404, distance: 423.4
click at [197, 404] on form "Reply X Saving draft... Recipients* Planning Portal Users ( [PERSON_NAME] ) Ins…" at bounding box center [604, 121] width 835 height 991
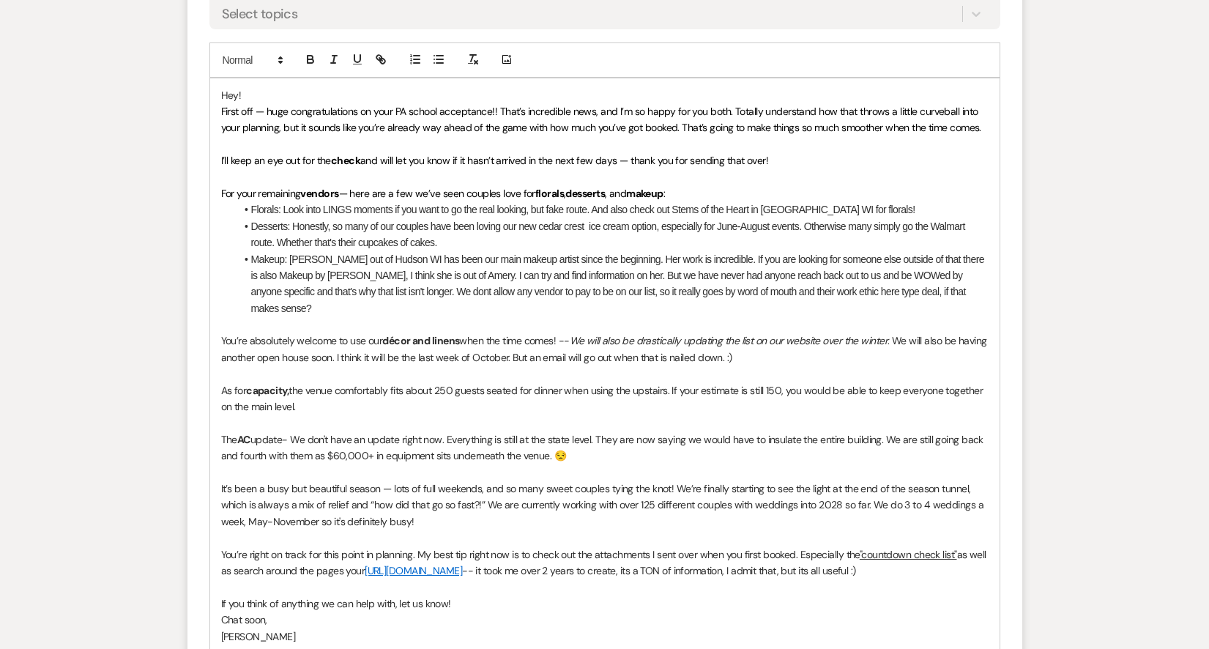
scroll to position [1702, 0]
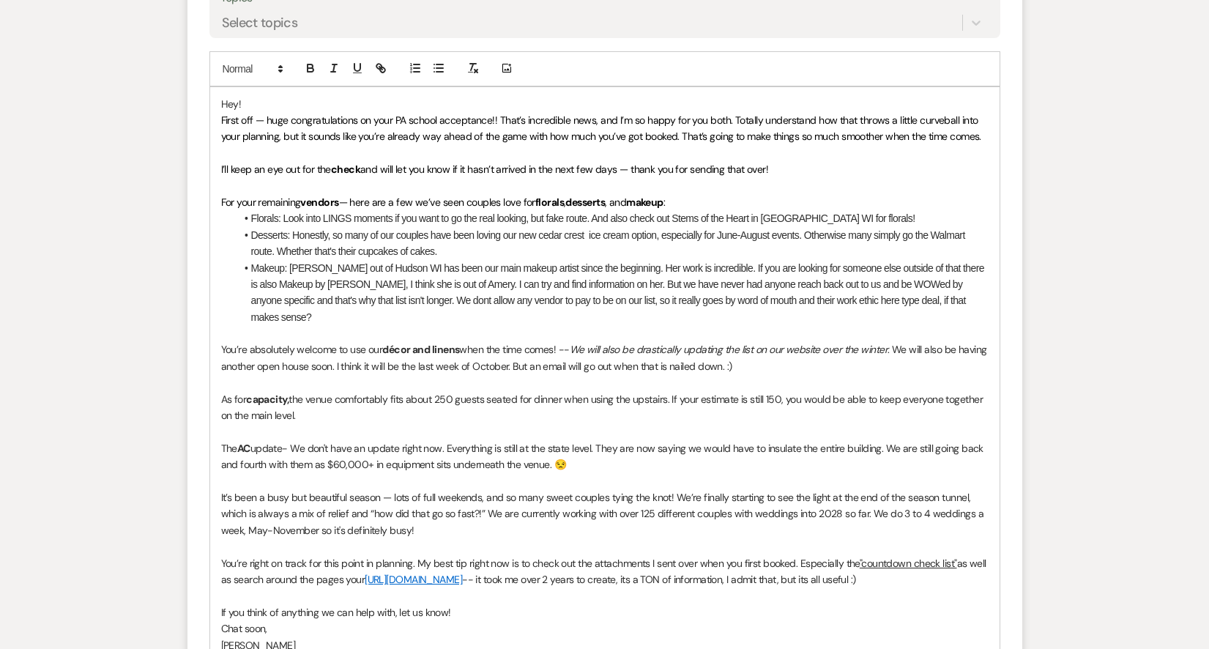
click at [965, 555] on p "You’re right on track for this point in planning. My best tip right now is to c…" at bounding box center [605, 571] width 768 height 33
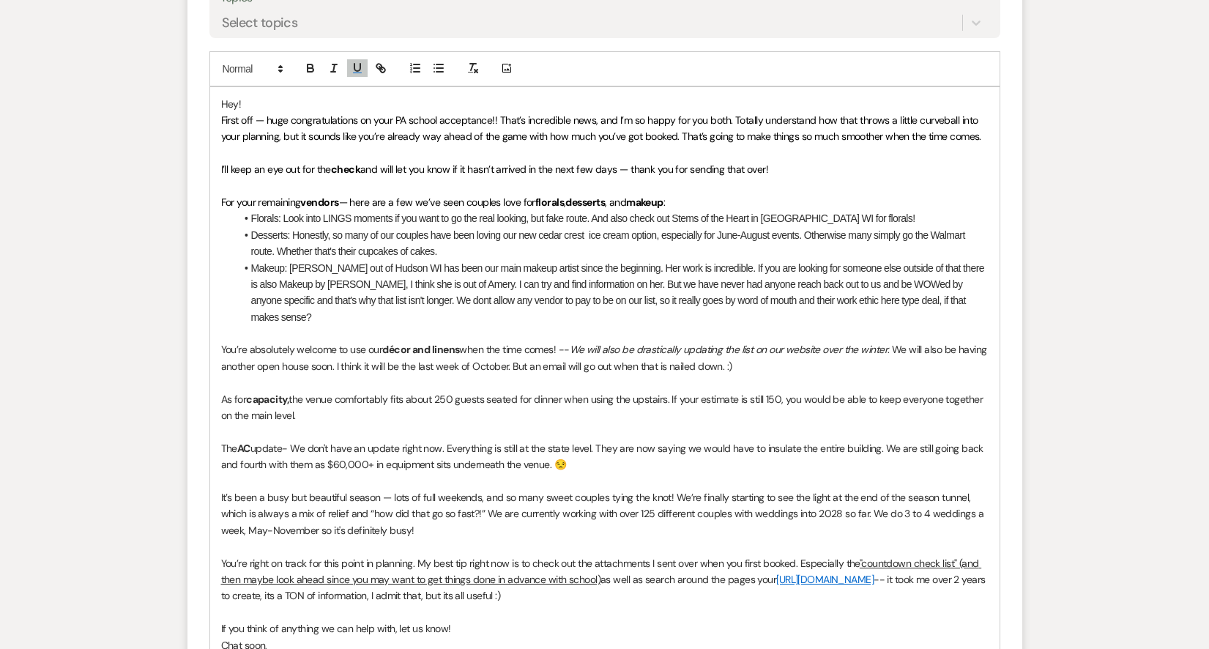
drag, startPoint x: 965, startPoint y: 515, endPoint x: 601, endPoint y: 530, distance: 363.6
click at [601, 555] on p "You’re right on track for this point in planning. My best tip right now is to c…" at bounding box center [605, 579] width 768 height 49
click at [348, 59] on button "button" at bounding box center [357, 68] width 21 height 18
click at [334, 72] on line "button" at bounding box center [333, 72] width 4 height 0
click at [420, 280] on li "Makeup: [PERSON_NAME] out of Hudson WI has been our main makeup artist since th…" at bounding box center [612, 293] width 753 height 66
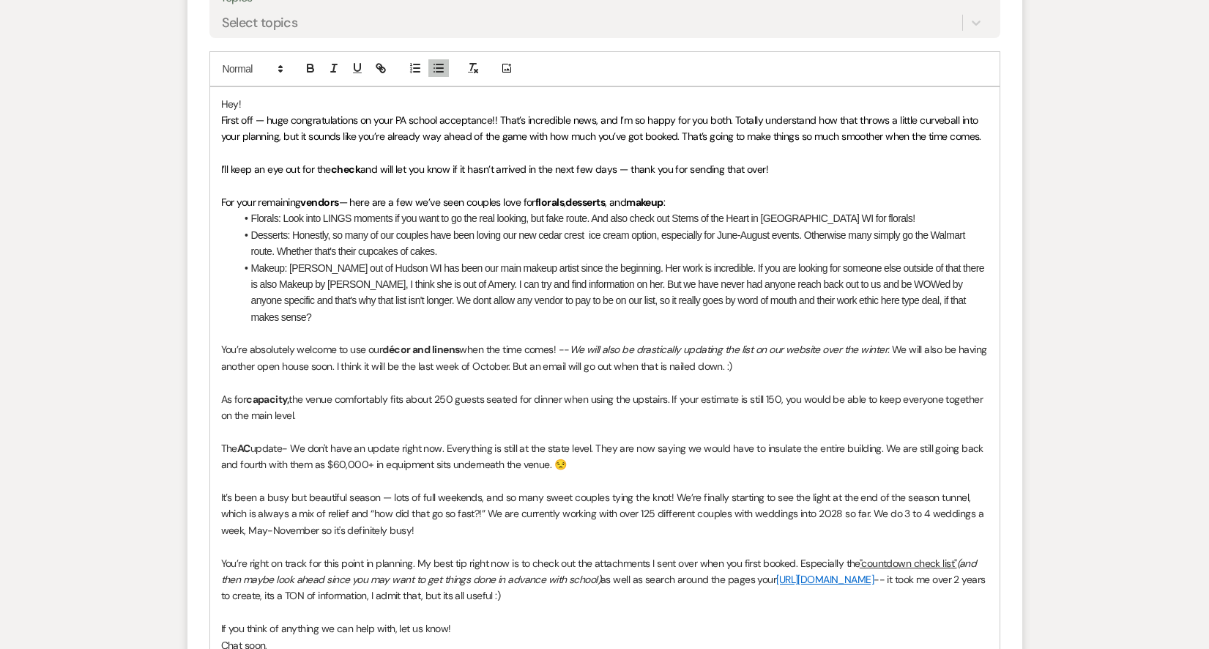
click at [601, 557] on em "(and then maybe look ahead since you may want to get things done in advance wit…" at bounding box center [600, 571] width 758 height 29
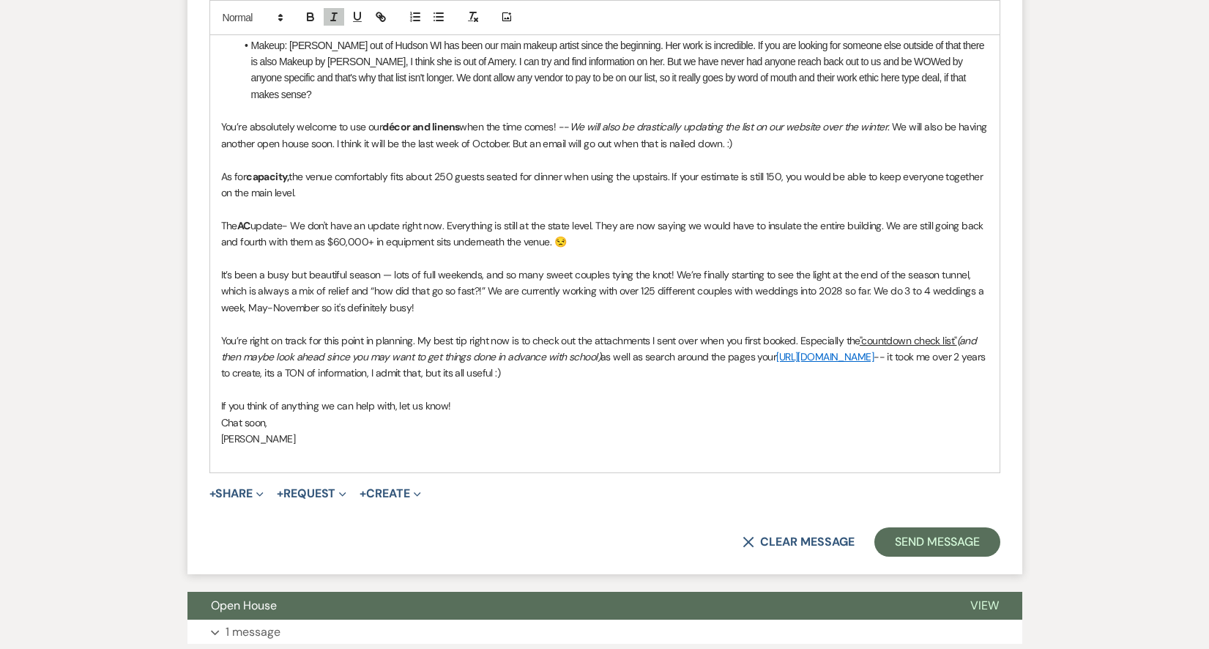
scroll to position [1928, 0]
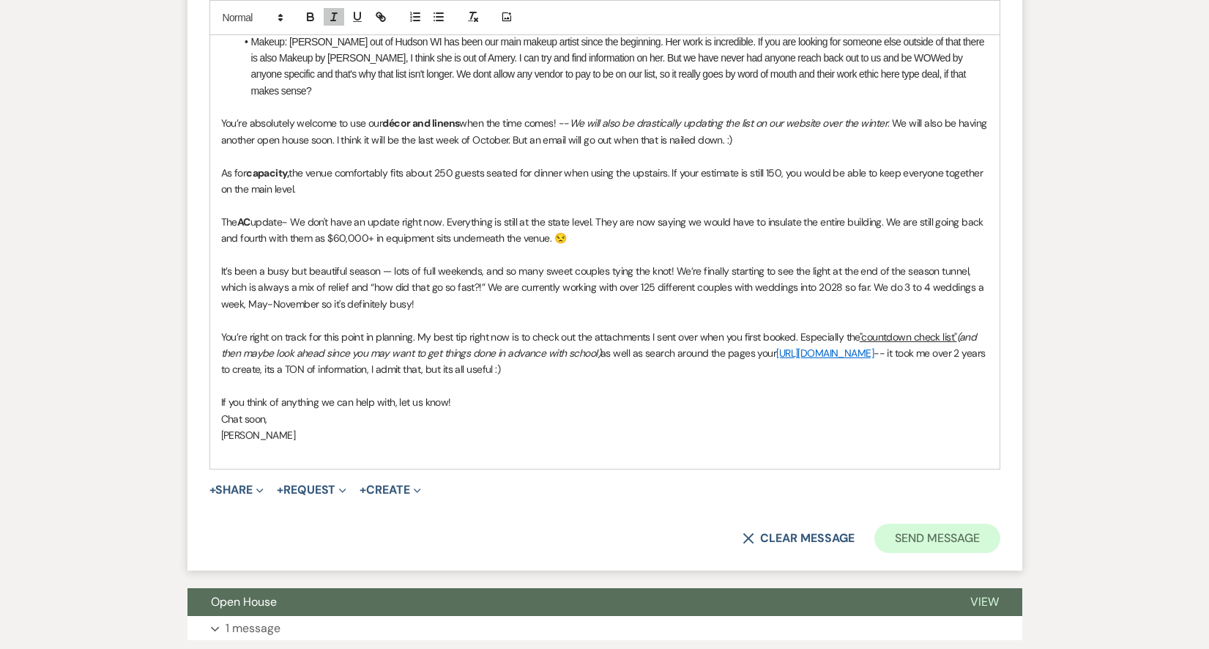
click at [946, 524] on button "Send Message" at bounding box center [936, 538] width 125 height 29
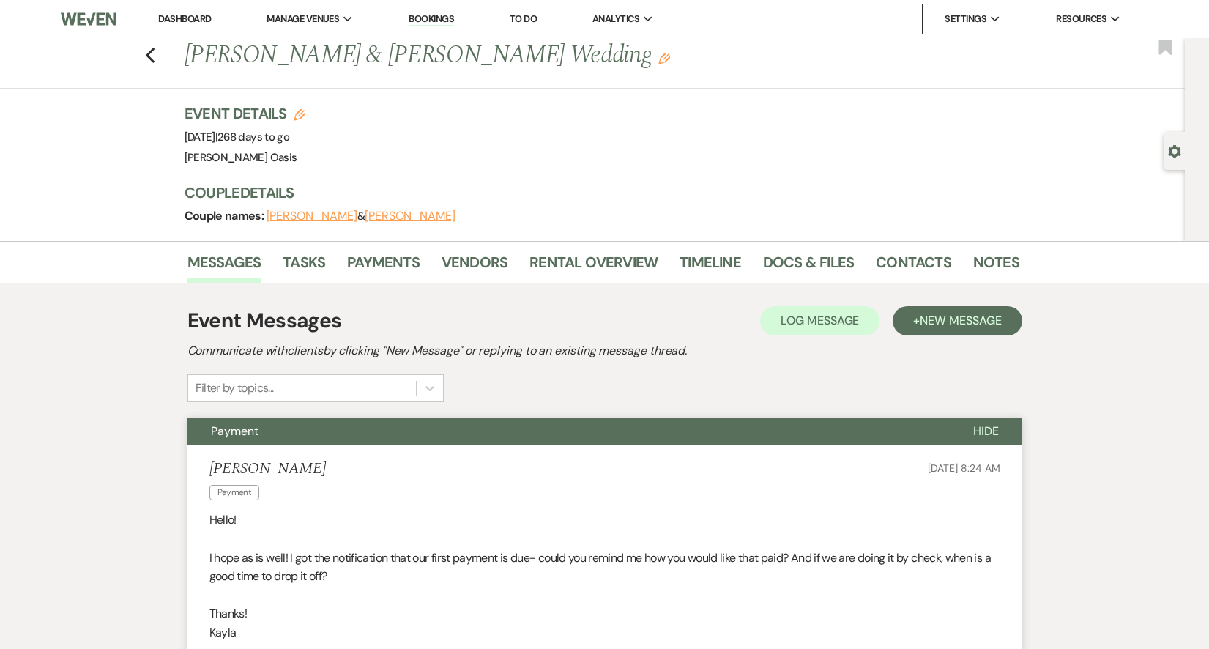
scroll to position [0, 0]
click at [196, 22] on link "Dashboard" at bounding box center [184, 18] width 53 height 12
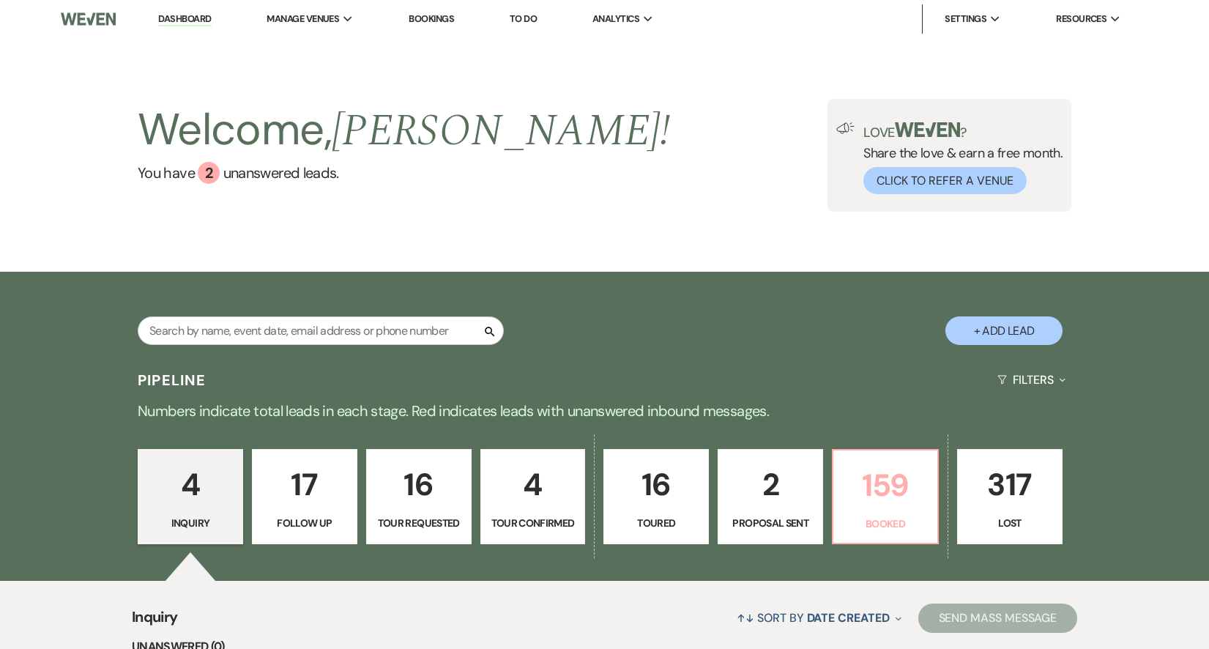
click at [902, 497] on p "159" at bounding box center [885, 485] width 86 height 49
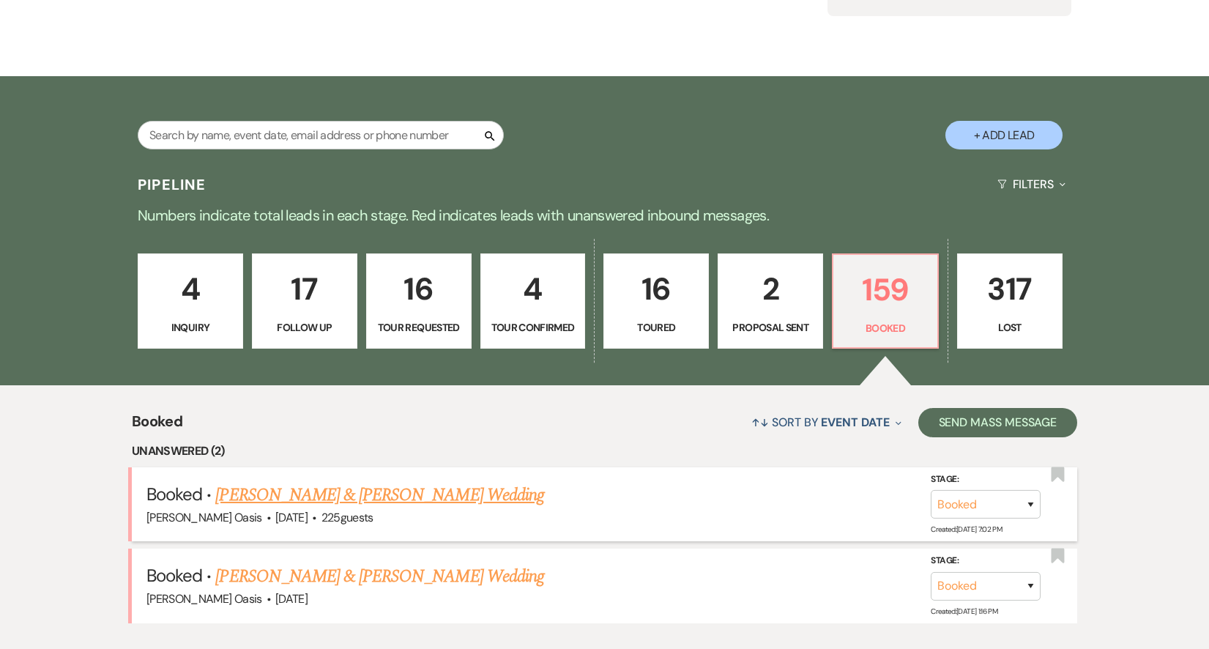
scroll to position [196, 0]
click at [300, 498] on link "[PERSON_NAME] & [PERSON_NAME] Wedding" at bounding box center [379, 495] width 328 height 26
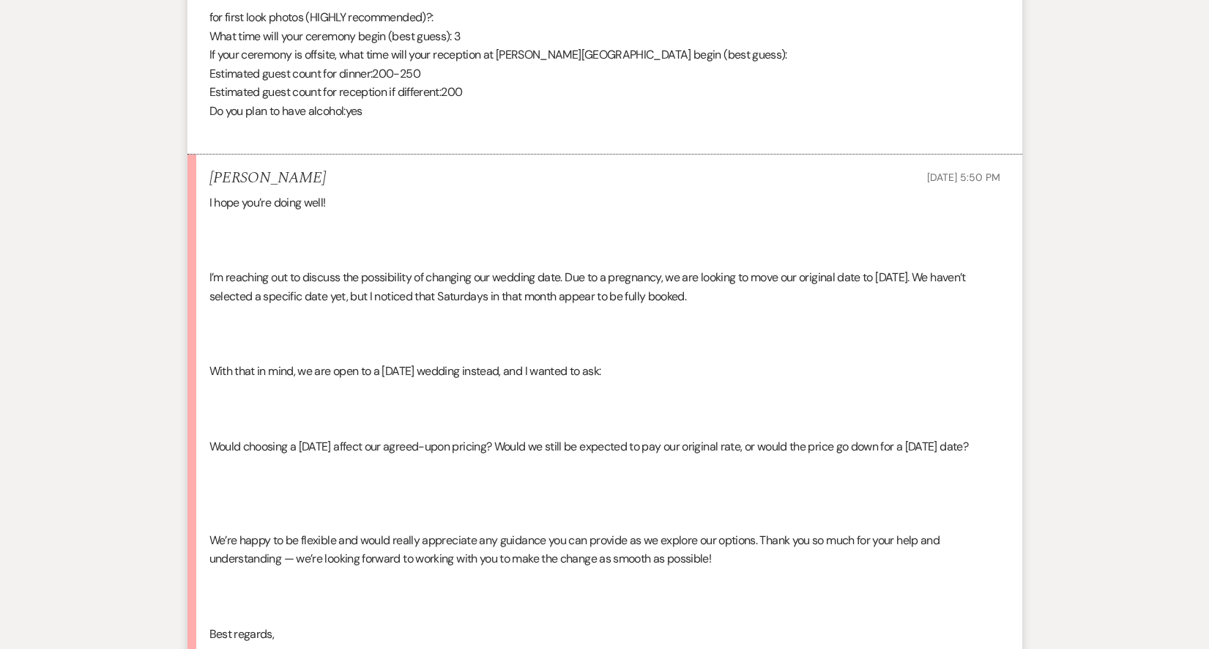
scroll to position [4326, 0]
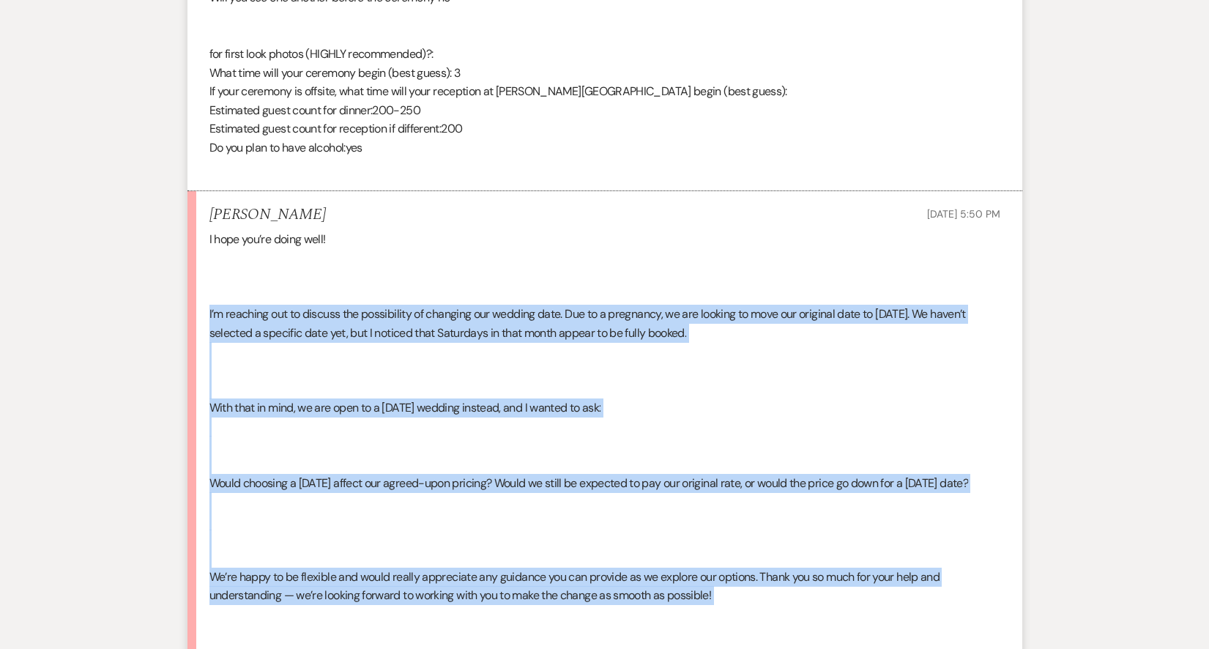
drag, startPoint x: 243, startPoint y: 508, endPoint x: 204, endPoint y: 204, distance: 306.4
click at [204, 204] on li "[PERSON_NAME] [DATE] 5:50 PM I hope you’re doing well! I’m reaching out to disc…" at bounding box center [604, 461] width 835 height 541
copy div "I’m reaching out to discuss the possibility of changing our wedding date. Due t…"
